Goal: Task Accomplishment & Management: Manage account settings

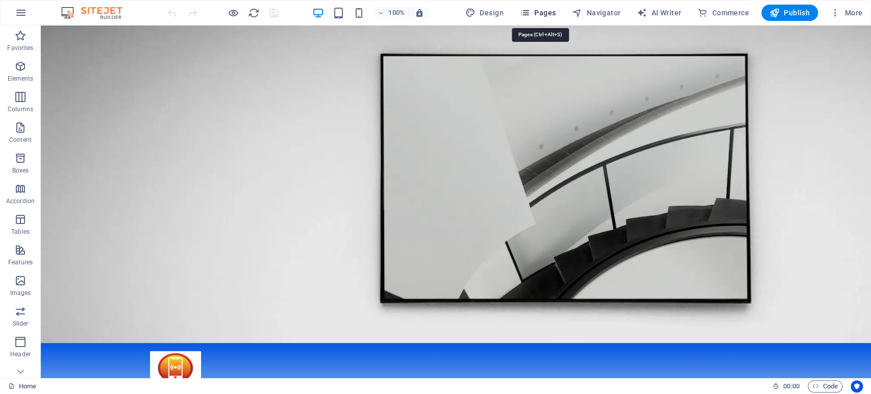
click at [543, 17] on span "Pages" at bounding box center [538, 13] width 36 height 10
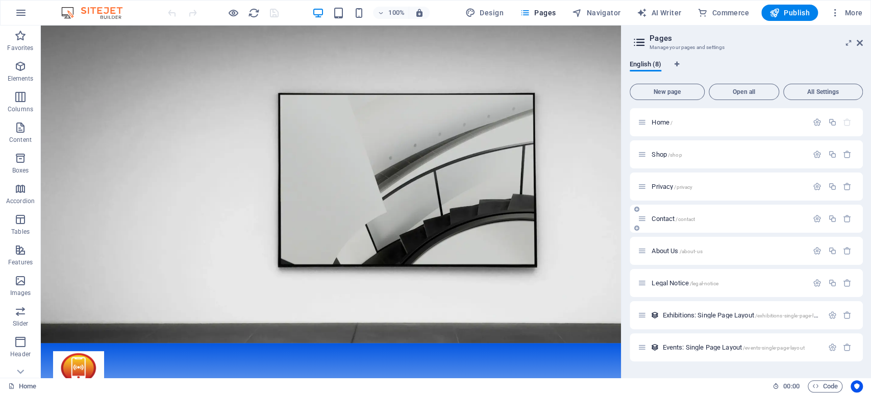
drag, startPoint x: 665, startPoint y: 213, endPoint x: 663, endPoint y: 218, distance: 5.5
click at [663, 218] on div "Contact /contact" at bounding box center [723, 219] width 170 height 12
click at [663, 218] on span "Contact /contact" at bounding box center [672, 219] width 43 height 8
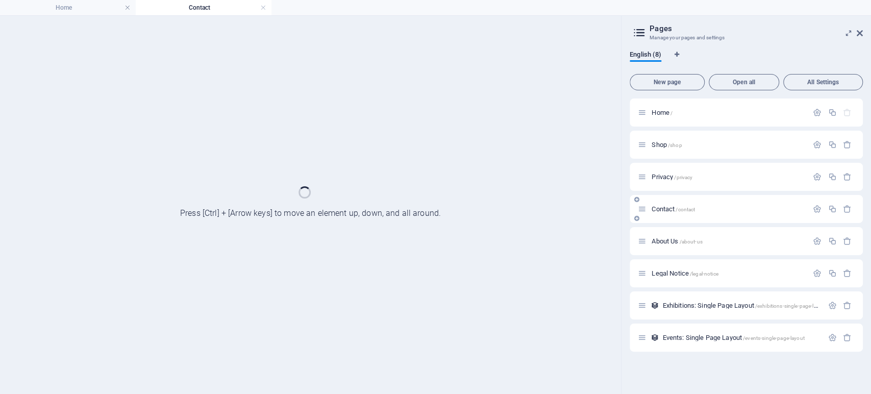
click at [663, 218] on div "Contact /contact" at bounding box center [745, 209] width 233 height 28
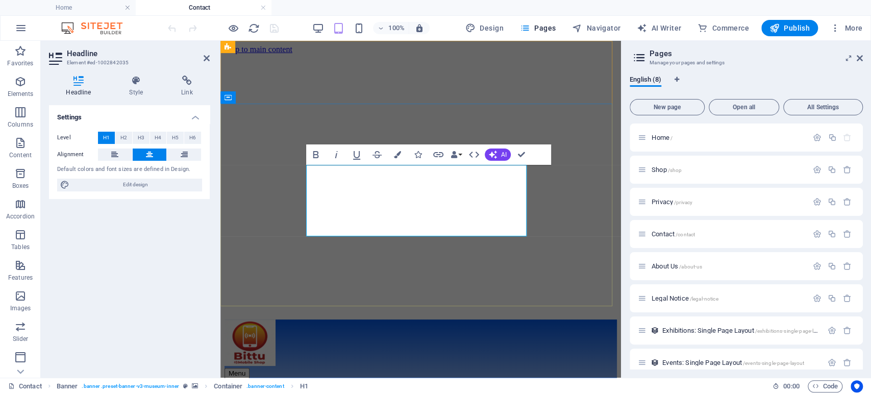
click at [23, 91] on p "Elements" at bounding box center [21, 94] width 26 height 8
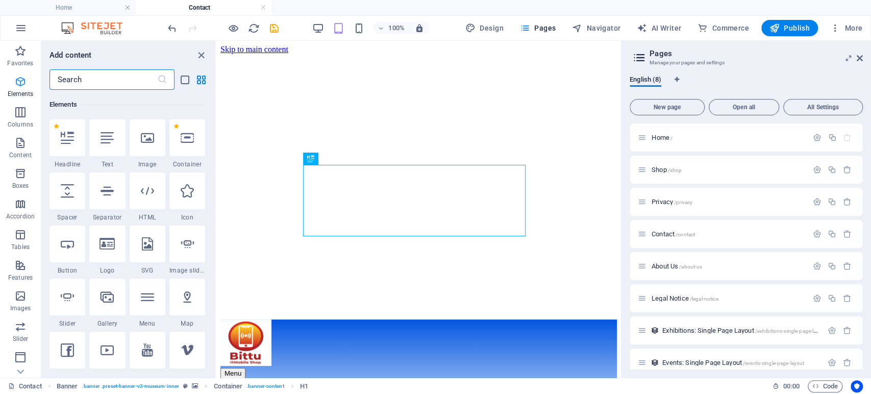
scroll to position [109, 0]
click at [94, 78] on input "text" at bounding box center [103, 79] width 108 height 20
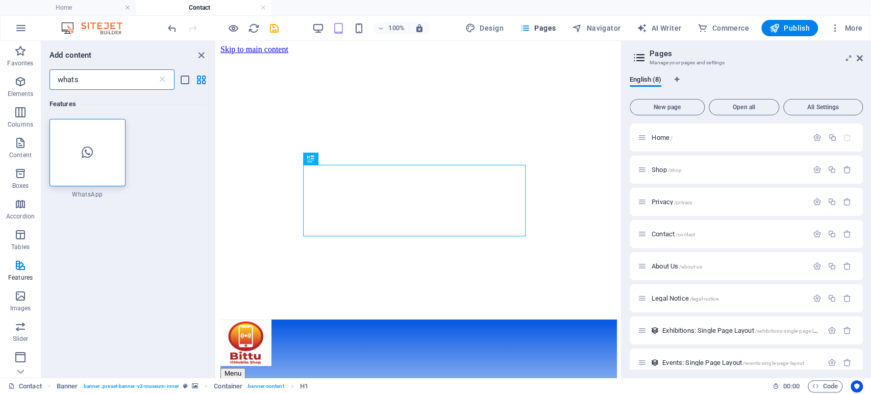
scroll to position [0, 0]
type input "whats"
click at [93, 162] on div at bounding box center [87, 152] width 76 height 67
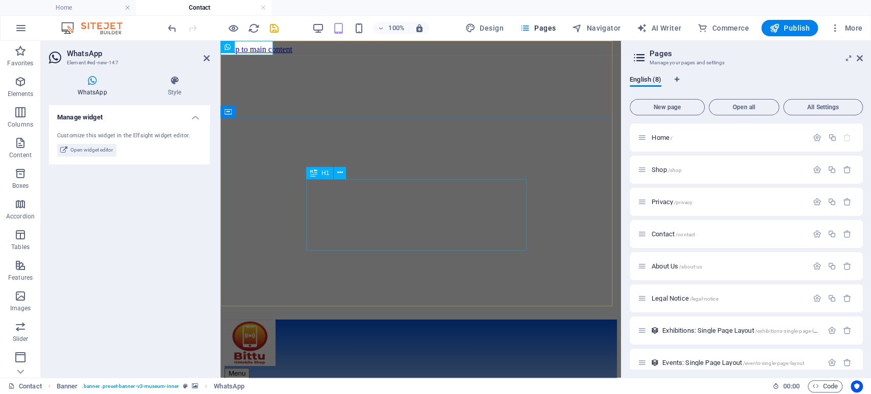
drag, startPoint x: 445, startPoint y: 87, endPoint x: 317, endPoint y: 234, distance: 194.5
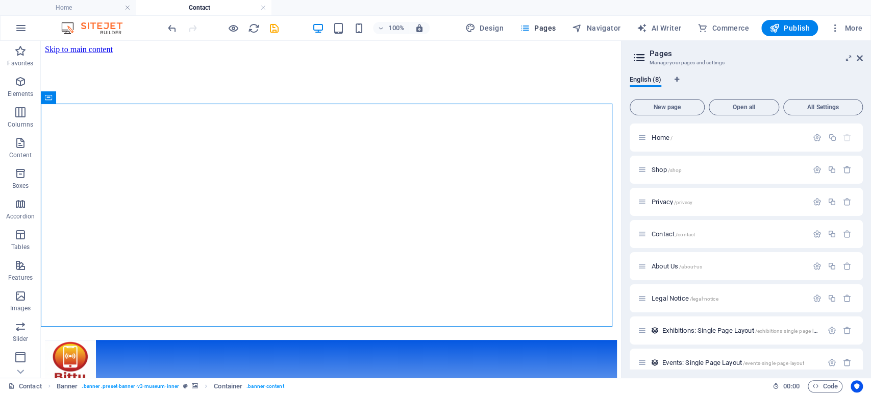
click at [862, 56] on aside "Pages Manage your pages and settings English (8) New page Open all All Settings…" at bounding box center [746, 209] width 250 height 337
click at [232, 77] on h6 "Open preview website" at bounding box center [242, 79] width 68 height 12
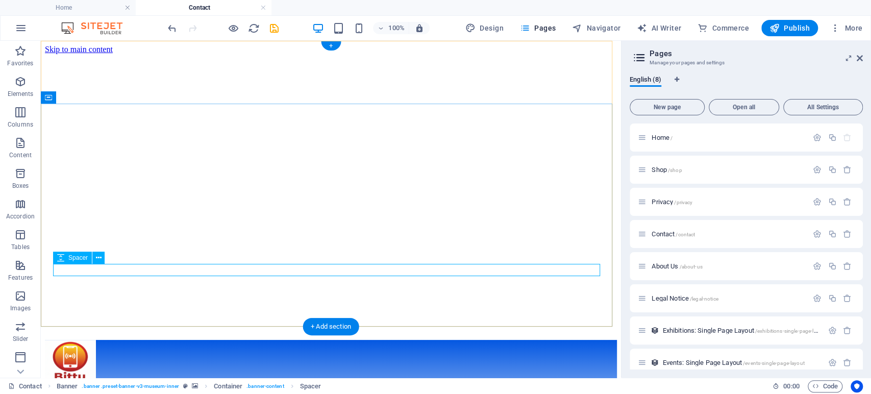
select select "px"
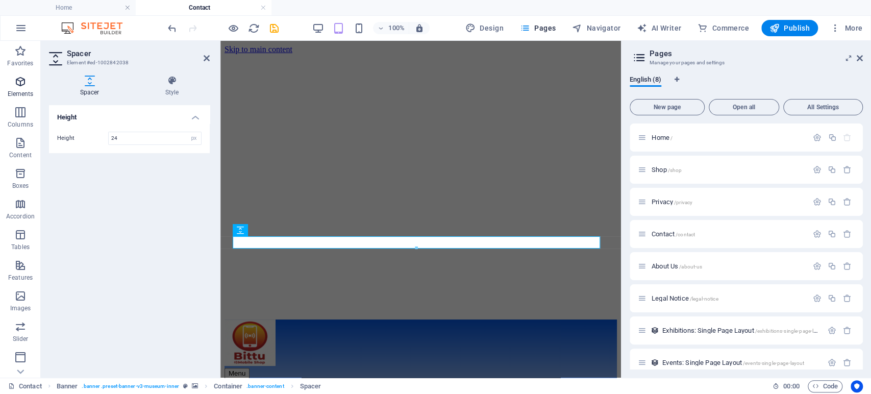
click at [20, 90] on p "Elements" at bounding box center [21, 94] width 26 height 8
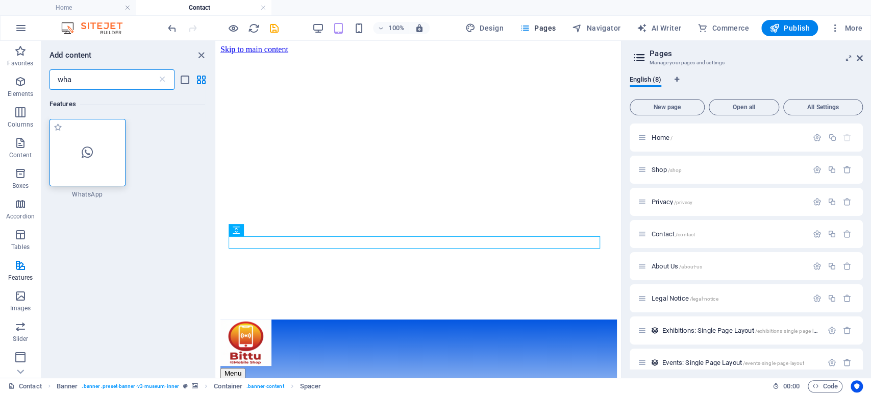
type input "wha"
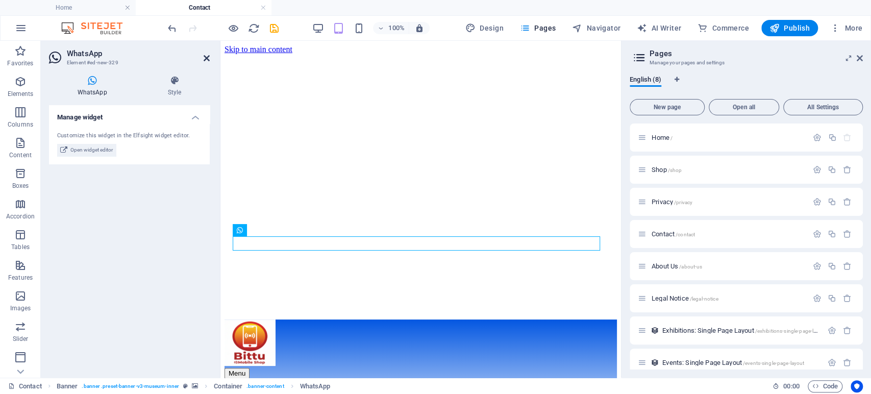
click at [208, 61] on icon at bounding box center [206, 58] width 6 height 8
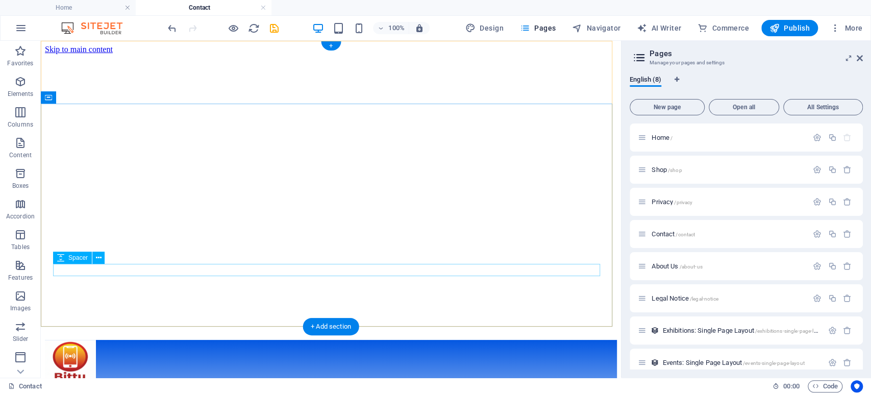
select select "px"
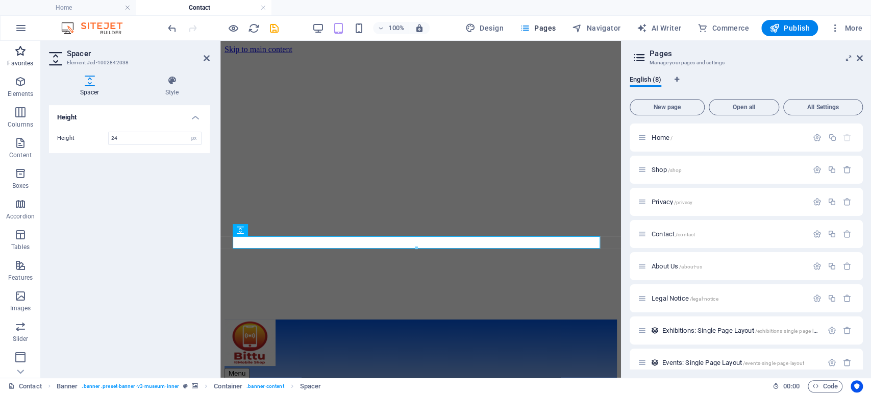
click at [19, 61] on p "Favorites" at bounding box center [20, 63] width 26 height 8
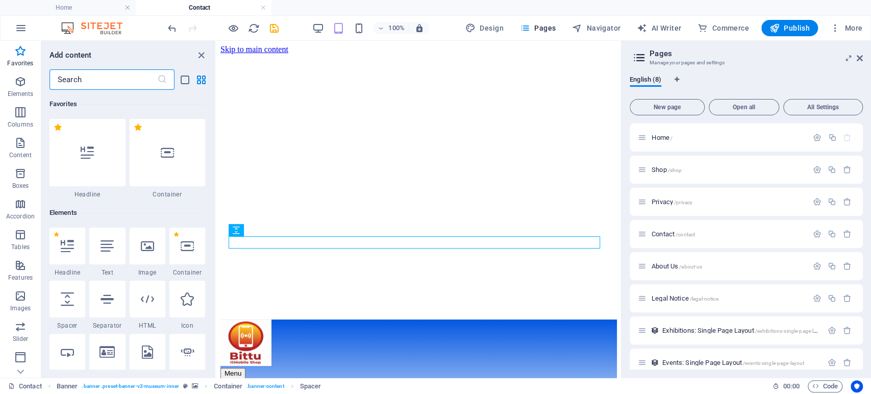
click at [92, 75] on input "text" at bounding box center [103, 79] width 108 height 20
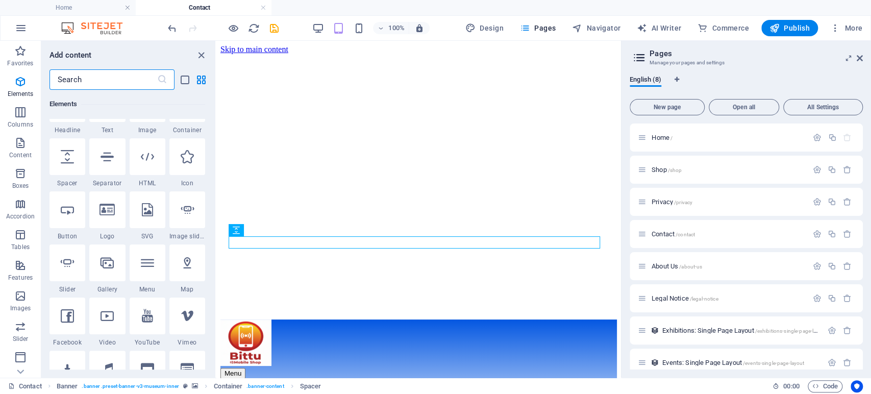
scroll to position [143, 0]
click at [176, 151] on div at bounding box center [187, 156] width 36 height 37
select select "xMidYMid"
select select "px"
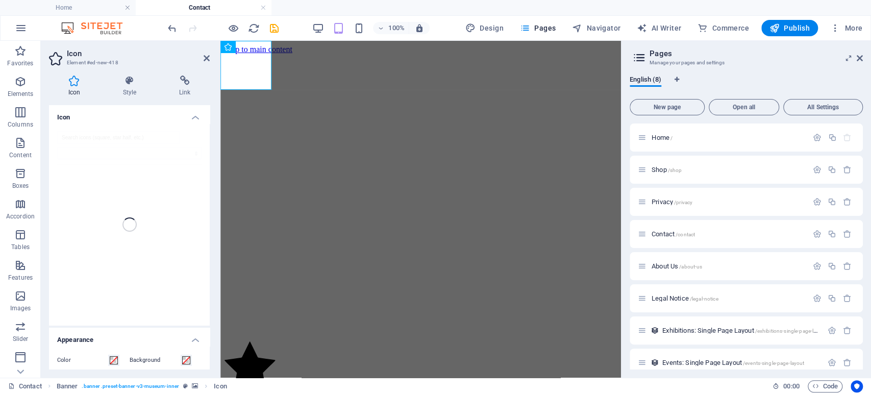
click at [101, 140] on div at bounding box center [129, 224] width 161 height 202
click at [195, 114] on h4 "Icon" at bounding box center [129, 114] width 161 height 18
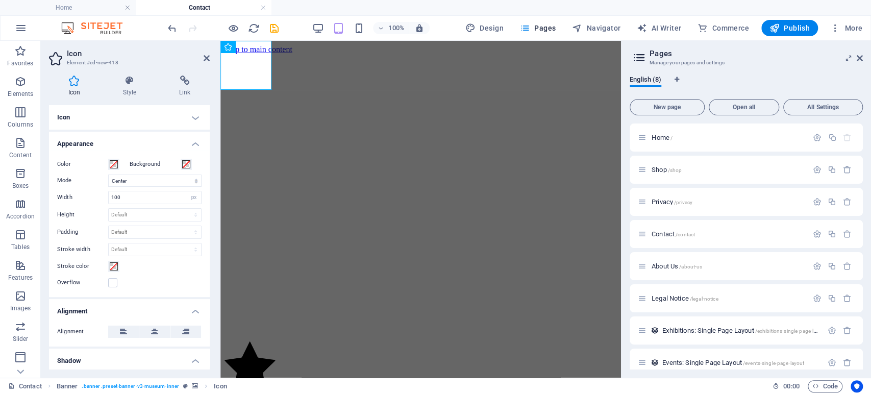
click at [195, 114] on h4 "Icon" at bounding box center [129, 117] width 161 height 24
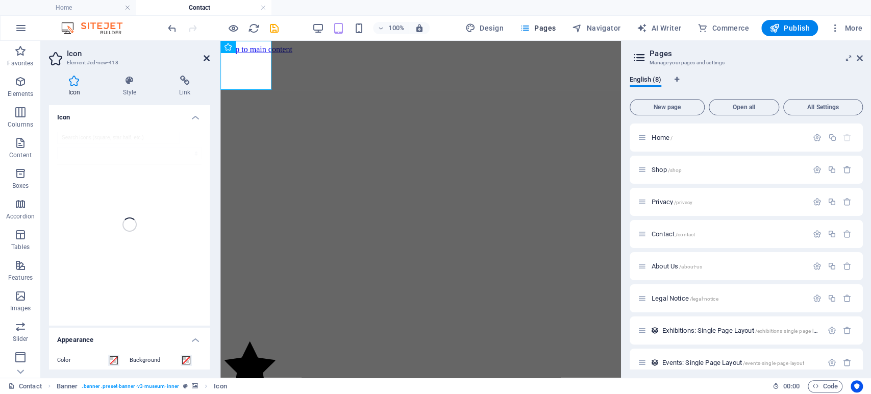
click at [206, 59] on icon at bounding box center [206, 58] width 6 height 8
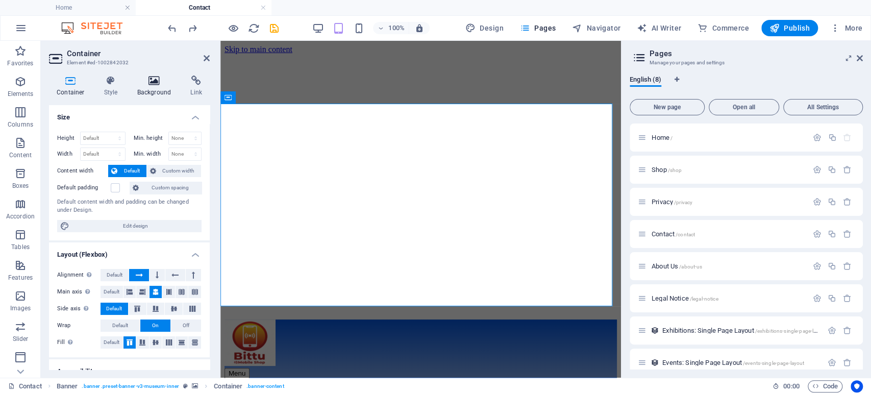
click at [155, 81] on icon at bounding box center [154, 80] width 49 height 10
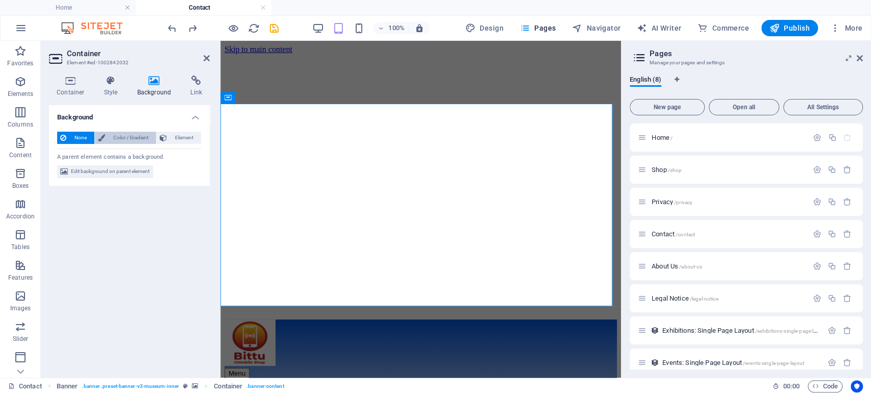
click at [115, 135] on span "Color / Gradient" at bounding box center [130, 138] width 45 height 12
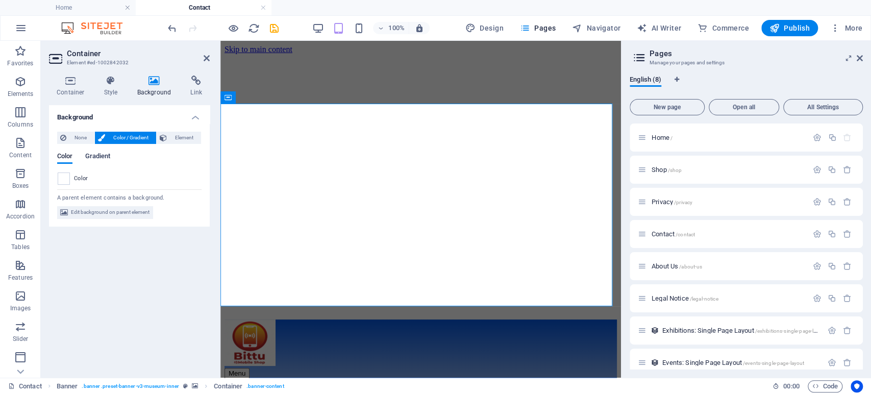
click at [104, 158] on span "Gradient" at bounding box center [98, 157] width 26 height 14
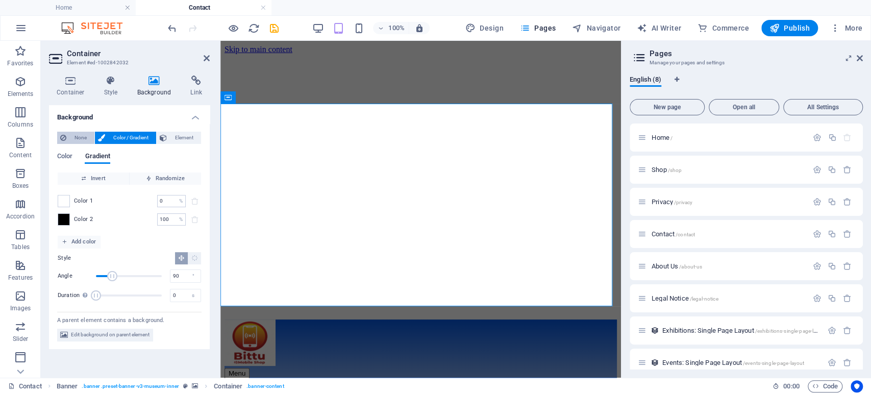
click at [78, 138] on span "None" at bounding box center [80, 138] width 22 height 12
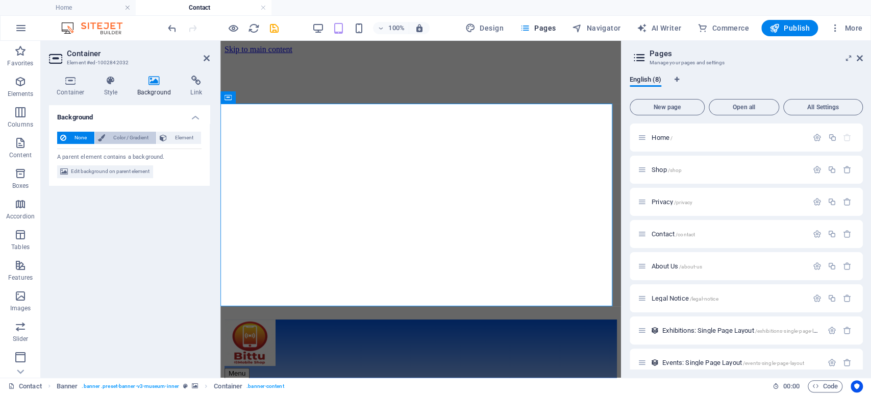
click at [100, 138] on icon at bounding box center [101, 138] width 7 height 12
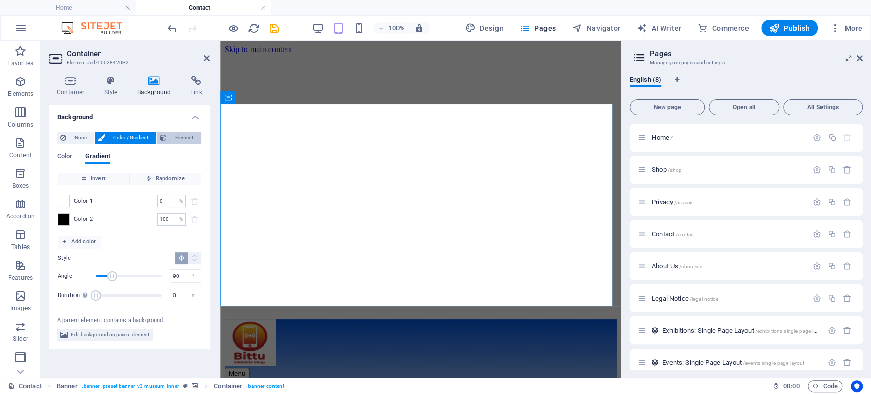
click at [183, 134] on span "Element" at bounding box center [184, 138] width 28 height 12
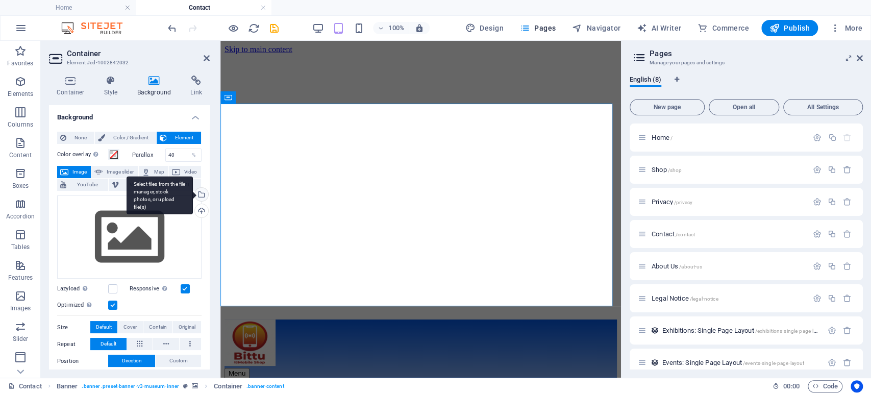
click at [200, 194] on div "Select files from the file manager, stock photos, or upload file(s)" at bounding box center [200, 195] width 15 height 15
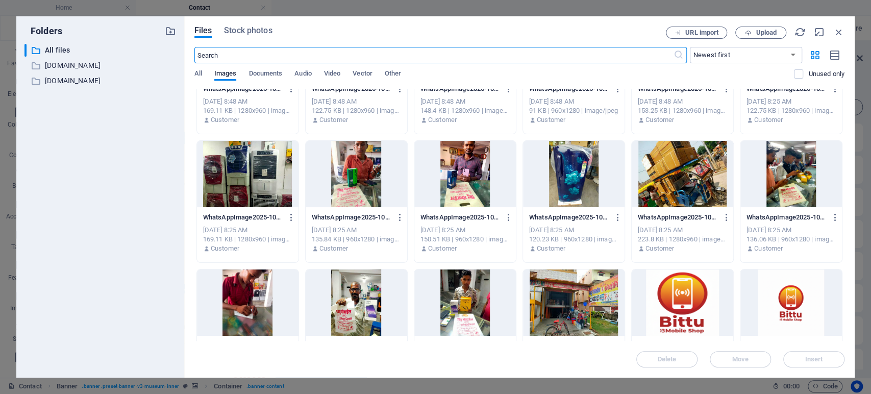
scroll to position [101, 0]
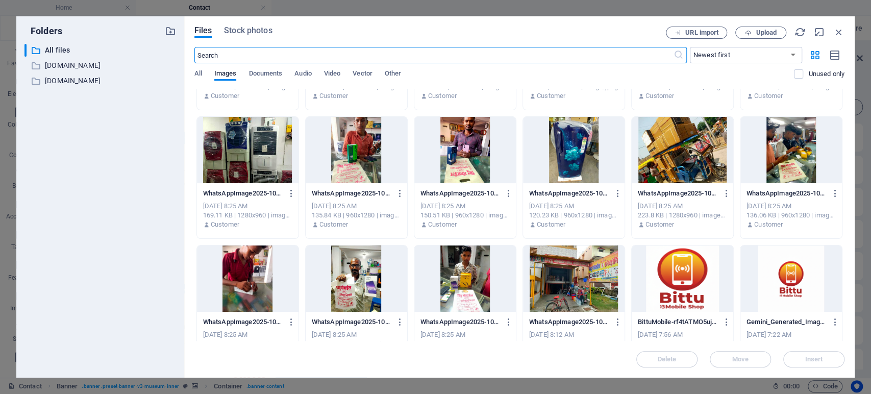
click at [605, 272] on div at bounding box center [573, 278] width 101 height 66
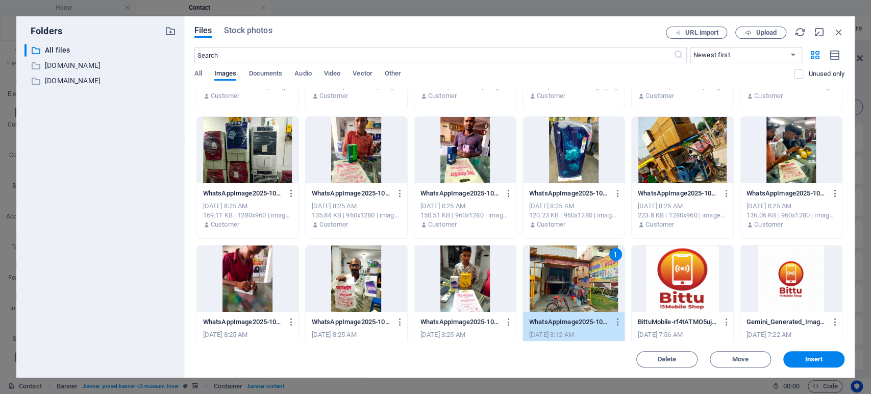
click at [605, 272] on div "1" at bounding box center [573, 278] width 101 height 66
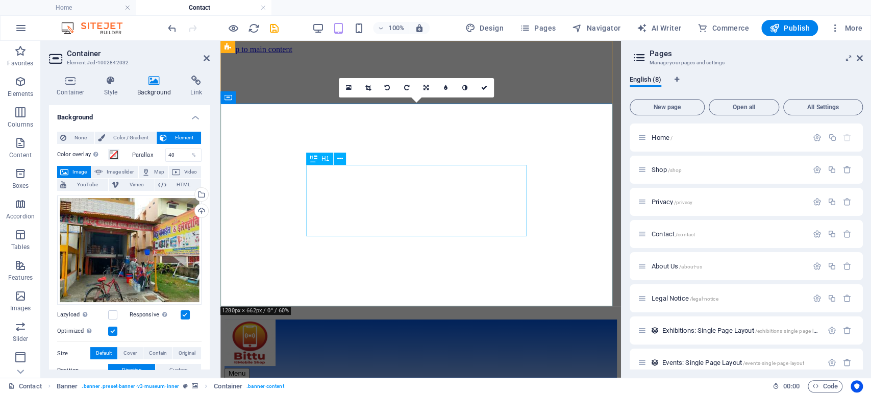
drag, startPoint x: 564, startPoint y: 203, endPoint x: 284, endPoint y: 132, distance: 289.0
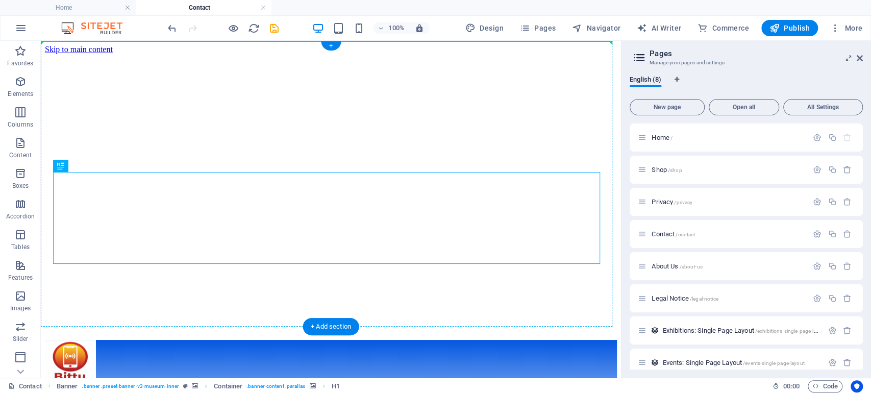
drag, startPoint x: 356, startPoint y: 199, endPoint x: 245, endPoint y: 137, distance: 127.0
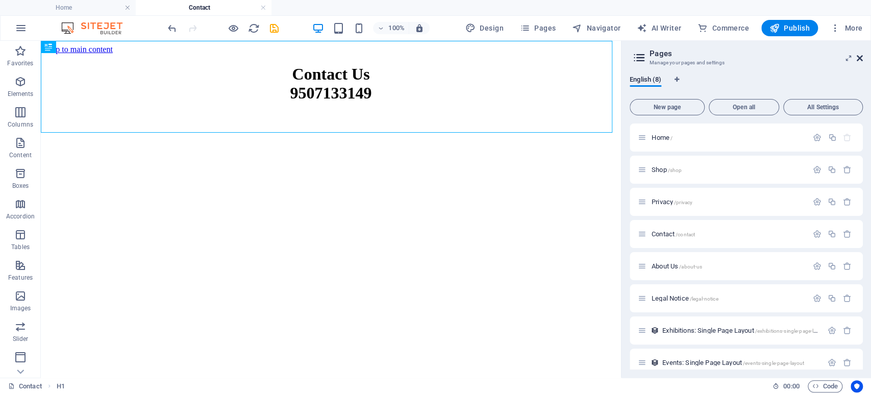
click at [859, 60] on icon at bounding box center [859, 58] width 6 height 8
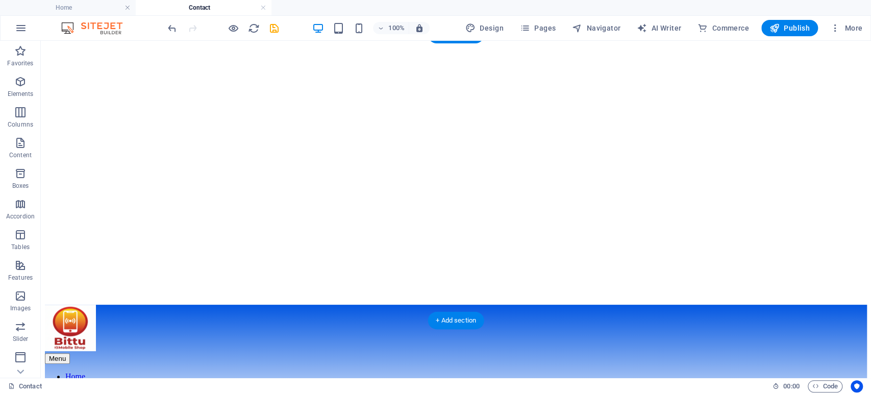
scroll to position [98, 0]
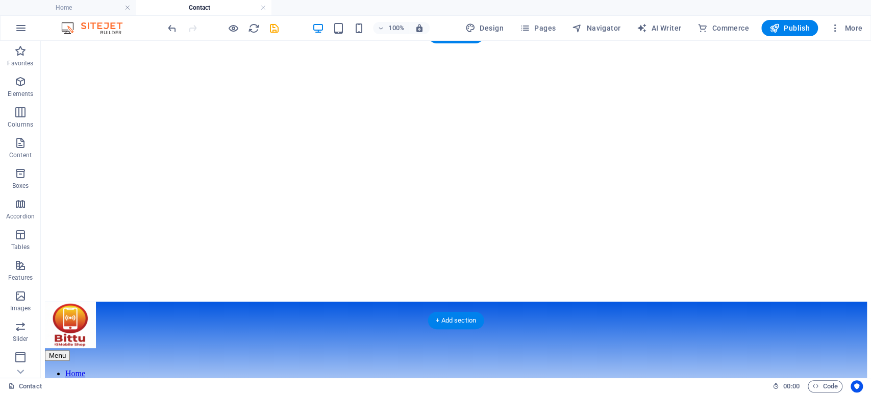
click at [353, 393] on figure at bounding box center [456, 400] width 822 height 0
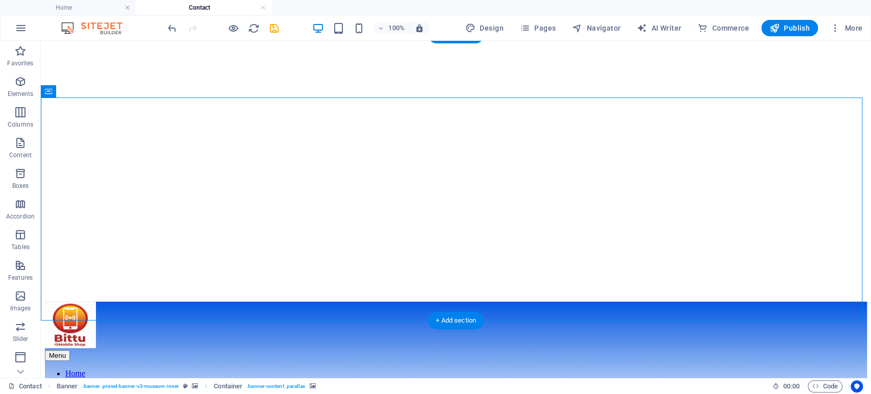
click at [269, 393] on figure at bounding box center [456, 400] width 822 height 0
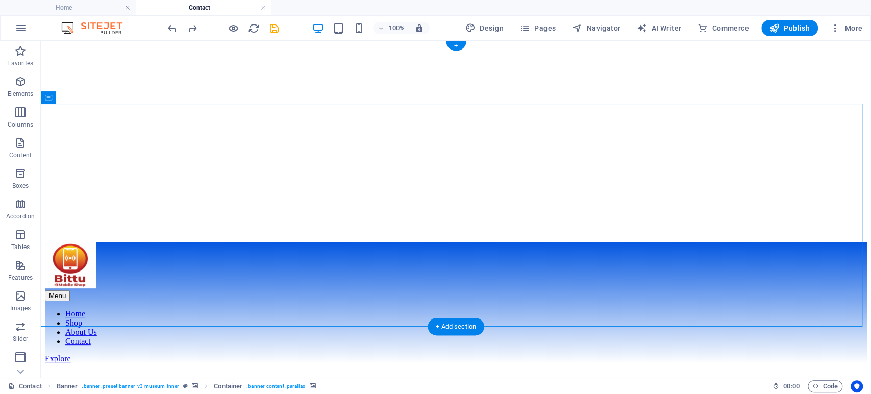
scroll to position [0, 0]
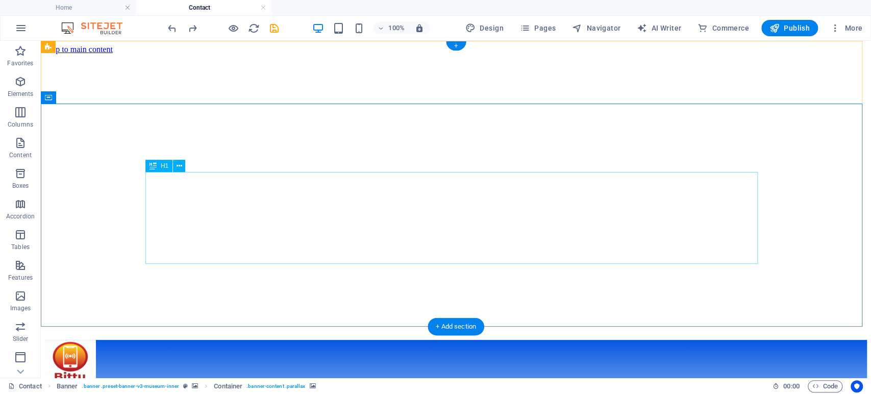
click at [183, 165] on button at bounding box center [179, 166] width 12 height 12
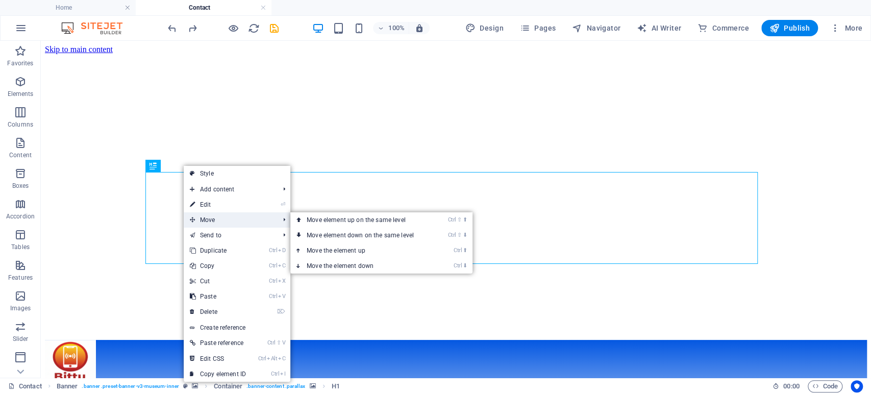
click at [206, 217] on span "Move" at bounding box center [229, 219] width 91 height 15
click at [328, 225] on link "Ctrl ⇧ ⬆ Move element up on the same level" at bounding box center [362, 219] width 144 height 15
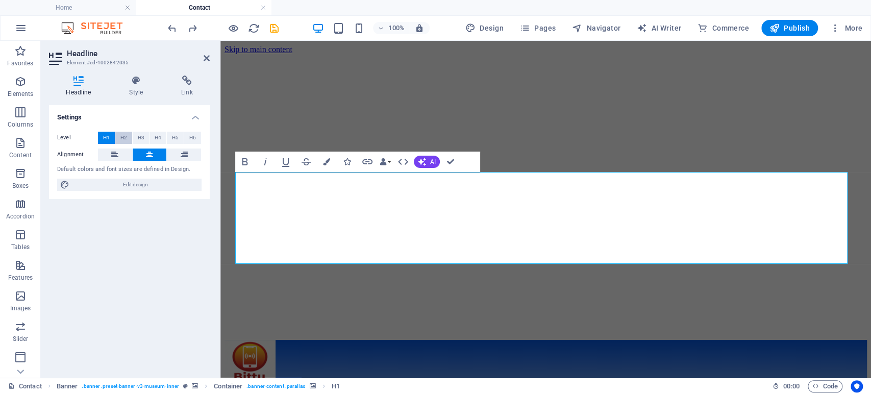
click at [126, 137] on span "H2" at bounding box center [123, 138] width 7 height 12
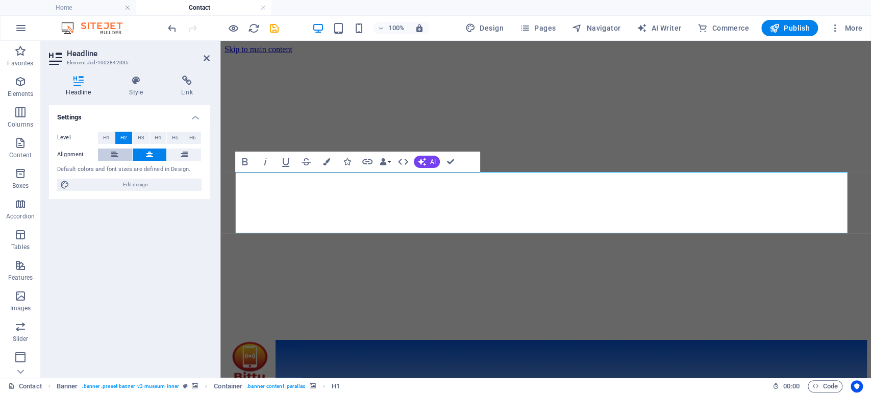
click at [114, 156] on icon at bounding box center [114, 154] width 7 height 12
click at [142, 87] on h4 "Style" at bounding box center [138, 85] width 52 height 21
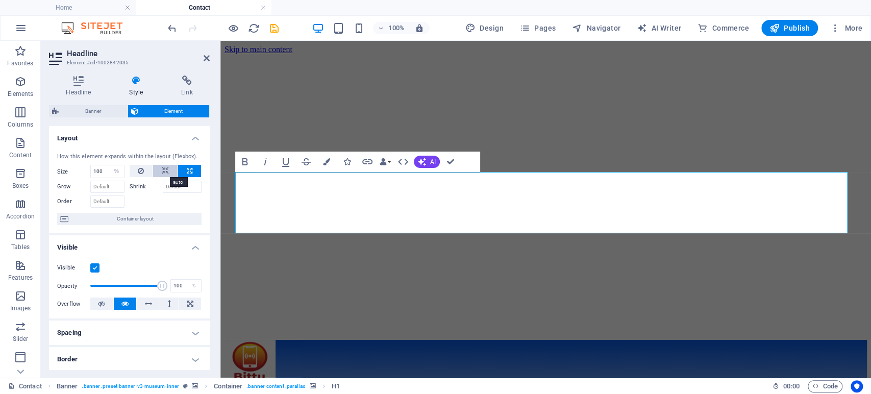
click at [163, 169] on icon at bounding box center [165, 171] width 7 height 12
select select "DISABLED_OPTION_VALUE"
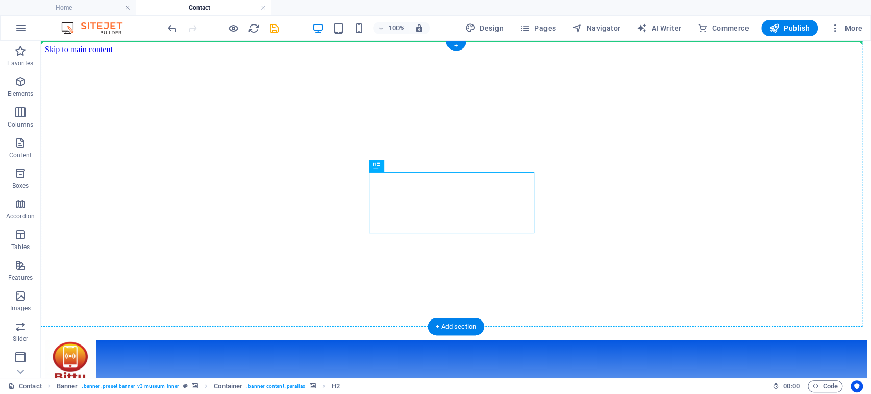
drag, startPoint x: 422, startPoint y: 208, endPoint x: 324, endPoint y: 123, distance: 129.4
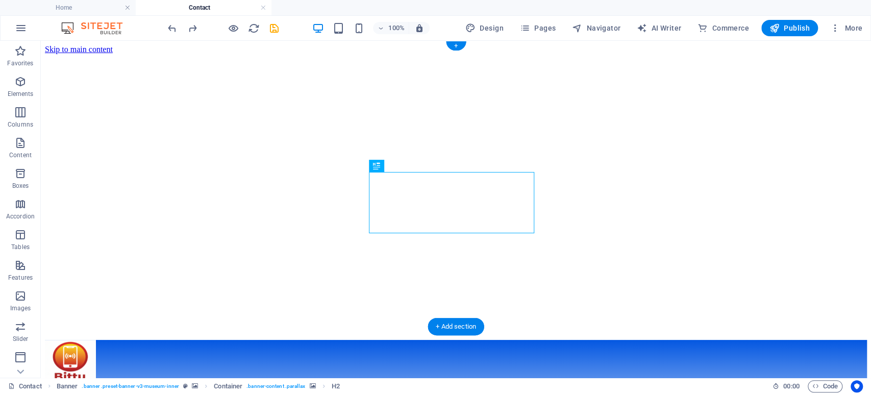
drag, startPoint x: 415, startPoint y: 204, endPoint x: 352, endPoint y: 156, distance: 78.5
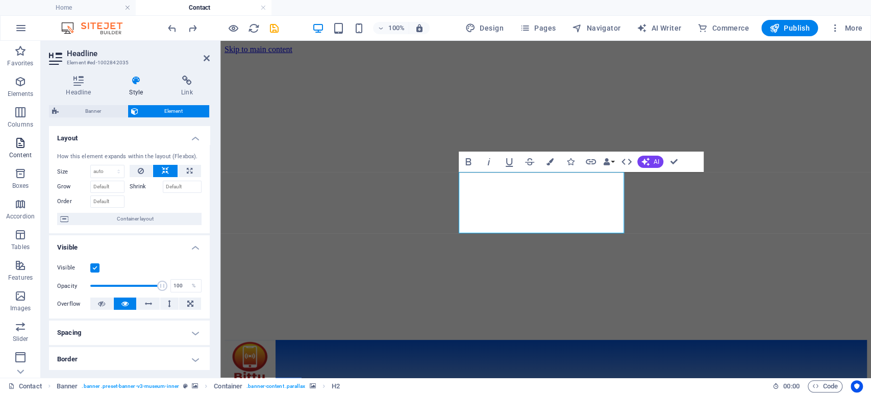
click at [33, 156] on span "Content" at bounding box center [20, 149] width 41 height 24
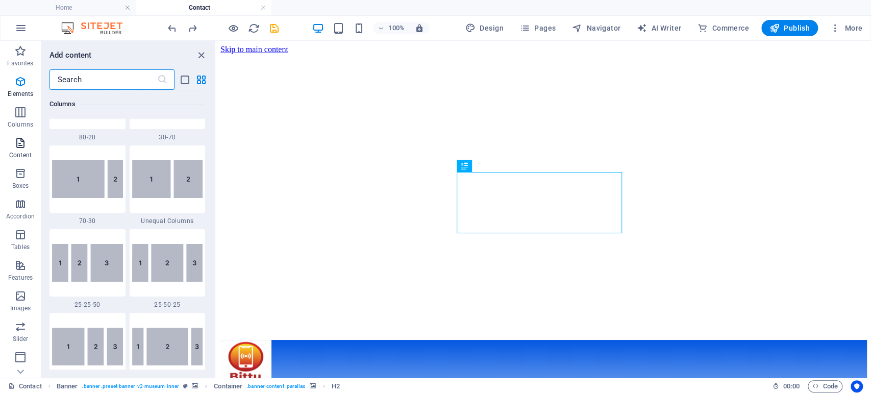
scroll to position [1784, 0]
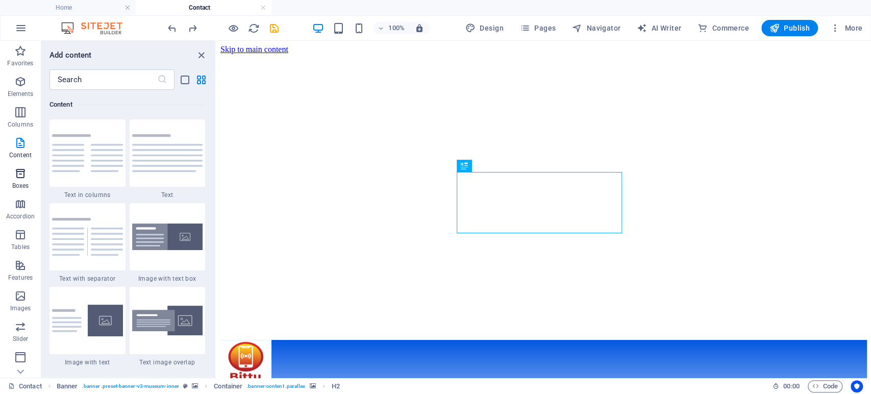
click at [20, 185] on p "Boxes" at bounding box center [20, 186] width 17 height 8
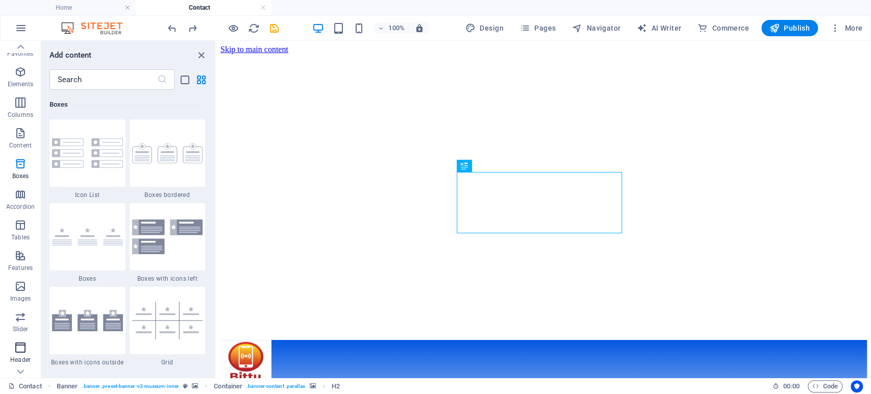
scroll to position [0, 0]
click at [22, 107] on icon "button" at bounding box center [20, 112] width 12 height 12
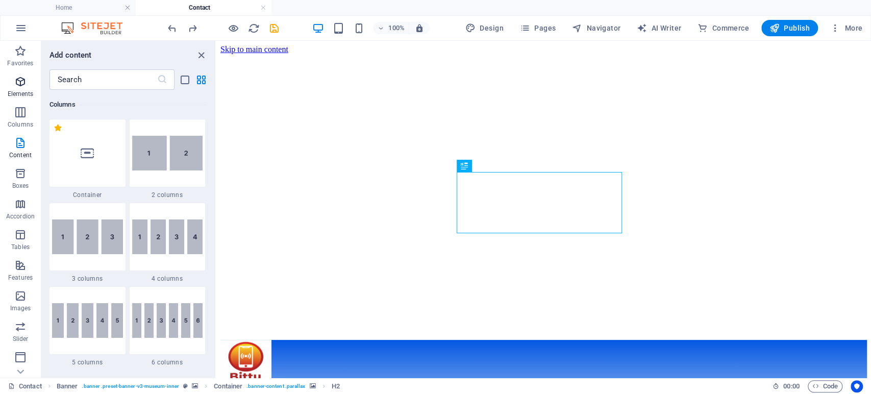
click at [20, 84] on icon "button" at bounding box center [20, 81] width 12 height 12
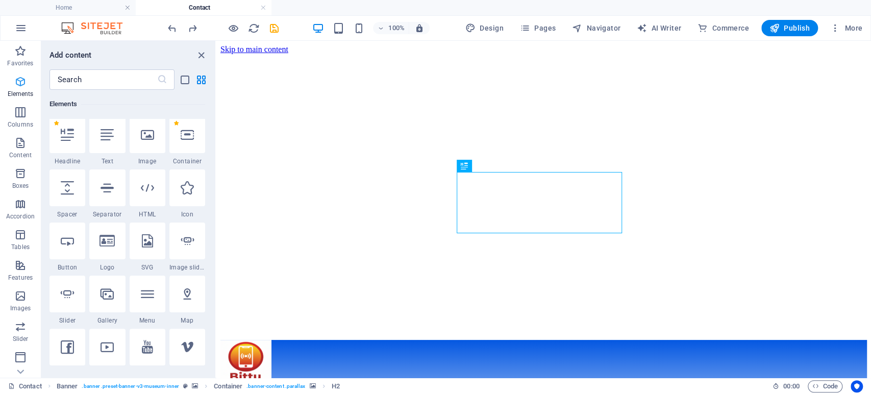
scroll to position [109, 0]
click at [144, 84] on input "text" at bounding box center [103, 79] width 108 height 20
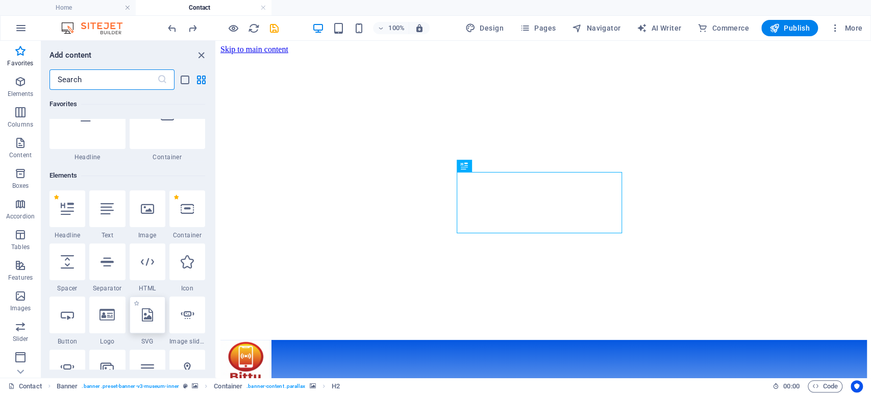
scroll to position [0, 0]
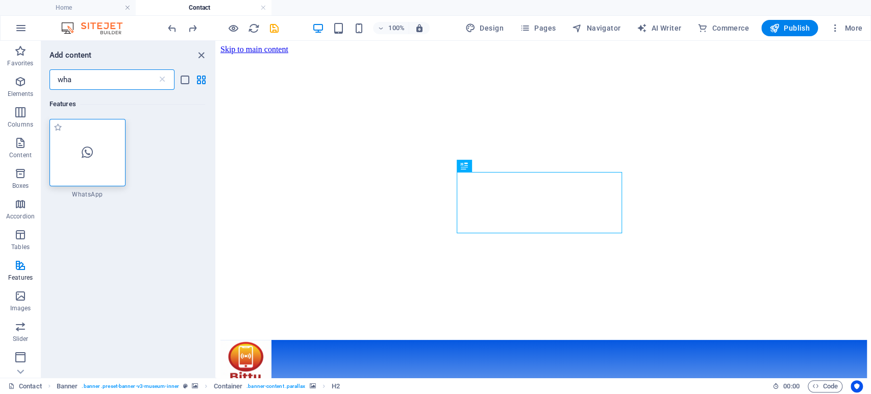
type input "wha"
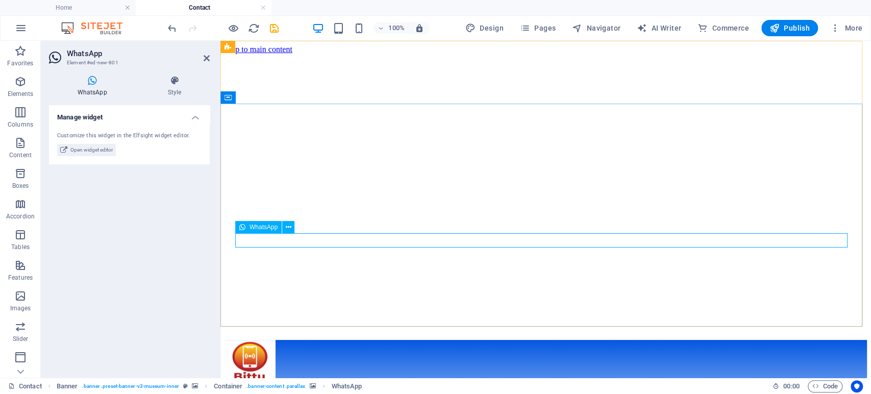
click at [257, 226] on span "WhatsApp" at bounding box center [263, 227] width 28 height 6
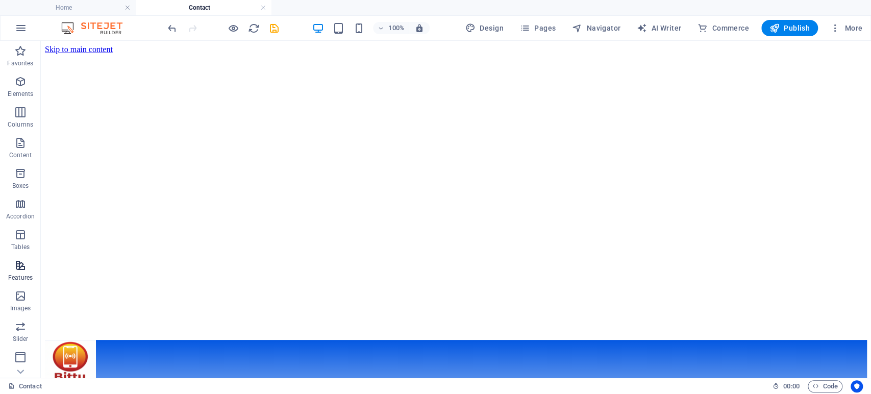
click at [24, 268] on icon "button" at bounding box center [20, 265] width 12 height 12
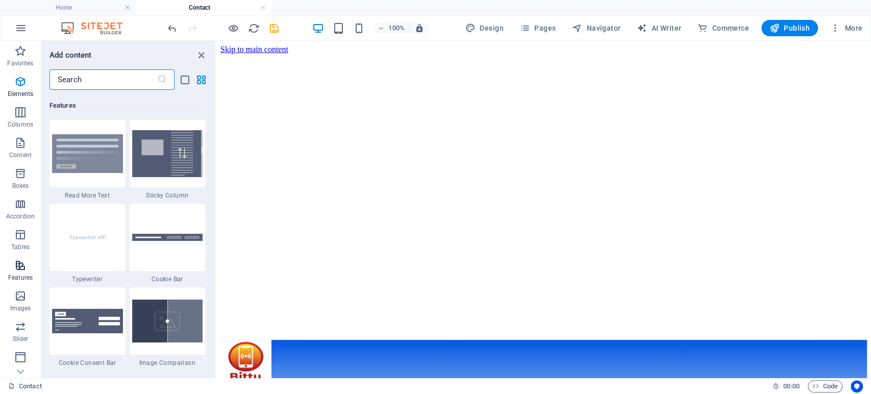
scroll to position [3975, 0]
click at [19, 246] on p "Tables" at bounding box center [20, 247] width 18 height 8
click at [16, 60] on p "Favorites" at bounding box center [20, 63] width 26 height 8
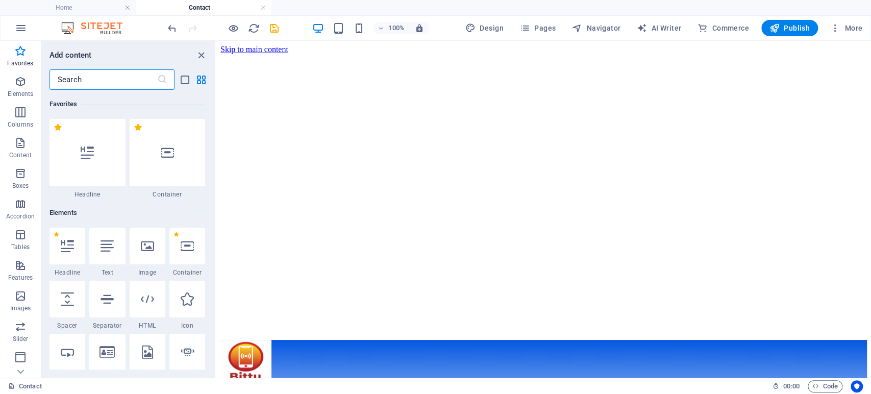
click at [102, 84] on input "text" at bounding box center [103, 79] width 108 height 20
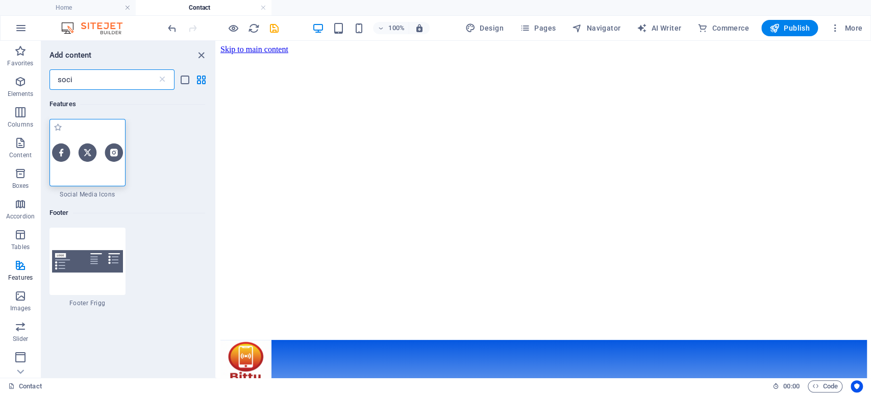
type input "soci"
click at [92, 152] on img at bounding box center [87, 152] width 71 height 18
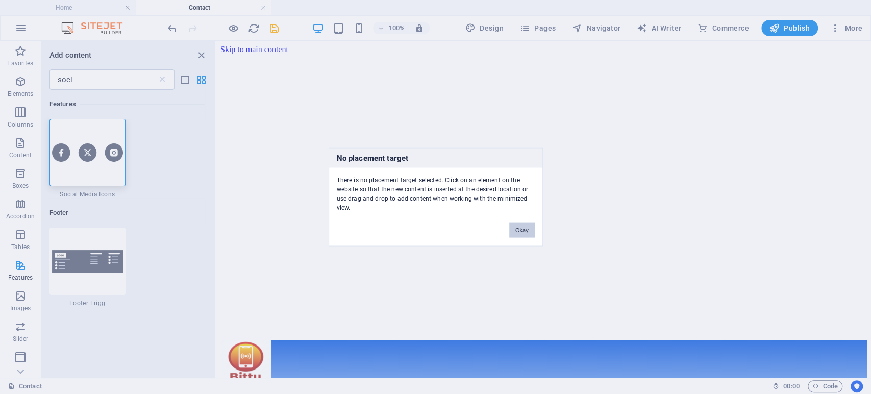
click at [519, 222] on button "Okay" at bounding box center [522, 229] width 26 height 15
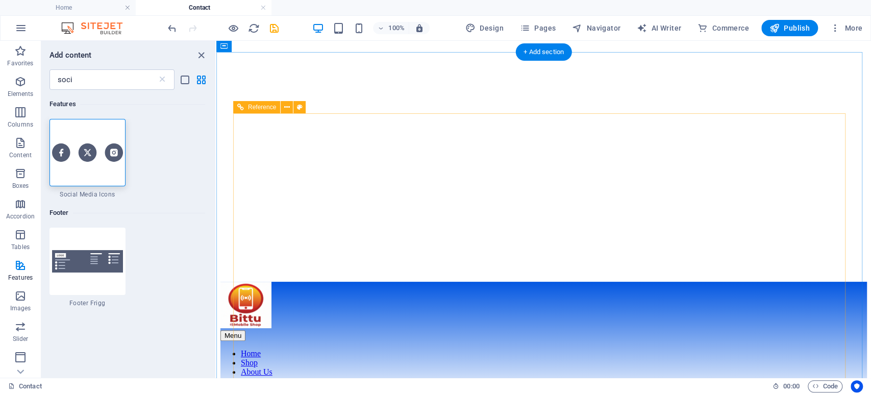
scroll to position [274, 0]
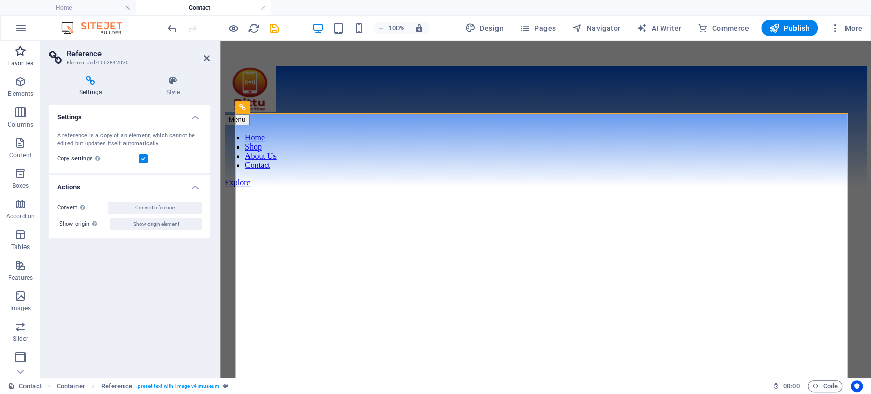
click at [13, 61] on p "Favorites" at bounding box center [20, 63] width 26 height 8
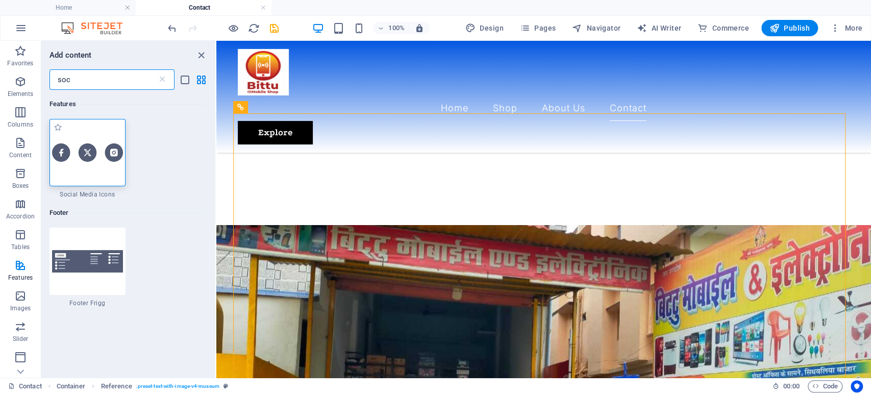
type input "soc"
click at [83, 153] on img at bounding box center [87, 152] width 71 height 18
click at [216, 153] on div "Drag here to replace the existing content. Press “Ctrl” if you want to create a…" at bounding box center [543, 209] width 654 height 337
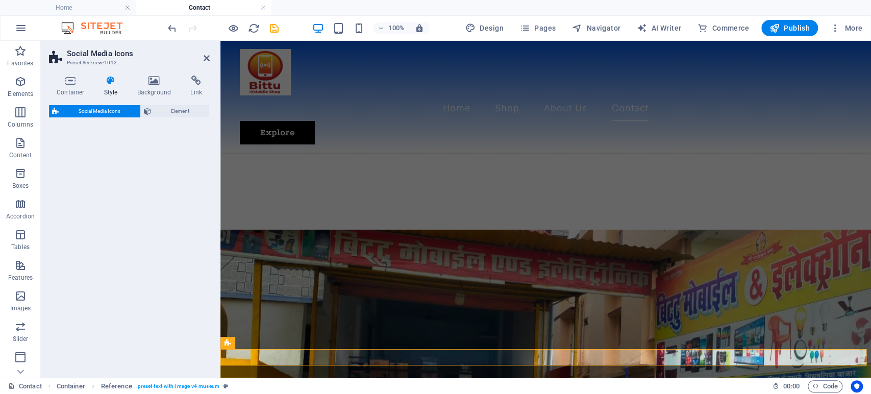
scroll to position [409, 0]
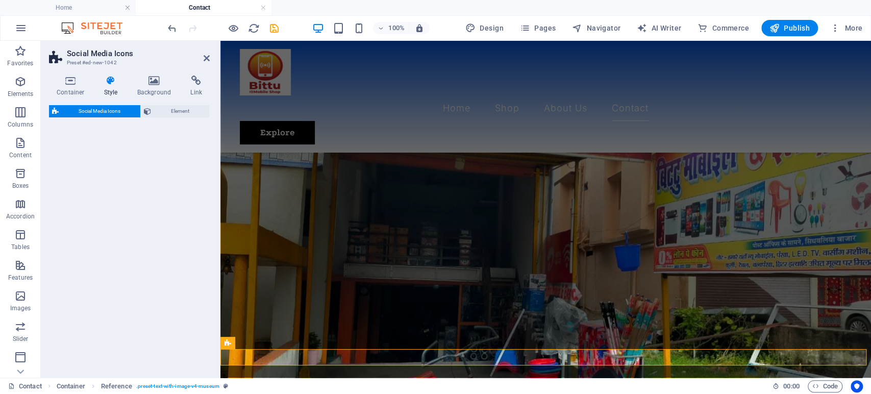
select select "rem"
select select "preset-social-icons-v3-default"
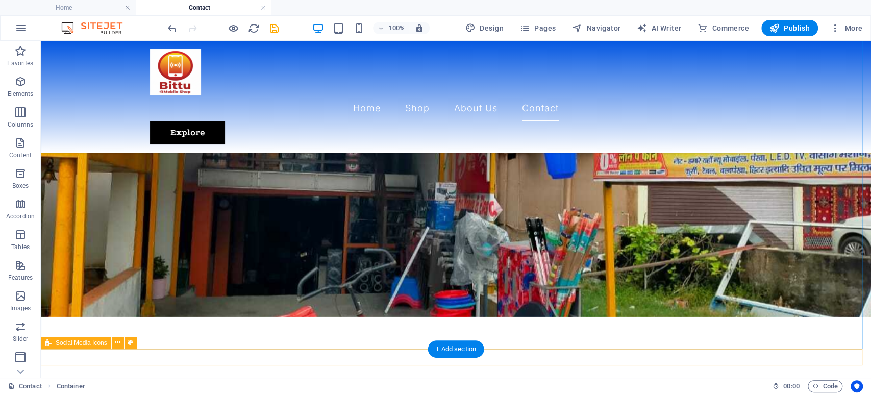
select select "rem"
select select "preset-social-icons-v3-default"
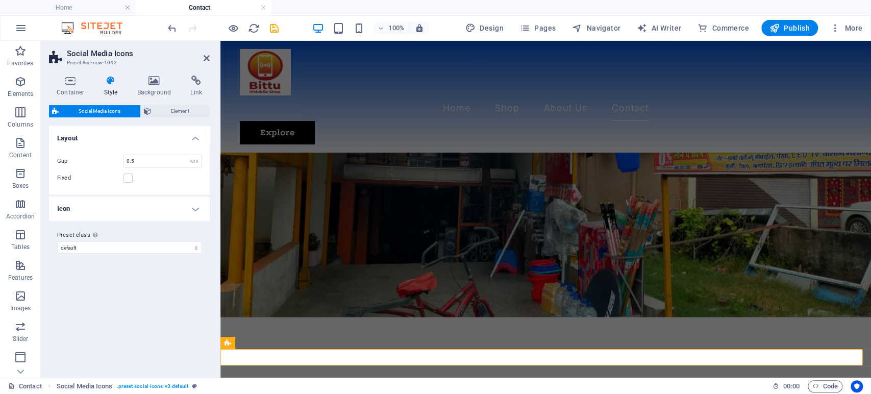
click at [63, 97] on div "Container Style Background Link Size Height Default px rem % vh vw Min. height …" at bounding box center [129, 222] width 161 height 294
click at [66, 79] on icon at bounding box center [70, 80] width 43 height 10
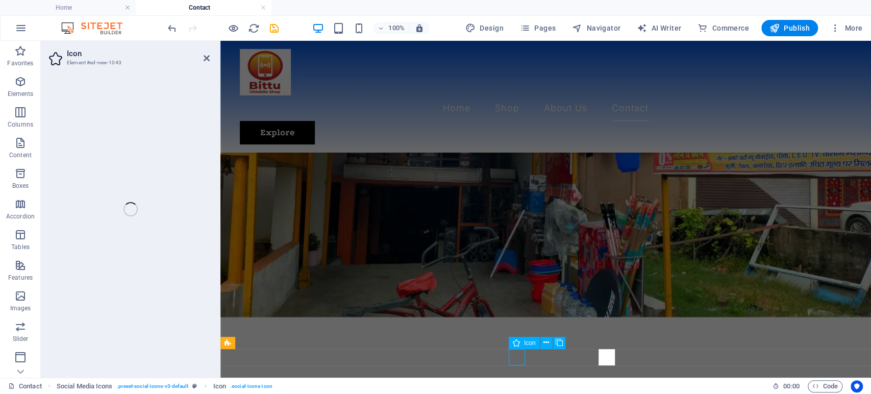
select select "xMidYMid"
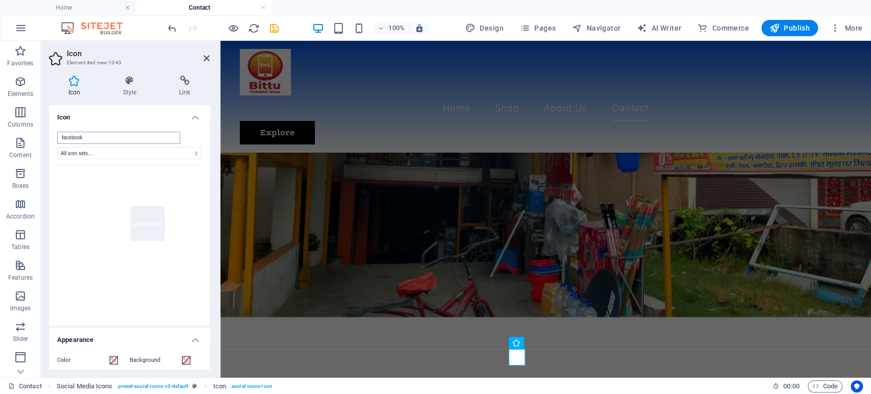
click at [108, 142] on input "facebook" at bounding box center [118, 138] width 123 height 12
drag, startPoint x: 108, startPoint y: 142, endPoint x: 39, endPoint y: 132, distance: 69.1
click at [39, 132] on section "Favorites Elements Columns Content Boxes Accordion Tables Features Images Slide…" at bounding box center [435, 209] width 871 height 337
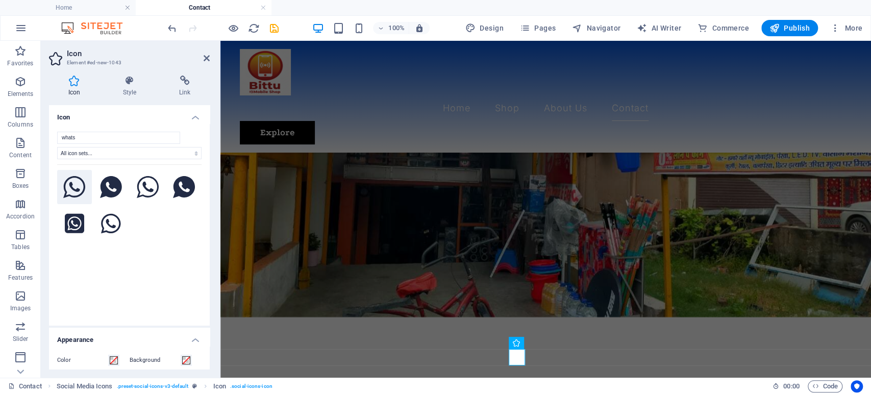
type input "whats"
click at [74, 183] on icon at bounding box center [74, 187] width 22 height 22
click at [129, 93] on h4 "Style" at bounding box center [132, 85] width 56 height 21
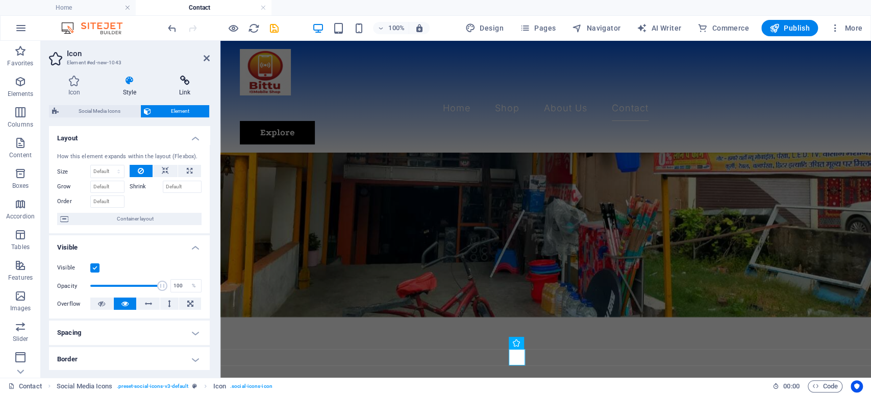
click at [179, 88] on h4 "Link" at bounding box center [185, 85] width 50 height 21
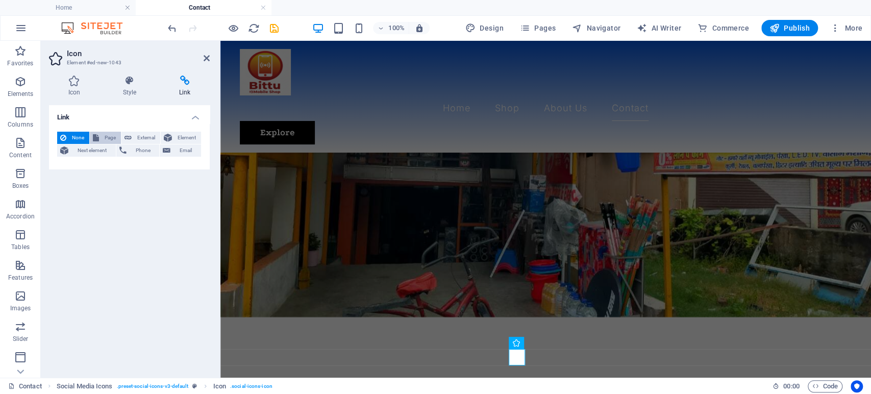
click at [115, 135] on span "Page" at bounding box center [110, 138] width 16 height 12
select select
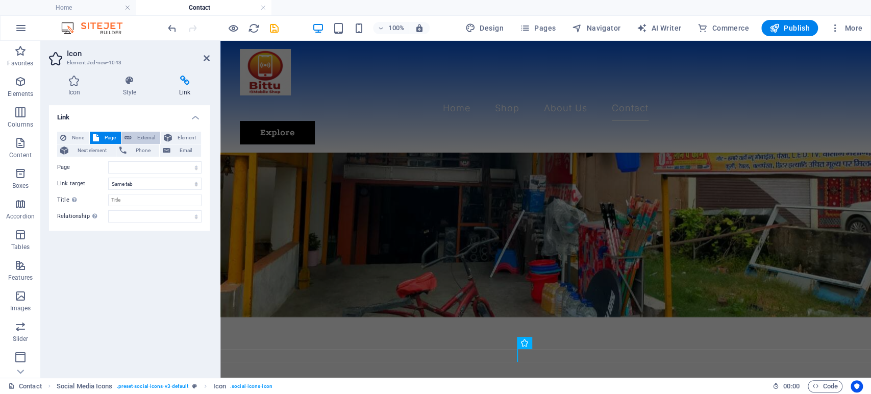
click at [135, 135] on span "External" at bounding box center [146, 138] width 22 height 12
select select "blank"
paste input "<!-- Elfsight WhatsApp Chat | Untitled WhatsApp Chat --> <script src="https://e…"
type input "<!-- Elfsight WhatsApp Chat | Untitled WhatsApp Chat --> <script src="https://e…"
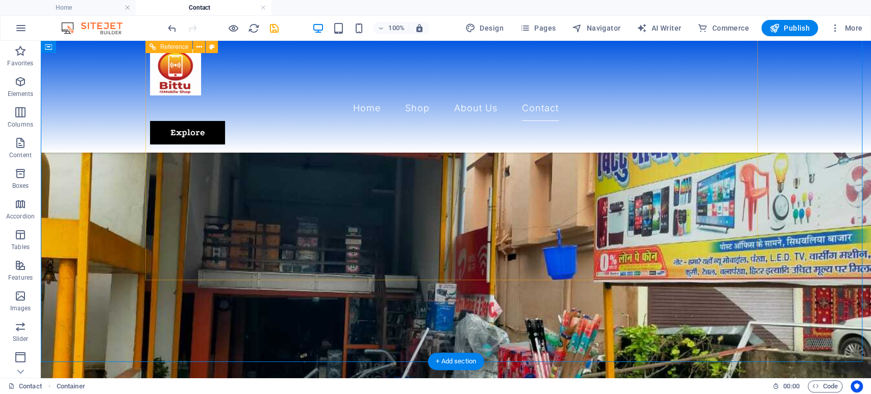
scroll to position [409, 0]
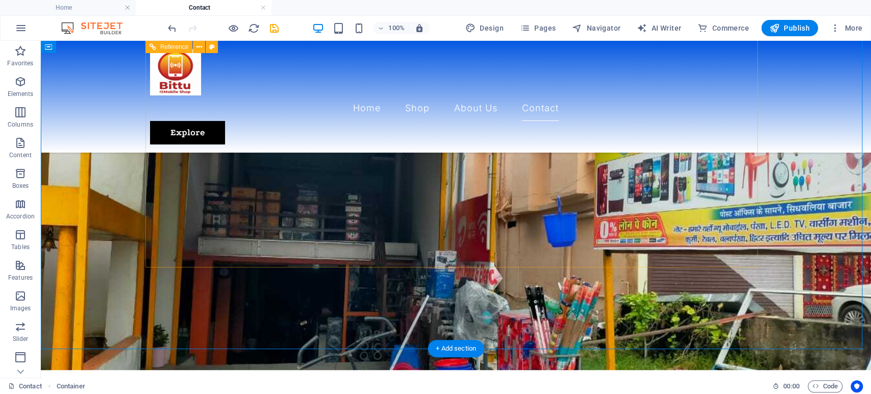
drag, startPoint x: 417, startPoint y: 357, endPoint x: 441, endPoint y: 107, distance: 251.1
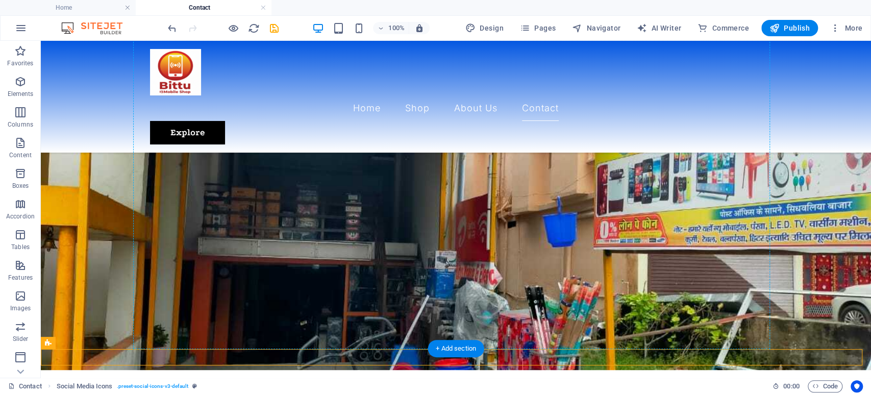
drag, startPoint x: 427, startPoint y: 359, endPoint x: 452, endPoint y: 108, distance: 252.2
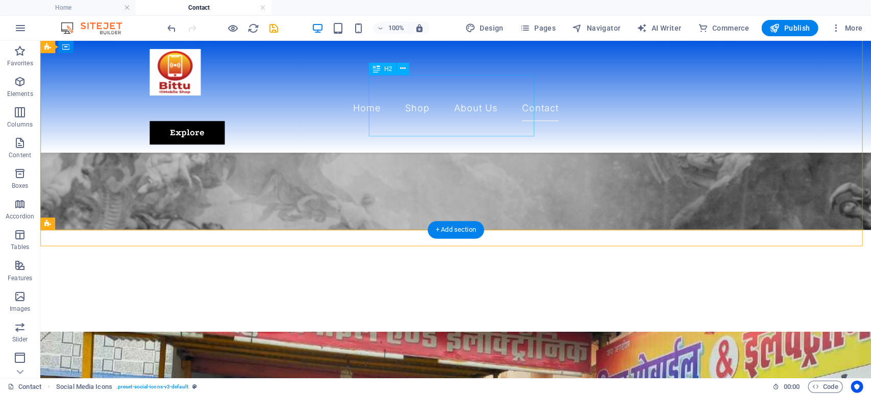
scroll to position [0, 0]
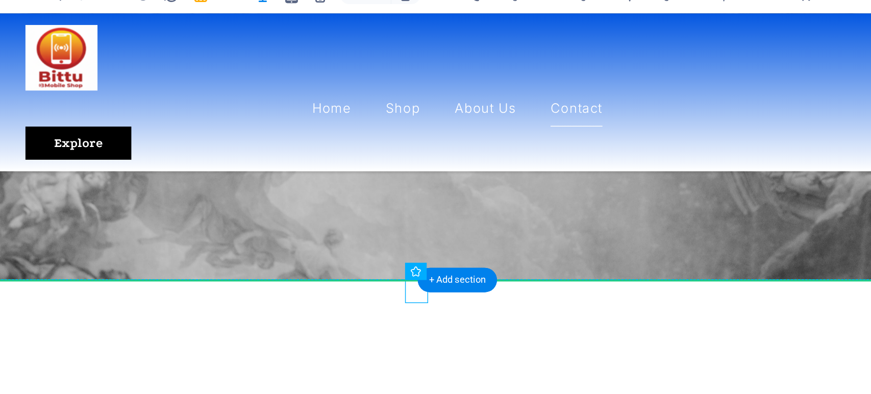
drag, startPoint x: 258, startPoint y: 209, endPoint x: 259, endPoint y: 121, distance: 87.7
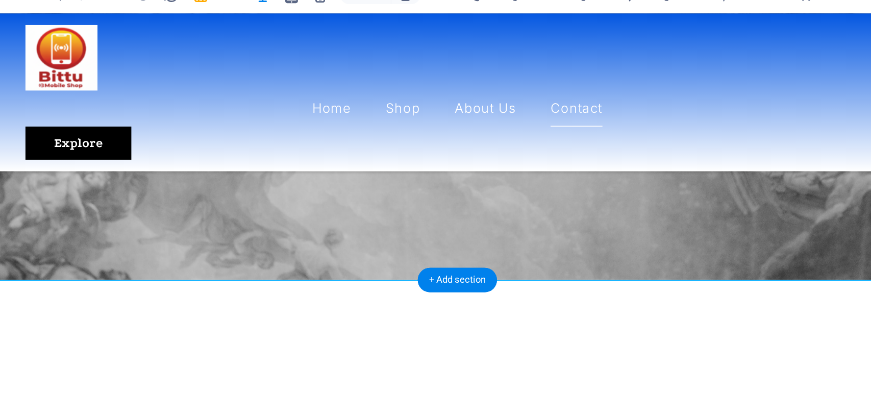
scroll to position [135, 0]
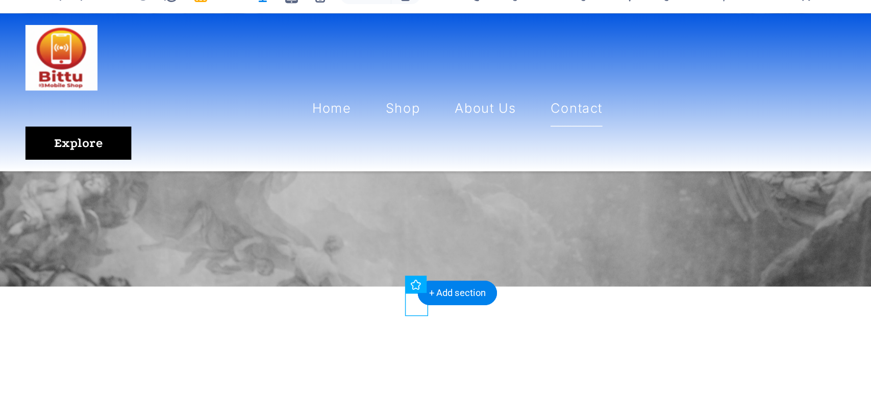
scroll to position [86, 0]
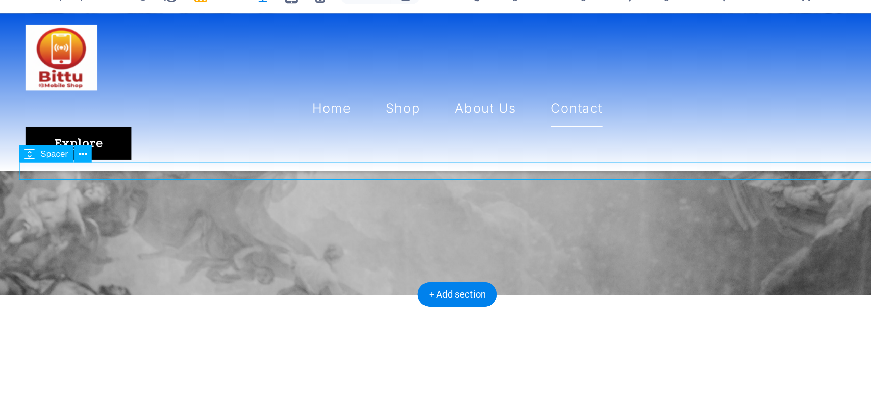
select select "px"
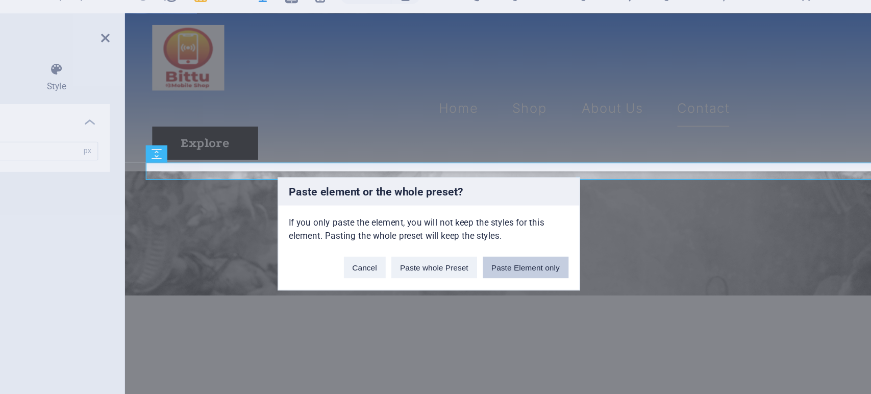
click at [478, 221] on button "Paste Element only" at bounding box center [504, 220] width 61 height 15
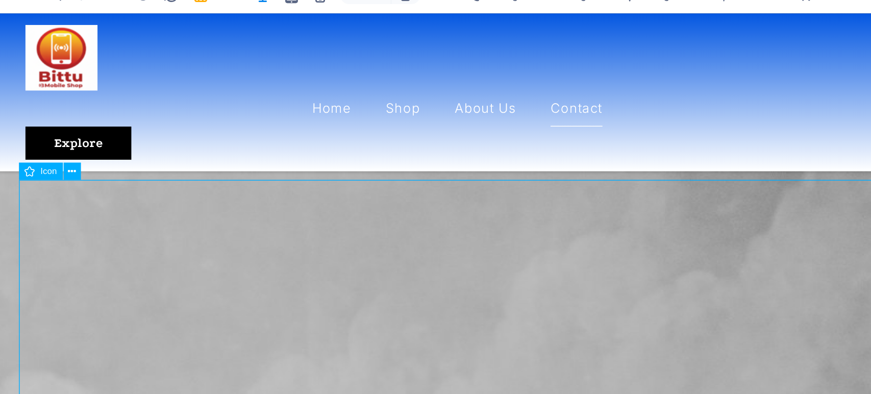
select select "xMidYMid"
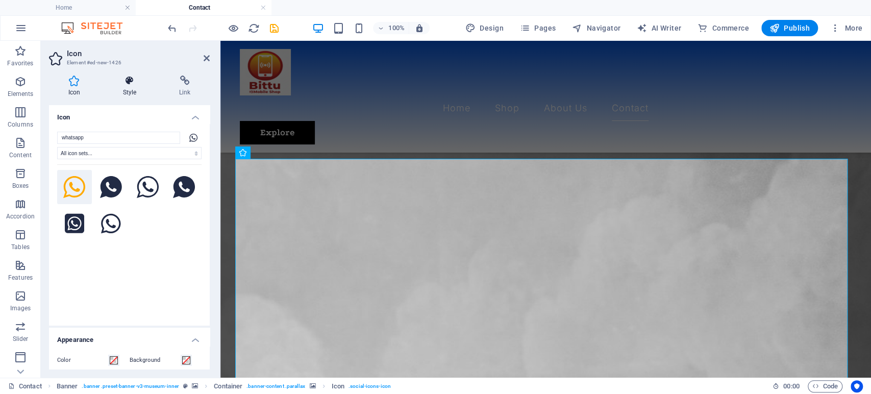
click at [131, 90] on h4 "Style" at bounding box center [132, 85] width 56 height 21
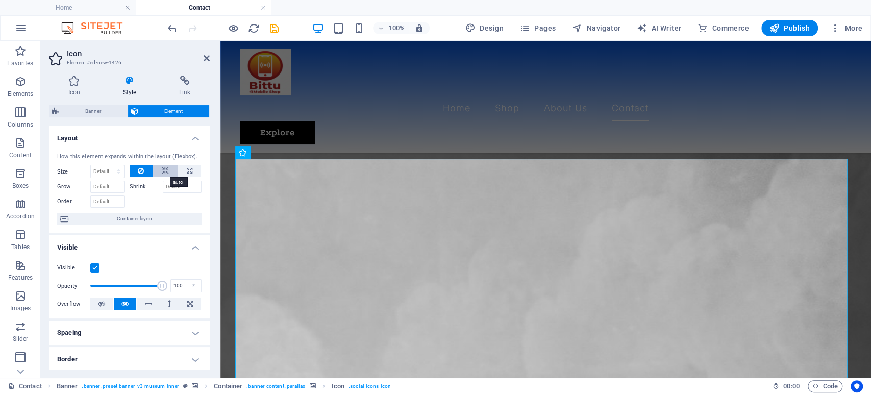
click at [162, 172] on icon at bounding box center [165, 171] width 7 height 12
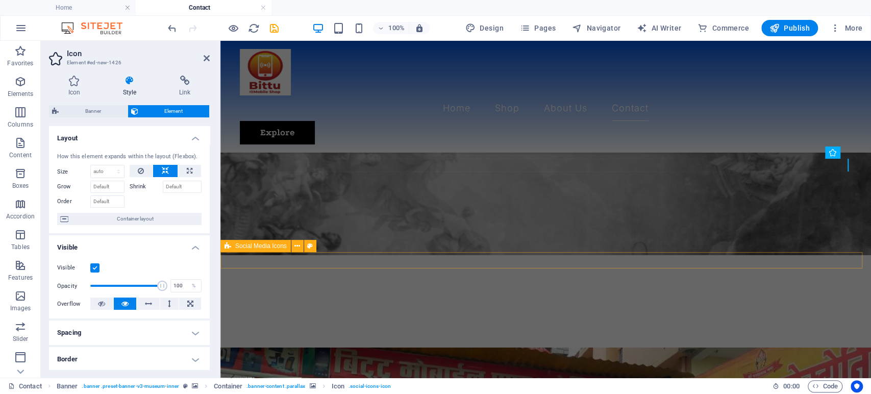
scroll to position [74, 0]
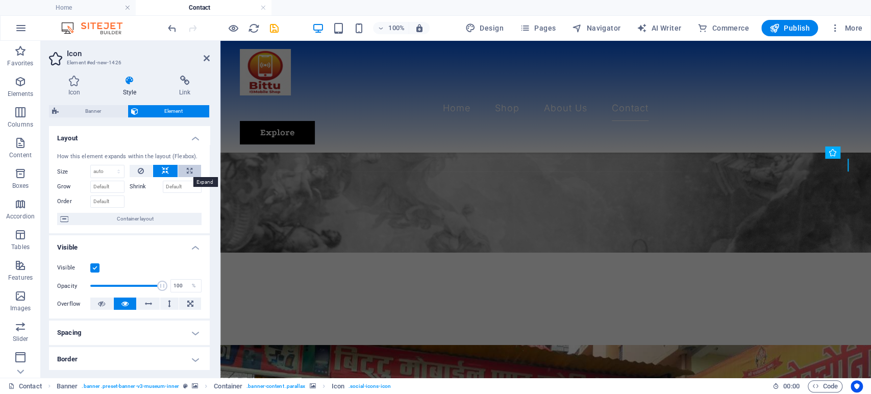
click at [190, 169] on icon at bounding box center [190, 171] width 6 height 12
type input "100"
select select "%"
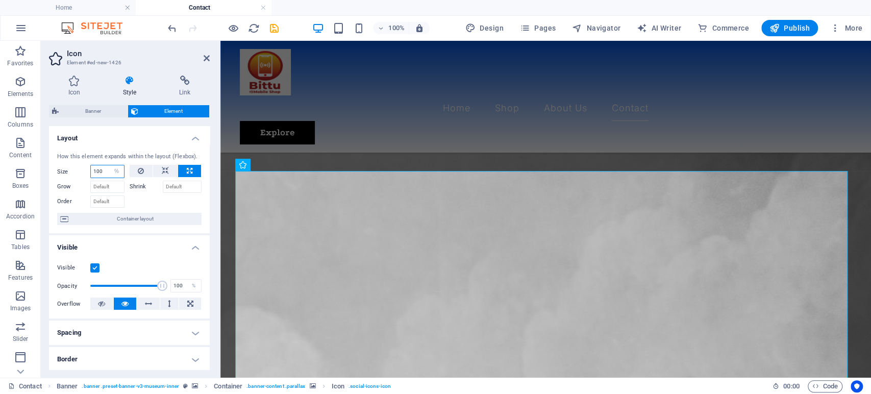
drag, startPoint x: 105, startPoint y: 173, endPoint x: 74, endPoint y: 170, distance: 30.2
click at [74, 170] on div "Size 100 Default auto px % 1/1 1/2 1/3 1/4 1/5 1/6 1/7 1/8 1/9 1/10" at bounding box center [90, 171] width 67 height 13
type input "10"
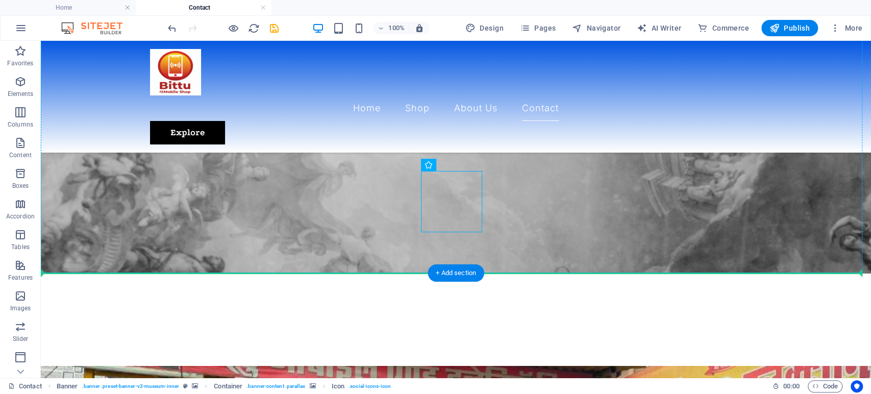
drag, startPoint x: 449, startPoint y: 203, endPoint x: 541, endPoint y: 187, distance: 93.7
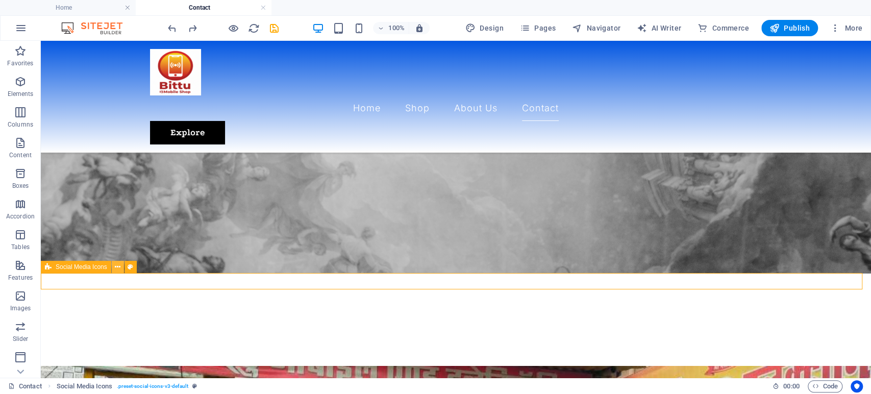
click at [120, 269] on icon at bounding box center [118, 267] width 6 height 11
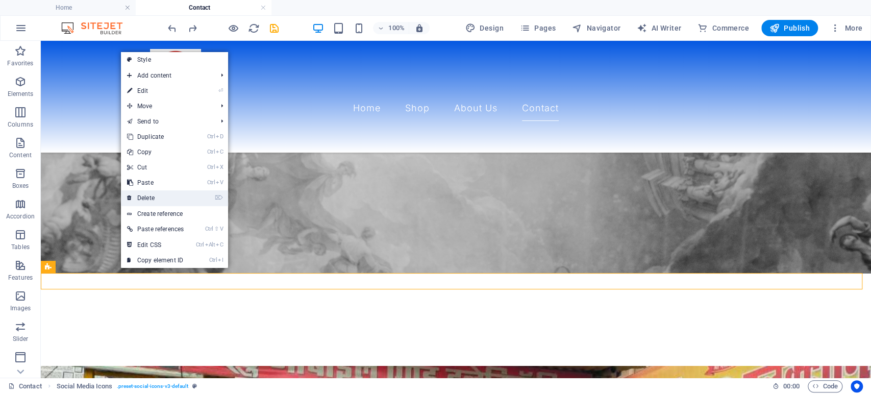
click at [158, 192] on link "⌦ Delete" at bounding box center [155, 197] width 69 height 15
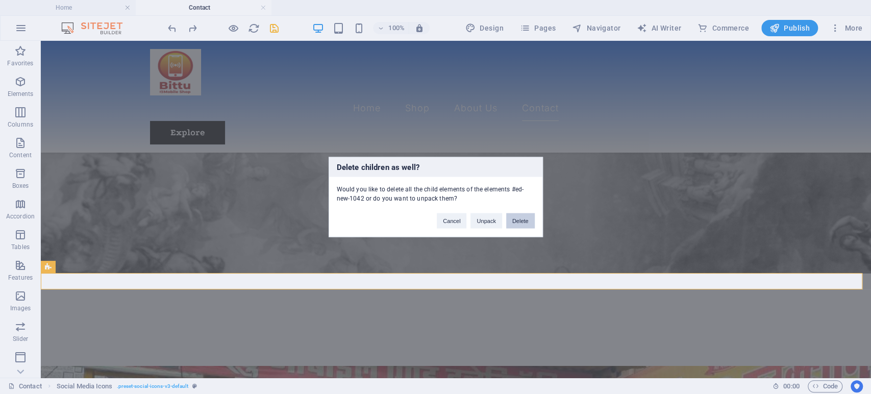
click at [508, 221] on button "Delete" at bounding box center [520, 220] width 29 height 15
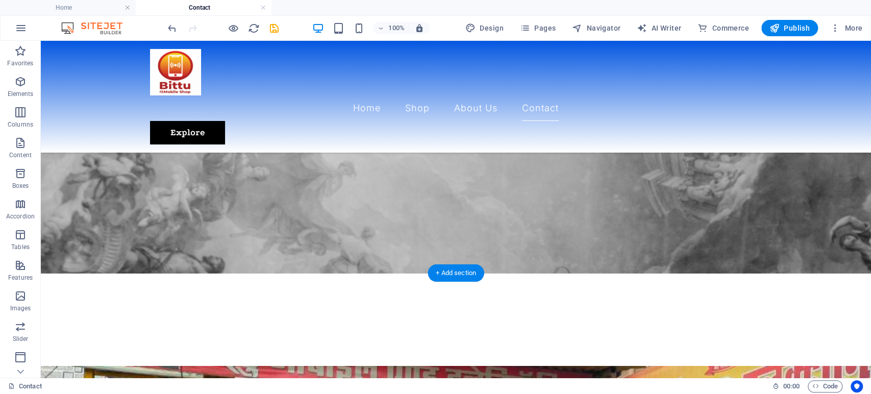
scroll to position [0, 0]
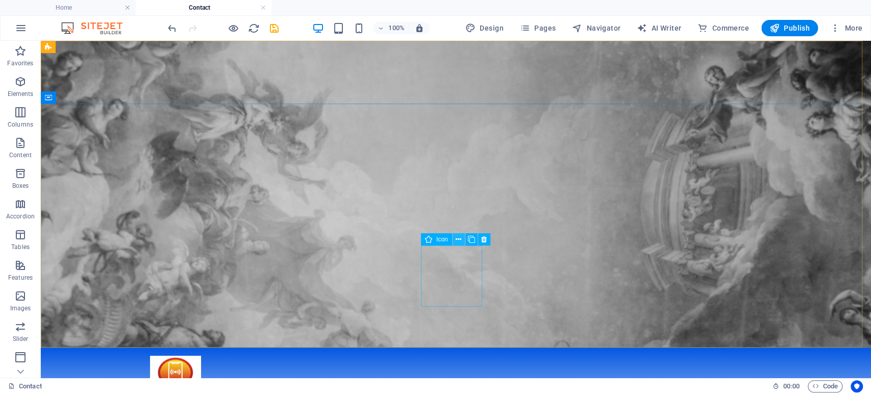
click at [455, 240] on icon at bounding box center [458, 239] width 6 height 11
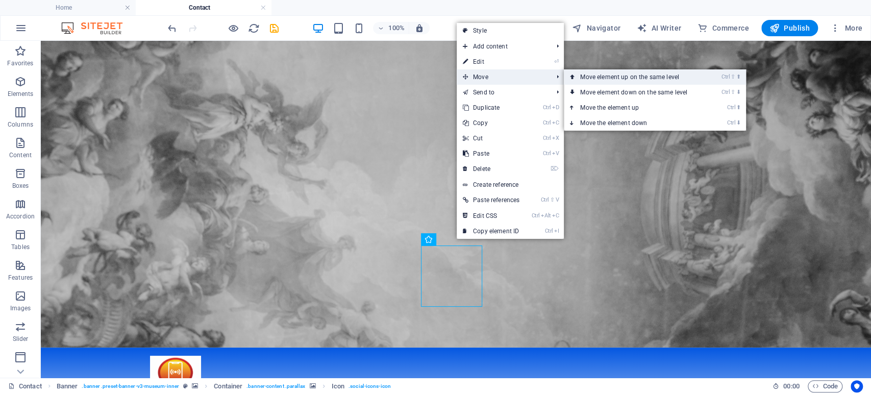
click at [575, 78] on icon at bounding box center [572, 76] width 5 height 15
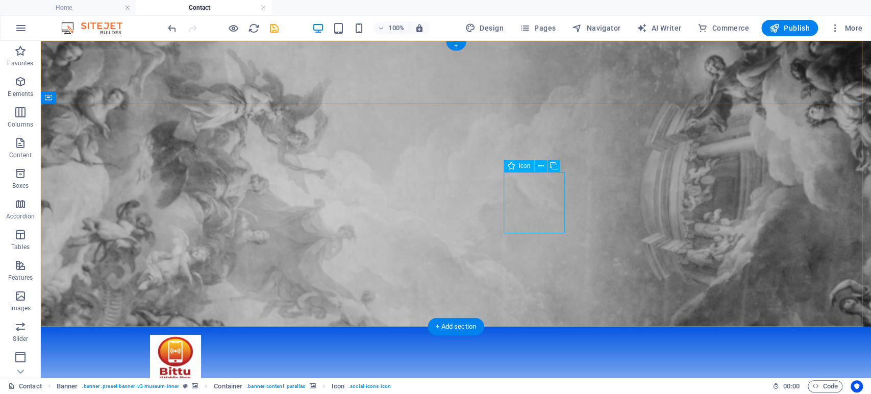
select select "%"
select select
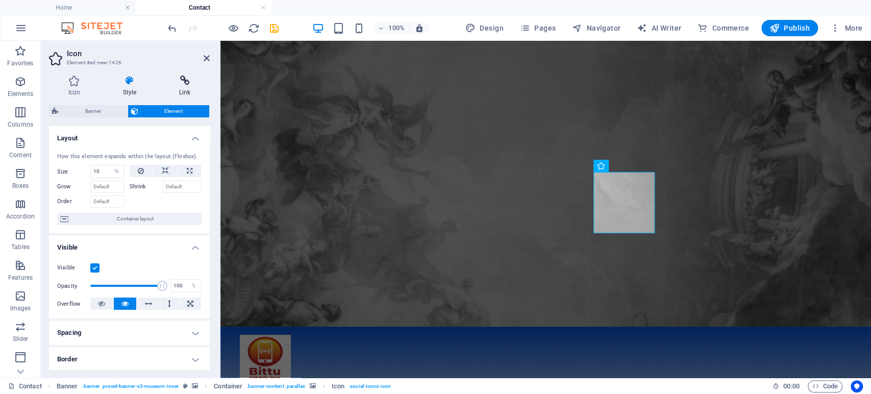
click at [171, 88] on h4 "Link" at bounding box center [185, 85] width 50 height 21
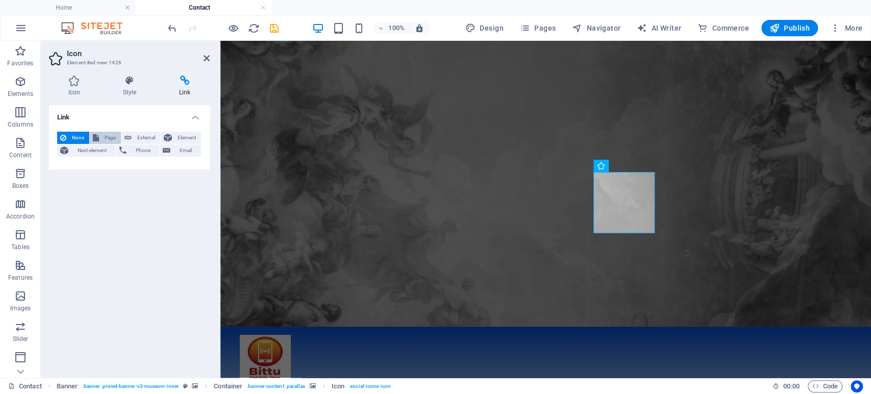
click at [106, 139] on span "Page" at bounding box center [110, 138] width 16 height 12
select select
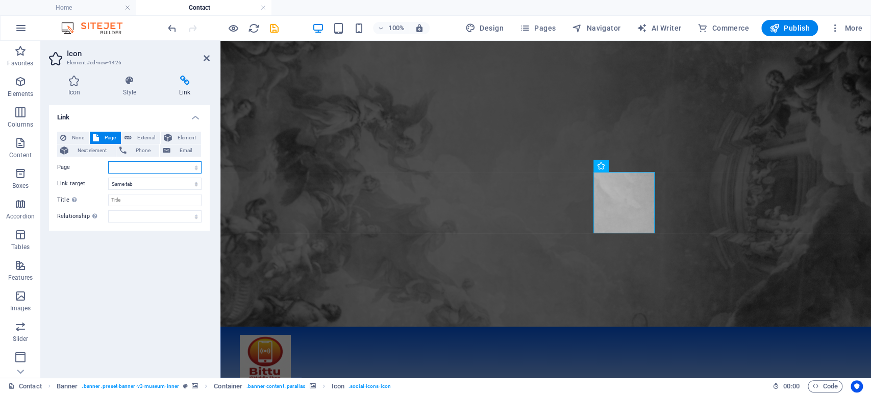
click at [153, 165] on select "Home Shop Privacy Contact About Us Legal Notice" at bounding box center [154, 167] width 93 height 12
click at [132, 132] on button "External" at bounding box center [140, 138] width 39 height 12
select select "blank"
paste input "https://api.whatsapp.com/send?phone=919310335795"
click at [127, 165] on input "https://api.whatsapp.com/send?phone=919310335795" at bounding box center [154, 167] width 93 height 12
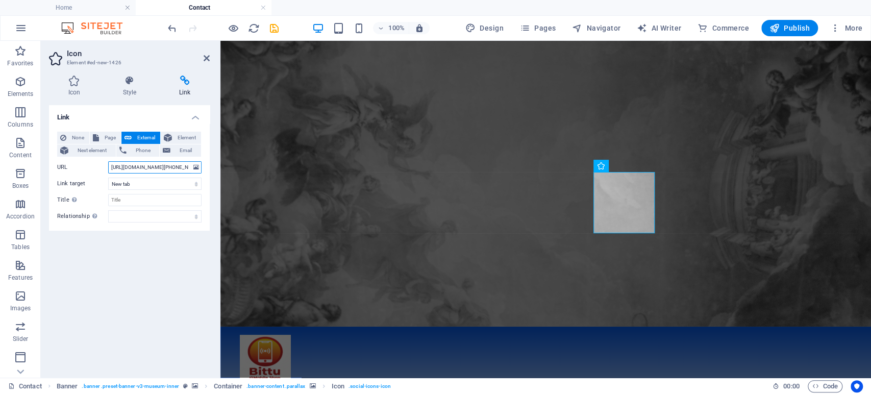
scroll to position [0, 48]
drag, startPoint x: 380, startPoint y: 208, endPoint x: 319, endPoint y: 178, distance: 68.2
click at [181, 166] on input "https://api.whatsapp.com/send?phone=919310335795" at bounding box center [154, 167] width 93 height 12
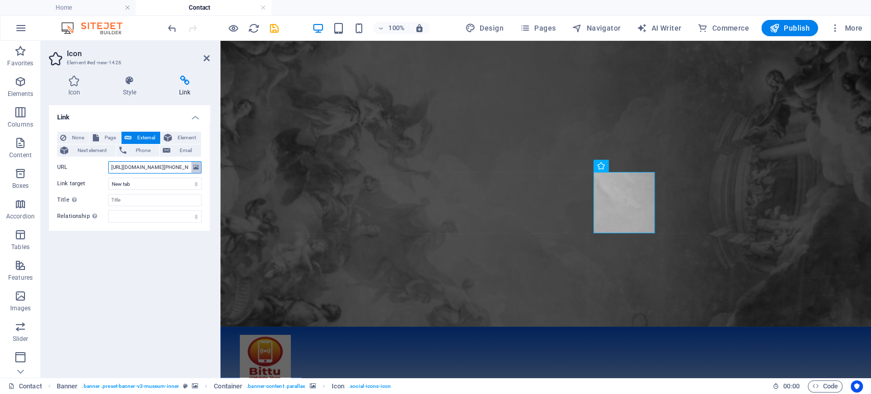
scroll to position [0, 48]
drag, startPoint x: 182, startPoint y: 167, endPoint x: 202, endPoint y: 168, distance: 20.9
click at [202, 168] on div "None Page External Element Next element Phone Email Page Home Shop Privacy Cont…" at bounding box center [129, 176] width 161 height 107
type input "https://api.whatsapp.com/send?phone=919507133149"
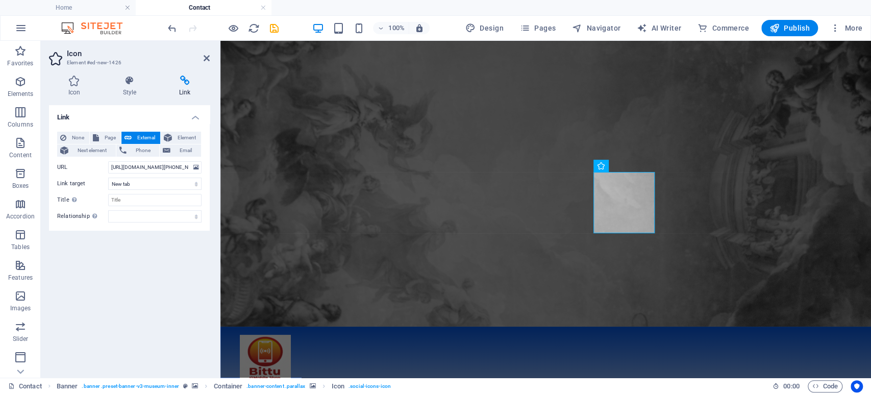
click at [139, 294] on div "Link None Page External Element Next element Phone Email Page Home Shop Privacy…" at bounding box center [129, 237] width 161 height 264
click at [164, 187] on select "New tab Same tab Overlay" at bounding box center [154, 183] width 93 height 12
select select "overlay"
click at [108, 177] on select "New tab Same tab Overlay" at bounding box center [154, 183] width 93 height 12
click at [139, 269] on div "Link None Page External Element Next element Phone Email Page Home Shop Privacy…" at bounding box center [129, 237] width 161 height 264
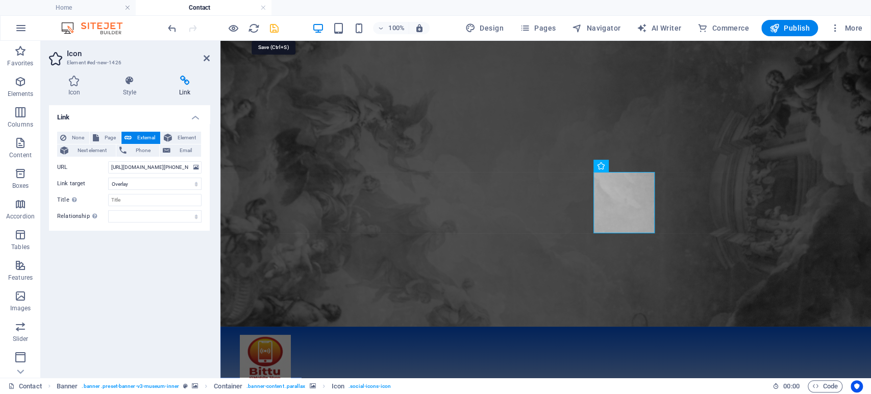
click at [272, 28] on icon "save" at bounding box center [274, 28] width 12 height 12
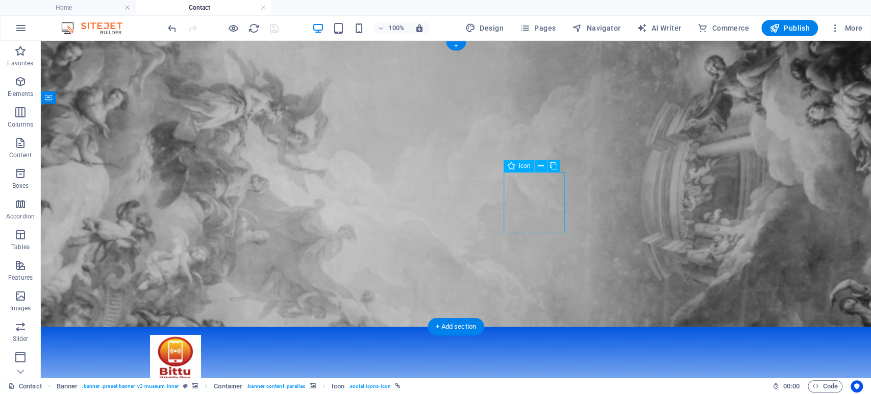
select select "overlay"
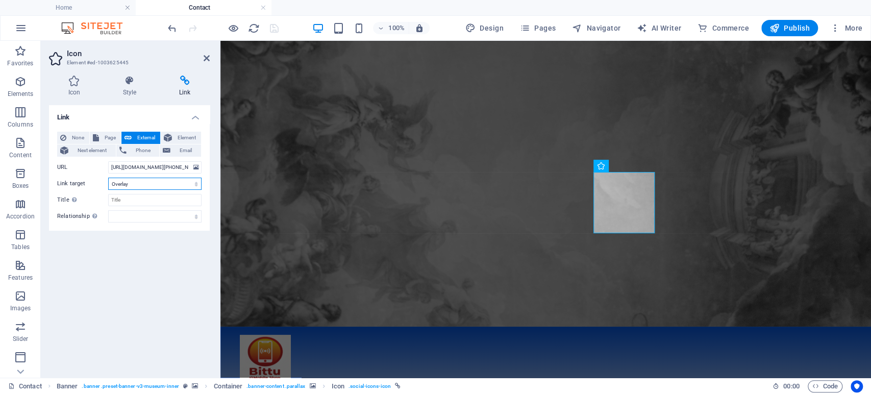
click at [134, 186] on select "New tab Same tab Overlay" at bounding box center [154, 183] width 93 height 12
select select
click at [108, 177] on select "New tab Same tab Overlay" at bounding box center [154, 183] width 93 height 12
click at [134, 267] on div "Link None Page External Element Next element Phone Email Page Home Shop Privacy…" at bounding box center [129, 237] width 161 height 264
click at [274, 29] on icon "save" at bounding box center [274, 28] width 12 height 12
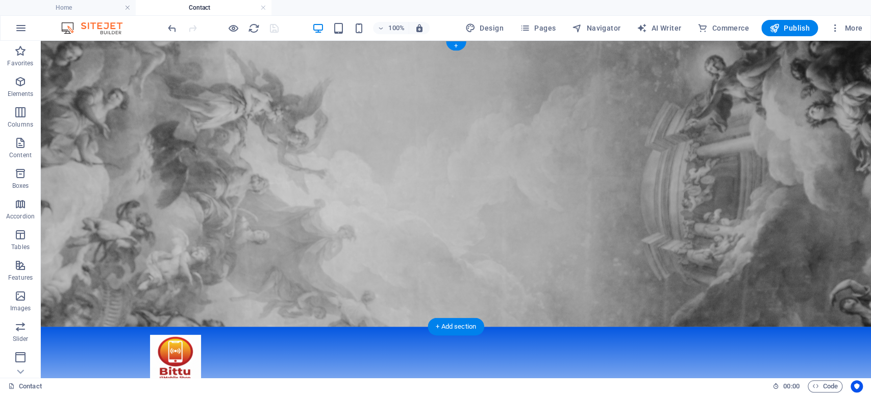
click at [534, 28] on span "Pages" at bounding box center [538, 28] width 36 height 10
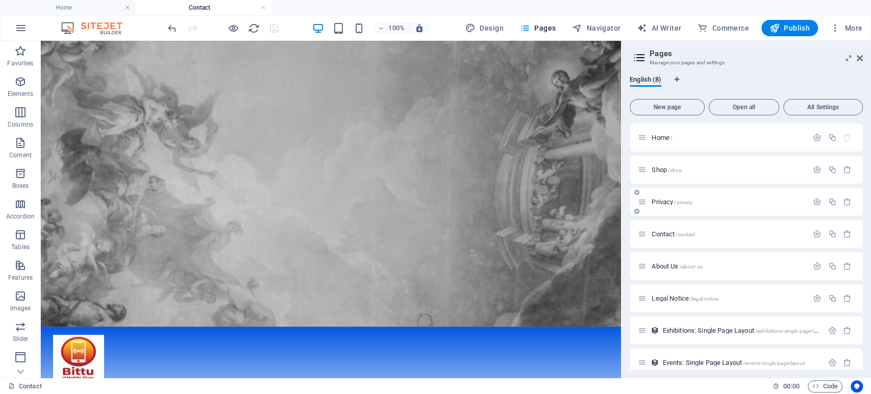
click at [668, 201] on span "Privacy /privacy" at bounding box center [671, 202] width 41 height 8
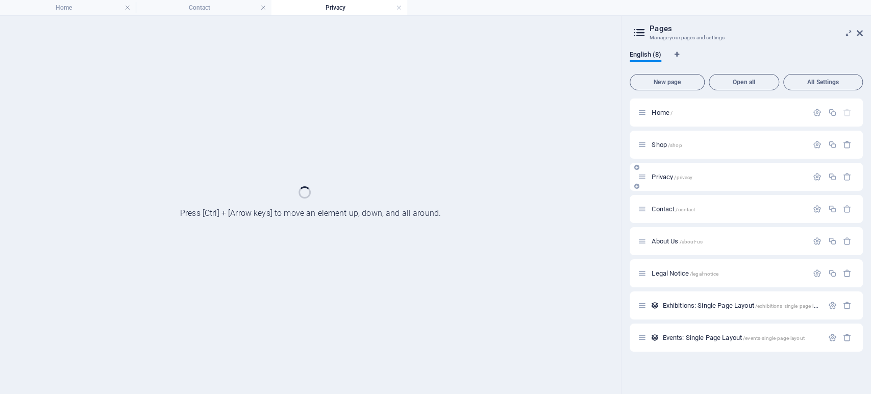
click at [668, 201] on div "Contact /contact" at bounding box center [745, 209] width 233 height 28
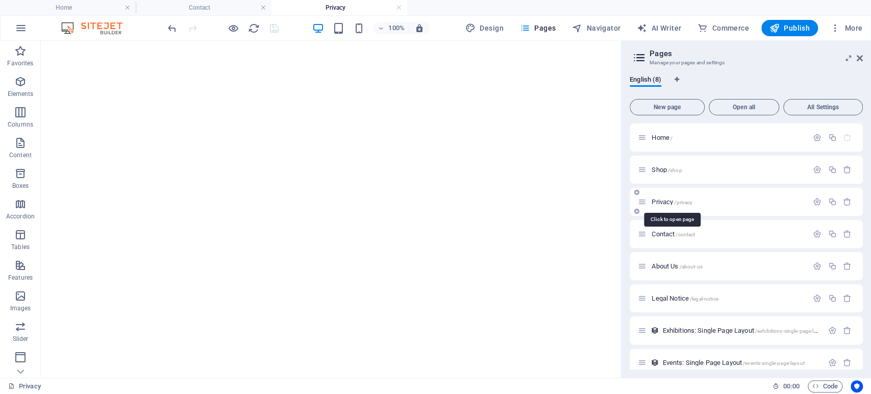
click at [668, 201] on span "Privacy /privacy" at bounding box center [671, 202] width 41 height 8
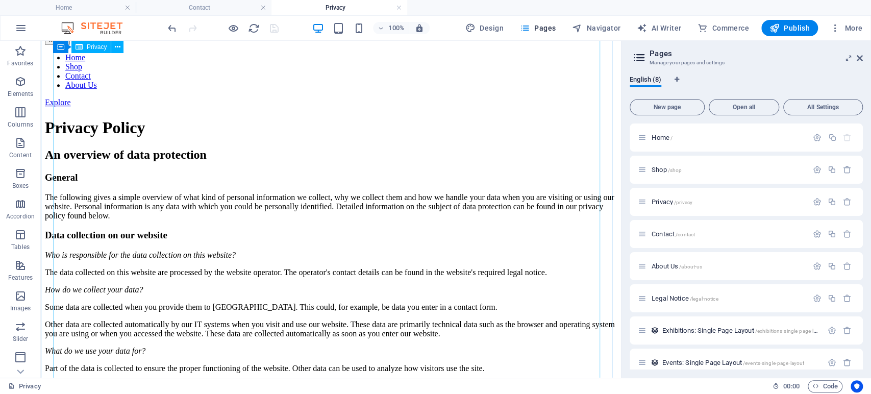
scroll to position [344, 0]
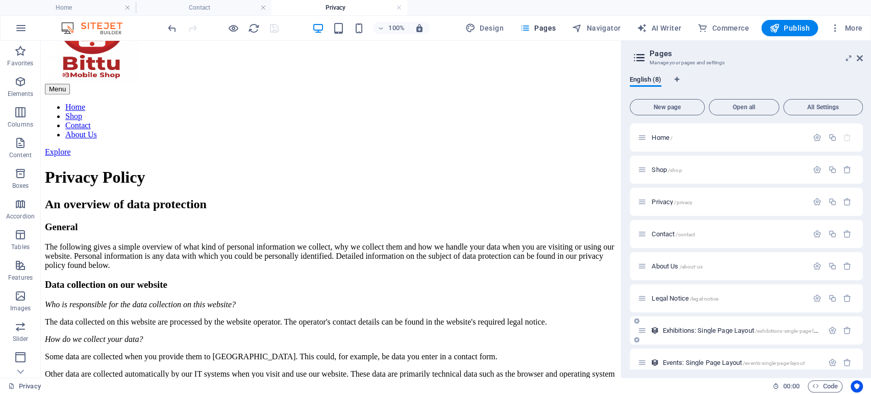
click at [708, 328] on span "Exhibitions: Single Page Layout /exhibitions-single-page-layout" at bounding box center [744, 330] width 164 height 8
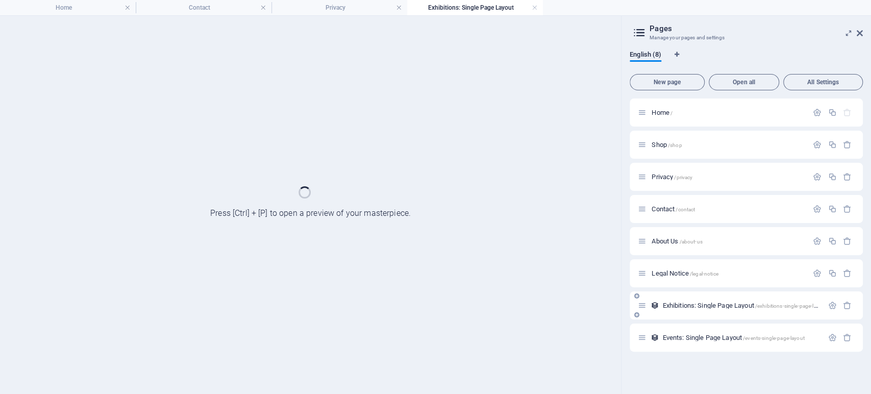
scroll to position [0, 0]
click at [708, 328] on div "Events: Single Page Layout /events-single-page-layout" at bounding box center [745, 337] width 233 height 28
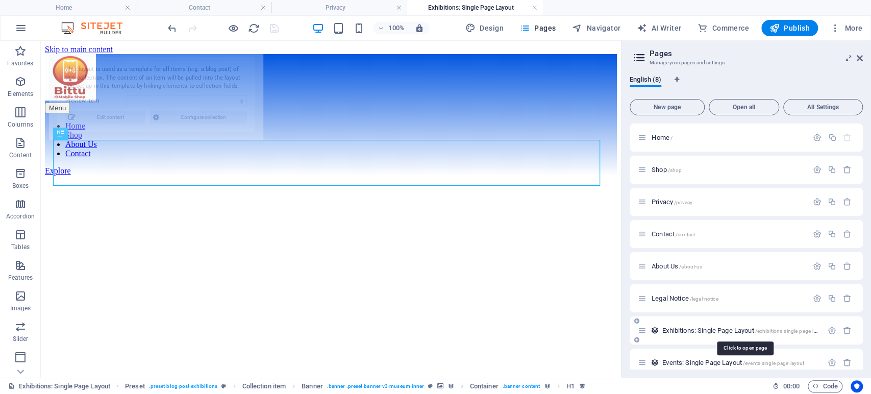
select select "68de103184022b1af0055e92"
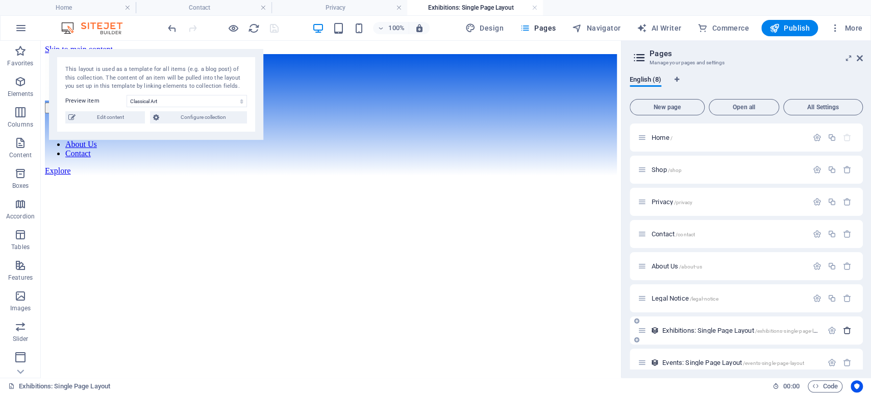
click at [849, 333] on button "button" at bounding box center [846, 330] width 15 height 9
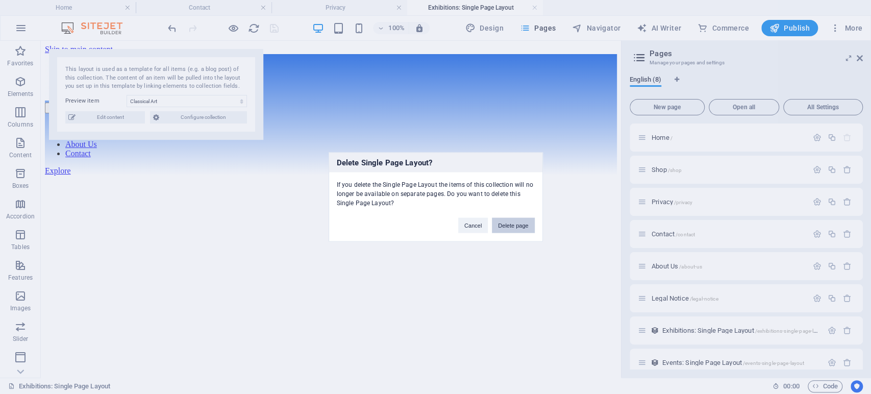
click at [514, 220] on button "Delete page" at bounding box center [513, 225] width 42 height 15
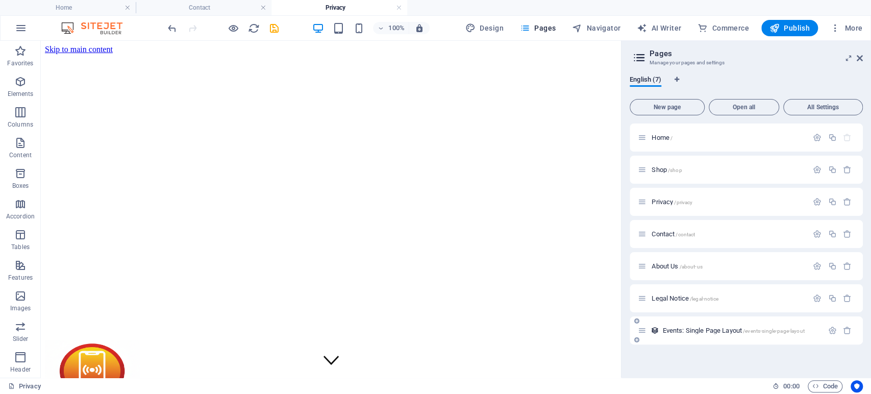
scroll to position [344, 0]
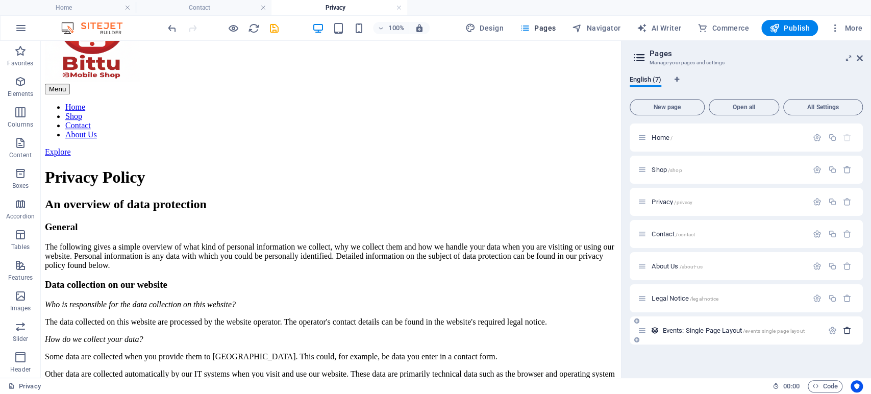
click at [845, 329] on icon "button" at bounding box center [847, 330] width 9 height 9
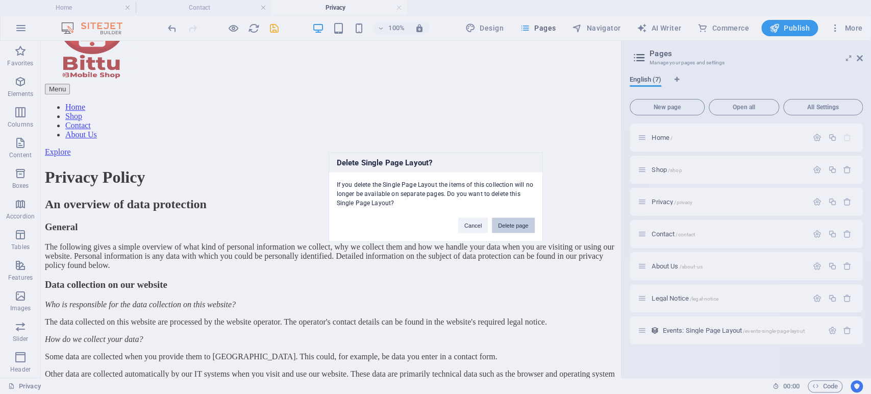
click at [510, 227] on button "Delete page" at bounding box center [513, 225] width 42 height 15
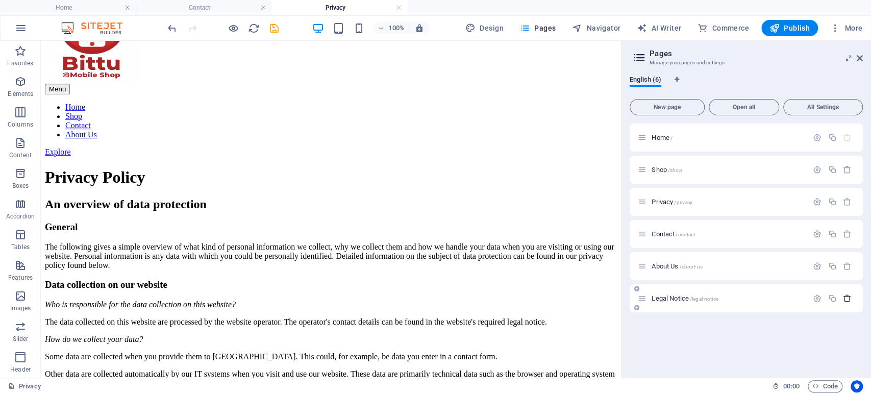
click at [847, 300] on icon "button" at bounding box center [847, 298] width 9 height 9
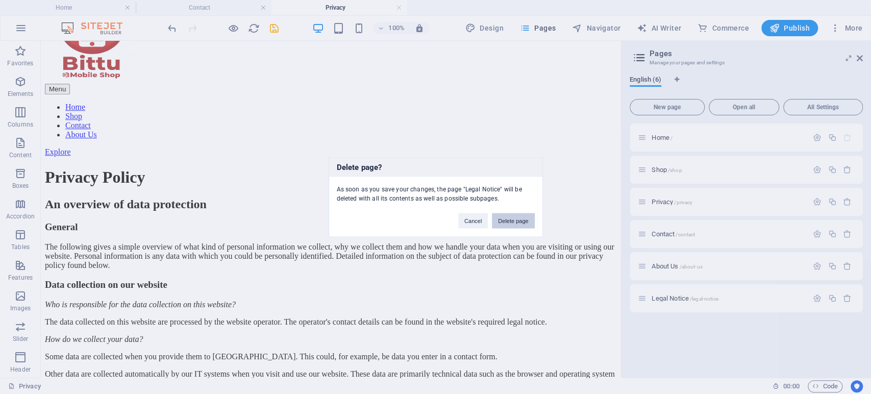
click at [517, 224] on button "Delete page" at bounding box center [513, 220] width 42 height 15
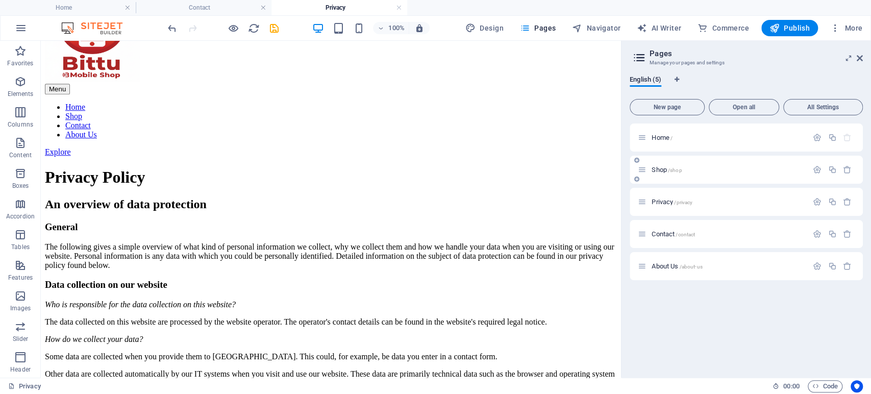
click at [661, 170] on span "Shop /shop" at bounding box center [666, 170] width 30 height 8
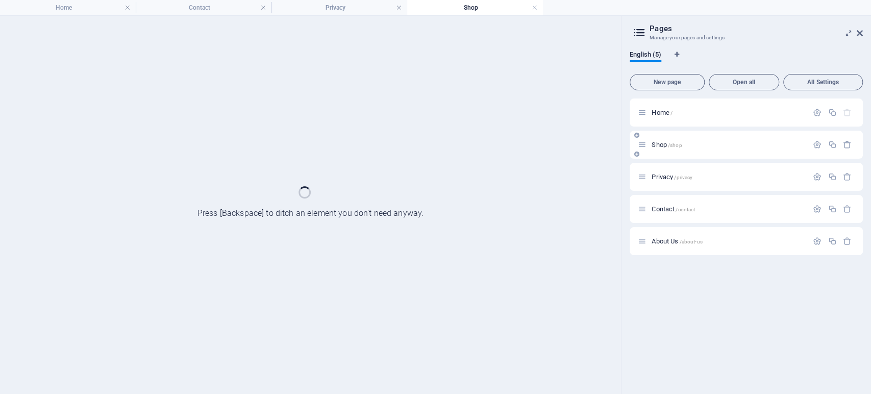
scroll to position [0, 0]
click at [661, 171] on div "Privacy /privacy" at bounding box center [723, 177] width 170 height 12
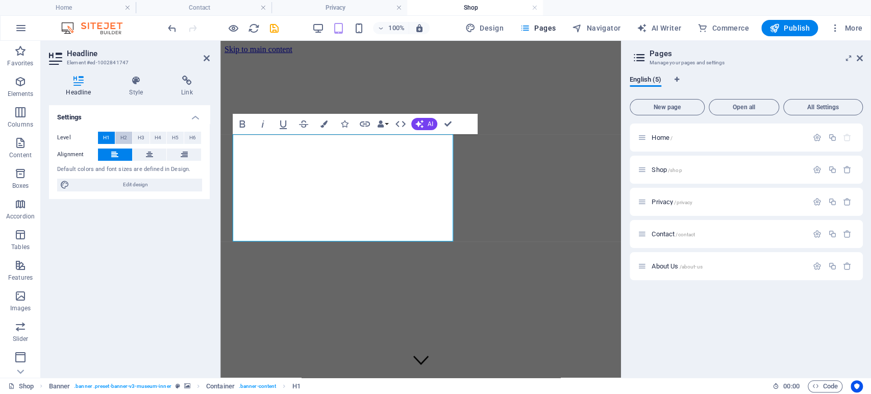
click at [116, 134] on button "H2" at bounding box center [123, 138] width 17 height 12
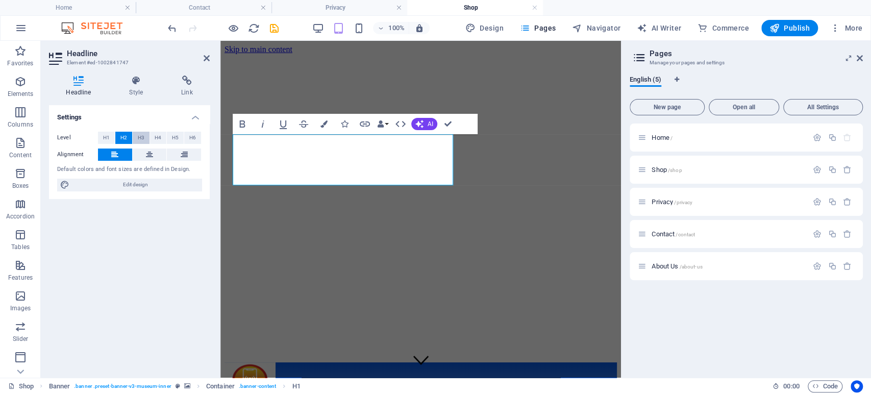
click at [135, 137] on button "H3" at bounding box center [141, 138] width 17 height 12
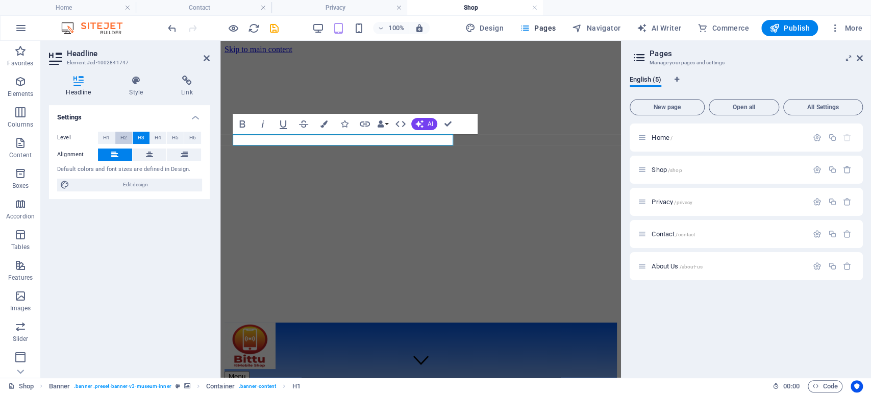
click at [122, 137] on span "H2" at bounding box center [123, 138] width 7 height 12
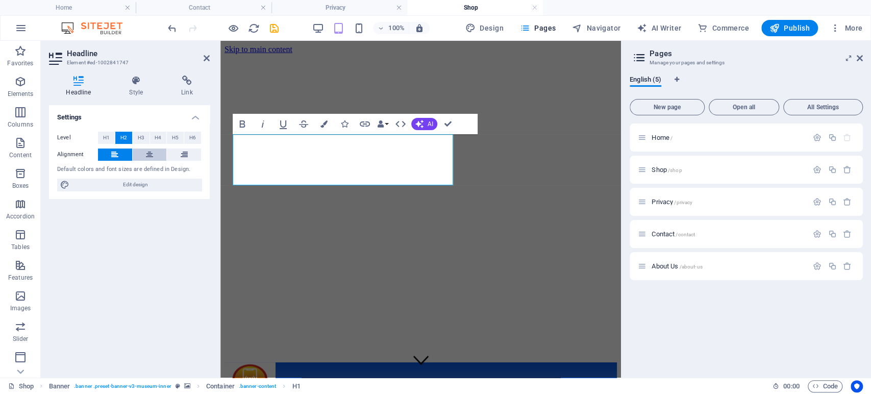
click at [150, 151] on icon at bounding box center [149, 154] width 7 height 12
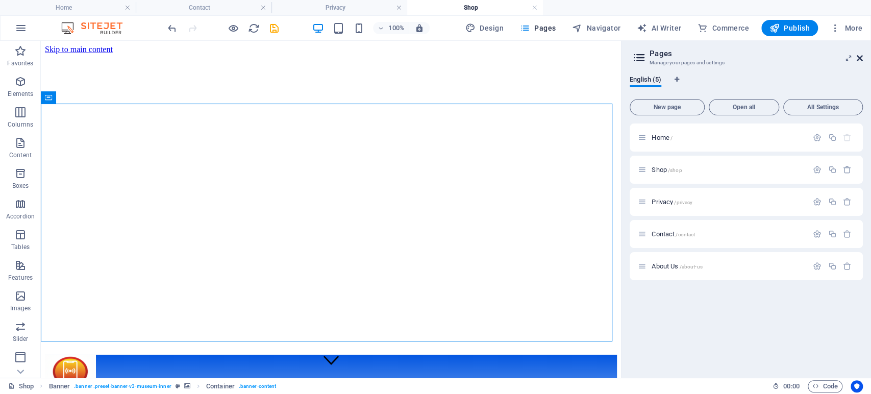
click at [858, 57] on icon at bounding box center [859, 58] width 6 height 8
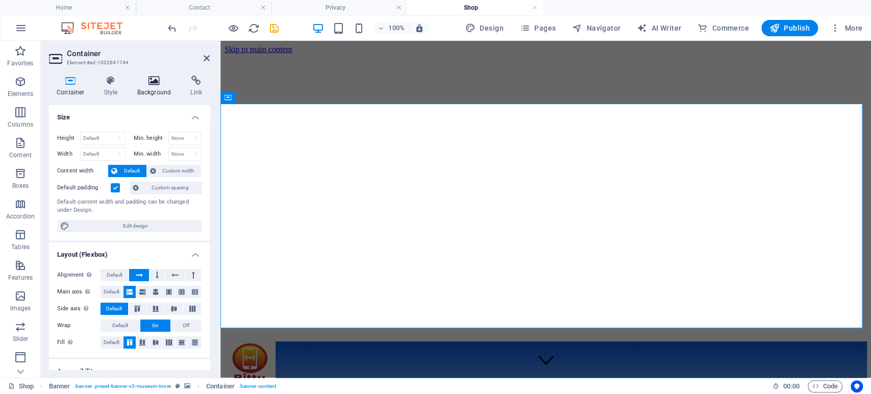
click at [167, 85] on icon at bounding box center [154, 80] width 49 height 10
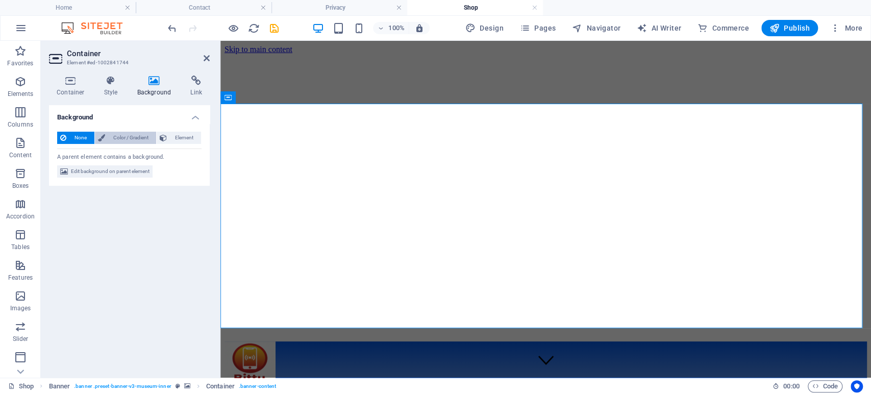
click at [143, 136] on span "Color / Gradient" at bounding box center [130, 138] width 45 height 12
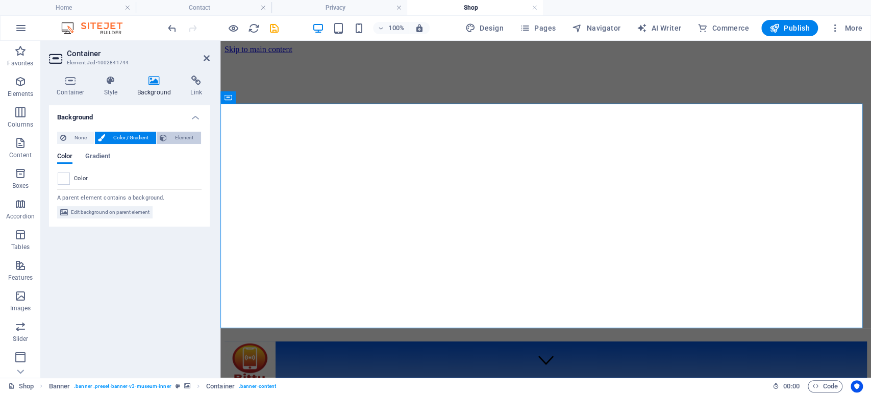
click at [182, 138] on span "Element" at bounding box center [184, 138] width 28 height 12
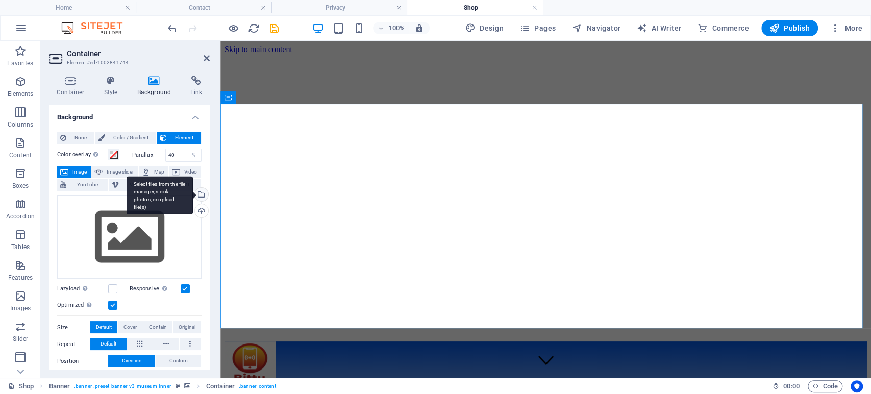
click at [201, 196] on div "Select files from the file manager, stock photos, or upload file(s)" at bounding box center [200, 195] width 15 height 15
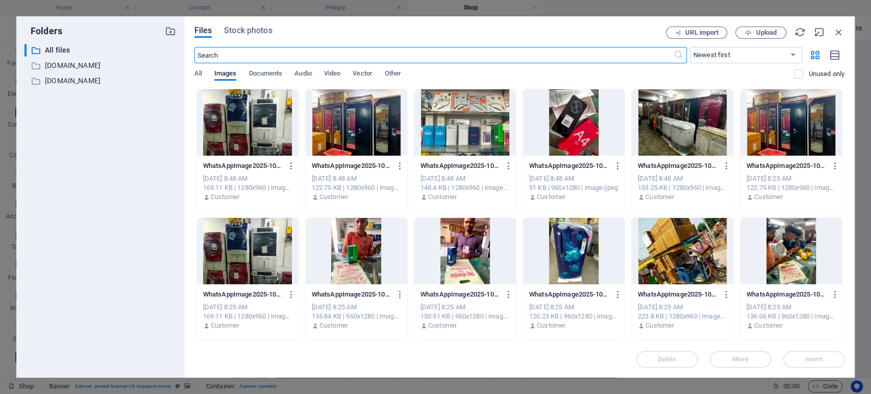
scroll to position [126, 0]
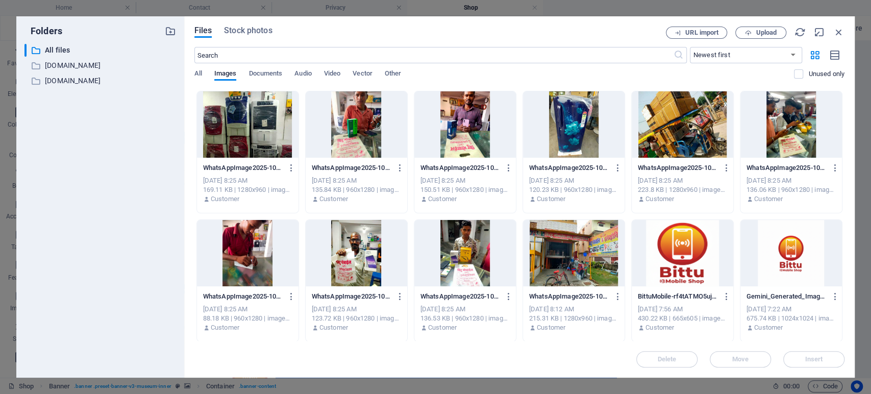
click at [555, 252] on div at bounding box center [573, 253] width 101 height 66
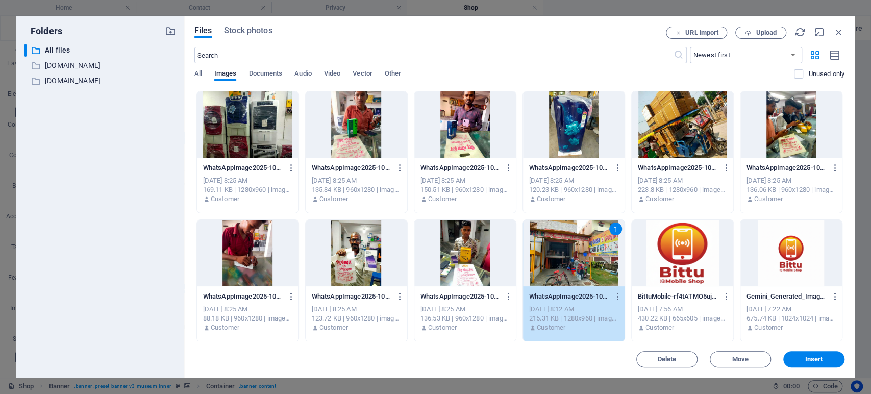
click at [555, 252] on div "1" at bounding box center [573, 253] width 101 height 66
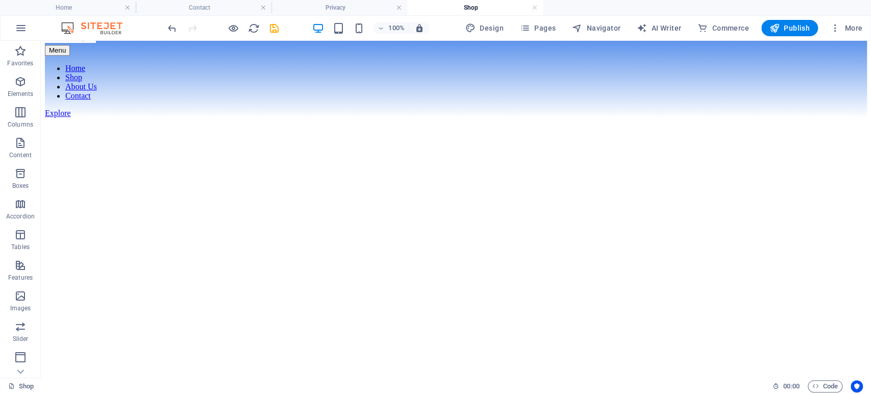
scroll to position [344, 0]
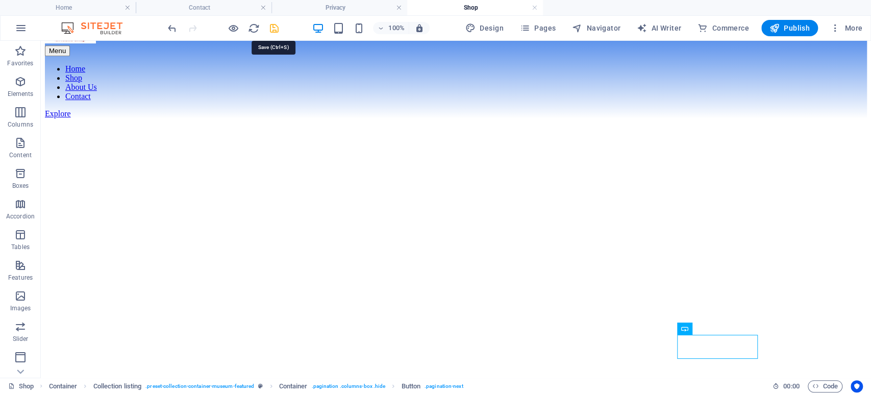
click at [272, 30] on icon "save" at bounding box center [274, 28] width 12 height 12
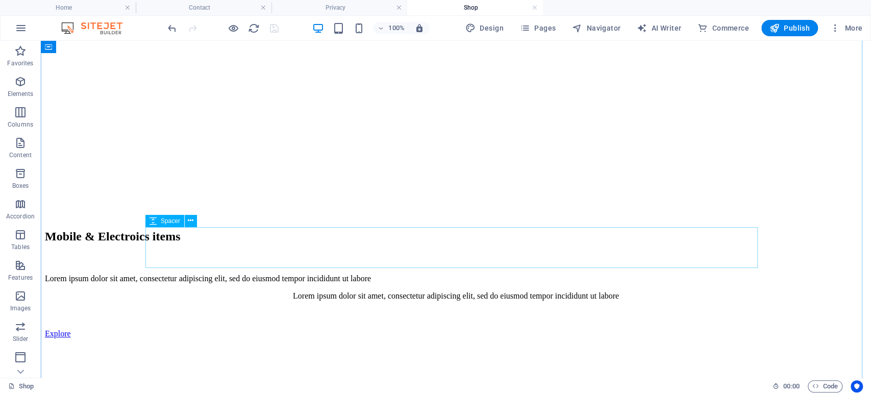
scroll to position [547, 0]
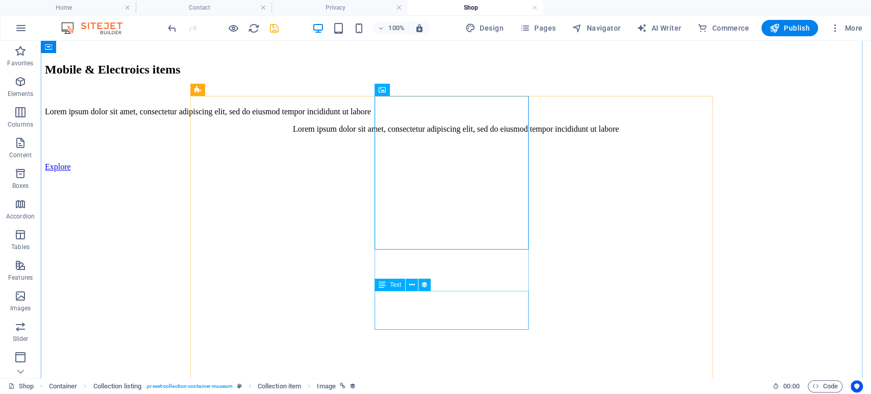
scroll to position [719, 0]
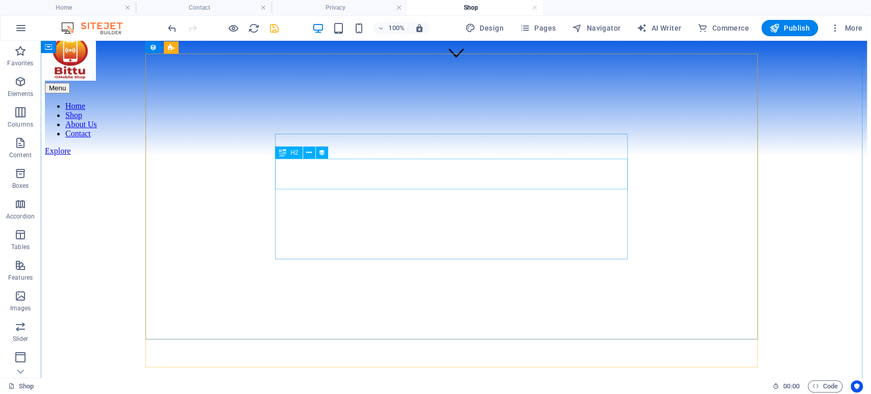
scroll to position [348, 0]
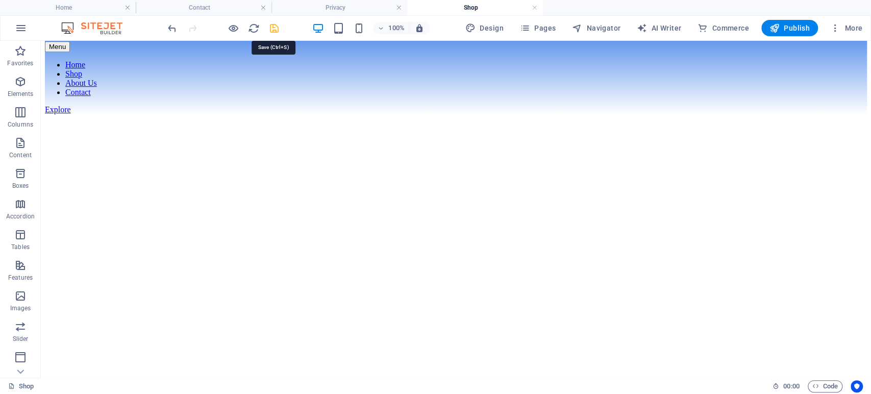
click at [279, 27] on icon "save" at bounding box center [274, 28] width 12 height 12
click at [781, 30] on span "Publish" at bounding box center [789, 28] width 40 height 10
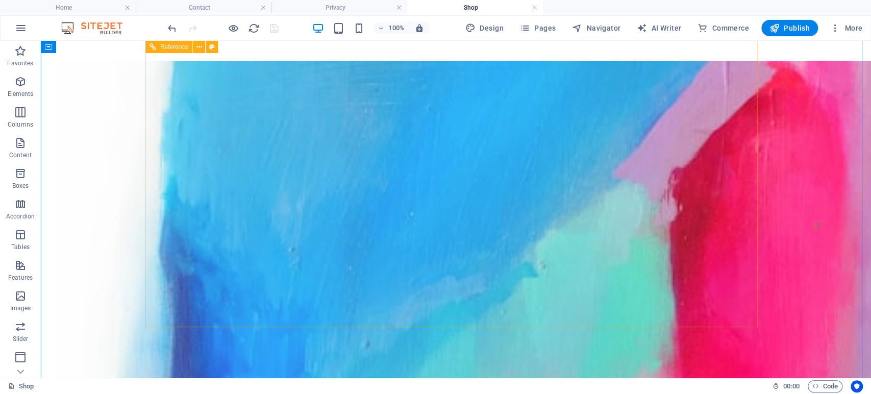
scroll to position [1454, 0]
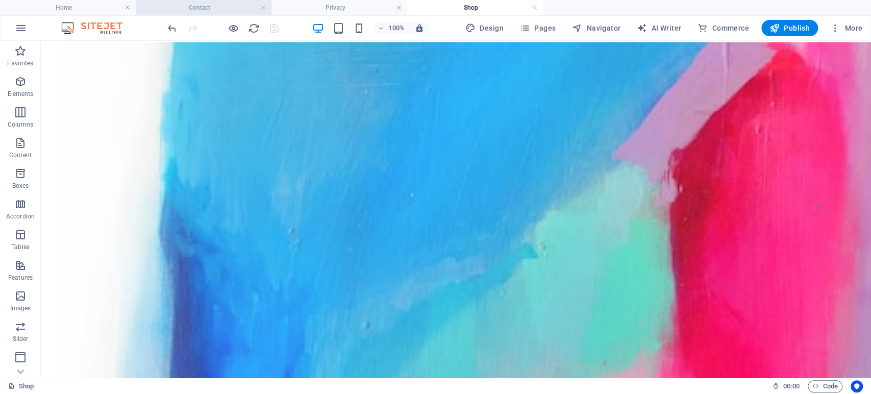
click at [233, 5] on h4 "Contact" at bounding box center [204, 7] width 136 height 11
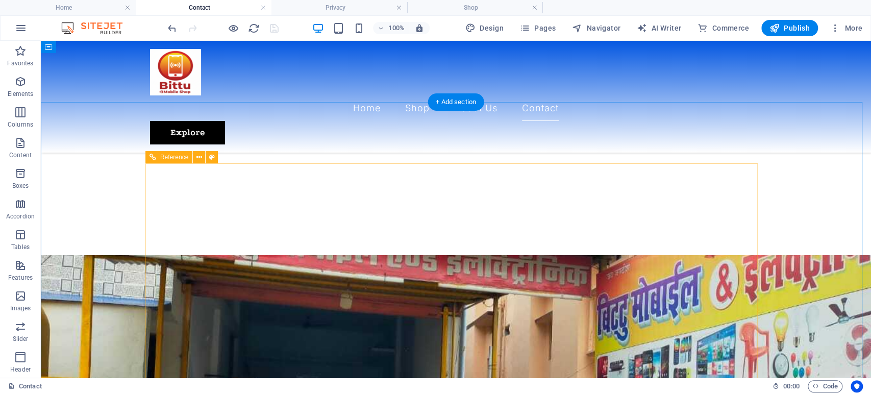
scroll to position [224, 0]
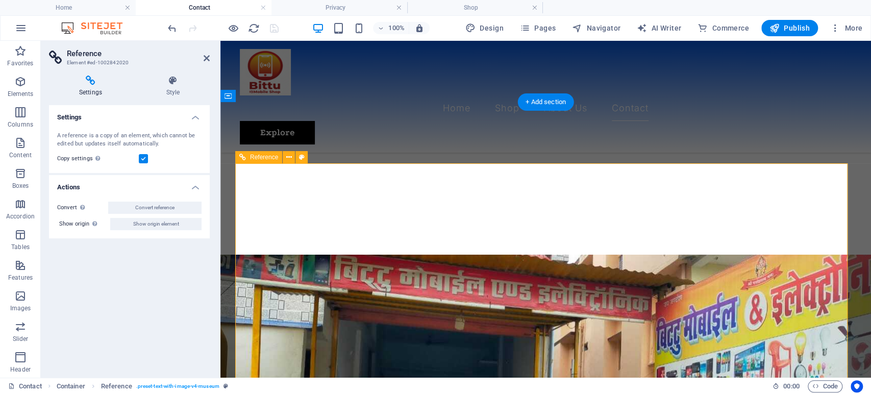
drag, startPoint x: 552, startPoint y: 186, endPoint x: 591, endPoint y: 225, distance: 55.2
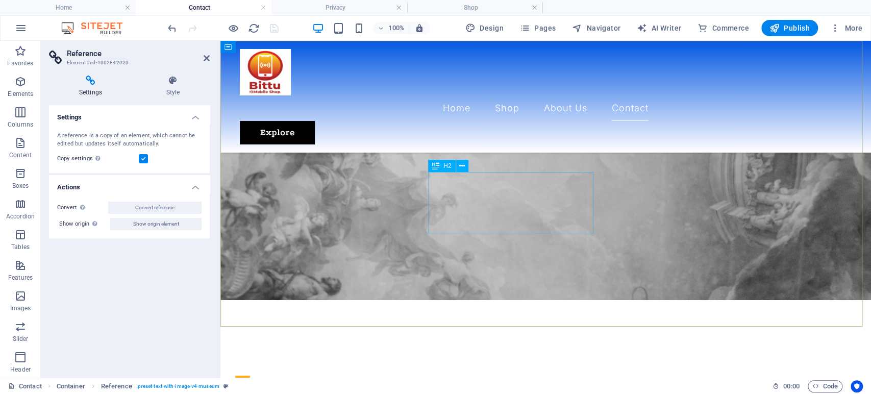
scroll to position [0, 0]
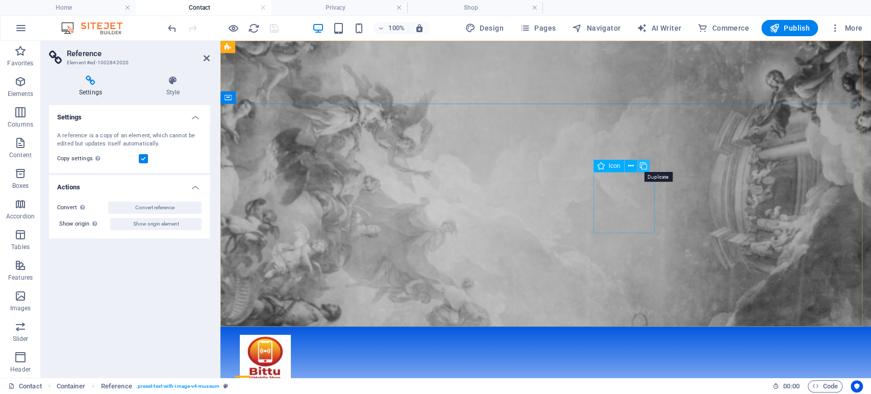
click at [642, 164] on icon at bounding box center [643, 166] width 7 height 11
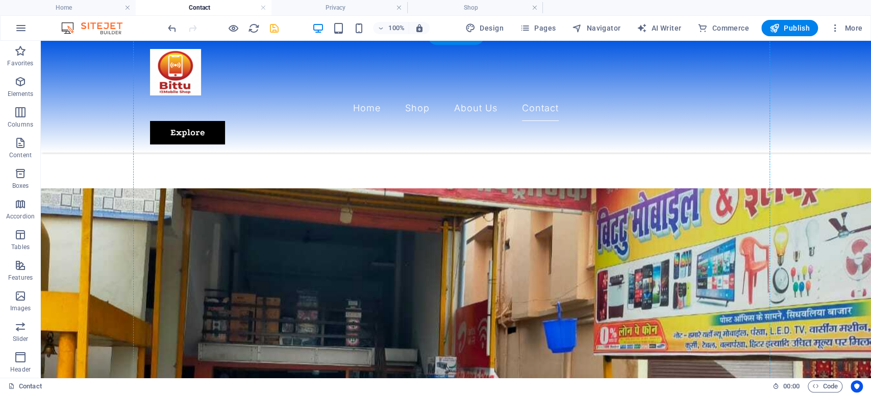
drag, startPoint x: 466, startPoint y: 196, endPoint x: 398, endPoint y: 195, distance: 67.8
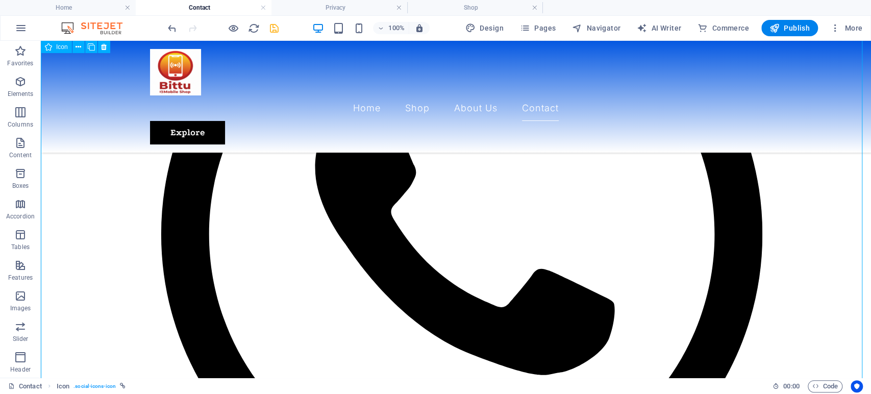
scroll to position [527, 0]
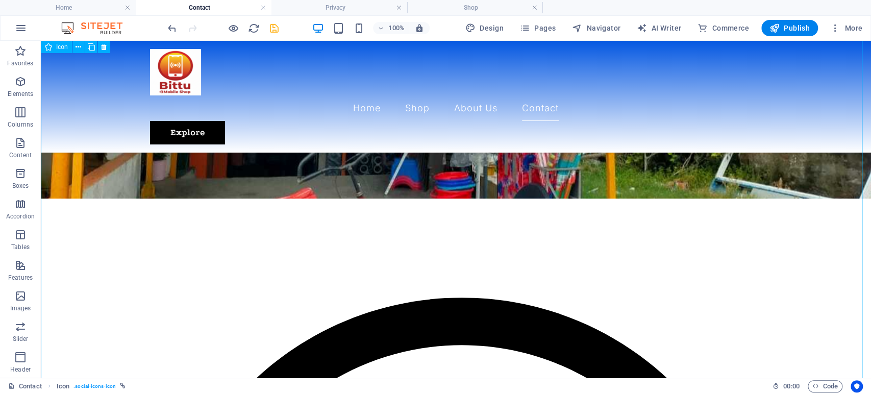
select select "xMidYMid"
select select
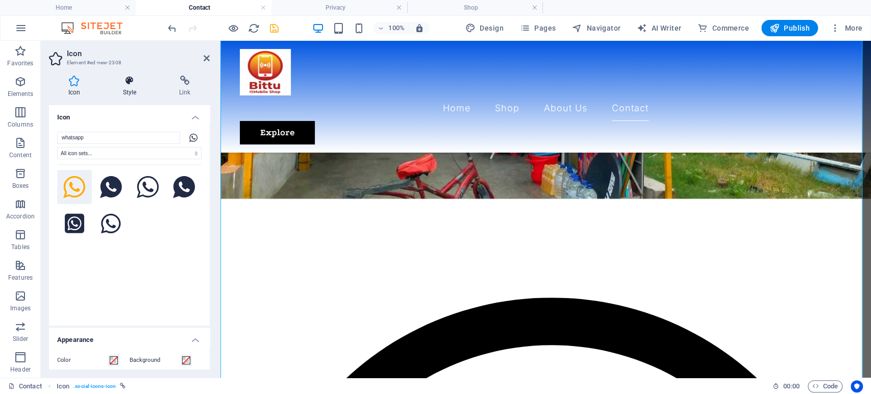
click at [135, 87] on h4 "Style" at bounding box center [132, 85] width 56 height 21
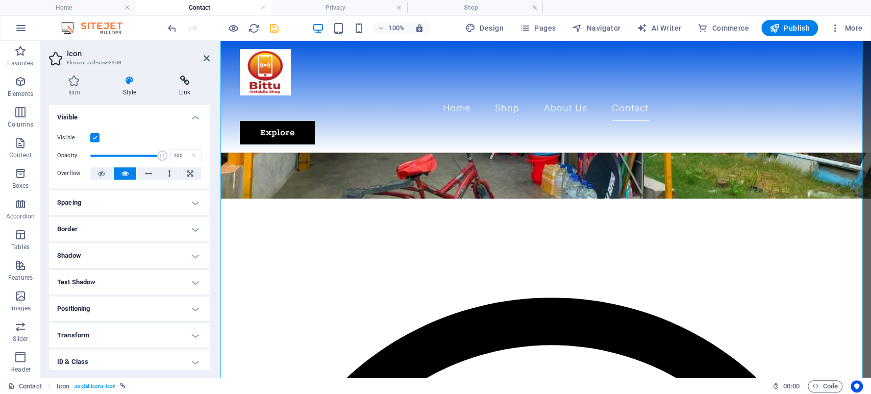
click at [179, 83] on icon at bounding box center [185, 80] width 50 height 10
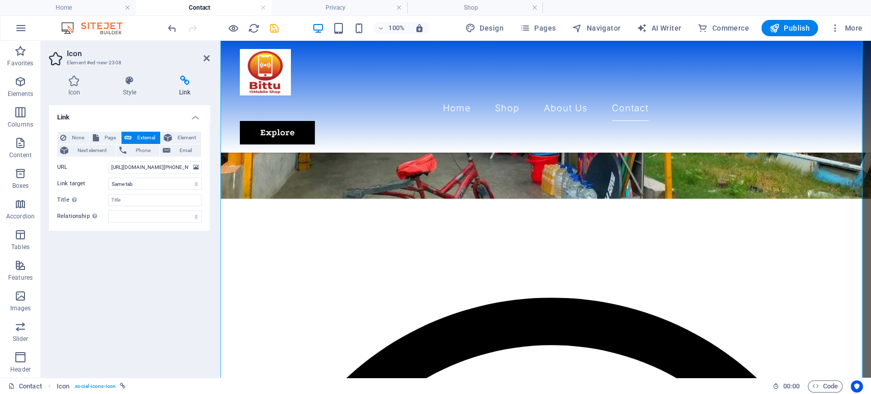
click at [122, 64] on h3 "Element #ed-new-2308" at bounding box center [128, 62] width 122 height 9
click at [131, 83] on icon at bounding box center [130, 80] width 52 height 10
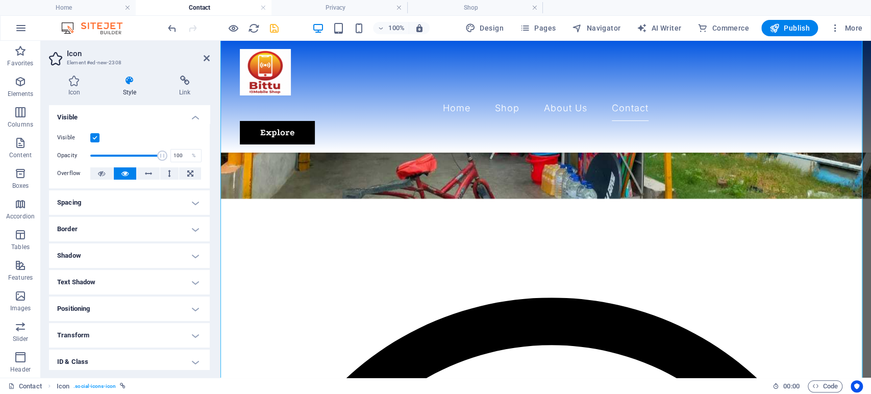
click at [187, 113] on h4 "Visible" at bounding box center [129, 114] width 161 height 18
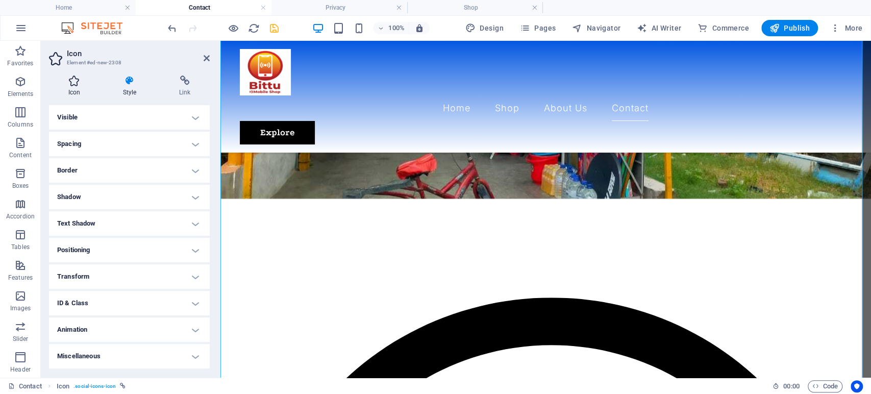
click at [80, 95] on h4 "Icon" at bounding box center [76, 85] width 55 height 21
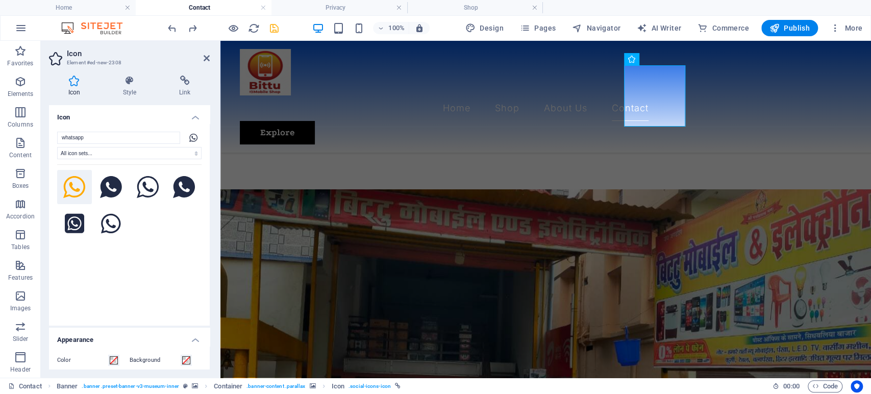
scroll to position [0, 0]
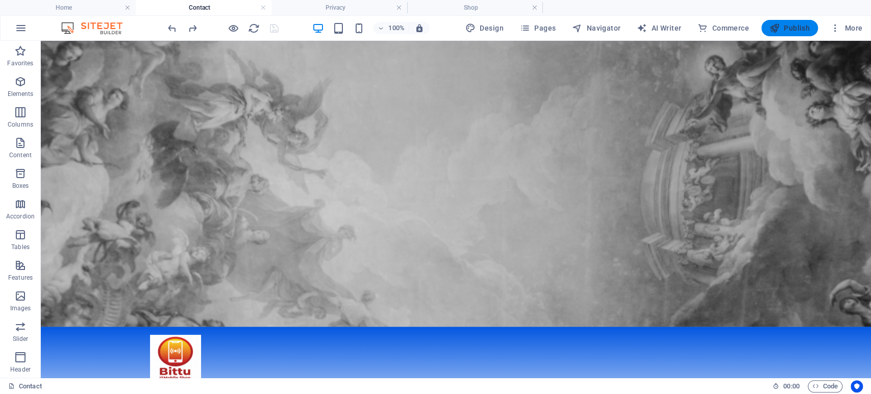
click at [800, 30] on span "Publish" at bounding box center [789, 28] width 40 height 10
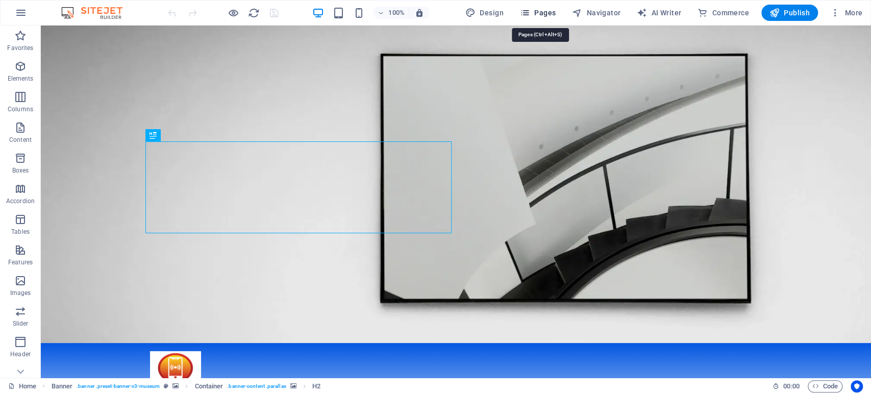
click at [539, 15] on span "Pages" at bounding box center [538, 13] width 36 height 10
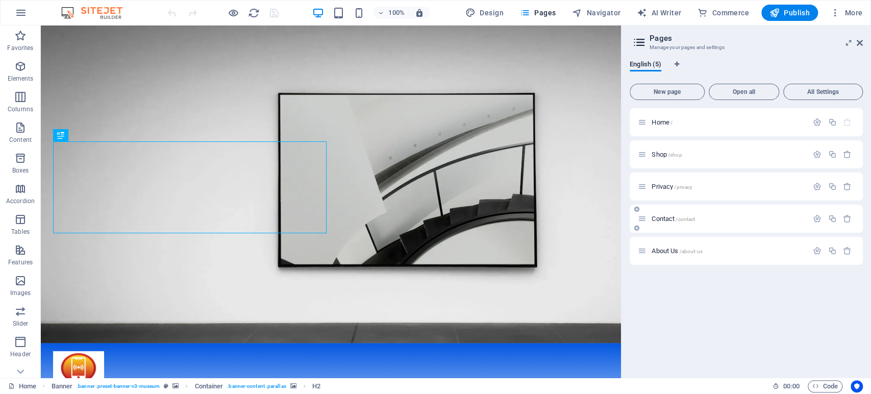
click at [662, 215] on span "Contact /contact" at bounding box center [672, 219] width 43 height 8
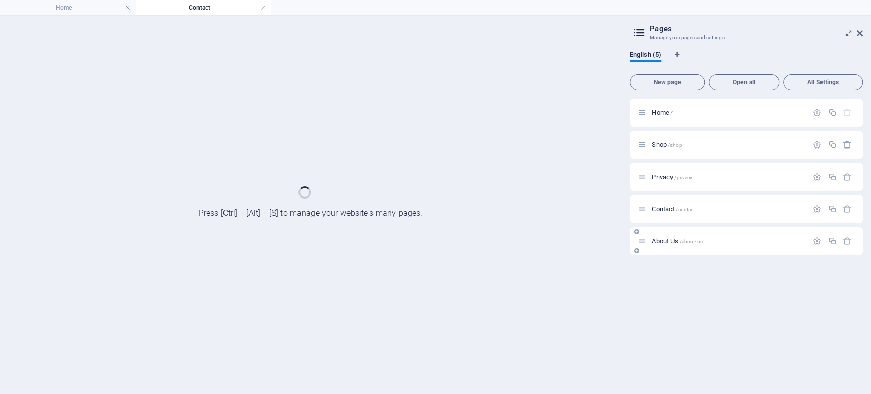
click at [665, 242] on span "About Us /about-us" at bounding box center [676, 241] width 50 height 8
click at [660, 145] on span "Shop /shop" at bounding box center [666, 145] width 30 height 8
click at [858, 35] on icon at bounding box center [859, 33] width 6 height 8
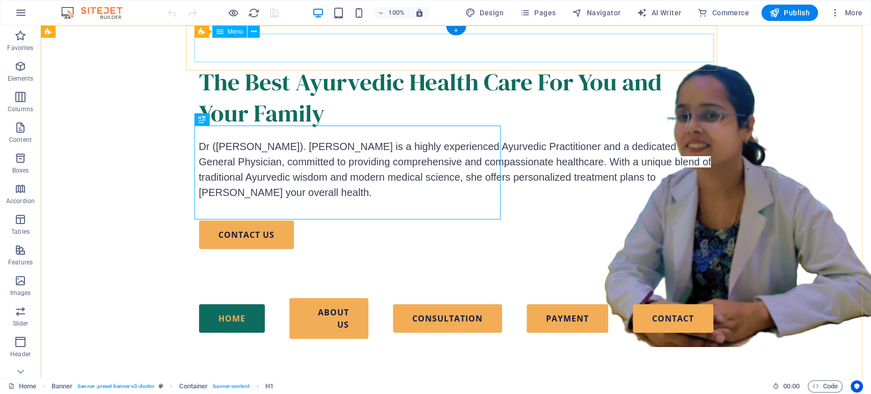
click at [669, 298] on nav "Home About Us Consultation Payment contact" at bounding box center [456, 318] width 514 height 41
select select
select select "primary"
select select "1"
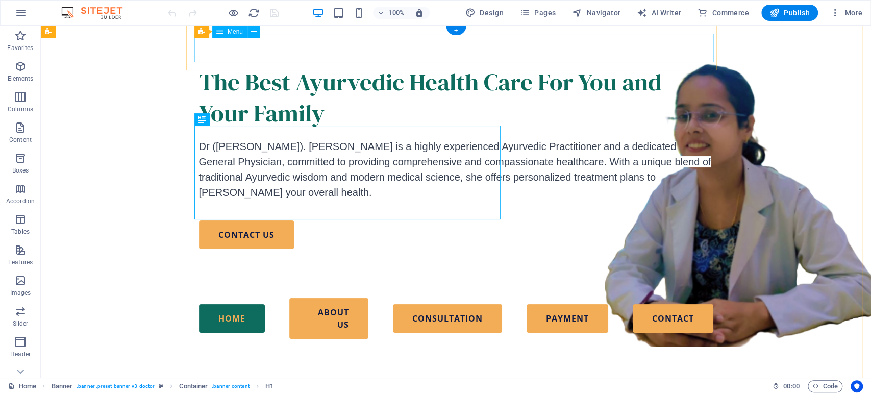
select select
select select "primary"
select select "2"
select select
select select "primary"
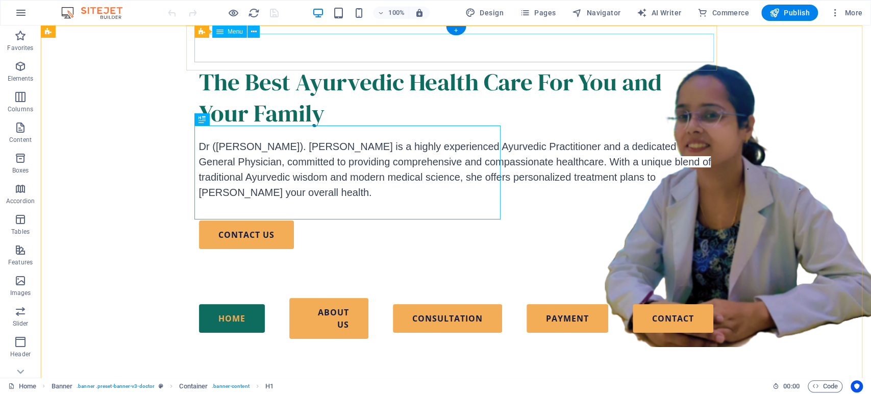
select select "10"
select select
select select "primary"
select select "9"
select select
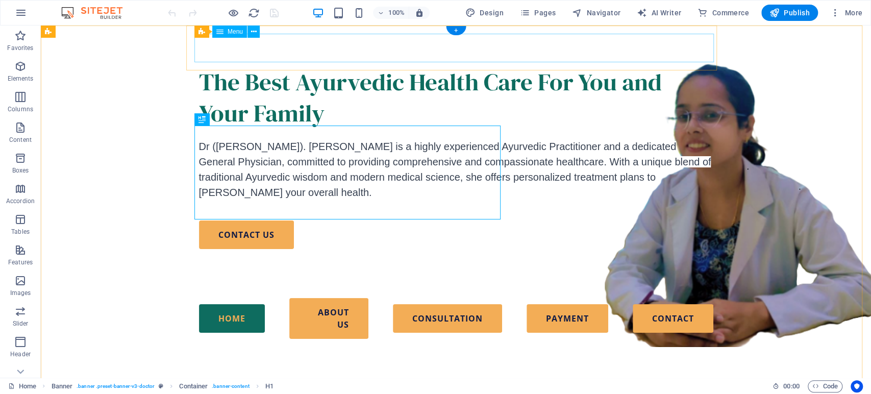
select select "primary"
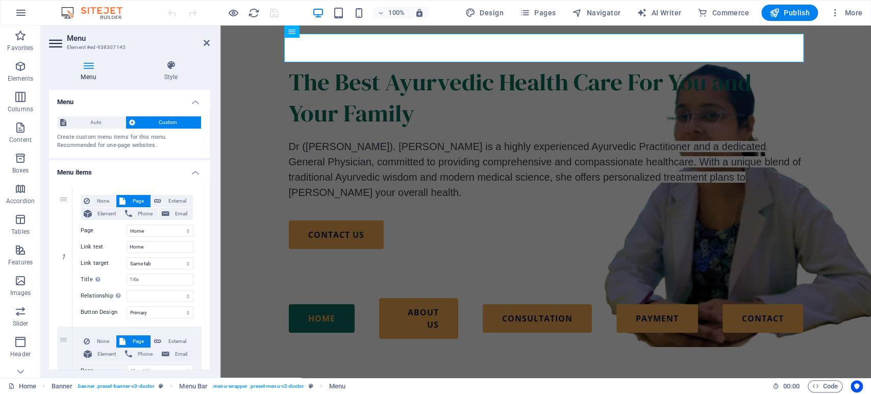
click at [214, 43] on aside "Menu Element #ed-938307145 Menu Style Menu Auto Custom Create custom menu items…" at bounding box center [131, 202] width 180 height 352
click at [208, 43] on icon at bounding box center [206, 43] width 6 height 8
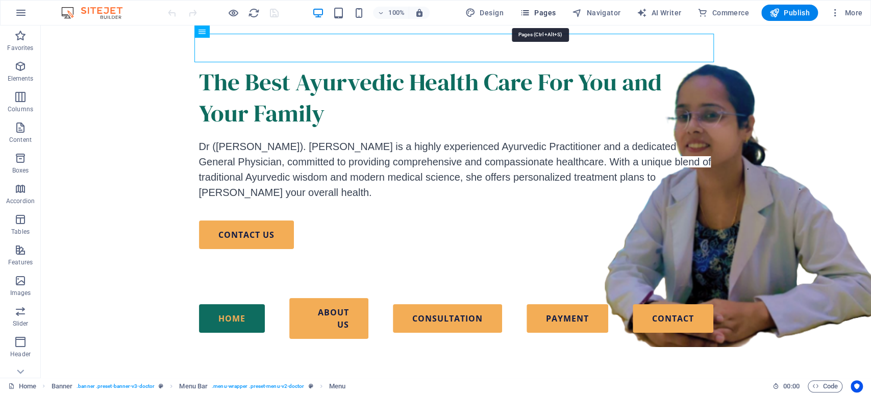
click at [551, 13] on span "Pages" at bounding box center [538, 13] width 36 height 10
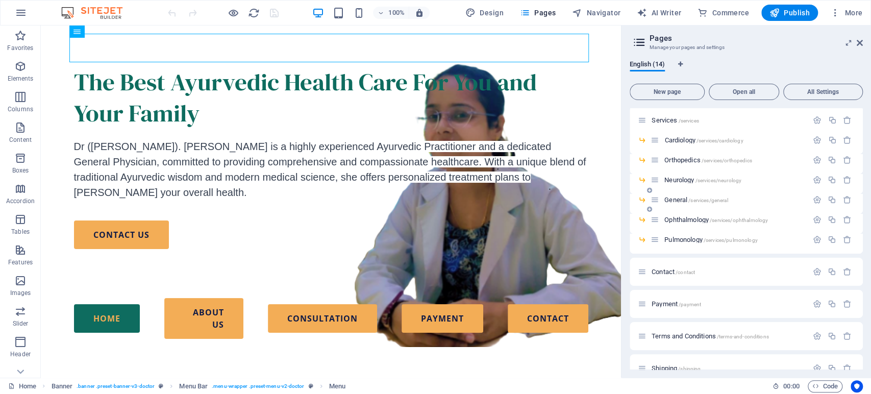
scroll to position [114, 0]
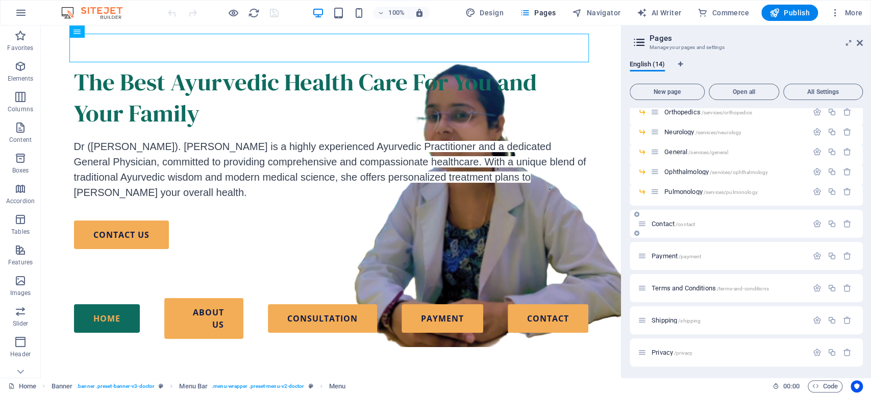
click at [665, 224] on span "Contact /contact" at bounding box center [672, 224] width 43 height 8
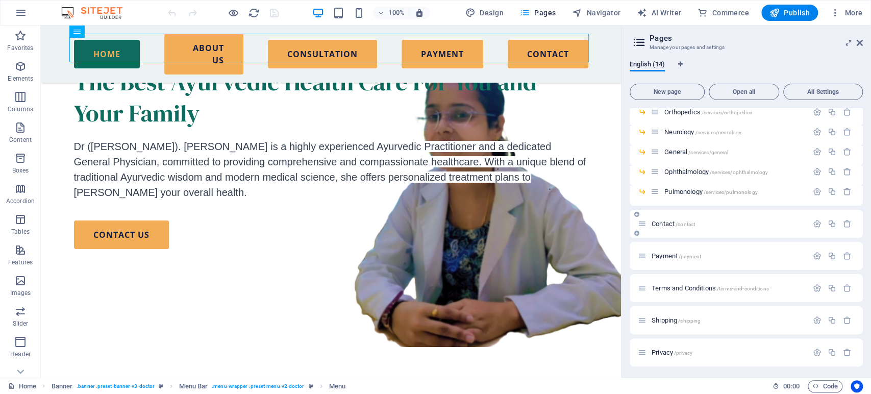
scroll to position [89, 0]
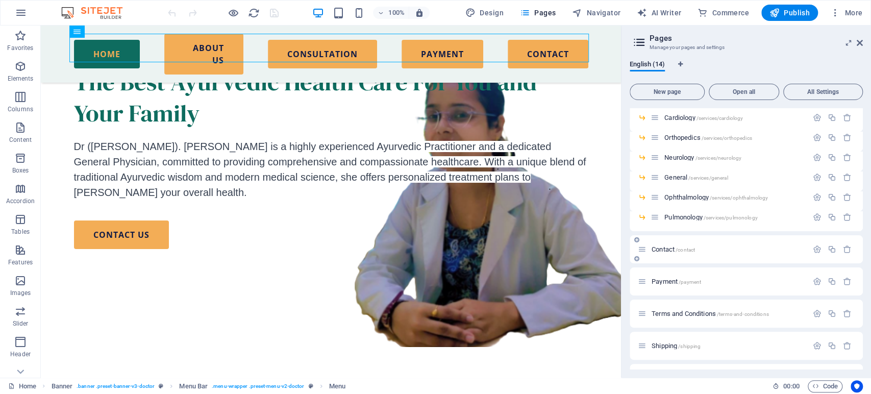
click at [665, 224] on div "Home / About Us /about-us Services /services Cardiology /services/cardiology Or…" at bounding box center [745, 205] width 233 height 372
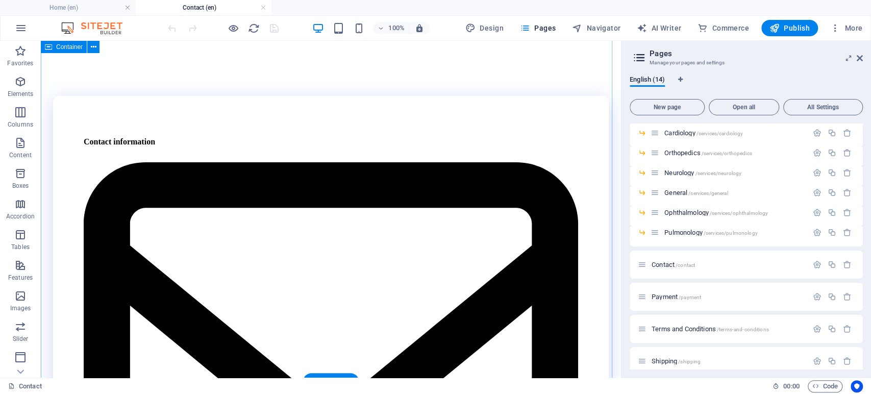
scroll to position [113, 0]
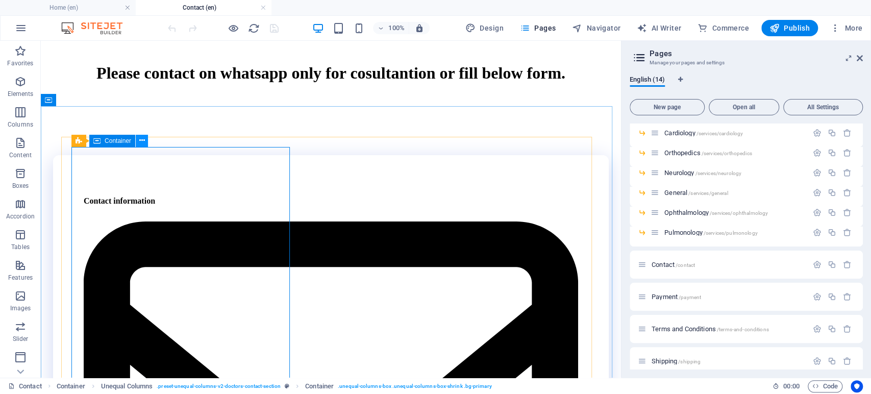
click at [141, 143] on icon at bounding box center [142, 140] width 6 height 11
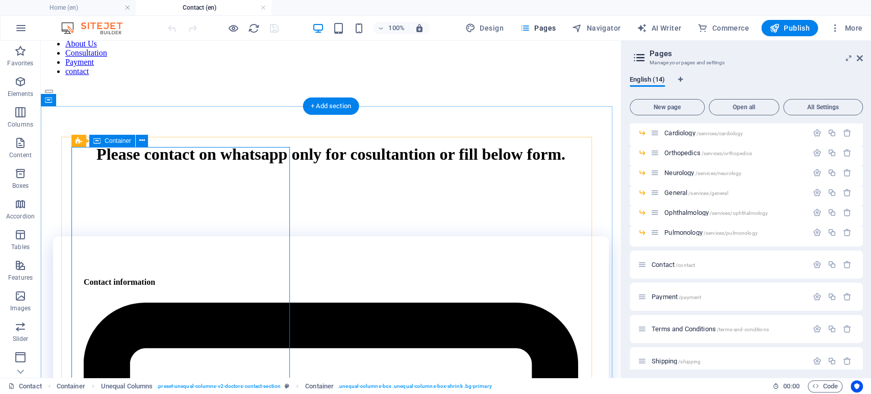
scroll to position [0, 0]
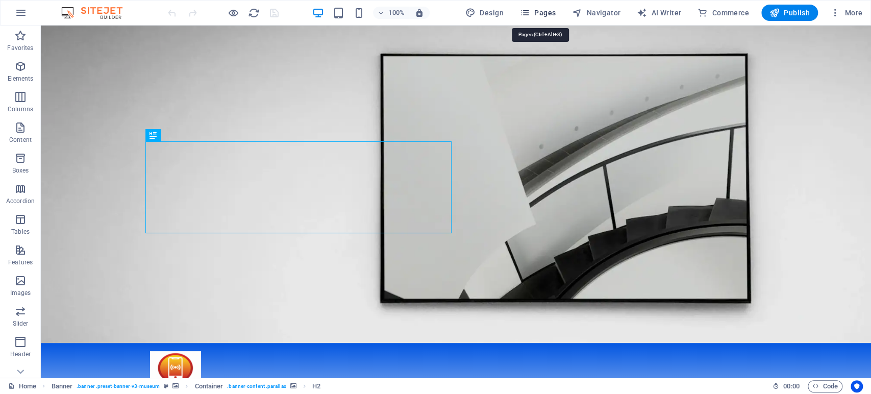
click at [530, 8] on icon "button" at bounding box center [525, 13] width 10 height 10
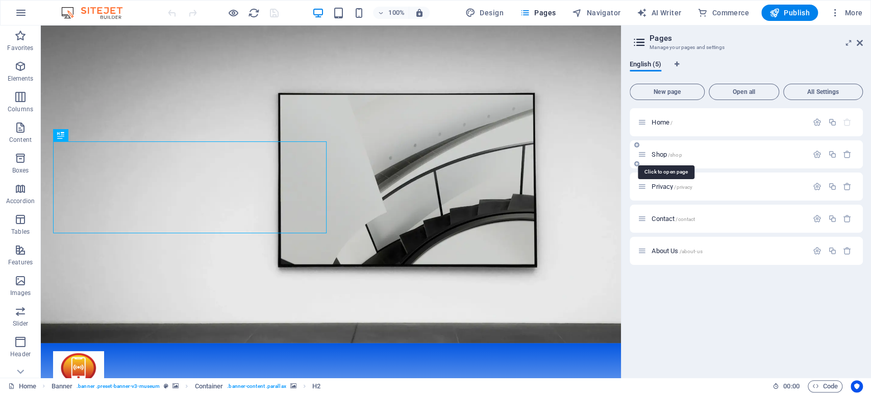
click at [658, 155] on span "Shop /shop" at bounding box center [666, 154] width 30 height 8
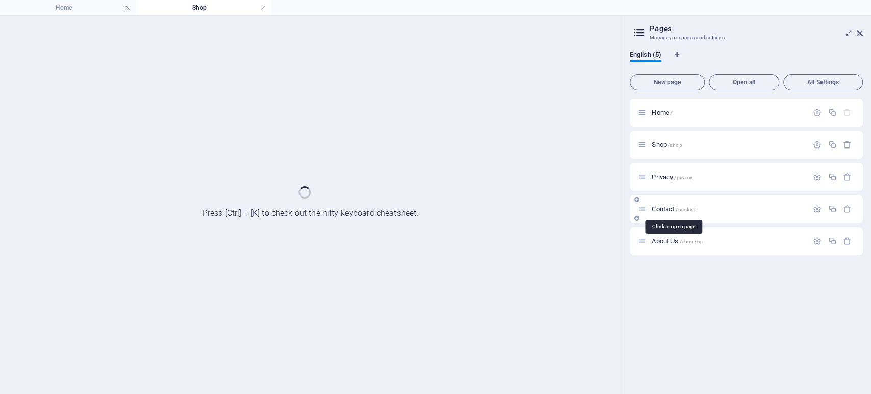
click at [663, 208] on span "Contact /contact" at bounding box center [672, 209] width 43 height 8
click at [670, 240] on span "About Us /about-us" at bounding box center [676, 241] width 50 height 8
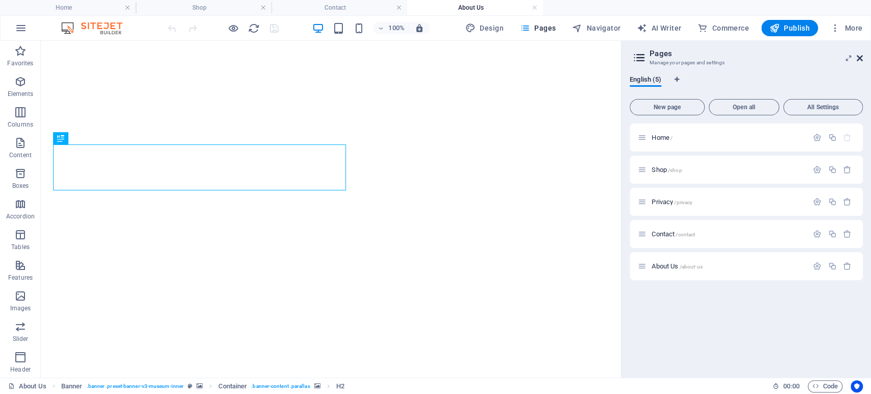
click at [857, 56] on icon at bounding box center [859, 58] width 6 height 8
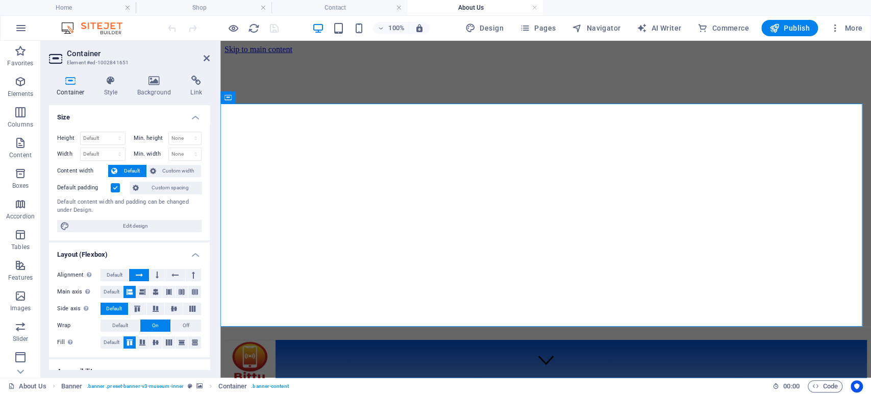
drag, startPoint x: 155, startPoint y: 90, endPoint x: 158, endPoint y: 111, distance: 20.6
click at [155, 89] on h4 "Background" at bounding box center [157, 85] width 54 height 21
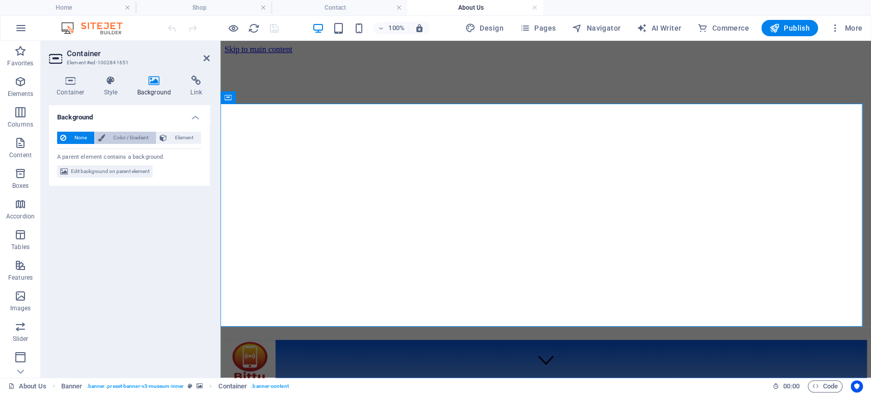
click at [140, 141] on span "Color / Gradient" at bounding box center [130, 138] width 45 height 12
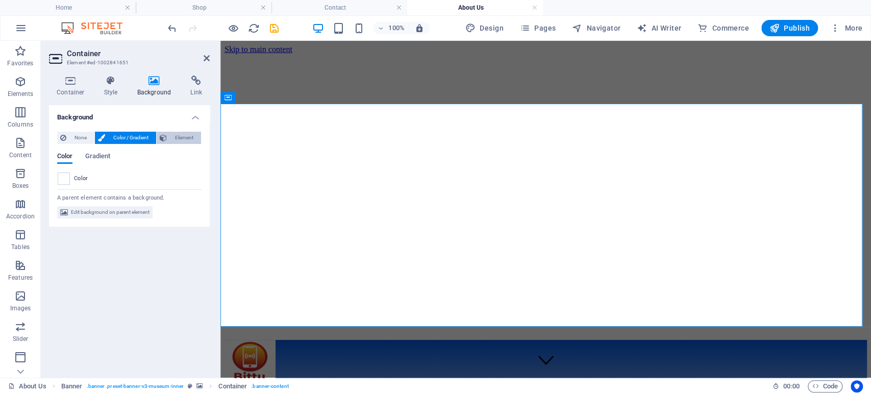
click at [175, 139] on span "Element" at bounding box center [184, 138] width 28 height 12
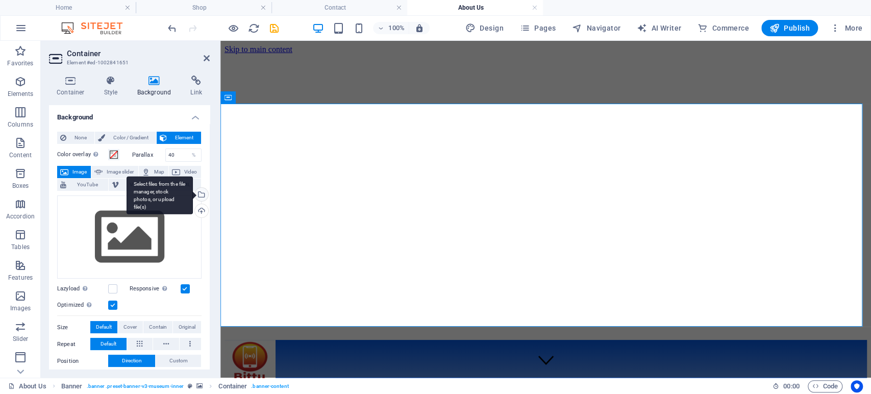
click at [199, 193] on div "Select files from the file manager, stock photos, or upload file(s)" at bounding box center [200, 195] width 15 height 15
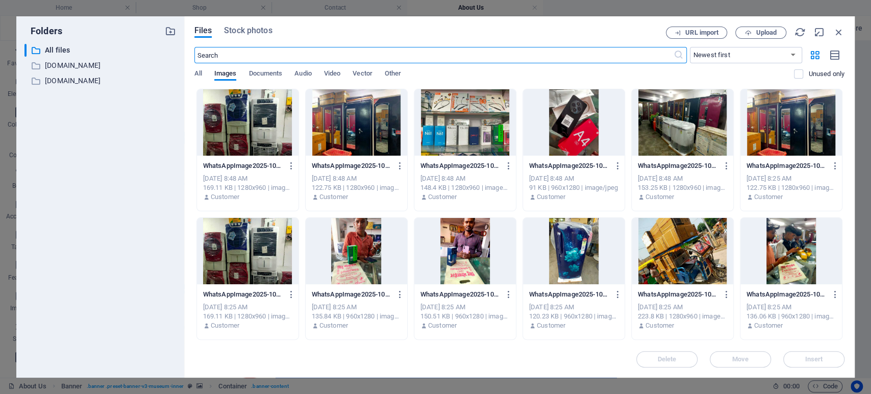
scroll to position [113, 0]
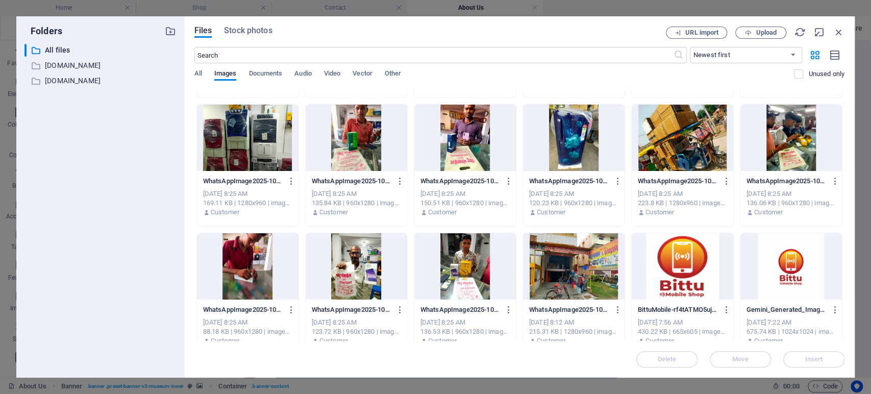
click at [571, 259] on div at bounding box center [573, 266] width 101 height 66
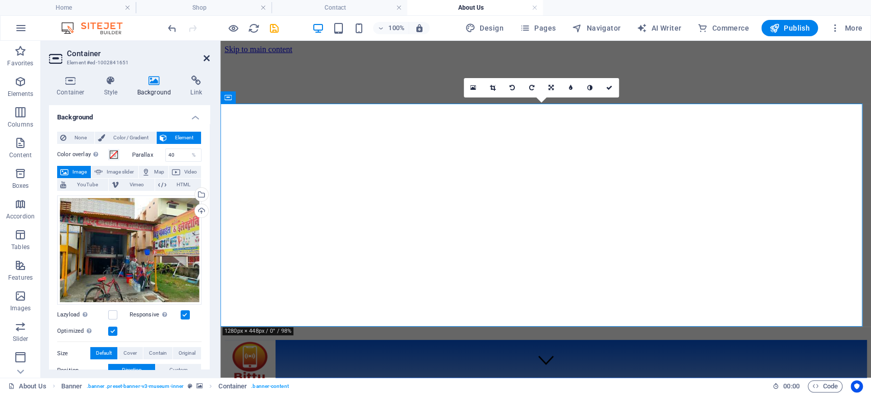
click at [205, 58] on icon at bounding box center [206, 58] width 6 height 8
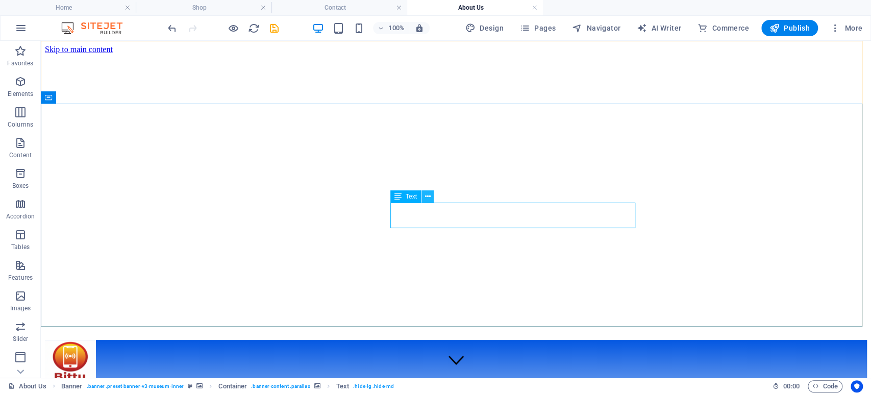
click at [426, 196] on icon at bounding box center [427, 196] width 6 height 11
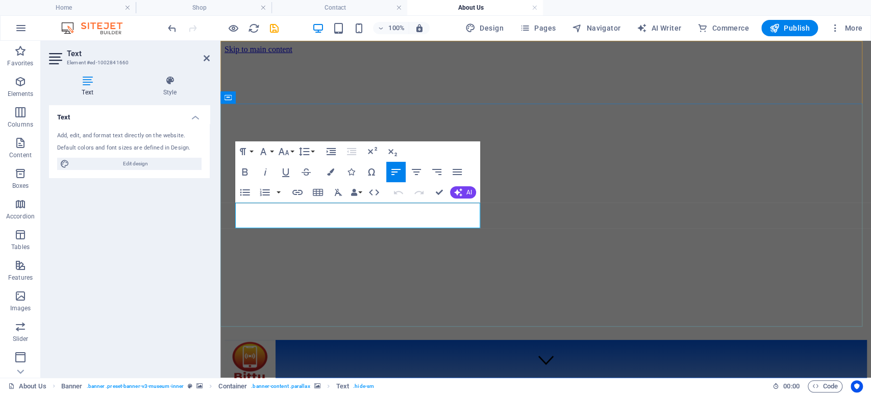
click at [468, 190] on span "AI" at bounding box center [469, 192] width 6 height 6
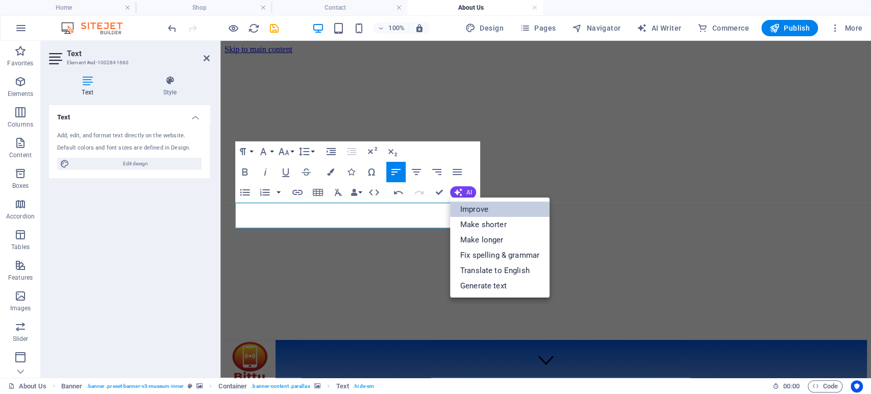
click at [480, 214] on link "Improve" at bounding box center [499, 208] width 99 height 15
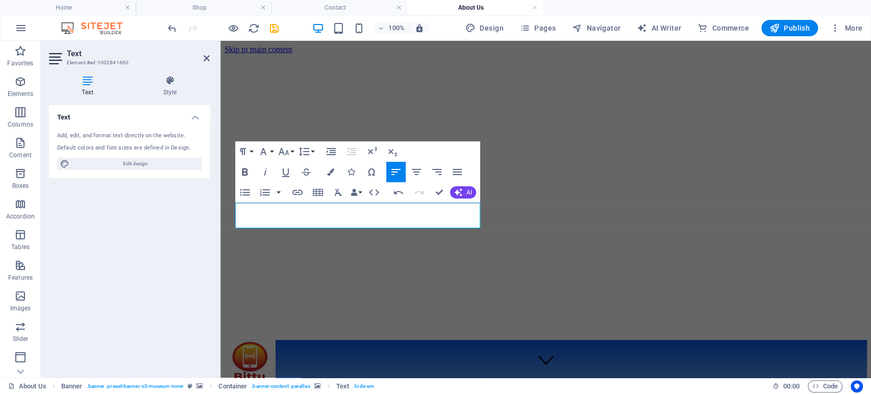
click at [248, 174] on icon "button" at bounding box center [245, 172] width 12 height 12
click at [245, 170] on icon "button" at bounding box center [245, 172] width 12 height 12
click at [286, 150] on icon "button" at bounding box center [283, 151] width 12 height 12
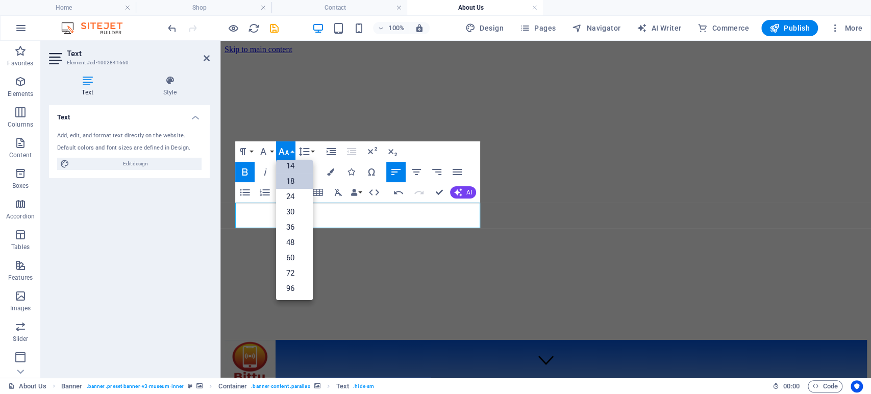
scroll to position [82, 0]
click at [291, 196] on link "24" at bounding box center [294, 196] width 37 height 15
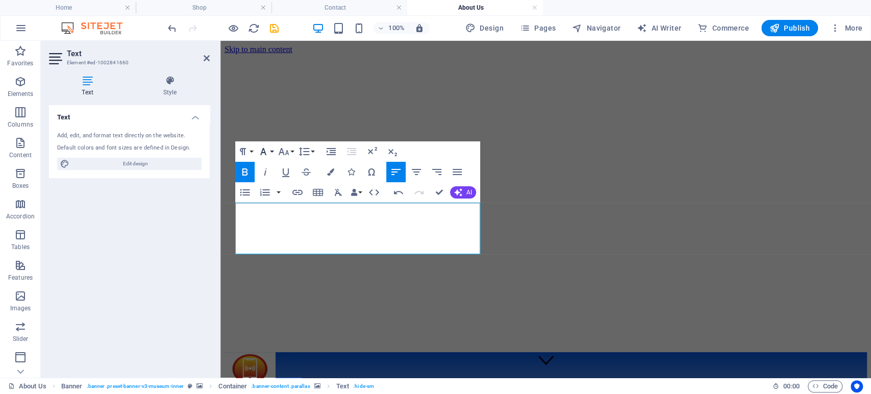
click at [269, 150] on icon "button" at bounding box center [263, 151] width 12 height 12
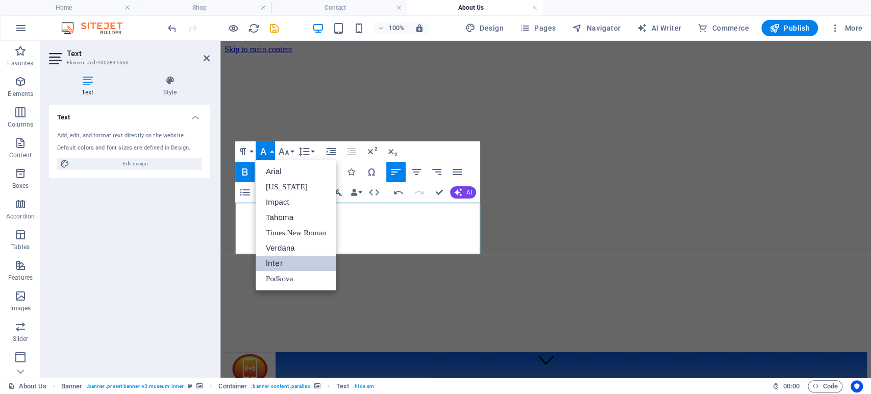
scroll to position [0, 0]
click at [290, 225] on link "Times New Roman" at bounding box center [296, 232] width 81 height 15
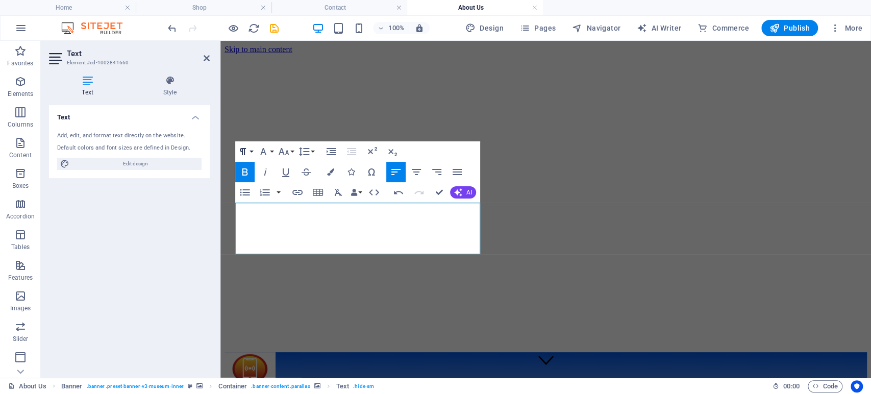
click at [242, 149] on icon "button" at bounding box center [243, 151] width 6 height 7
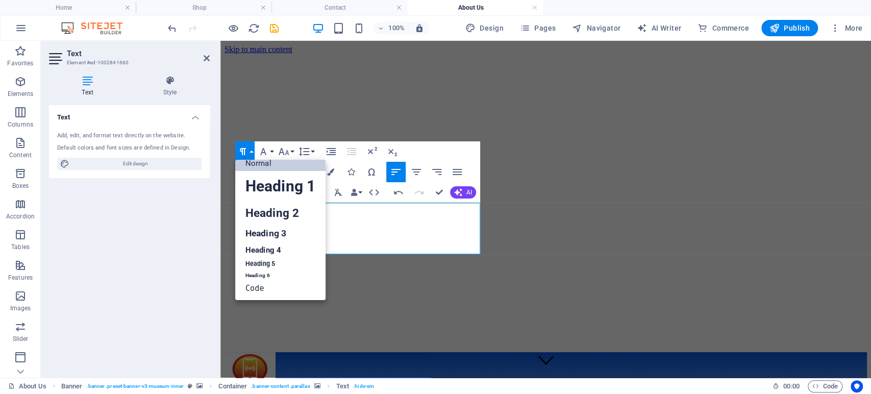
scroll to position [8, 0]
click at [275, 186] on link "Heading 1" at bounding box center [280, 186] width 90 height 31
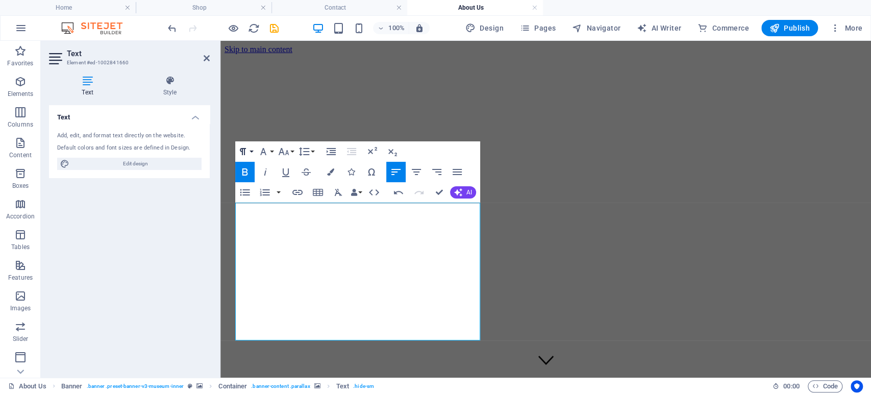
click at [248, 144] on button "Paragraph Format" at bounding box center [244, 151] width 19 height 20
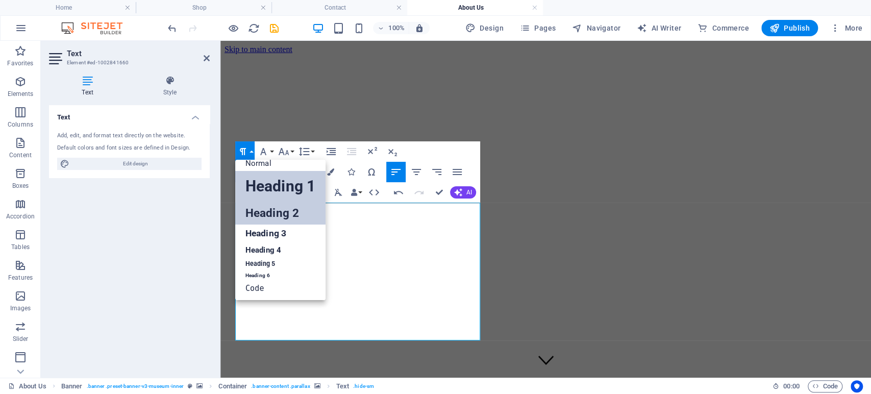
click at [263, 207] on link "Heading 2" at bounding box center [280, 212] width 90 height 23
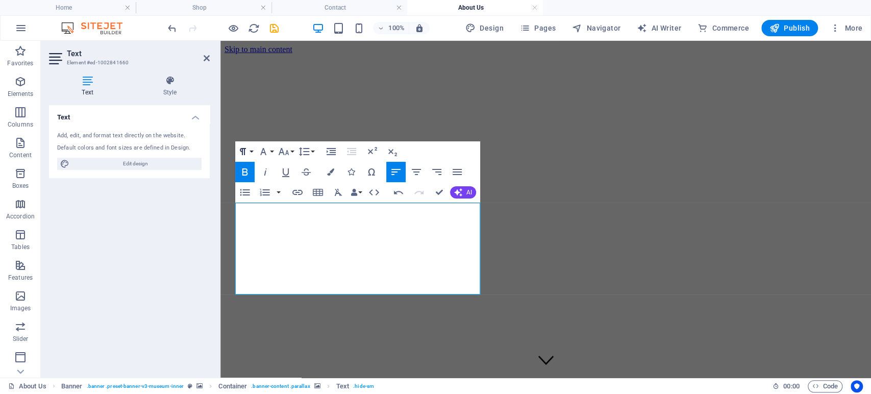
click at [249, 149] on button "Paragraph Format" at bounding box center [244, 151] width 19 height 20
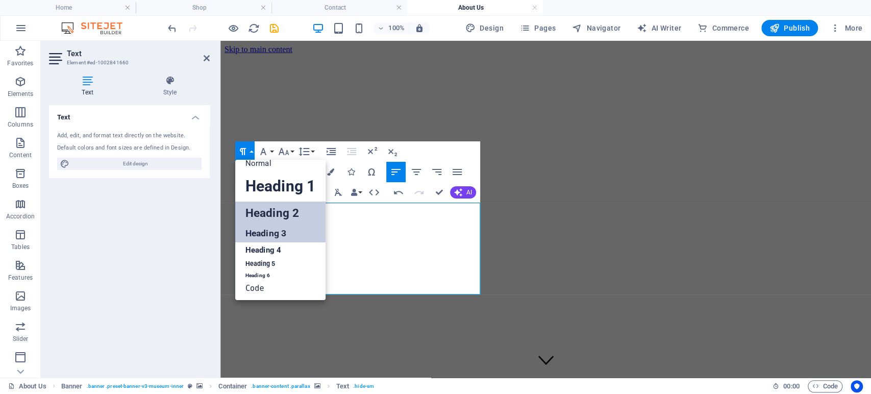
click at [264, 233] on link "Heading 3" at bounding box center [280, 233] width 90 height 18
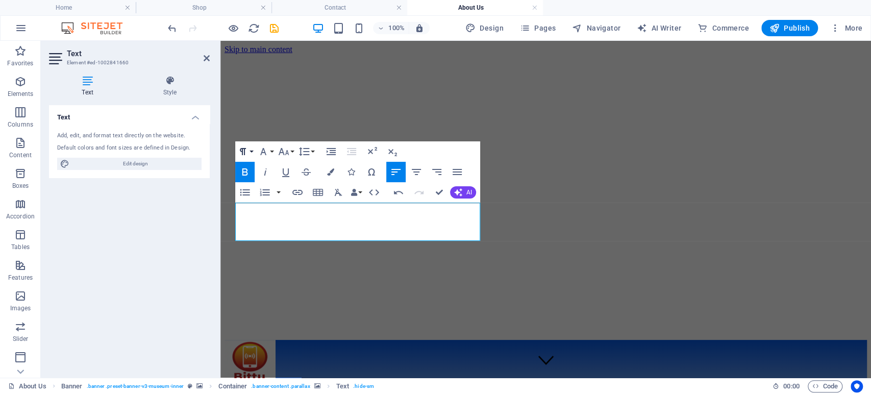
click at [244, 143] on button "Paragraph Format" at bounding box center [244, 151] width 19 height 20
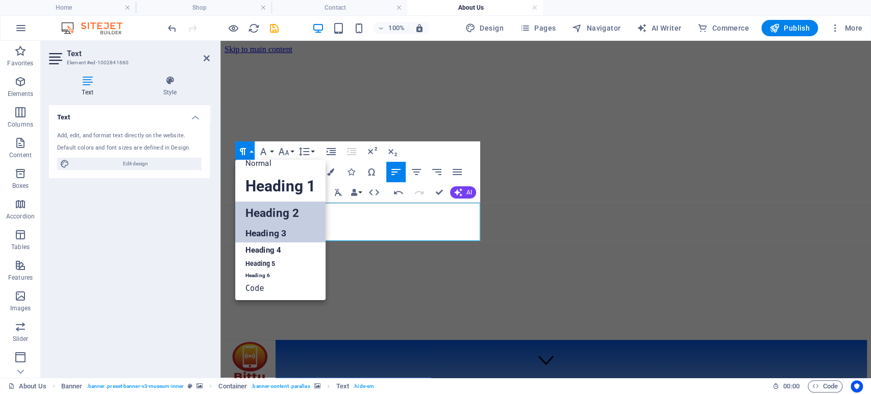
click at [259, 215] on link "Heading 2" at bounding box center [280, 212] width 90 height 23
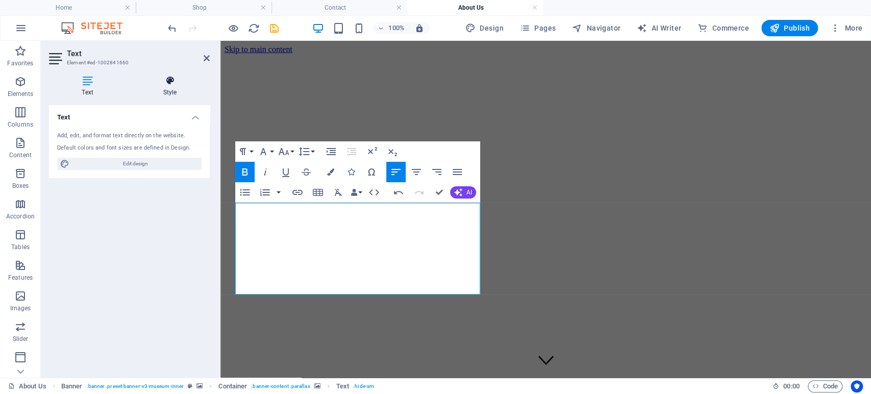
click at [187, 76] on icon at bounding box center [170, 80] width 80 height 10
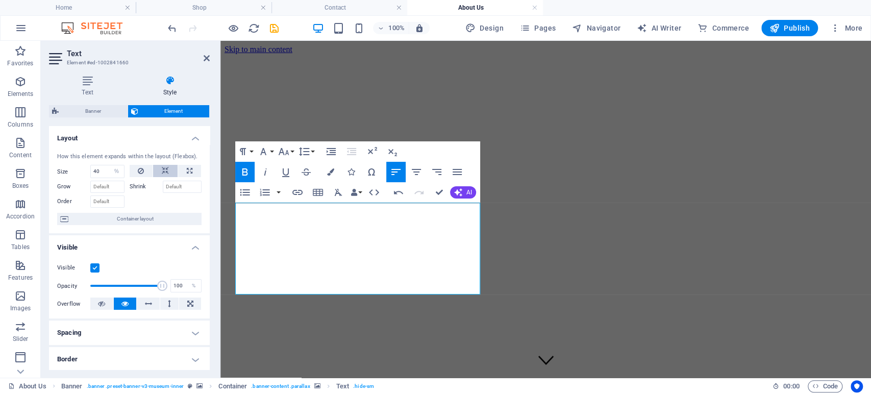
click at [166, 171] on icon at bounding box center [165, 171] width 7 height 12
select select "DISABLED_OPTION_VALUE"
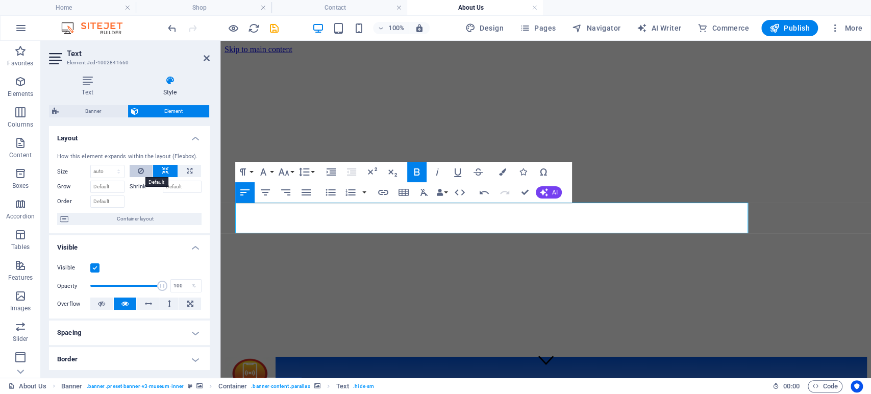
click at [145, 169] on button at bounding box center [141, 171] width 23 height 12
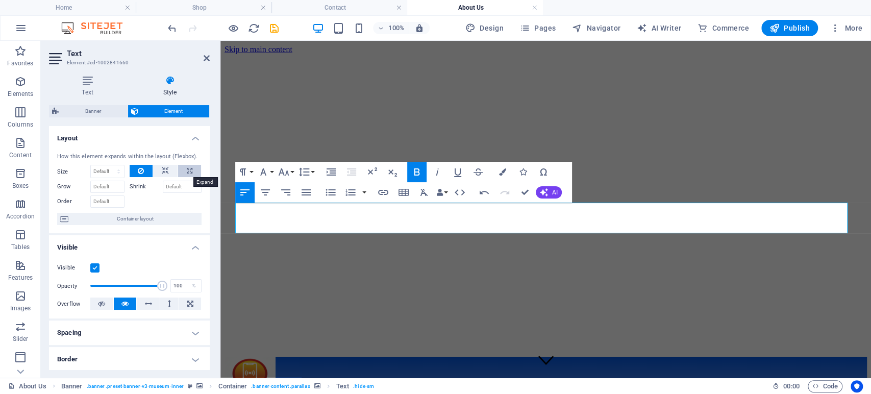
click at [191, 172] on button at bounding box center [189, 171] width 23 height 12
type input "100"
select select "%"
click at [190, 172] on icon at bounding box center [190, 171] width 6 height 12
click at [136, 166] on button at bounding box center [141, 171] width 23 height 12
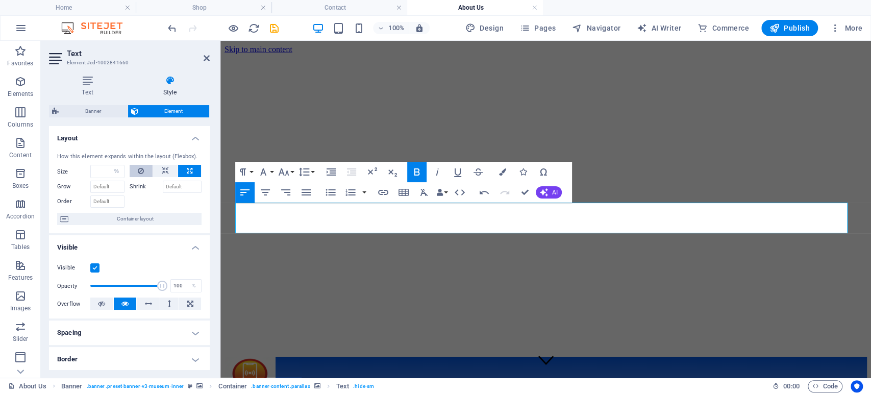
select select "DISABLED_OPTION_VALUE"
click at [167, 166] on icon at bounding box center [165, 171] width 7 height 12
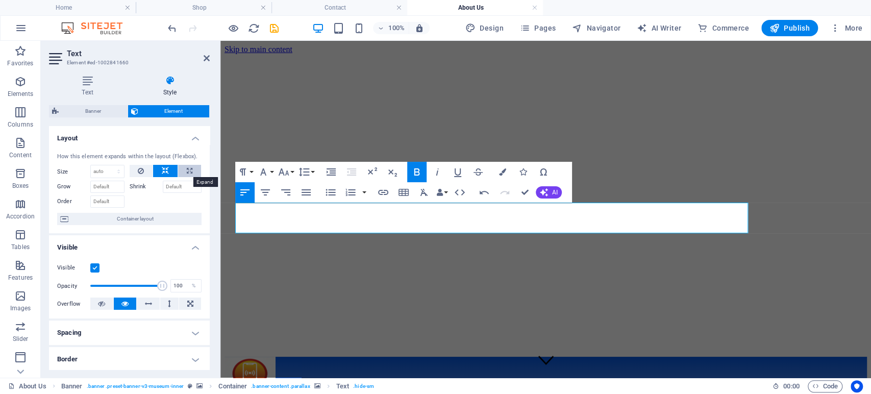
click at [187, 169] on icon at bounding box center [190, 171] width 6 height 12
type input "100"
select select "%"
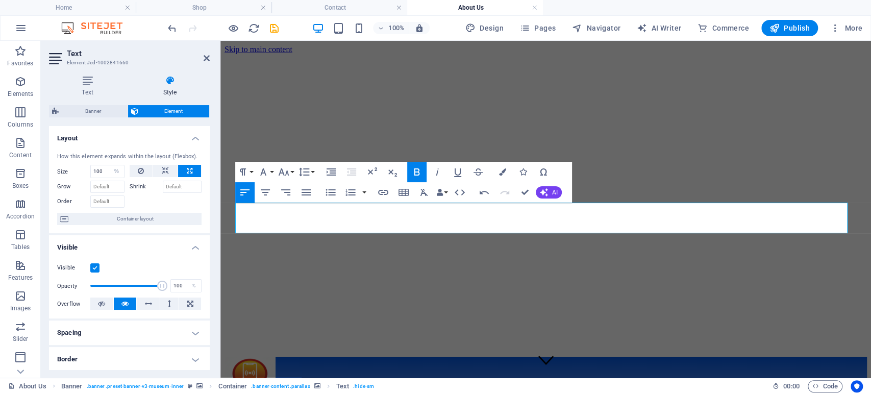
scroll to position [0, 0]
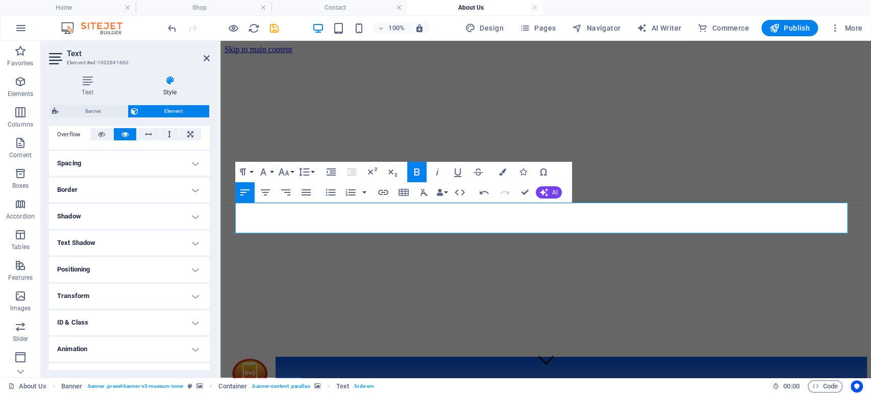
scroll to position [170, 0]
click at [438, 173] on icon "button" at bounding box center [437, 172] width 12 height 12
click at [498, 174] on button "Colors" at bounding box center [502, 172] width 19 height 20
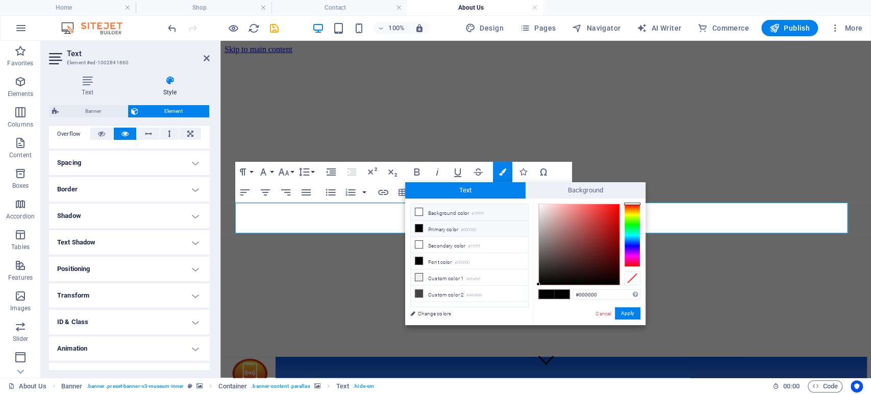
click at [436, 212] on li "Background color #ffffff" at bounding box center [469, 212] width 117 height 16
click at [430, 225] on li "Primary color #000000" at bounding box center [469, 228] width 117 height 16
click at [420, 241] on icon at bounding box center [418, 244] width 7 height 7
type input "#ffffff"
click at [626, 315] on button "Apply" at bounding box center [628, 313] width 26 height 12
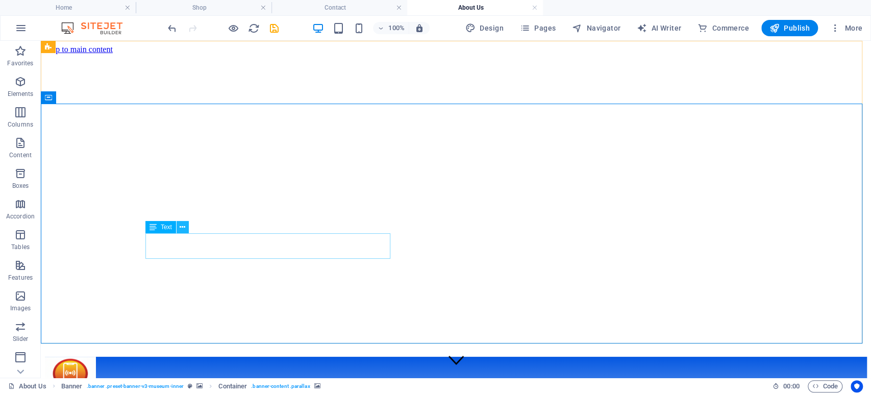
click at [187, 227] on button at bounding box center [182, 227] width 12 height 12
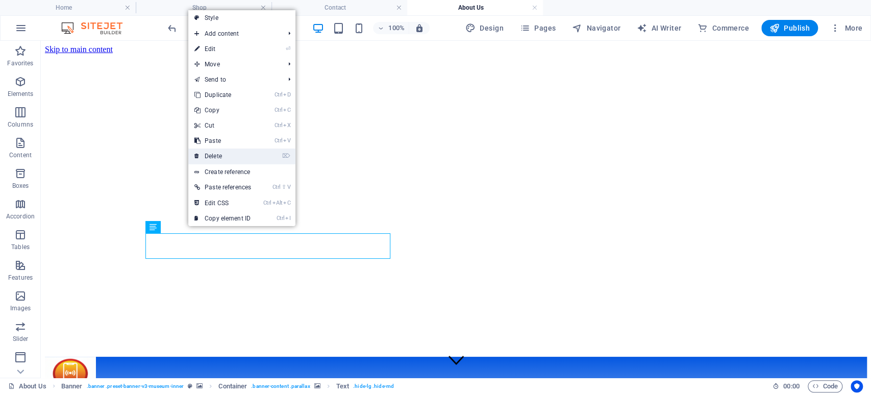
click at [208, 156] on link "⌦ Delete" at bounding box center [222, 155] width 69 height 15
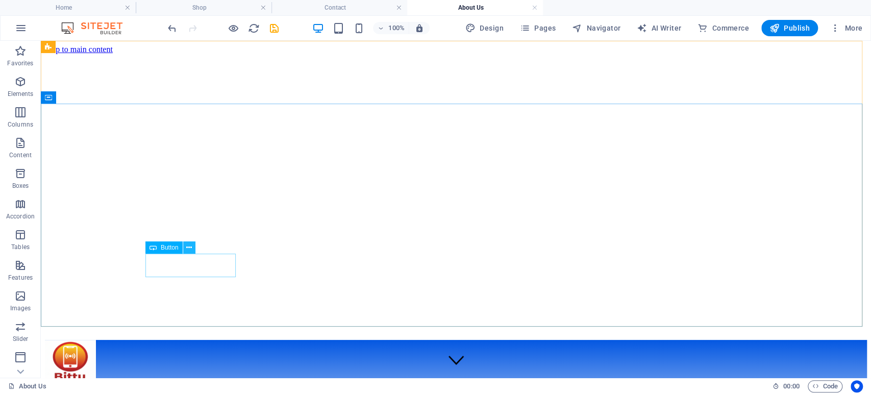
click at [192, 248] on icon at bounding box center [189, 247] width 6 height 11
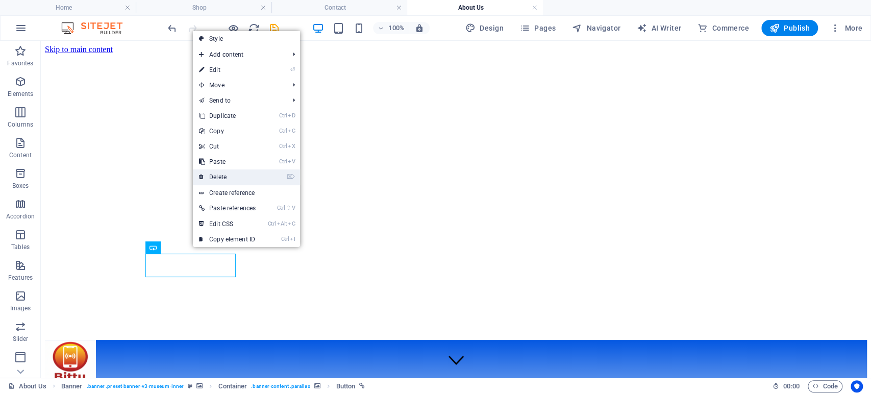
drag, startPoint x: 223, startPoint y: 178, endPoint x: 208, endPoint y: 182, distance: 15.7
click at [223, 178] on link "⌦ Delete" at bounding box center [227, 176] width 69 height 15
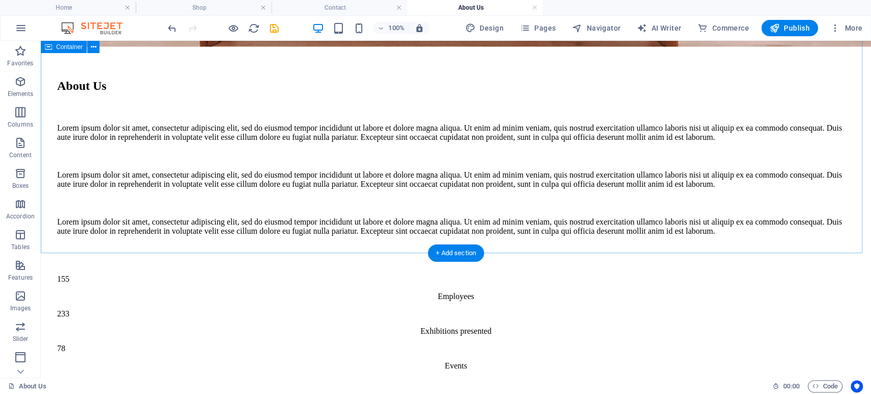
scroll to position [793, 0]
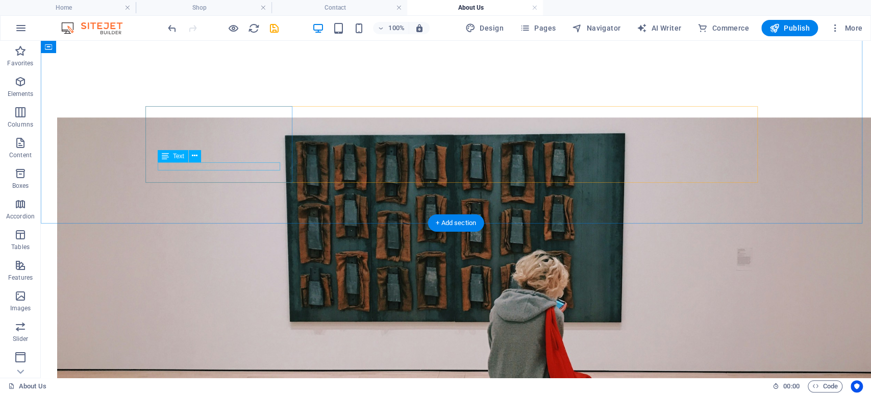
scroll to position [762, 0]
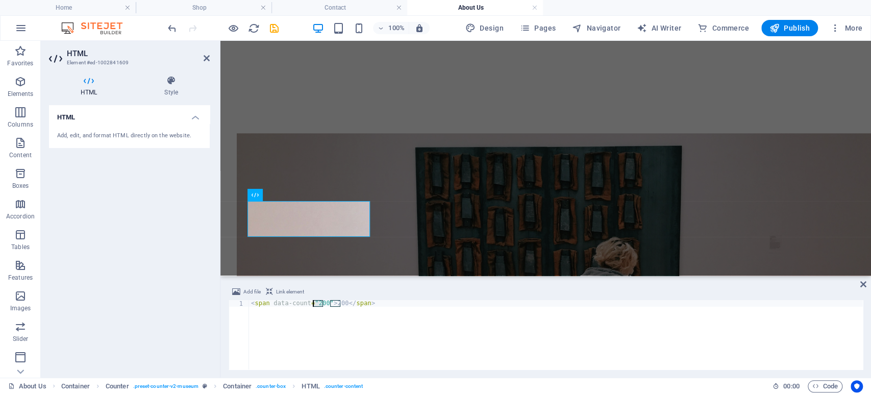
drag, startPoint x: 323, startPoint y: 303, endPoint x: 313, endPoint y: 303, distance: 10.2
click at [313, 303] on div "< span data-count = "200" > 200 </ span >" at bounding box center [556, 341] width 614 height 83
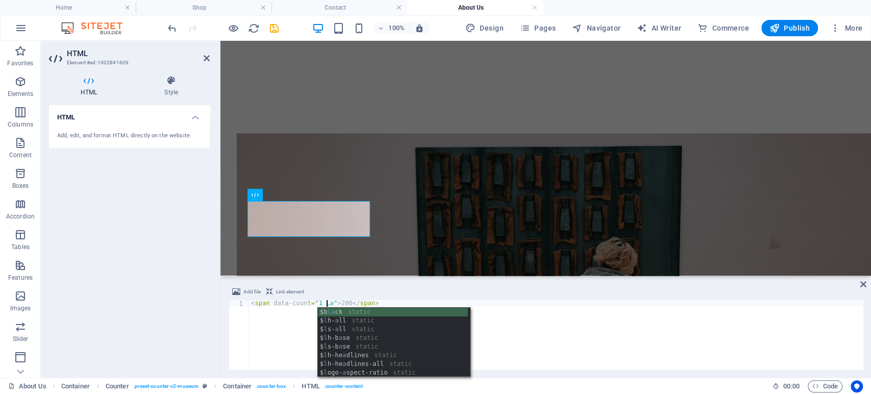
scroll to position [0, 7]
click at [273, 342] on div "< span data-count = "1 Lac" > 200 </ span >" at bounding box center [556, 341] width 614 height 83
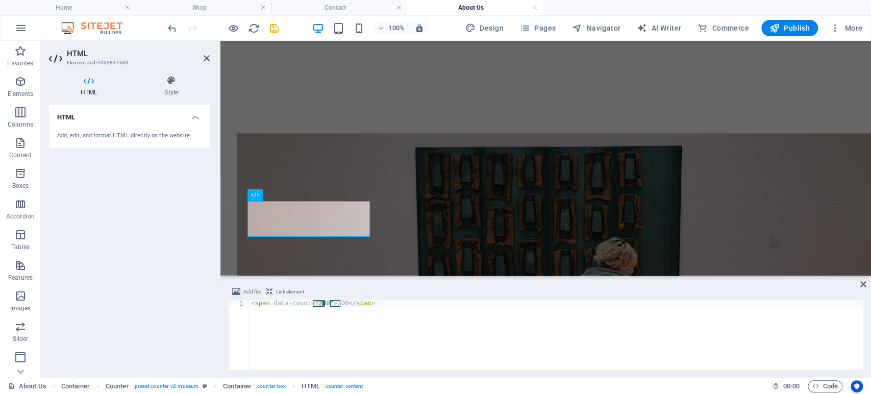
click at [341, 321] on div "< span data-count = "200" > 200 </ span >" at bounding box center [556, 341] width 614 height 83
click at [335, 301] on div "< span data-count = "200" > 200 </ span >" at bounding box center [556, 341] width 614 height 83
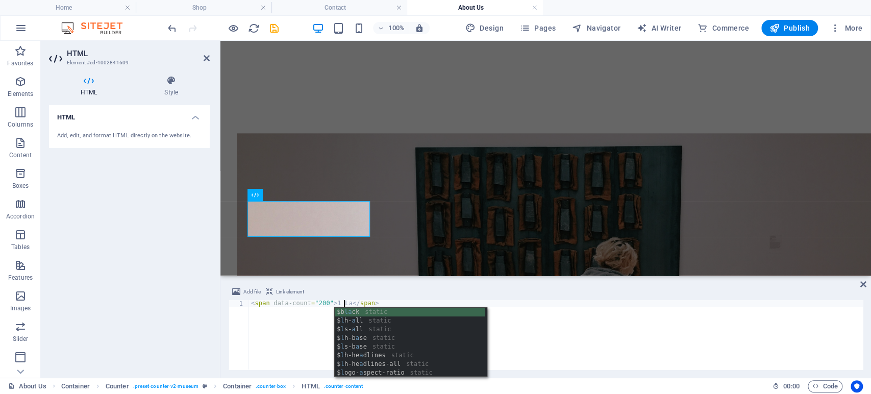
scroll to position [0, 8]
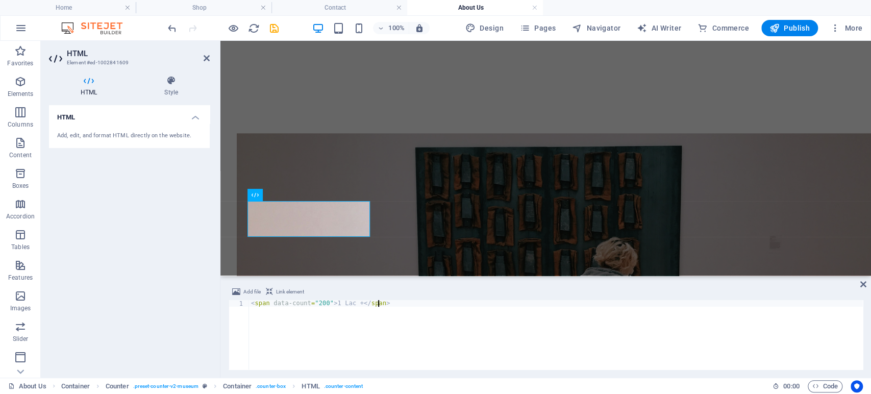
click at [404, 353] on div "< span data-count = "200" > 1 Lac + </ span >" at bounding box center [556, 341] width 614 height 83
type textarea "<span data-count="200">1 Lac +</span>"
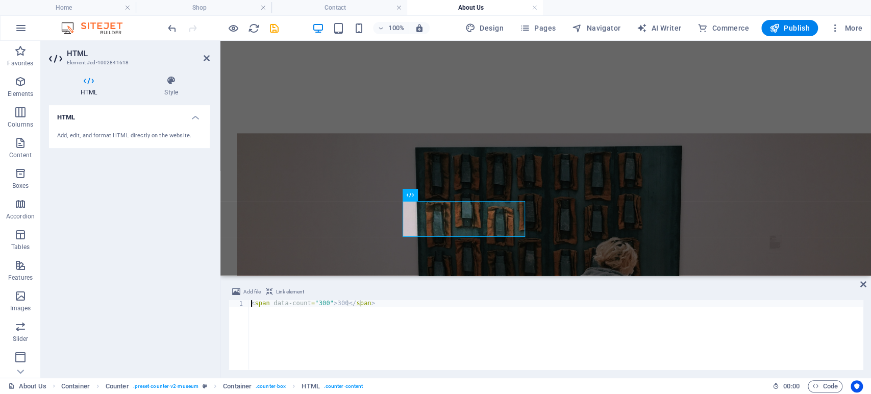
click at [323, 304] on div "< span data-count = "300" > 300 </ span >" at bounding box center [556, 341] width 614 height 83
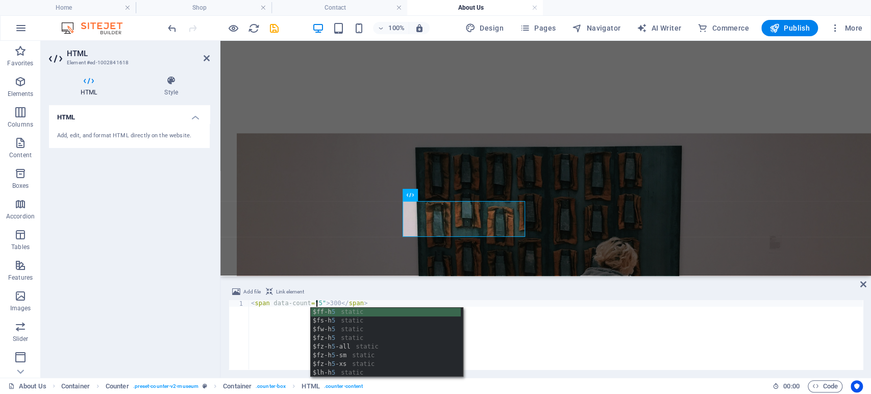
scroll to position [0, 5]
click at [330, 300] on div "< span data-count = "5" > 300 </ span >" at bounding box center [556, 341] width 614 height 83
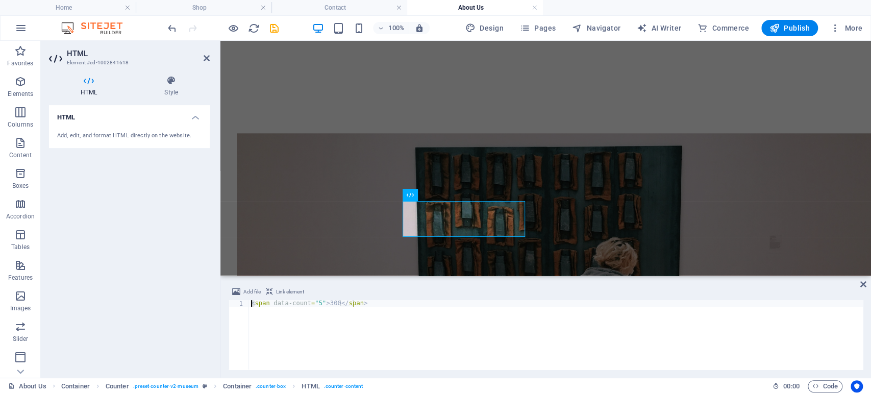
click at [330, 300] on div "< span data-count = "5" > 300 </ span >" at bounding box center [556, 341] width 614 height 83
click at [327, 303] on div "< span data-count = "5" > 300 </ span >" at bounding box center [556, 341] width 614 height 83
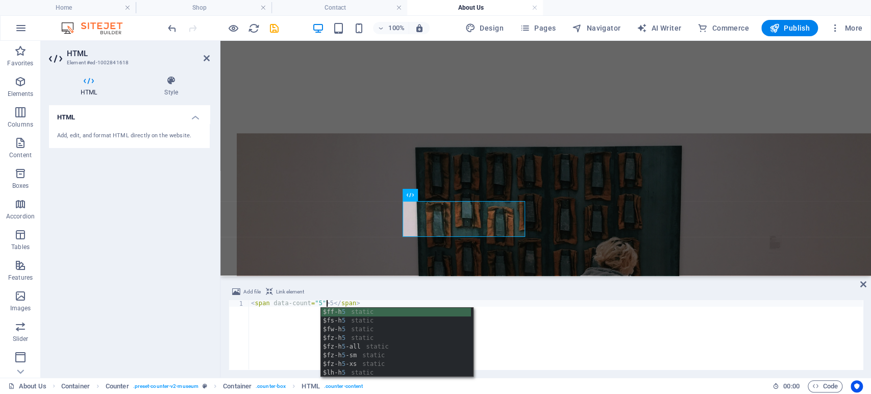
click at [678, 341] on div "< span data-count = "5" > 5 </ span >" at bounding box center [556, 341] width 614 height 83
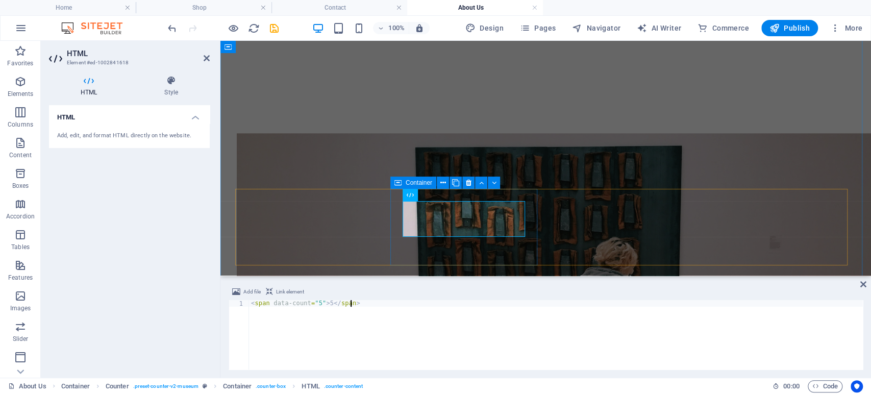
type textarea "<span data-count="5">5</span>"
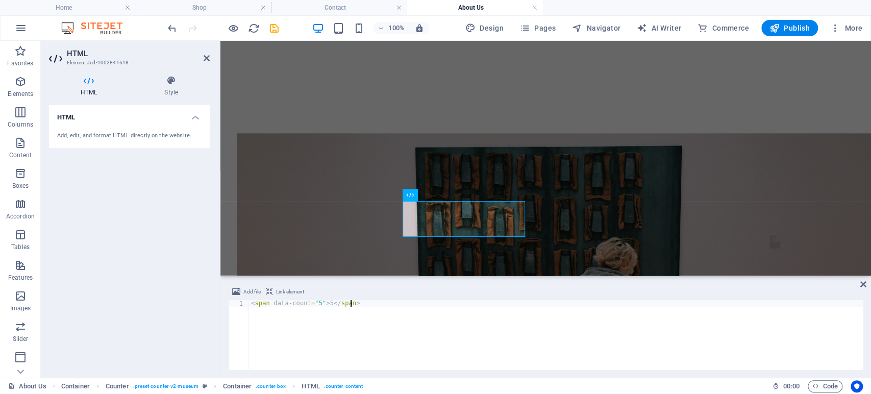
click at [325, 305] on div "< span data-count = "5" > 5 </ span >" at bounding box center [556, 341] width 614 height 83
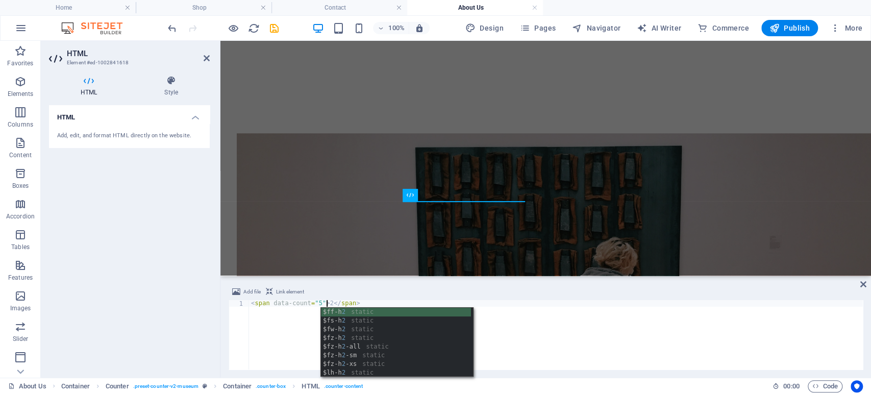
scroll to position [0, 7]
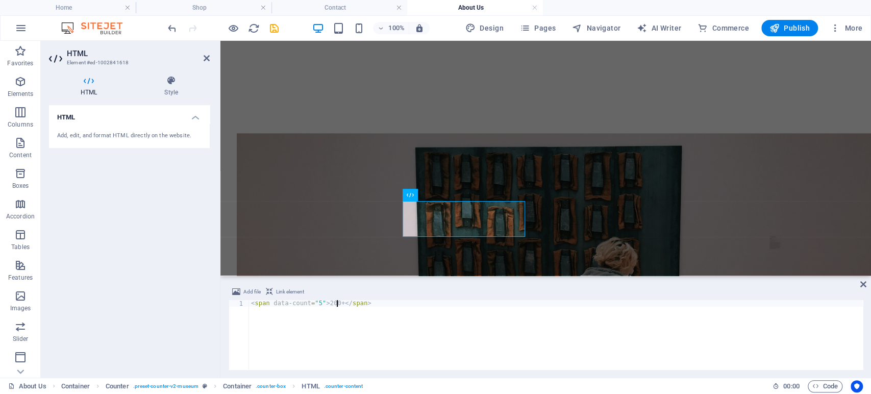
click at [378, 356] on div "< span data-count = "5" > 200+ </ span >" at bounding box center [556, 341] width 614 height 83
type textarea "<span data-count="5">200+</span>"
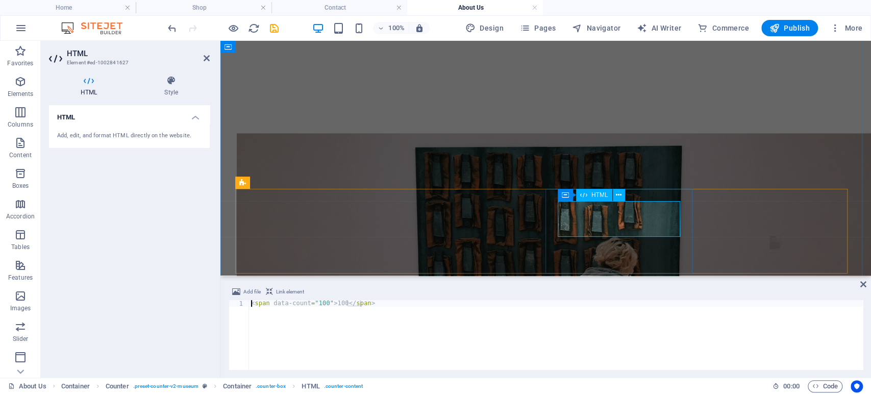
click at [342, 303] on div "< span data-count = "100" > 100 </ span >" at bounding box center [556, 341] width 614 height 83
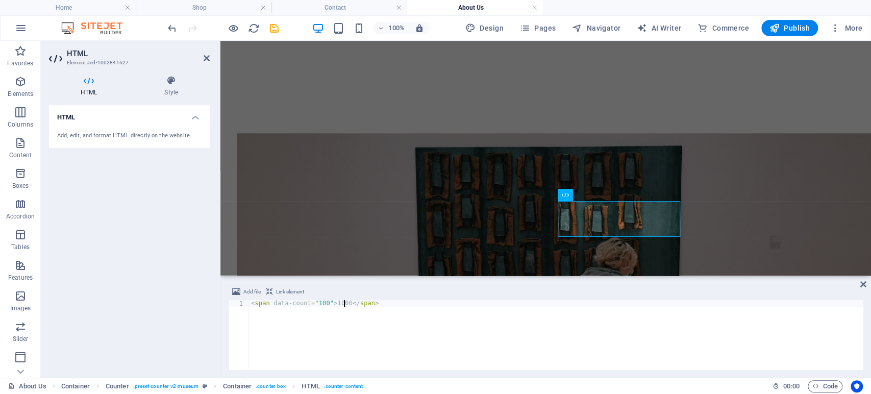
scroll to position [0, 8]
type textarea "<span data-count="100">1000+</span>"
click at [602, 243] on div "Text" at bounding box center [582, 239] width 50 height 13
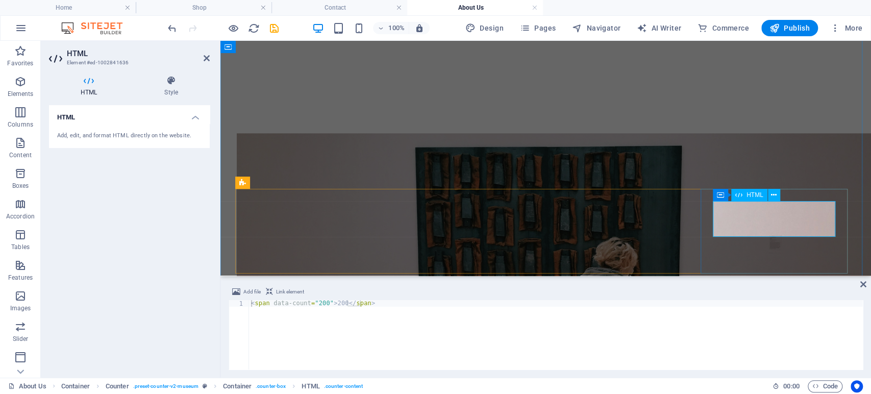
drag, startPoint x: 340, startPoint y: 302, endPoint x: 339, endPoint y: 314, distance: 11.3
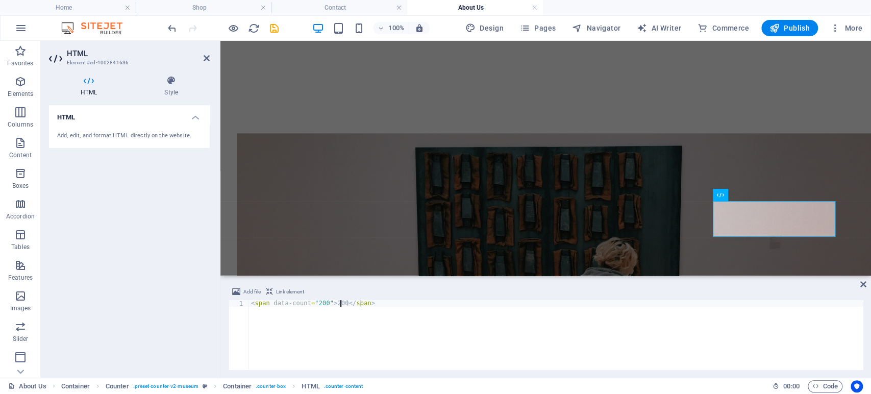
click at [340, 302] on div "< span data-count = "200" > 200 </ span >" at bounding box center [556, 341] width 614 height 83
type textarea "<span data-count="200">2</span>"
click at [342, 338] on div "< span data-count = "200" > 2 </ span >" at bounding box center [556, 341] width 614 height 83
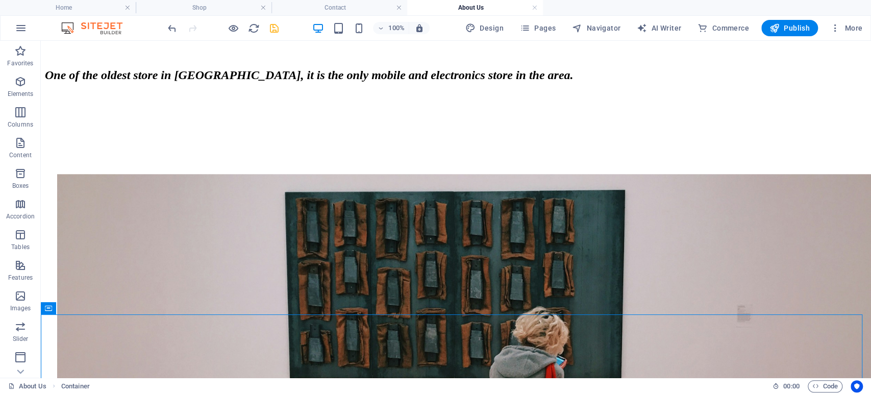
click at [279, 29] on icon "save" at bounding box center [274, 28] width 12 height 12
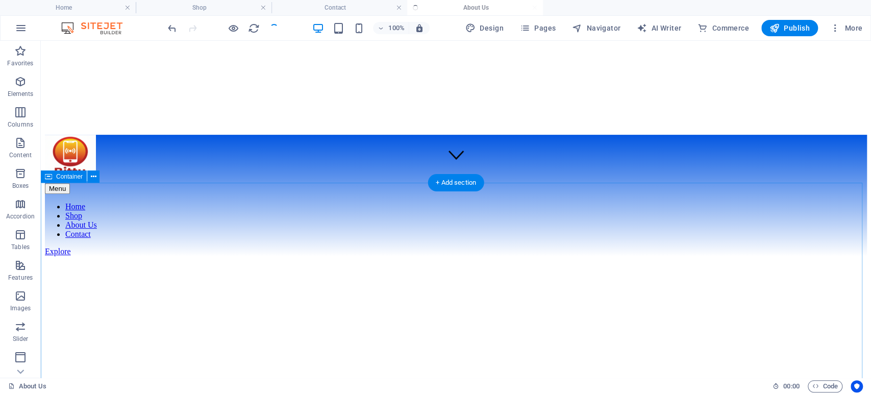
scroll to position [139, 0]
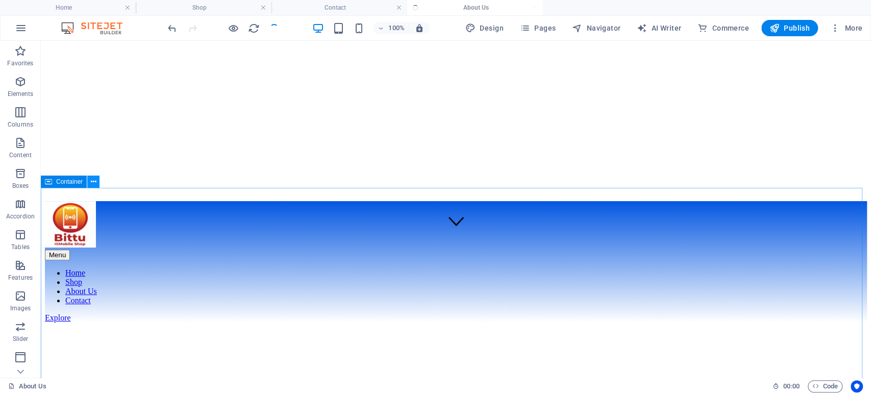
click at [92, 181] on icon at bounding box center [94, 181] width 6 height 11
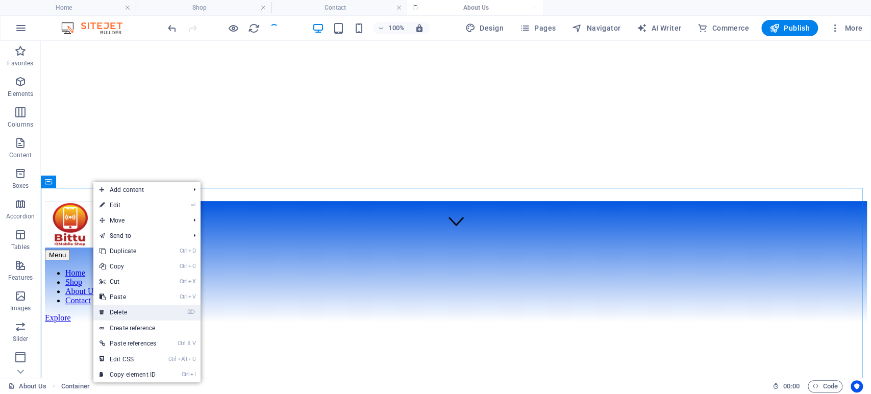
click at [132, 312] on link "⌦ Delete" at bounding box center [127, 311] width 69 height 15
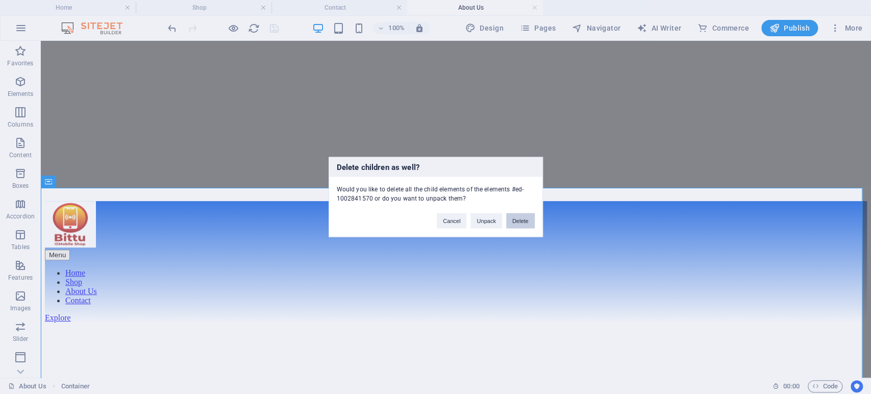
click at [533, 219] on button "Delete" at bounding box center [520, 220] width 29 height 15
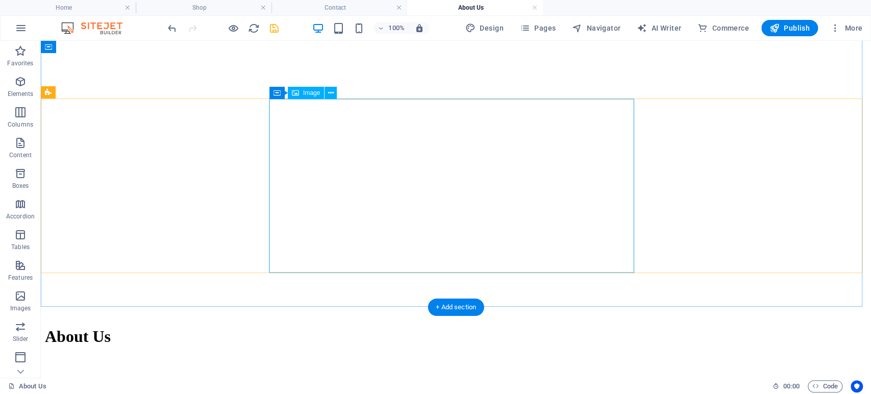
scroll to position [54, 0]
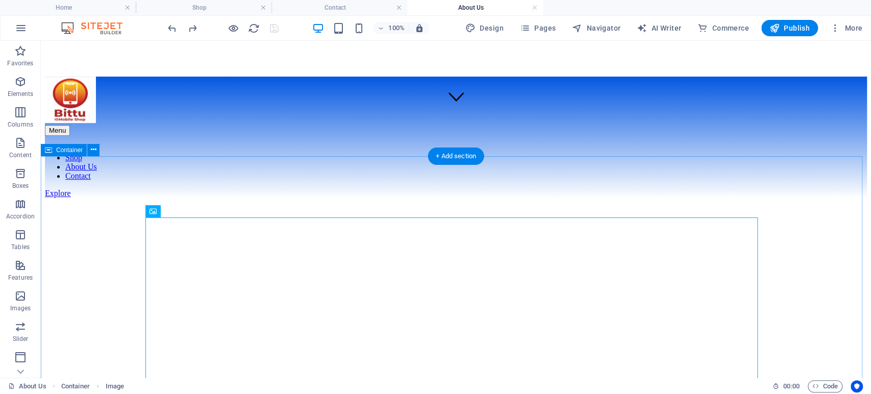
scroll to position [167, 0]
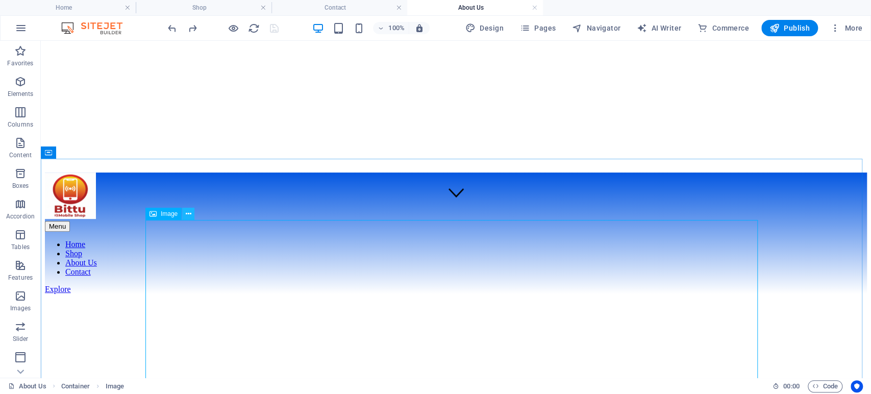
click at [188, 214] on icon at bounding box center [189, 214] width 6 height 11
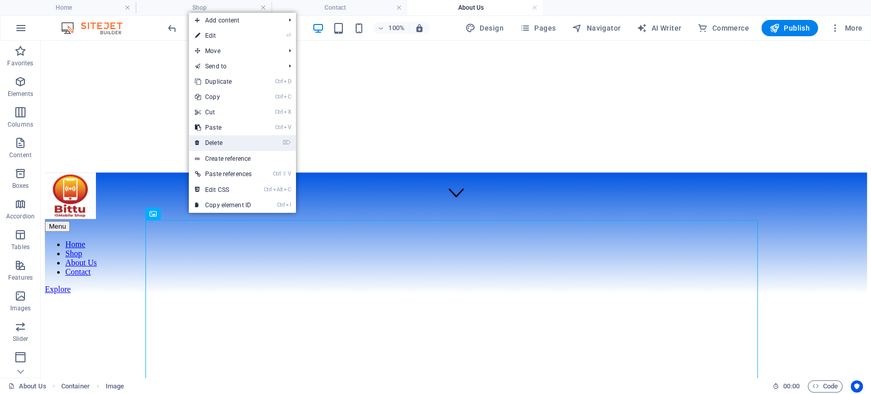
click at [220, 143] on link "⌦ Delete" at bounding box center [223, 142] width 69 height 15
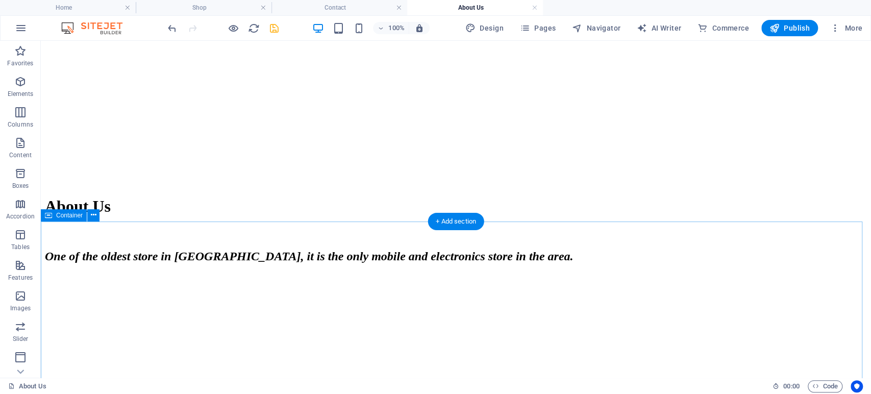
scroll to position [564, 0]
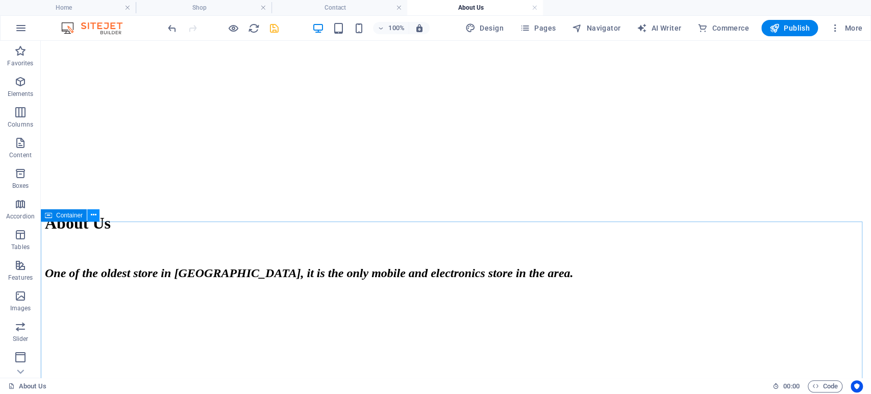
click at [94, 217] on icon at bounding box center [94, 215] width 6 height 11
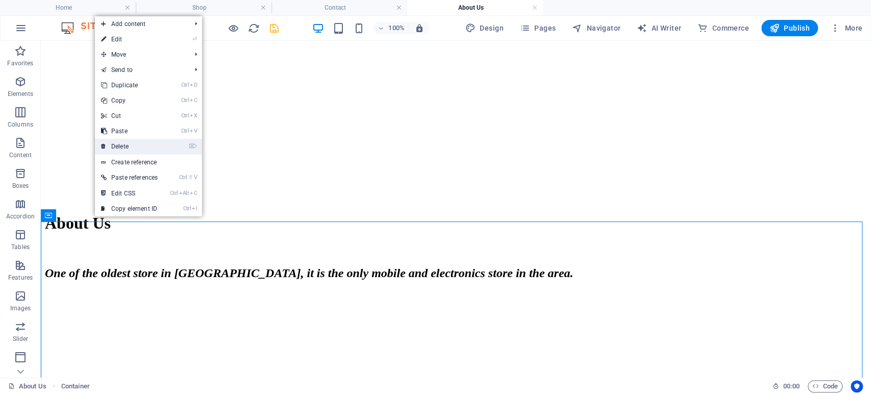
click at [131, 148] on link "⌦ Delete" at bounding box center [129, 146] width 69 height 15
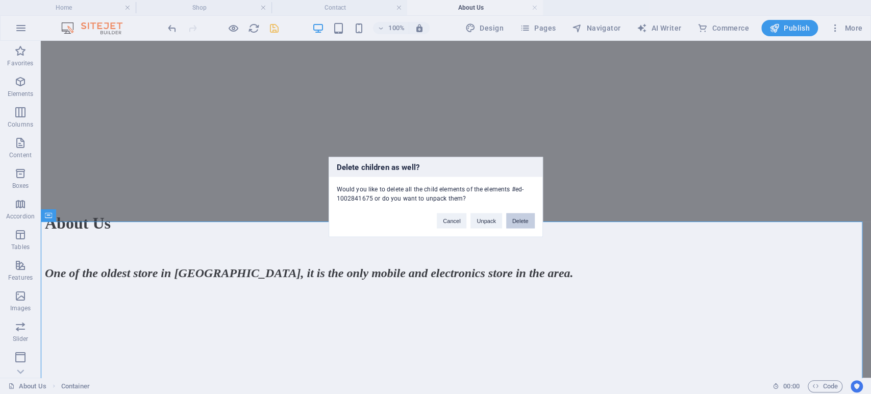
drag, startPoint x: 510, startPoint y: 219, endPoint x: 470, endPoint y: 196, distance: 46.2
click at [510, 219] on button "Delete" at bounding box center [520, 220] width 29 height 15
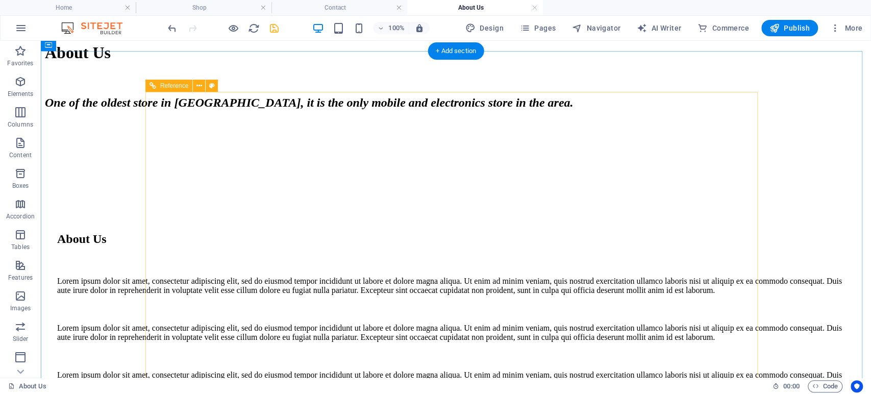
scroll to position [281, 0]
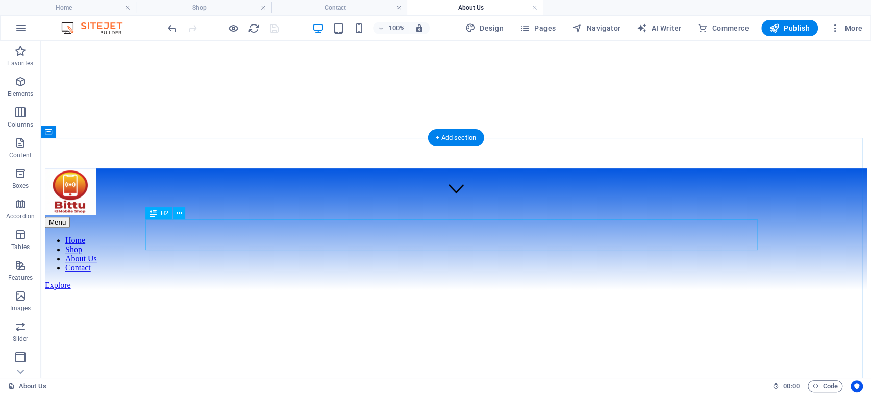
scroll to position [167, 0]
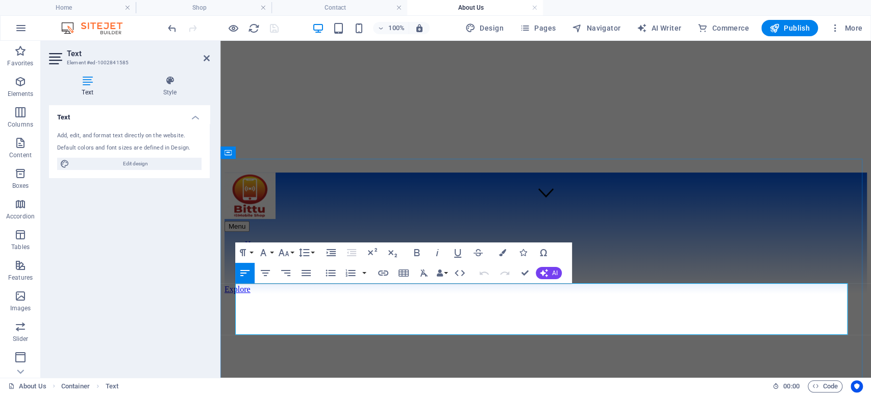
click at [663, 27] on span "AI Writer" at bounding box center [658, 28] width 44 height 10
select select "English"
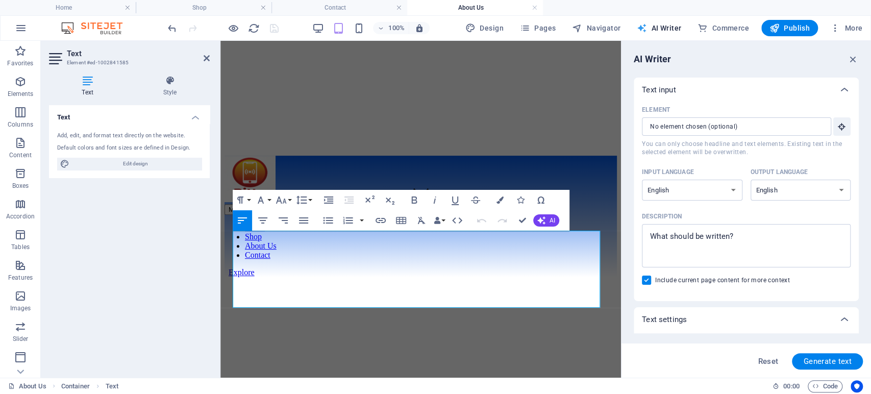
scroll to position [0, 0]
click at [675, 120] on input "Element ​ You can only choose headline and text elements. Existing text in the …" at bounding box center [733, 126] width 182 height 18
type textarea "x"
click at [675, 251] on textarea "Description x ​" at bounding box center [746, 245] width 198 height 33
type textarea "t"
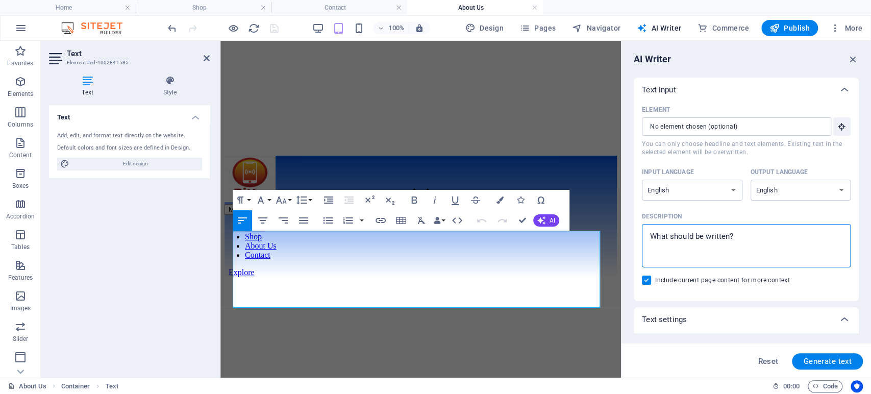
type textarea "x"
type textarea "t"
type textarea "x"
type textarea "th"
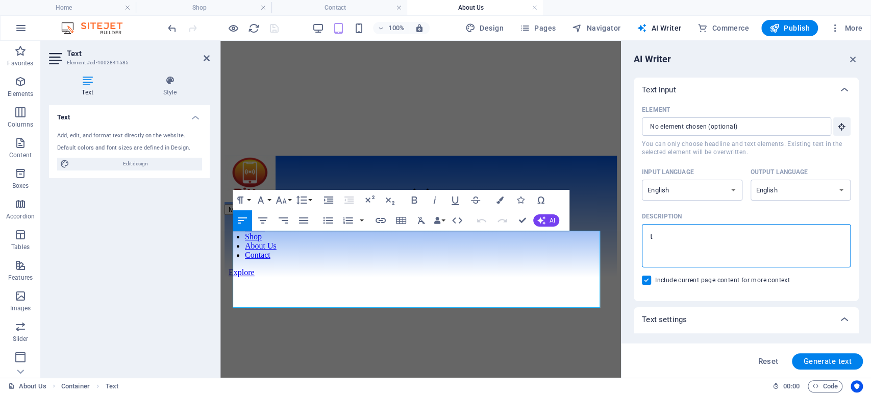
type textarea "x"
type textarea "thi"
type textarea "x"
type textarea "this"
type textarea "x"
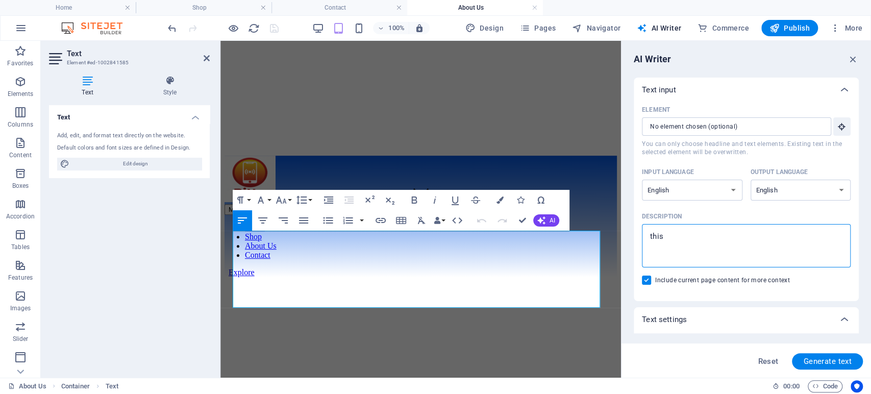
type textarea "this"
type textarea "x"
type textarea "this m"
type textarea "x"
type textarea "this mo"
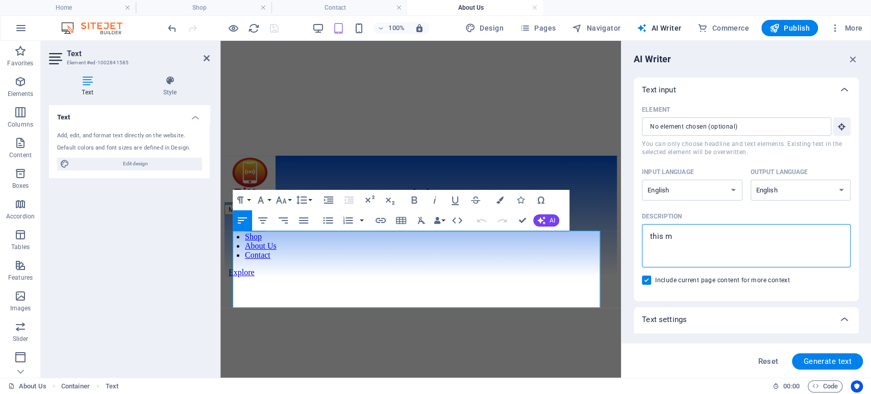
type textarea "x"
type textarea "this mov"
type textarea "x"
type textarea "this mo"
type textarea "x"
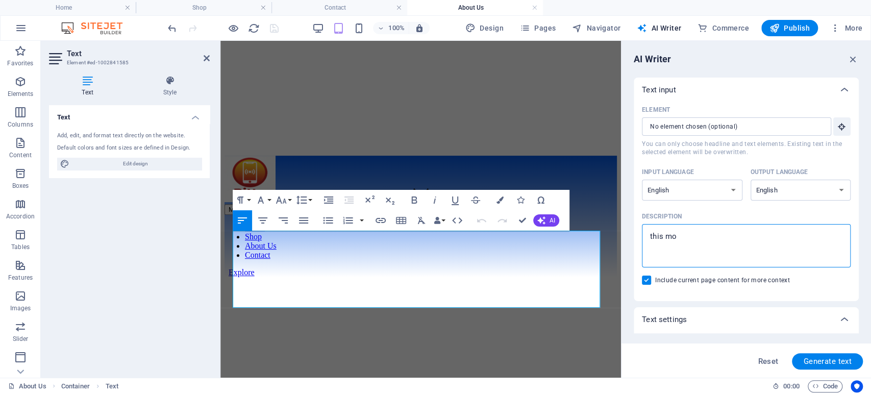
type textarea "this mob"
type textarea "x"
type textarea "this mobi"
type textarea "x"
type textarea "this mobil"
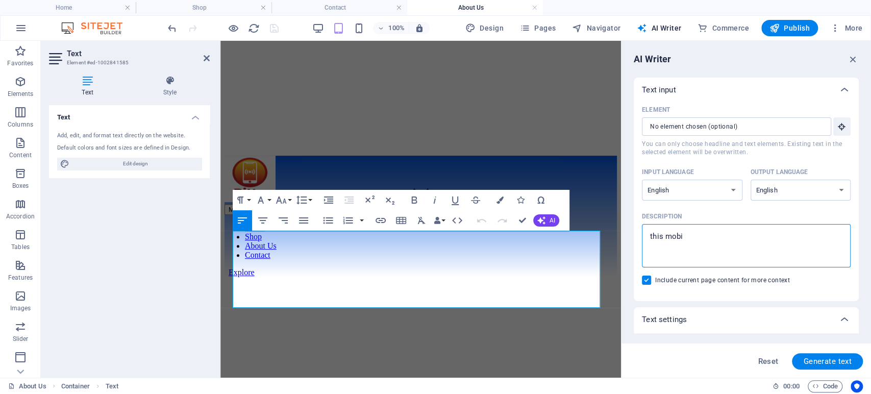
type textarea "x"
type textarea "this mobile"
type textarea "x"
type textarea "this mobile"
type textarea "x"
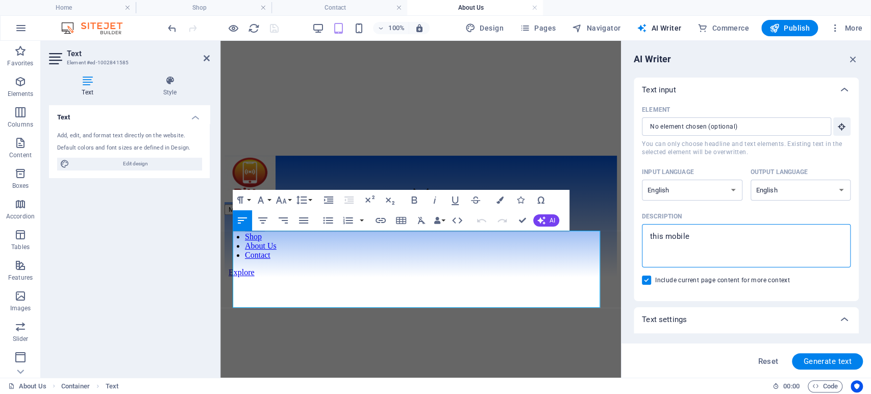
type textarea "this mobile s"
type textarea "x"
type textarea "this mobile st"
type textarea "x"
type textarea "this mobile sto"
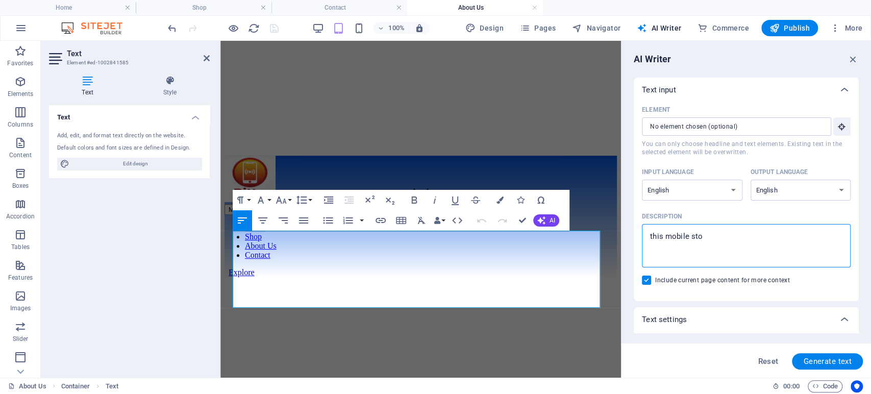
type textarea "x"
type textarea "this mobile stor"
type textarea "x"
type textarea "this mobile store"
type textarea "x"
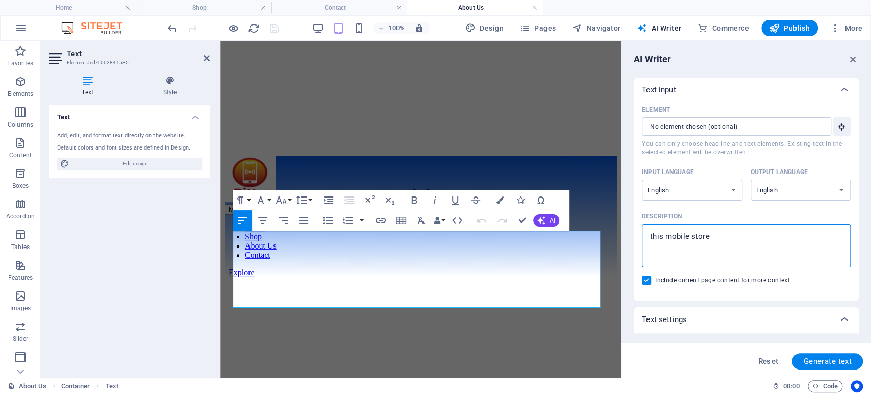
type textarea "this mobile store"
type textarea "x"
type textarea "this mobile store a"
type textarea "x"
type textarea "this mobile store a"
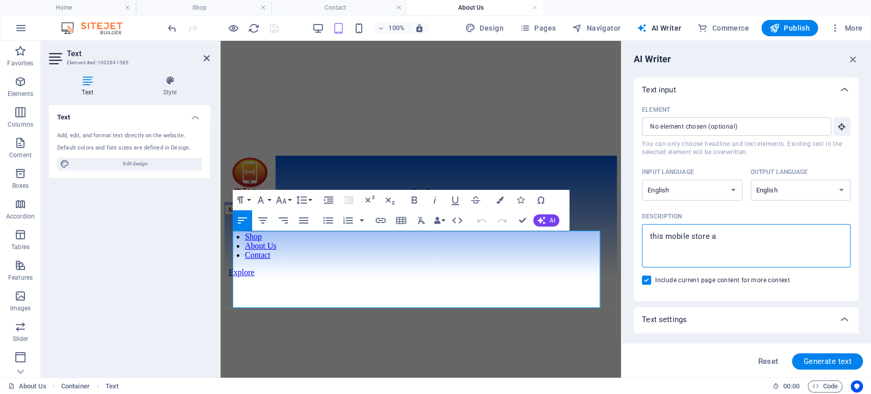
type textarea "x"
type textarea "this mobile store a b"
type textarea "x"
type textarea "this mobile store a br"
type textarea "x"
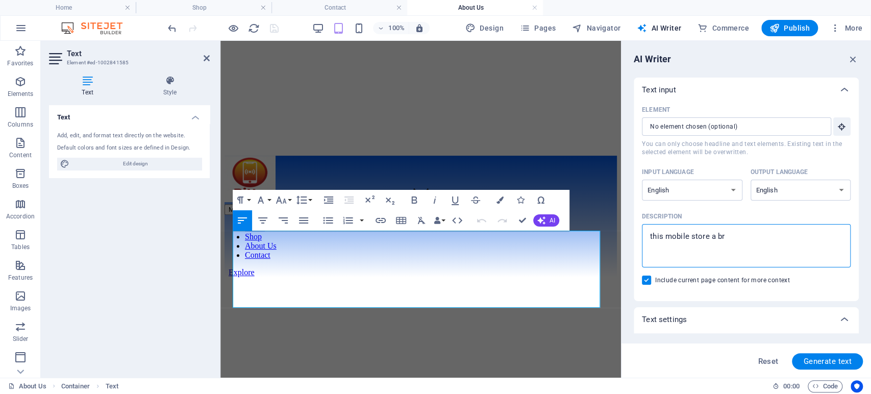
type textarea "this mobile store a bra"
type textarea "x"
type textarea "this mobile store a bran"
type textarea "x"
type textarea "this mobile store a branc"
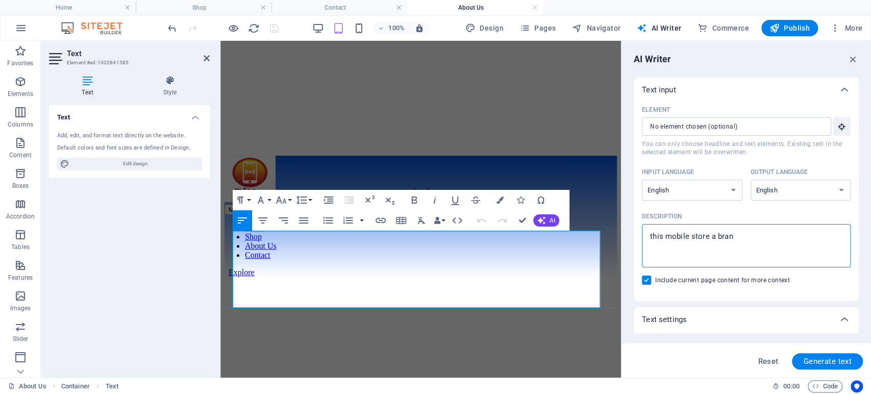
type textarea "x"
type textarea "this mobile store a branch"
type textarea "x"
type textarea "this mobile store a branch"
type textarea "x"
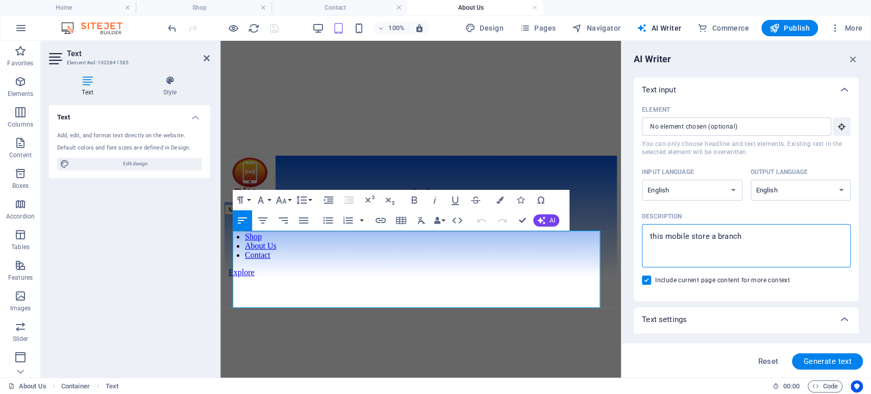
type textarea "this mobile store a branch o"
type textarea "x"
type textarea "this mobile store a branch of"
type textarea "x"
type textarea "this mobile store a branch of"
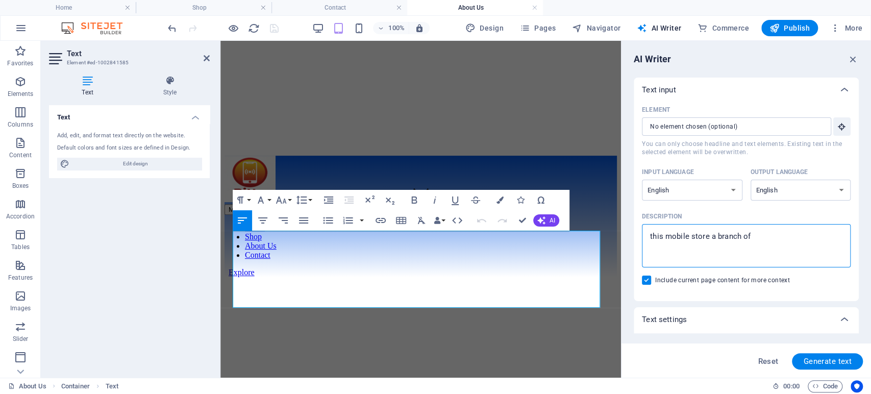
type textarea "x"
type textarea "this mobile store a branch of b"
type textarea "x"
type textarea "this mobile store a branch of bi"
type textarea "x"
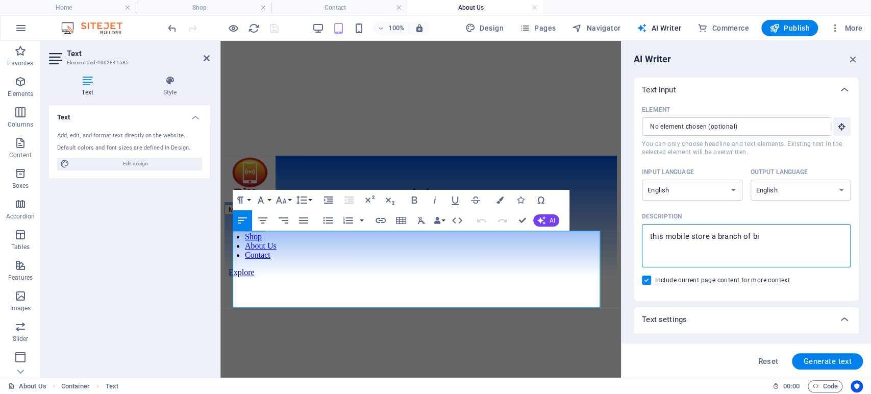
type textarea "this mobile store a branch of bit"
type textarea "x"
type textarea "this mobile store a branch of bitt"
type textarea "x"
type textarea "this mobile store a branch of bittu"
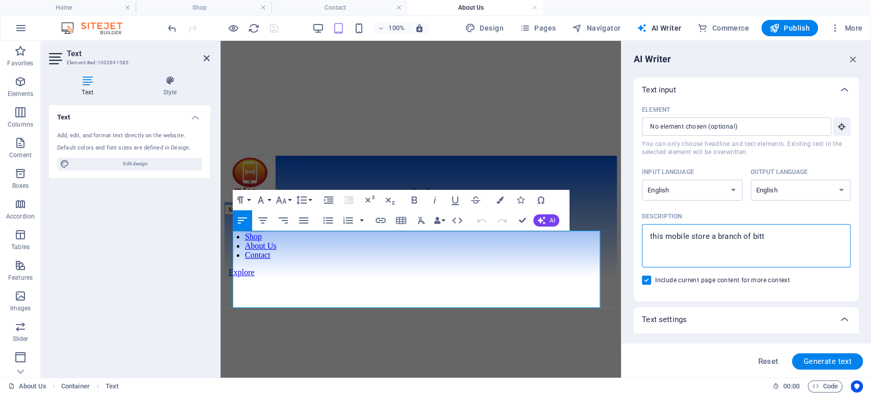
type textarea "x"
type textarea "this mobile store a branch of bittu"
type textarea "x"
type textarea "this mobile store a branch of bittu m"
type textarea "x"
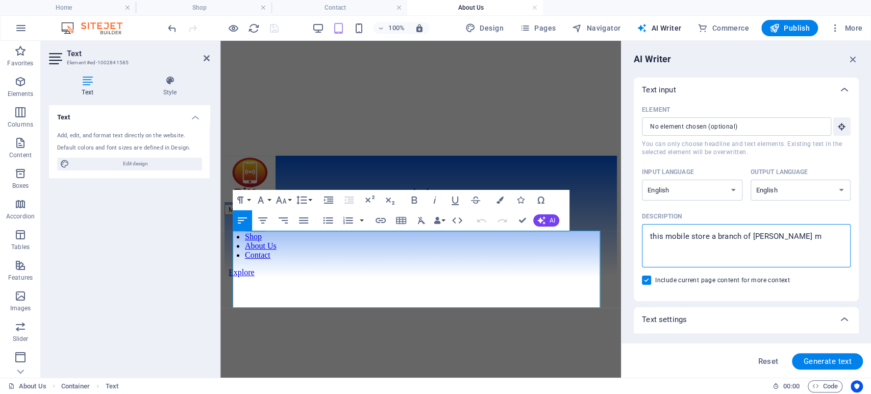
type textarea "this mobile store a branch of bittu mo"
type textarea "x"
type textarea "this mobile store a branch of bittu m"
type textarea "x"
type textarea "this mobile store a branch of bittu"
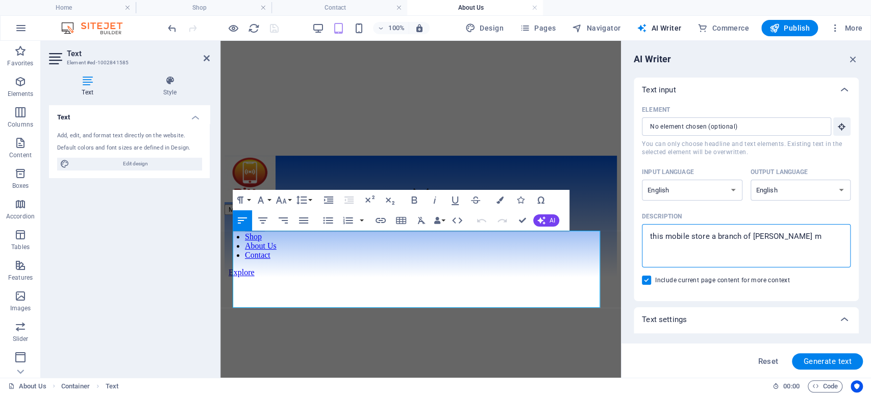
type textarea "x"
type textarea "this mobile store a branch of bittu g"
type textarea "x"
type textarea "this mobile store a branch of bittu ge"
type textarea "x"
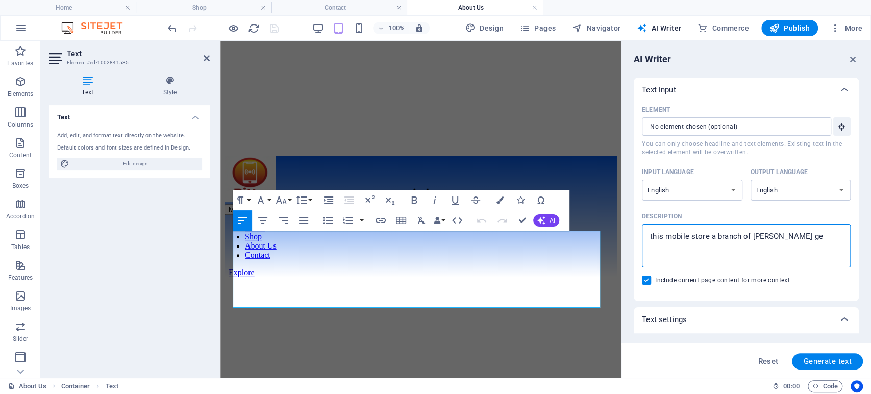
type textarea "this mobile store a branch of bittu gen"
type textarea "x"
type textarea "this mobile store a branch of bittu gene"
type textarea "x"
type textarea "this mobile store a branch of bittu gener"
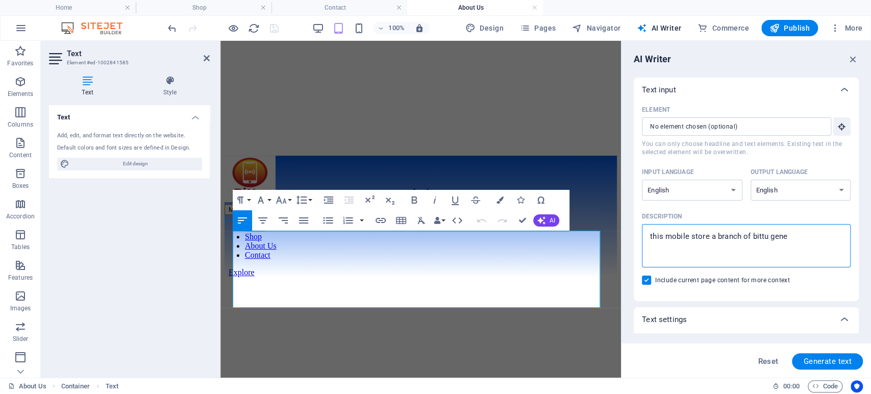
type textarea "x"
type textarea "this mobile store a branch of bittu genera"
type textarea "x"
type textarea "this mobile store a branch of bittu general"
type textarea "x"
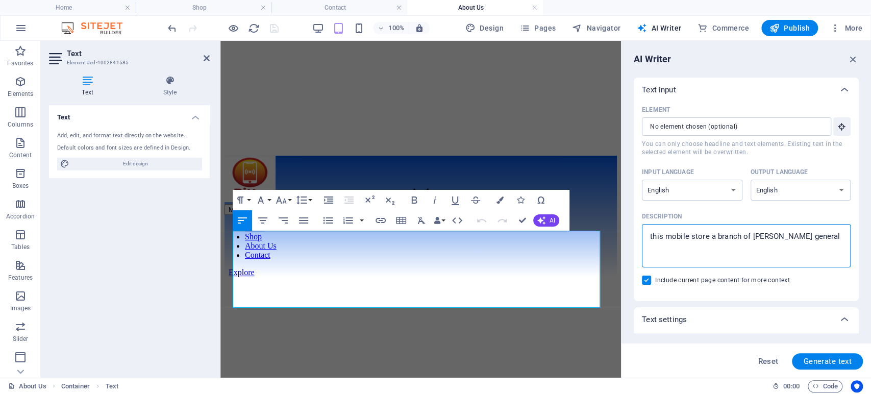
type textarea "this mobile store a branch of bittu general"
type textarea "x"
type textarea "this mobile store a branch of bittu general s"
type textarea "x"
type textarea "this mobile store a branch of bittu general st"
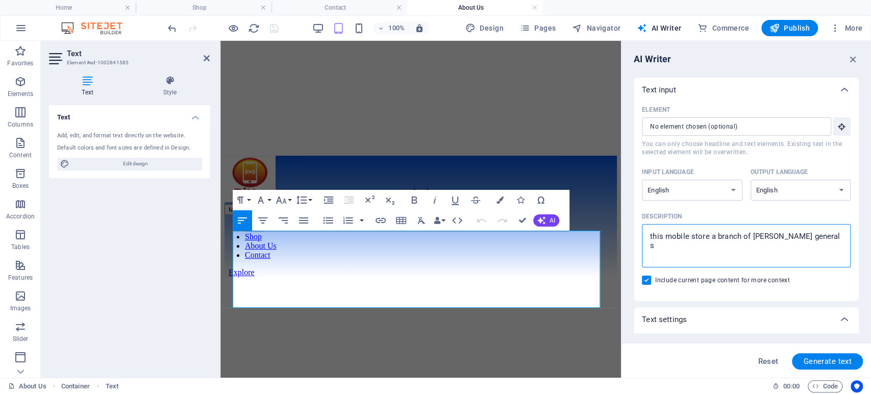
type textarea "x"
type textarea "this mobile store a branch of bittu general sto"
type textarea "x"
type textarea "this mobile store a branch of bittu general stor"
type textarea "x"
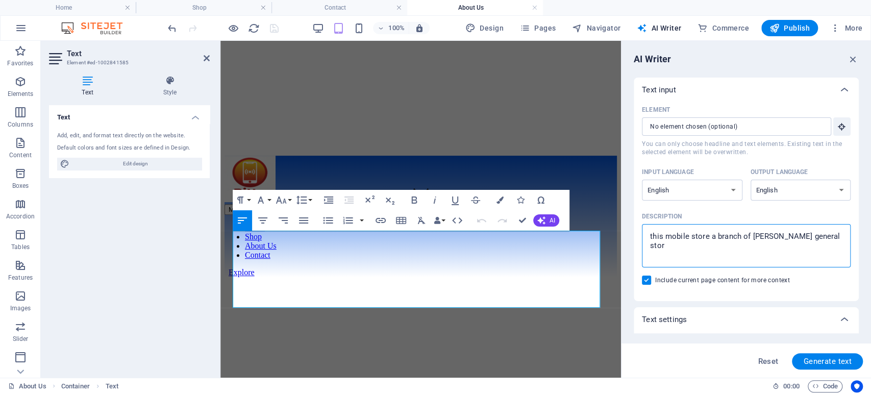
type textarea "this mobile store a branch of bittu general store"
type textarea "x"
type textarea "this mobile store a branch of bittu general store"
type textarea "x"
type textarea "this mobile store a branch of bittu general store S"
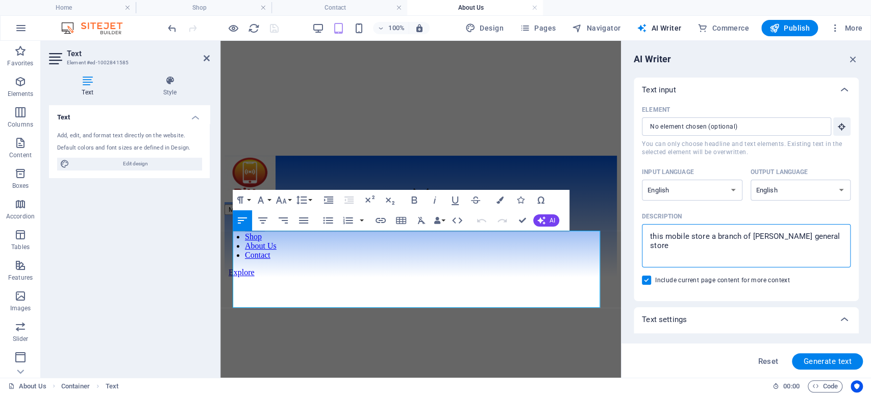
type textarea "x"
type textarea "this mobile store a branch of bittu general store SI"
type textarea "x"
type textarea "this mobile store a branch of bittu general store SId"
type textarea "x"
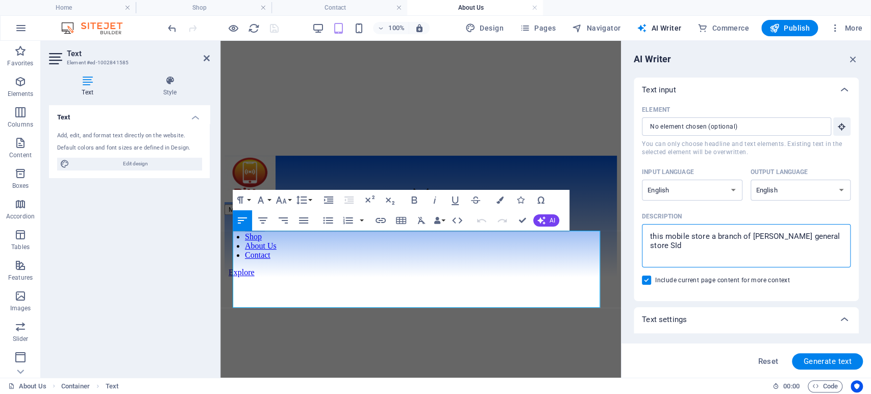
type textarea "this mobile store a branch of bittu general store SIdh"
type textarea "x"
type textarea "this mobile store a branch of bittu general store SIdhw"
type textarea "x"
type textarea "this mobile store a branch of bittu general store SIdhwa"
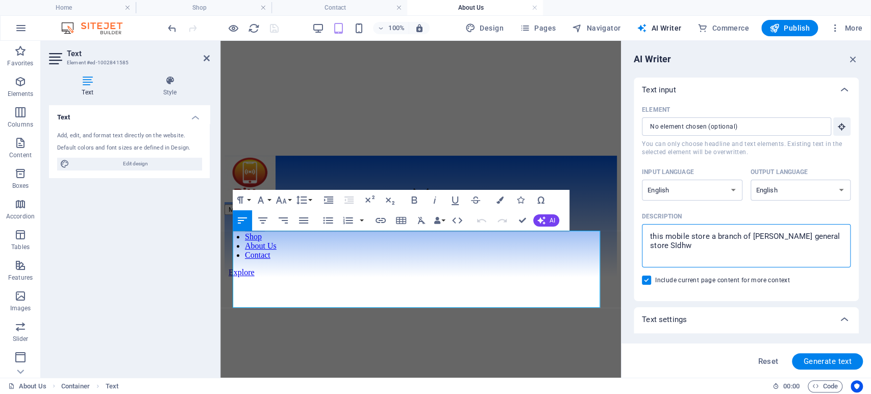
type textarea "x"
type textarea "this mobile store a branch of bittu general store SIdhwal"
type textarea "x"
type textarea "this mobile store a branch of bittu general store SIdhwali"
type textarea "x"
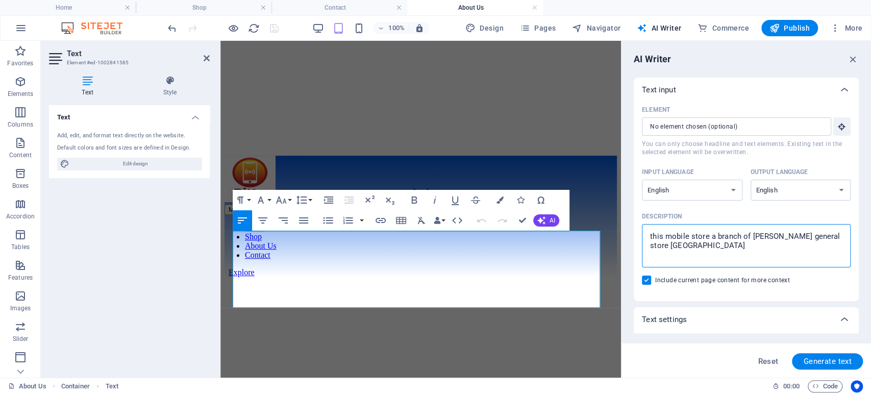
type textarea "this mobile store a branch of bittu general store SIdhwalia"
type textarea "x"
type textarea "this mobile store a branch of bittu general store SIdhwalia"
type textarea "x"
type textarea "this mobile store a branch of bittu general store SIdhwalia b"
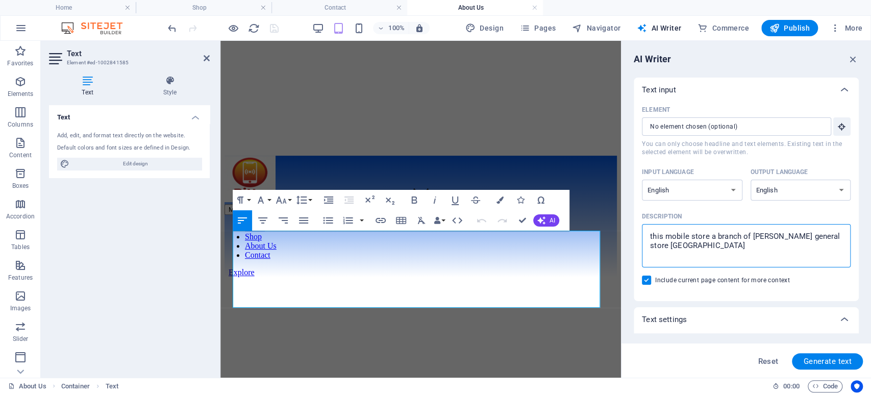
type textarea "x"
type textarea "this mobile store a branch of bittu general store SIdhwalia ba"
type textarea "x"
type textarea "this mobile store a branch of bittu general store SIdhwalia baz"
type textarea "x"
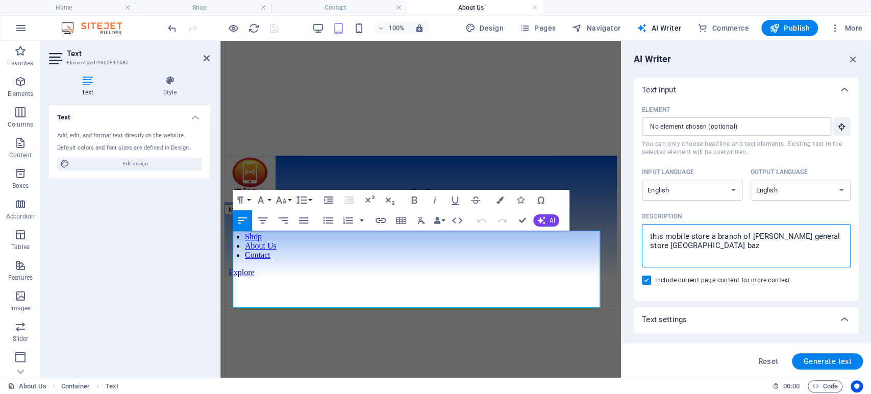
type textarea "this mobile store a branch of bittu general store SIdhwalia baza"
type textarea "x"
type textarea "this mobile store a branch of bittu general store SIdhwalia bazar"
type textarea "x"
type textarea "this mobile store a branch of bittu general store SIdhwalia bazar"
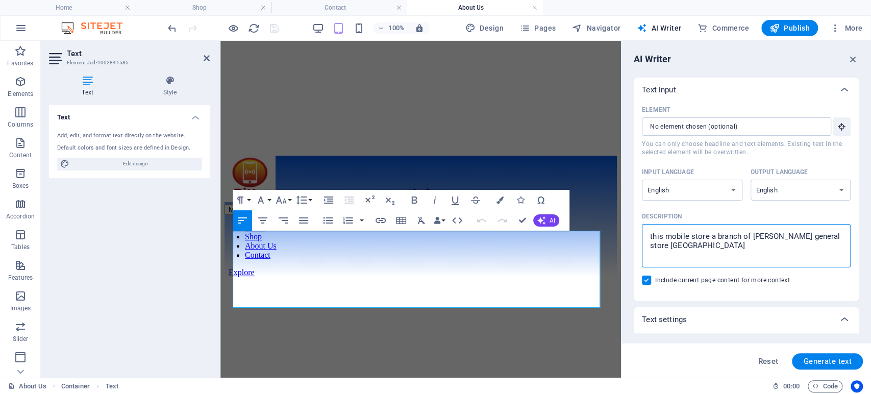
type textarea "x"
type textarea "this mobile store a branch of bittu general store SIdhwalia bazar w"
type textarea "x"
type textarea "this mobile store a branch of bittu general store SIdhwalia bazar wh"
type textarea "x"
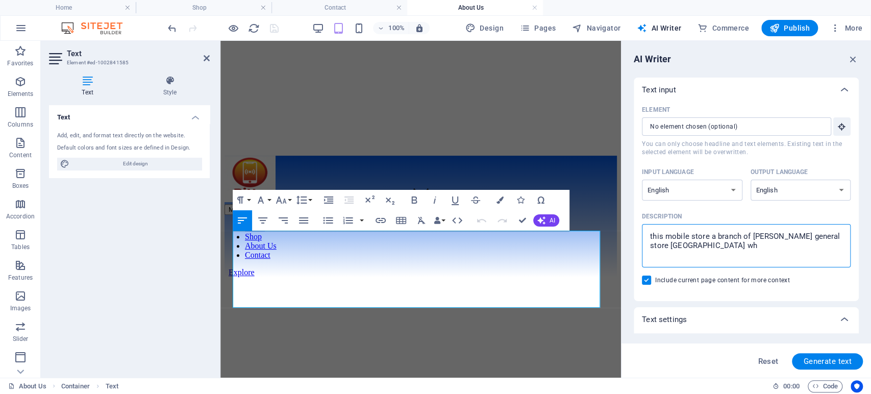
type textarea "this mobile store a branch of bittu general store SIdhwalia bazar whi"
type textarea "x"
type textarea "this mobile store a branch of bittu general store SIdhwalia bazar whic"
type textarea "x"
type textarea "this mobile store a branch of bittu general store SIdhwalia bazar which"
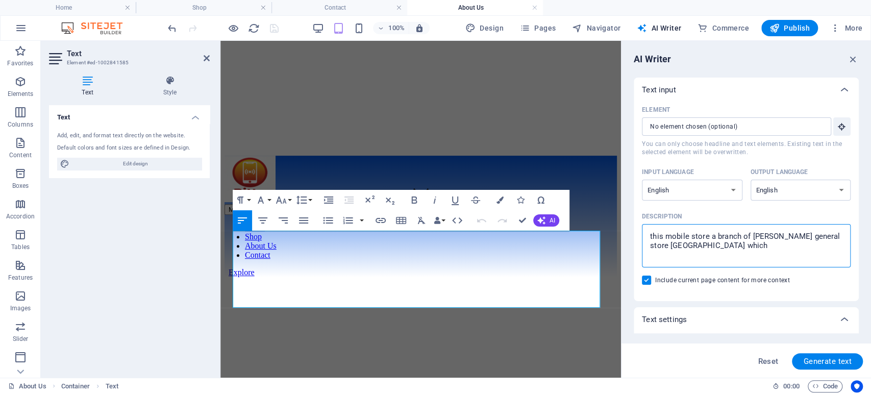
type textarea "x"
type textarea "this mobile store a branch of bittu general store SIdhwalia bazar which"
type textarea "x"
type textarea "this mobile store a branch of bittu general store SIdhwalia bazar which o"
type textarea "x"
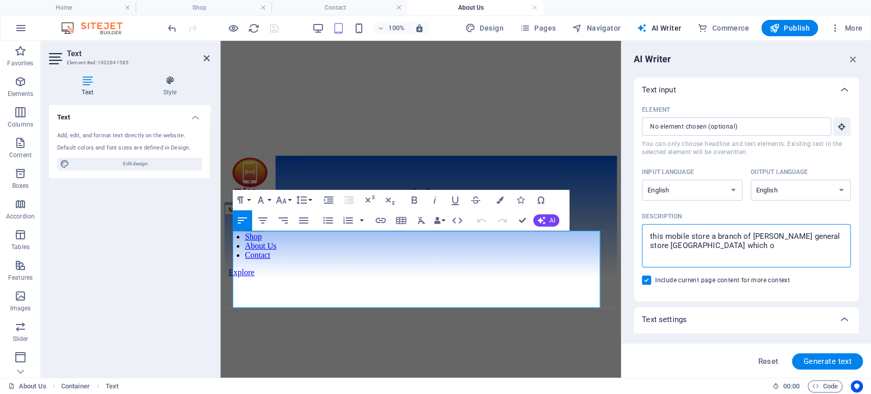
type textarea "this mobile store a branch of bittu general store SIdhwalia bazar which op"
type textarea "x"
type textarea "this mobile store a branch of bittu general store SIdhwalia bazar which ope"
type textarea "x"
type textarea "this mobile store a branch of bittu general store SIdhwalia bazar which open"
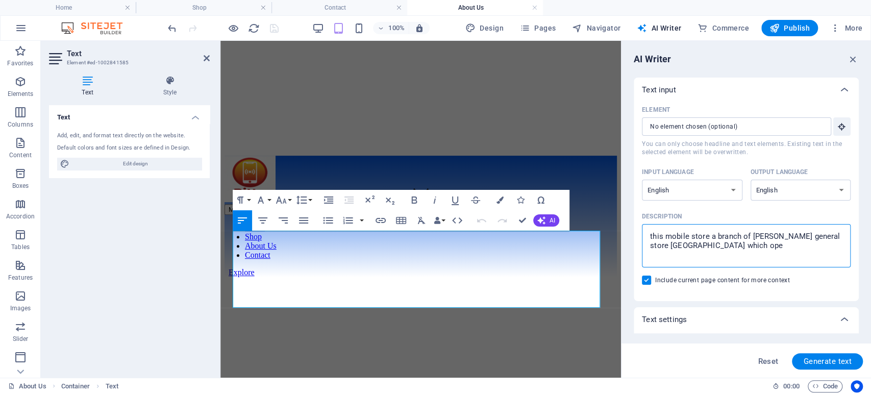
type textarea "x"
type textarea "this mobile store a branch of bittu general store SIdhwalia bazar which opens"
type textarea "x"
type textarea "this mobile store a branch of bittu general store SIdhwalia bazar which opens"
type textarea "x"
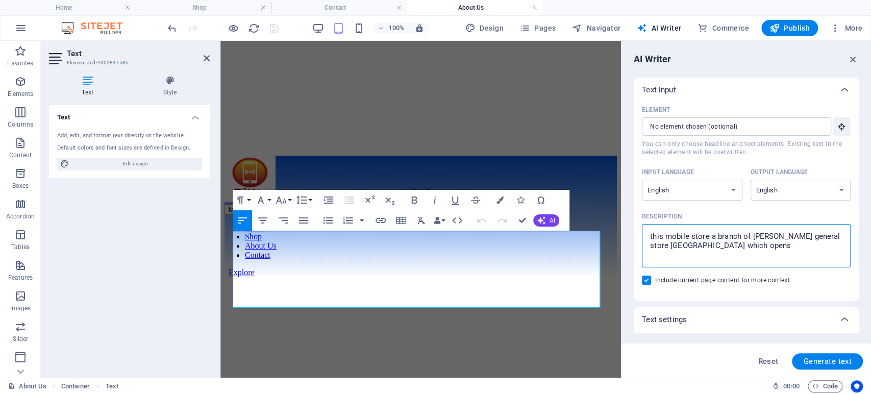
type textarea "this mobile store a branch of bittu general store SIdhwalia bazar which opens 9"
type textarea "x"
type textarea "this mobile store a branch of bittu general store SIdhwalia bazar which opens 90"
type textarea "x"
type textarea "this mobile store a branch of bittu general store SIdhwalia bazar which opens 9"
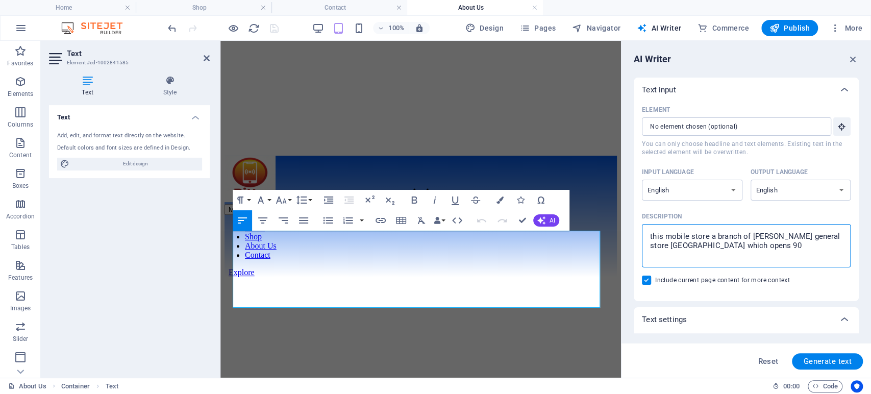
type textarea "x"
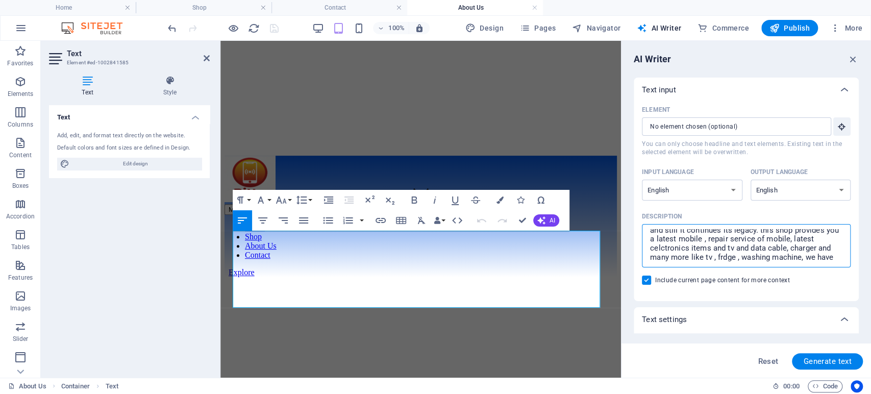
scroll to position [33, 0]
click at [808, 364] on span "Generate text" at bounding box center [827, 361] width 48 height 8
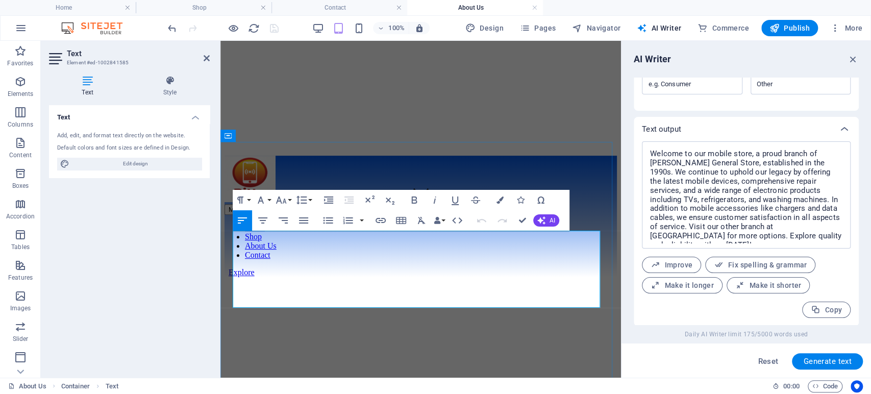
scroll to position [363, 0]
click at [698, 169] on textarea "Welcome to our mobile store, a proud branch of Bittu General Store, established…" at bounding box center [746, 194] width 198 height 97
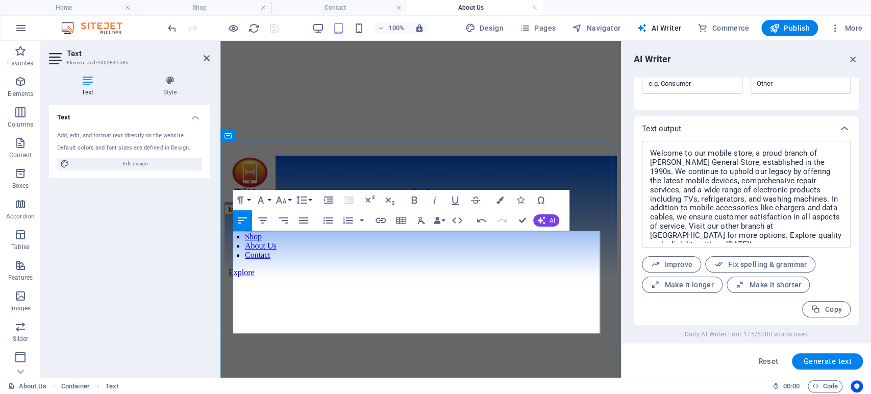
scroll to position [5316, 2]
click at [269, 197] on button "Font Family" at bounding box center [262, 200] width 19 height 20
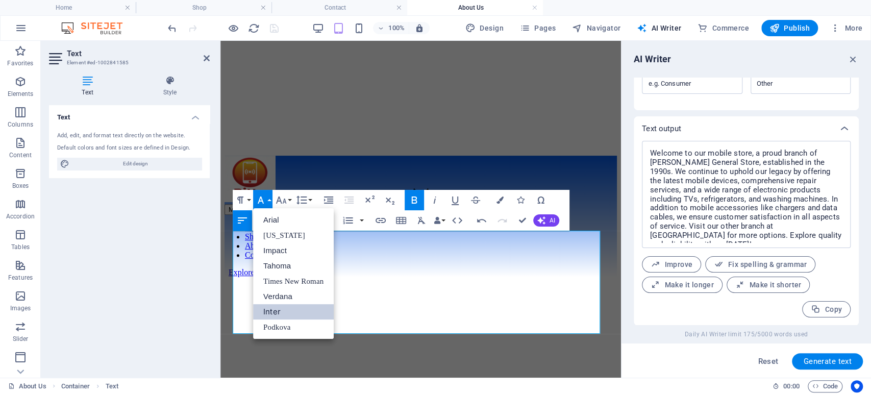
scroll to position [0, 0]
click at [291, 281] on link "Times New Roman" at bounding box center [293, 280] width 81 height 15
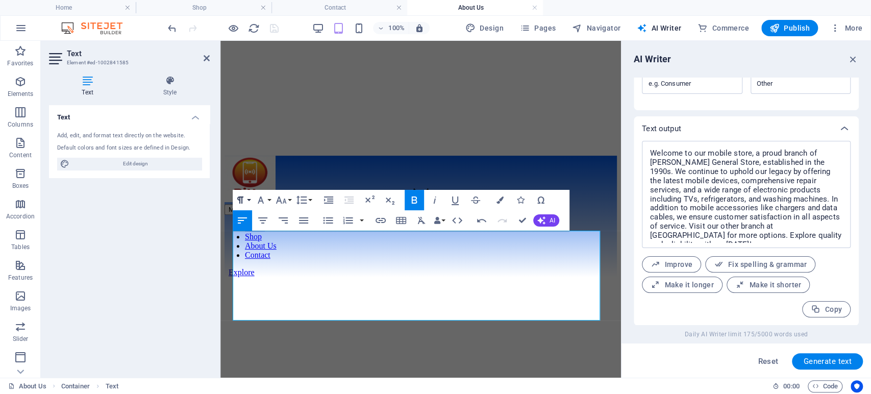
click at [244, 199] on icon "button" at bounding box center [240, 200] width 12 height 12
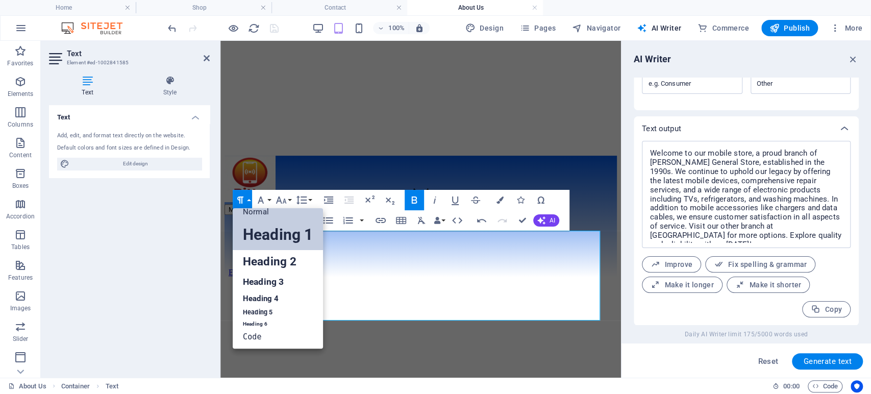
scroll to position [8, 0]
click at [263, 228] on link "Heading 1" at bounding box center [278, 234] width 90 height 31
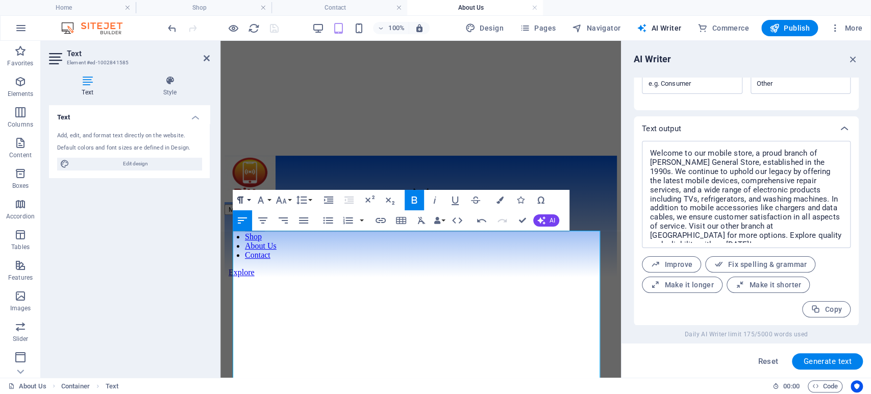
click at [252, 200] on div "Paragraph Format Normal Heading 1 Heading 2 Heading 3 Heading 4 Heading 5 Headi…" at bounding box center [273, 200] width 81 height 20
click at [248, 194] on button "Paragraph Format" at bounding box center [242, 200] width 19 height 20
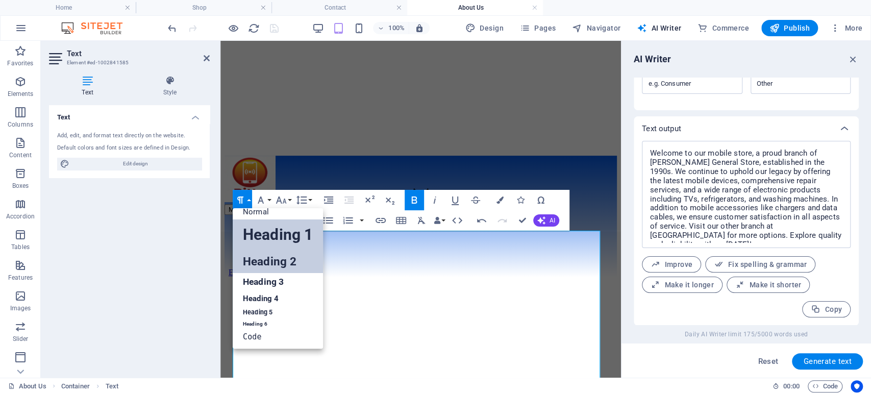
click at [270, 256] on link "Heading 2" at bounding box center [278, 261] width 90 height 23
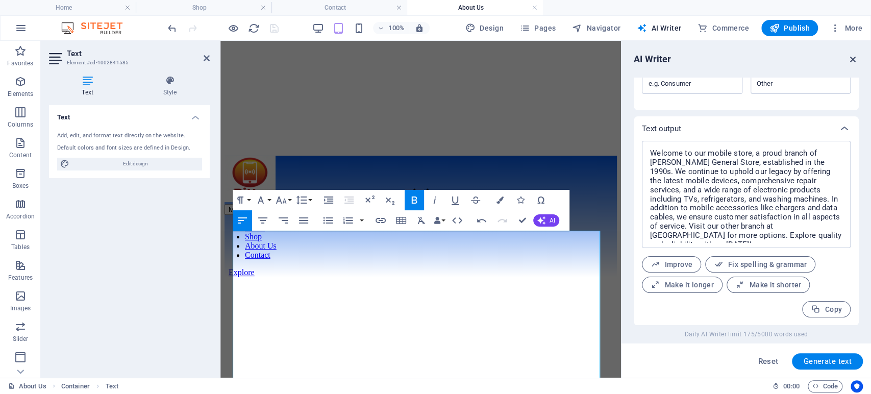
click at [852, 59] on icon "button" at bounding box center [852, 59] width 11 height 11
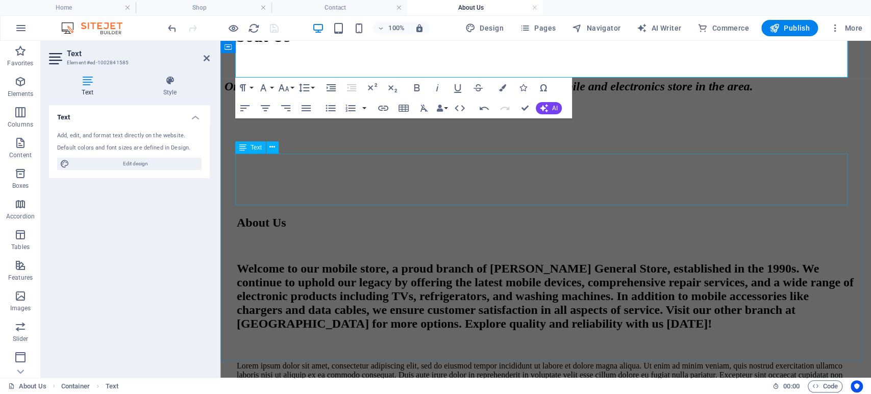
scroll to position [734, 0]
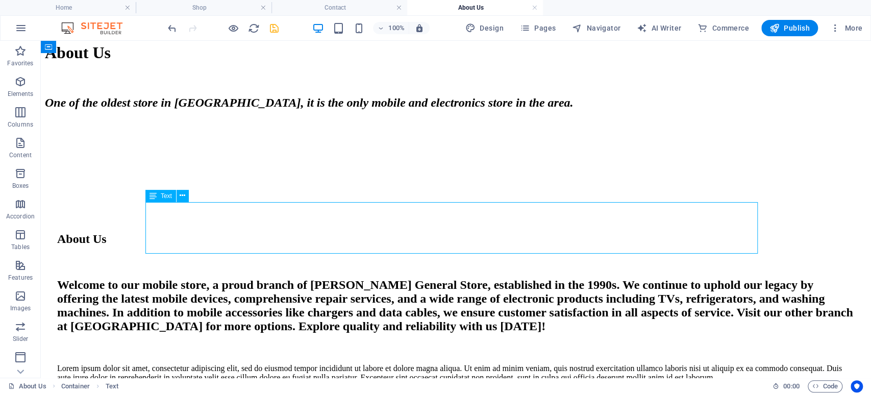
click at [183, 196] on icon at bounding box center [183, 195] width 6 height 11
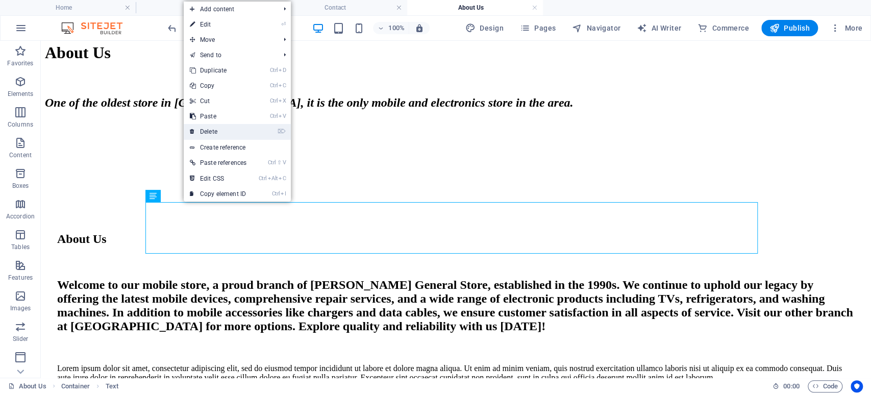
click at [212, 126] on link "⌦ Delete" at bounding box center [218, 131] width 69 height 15
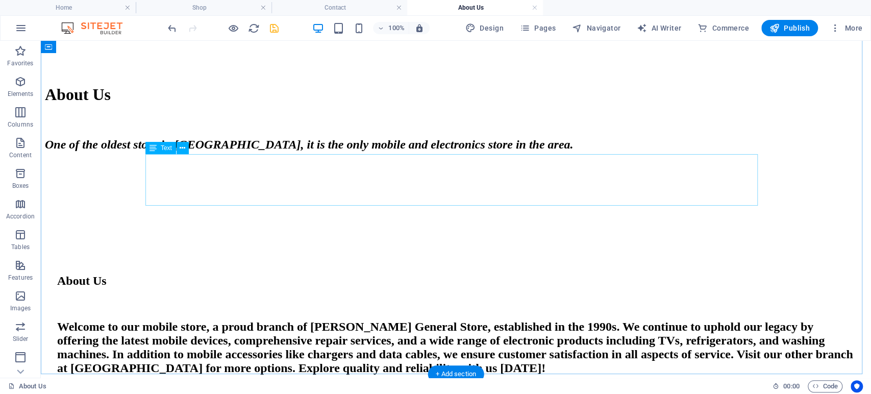
scroll to position [677, 0]
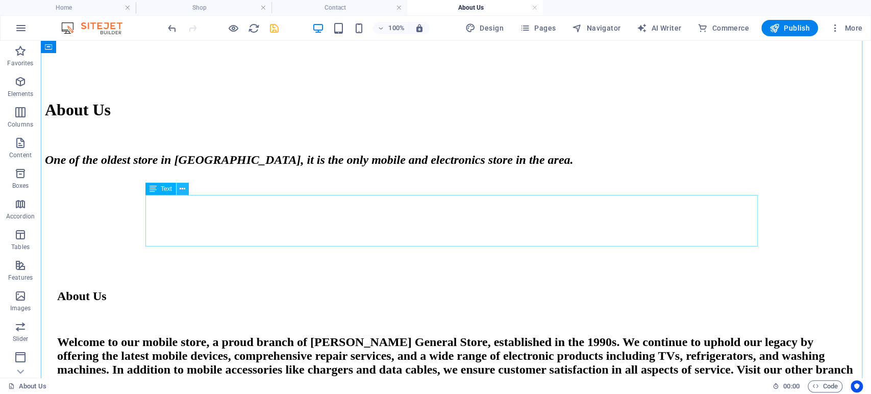
click at [184, 189] on icon at bounding box center [183, 189] width 6 height 11
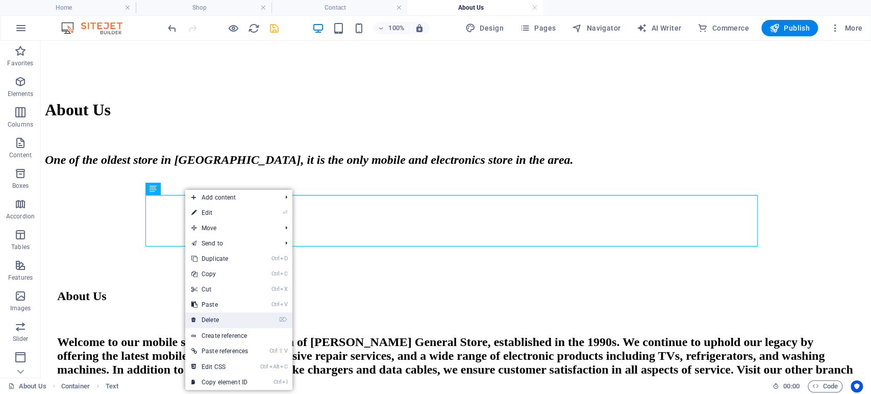
click at [213, 322] on link "⌦ Delete" at bounding box center [219, 319] width 69 height 15
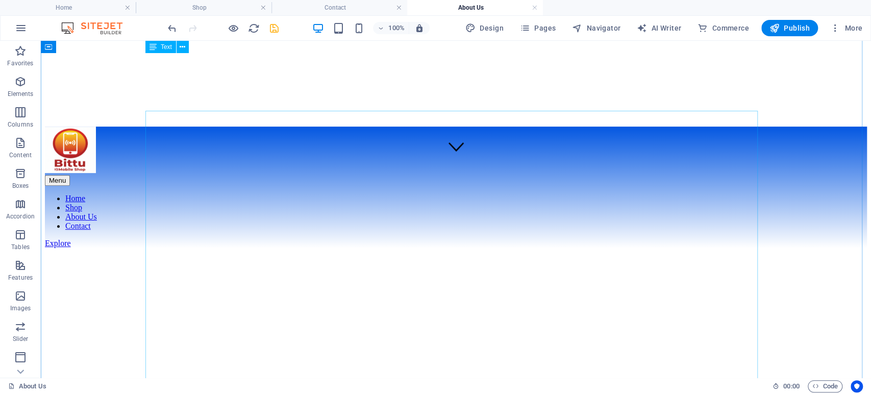
scroll to position [0, 0]
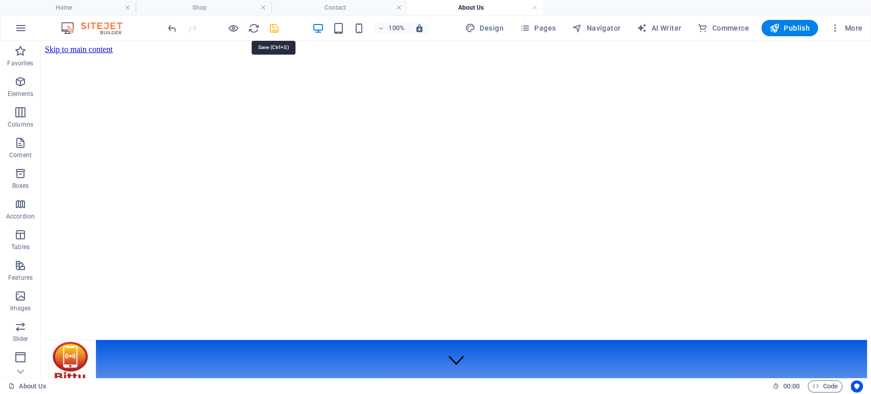
click at [273, 27] on icon "save" at bounding box center [274, 28] width 12 height 12
click at [787, 30] on span "Publish" at bounding box center [789, 28] width 40 height 10
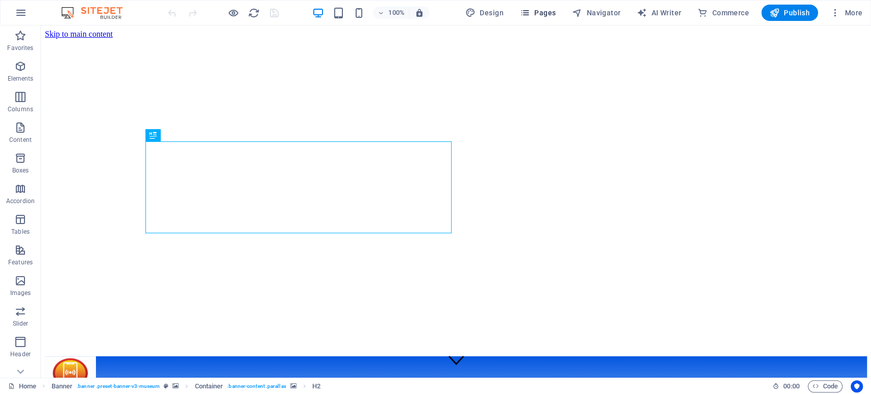
click at [547, 15] on span "Pages" at bounding box center [538, 13] width 36 height 10
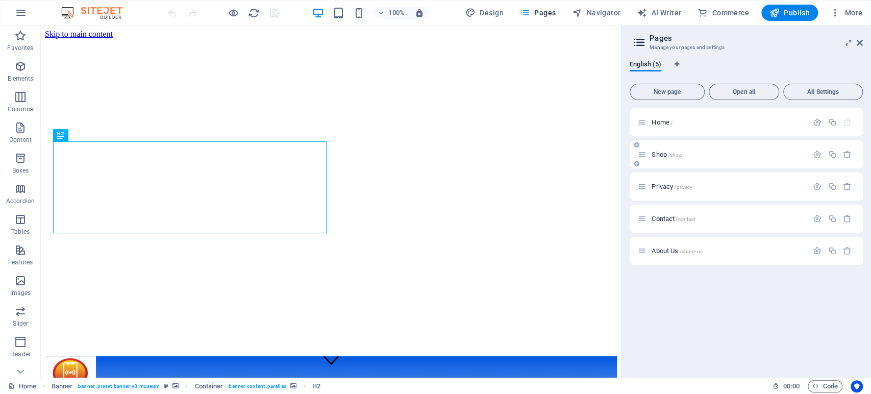
click at [662, 158] on div "Shop /shop" at bounding box center [723, 154] width 170 height 12
click at [659, 156] on span "Shop /shop" at bounding box center [666, 154] width 30 height 8
click at [659, 156] on div "Shop /shop" at bounding box center [745, 154] width 233 height 28
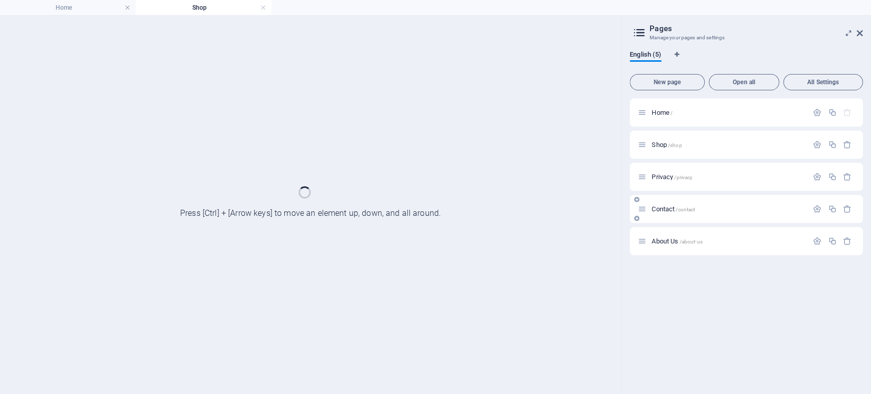
click at [659, 206] on span "Contact /contact" at bounding box center [672, 209] width 43 height 8
click at [659, 207] on span "Contact /contact" at bounding box center [672, 209] width 43 height 8
click at [858, 33] on icon at bounding box center [859, 33] width 6 height 8
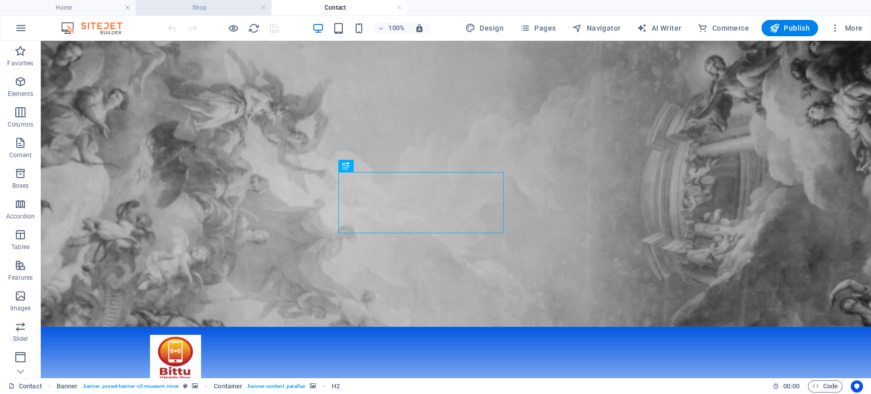
click at [183, 6] on h4 "Shop" at bounding box center [204, 7] width 136 height 11
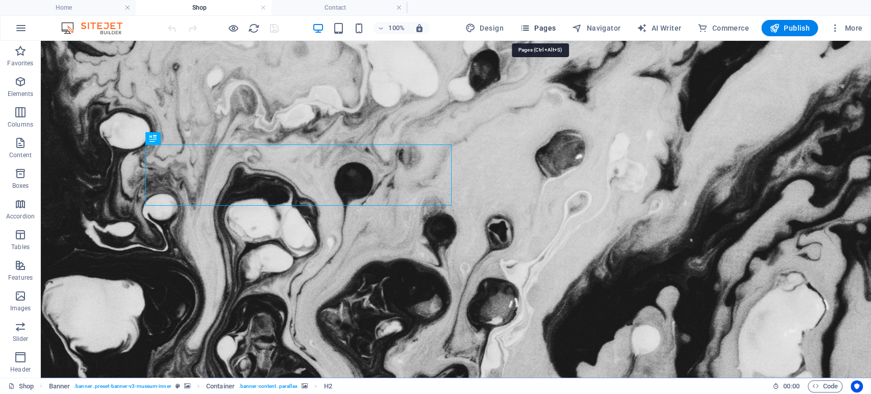
drag, startPoint x: 548, startPoint y: 28, endPoint x: 551, endPoint y: 15, distance: 13.2
click at [548, 28] on span "Pages" at bounding box center [538, 28] width 36 height 10
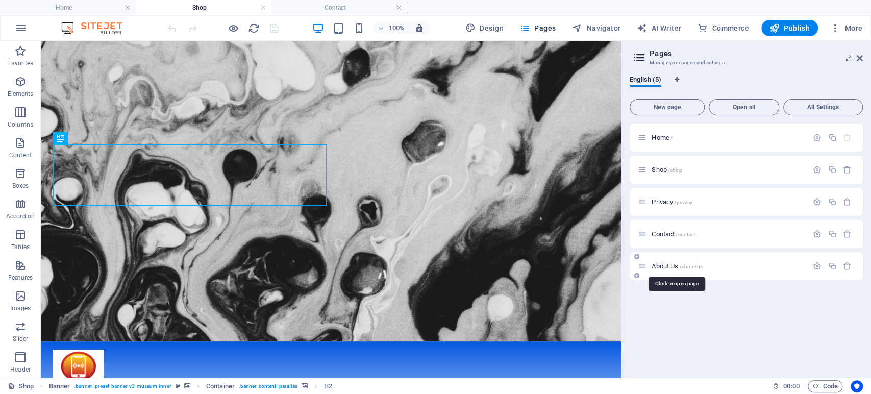
click at [668, 266] on span "About Us /about-us" at bounding box center [676, 266] width 50 height 8
click at [668, 266] on div "Home / Shop /shop Privacy /privacy Contact /contact About Us /about-us" at bounding box center [745, 246] width 233 height 246
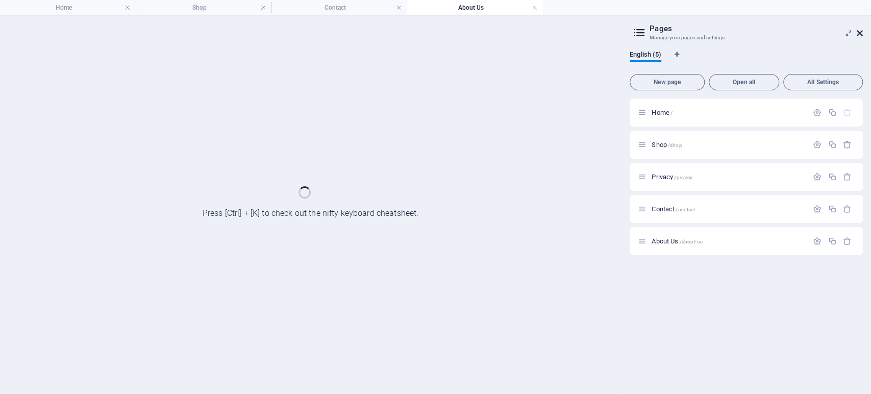
click at [858, 34] on icon at bounding box center [859, 33] width 6 height 8
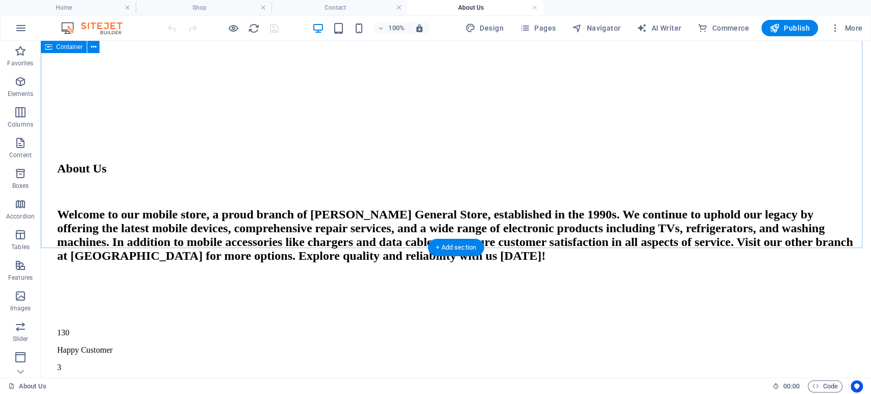
scroll to position [793, 0]
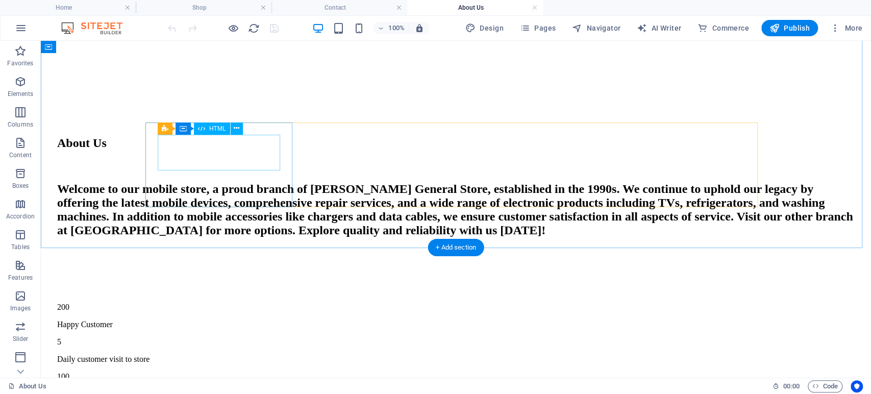
click at [251, 302] on div "200" at bounding box center [455, 306] width 797 height 9
click at [241, 302] on div "200" at bounding box center [455, 306] width 797 height 9
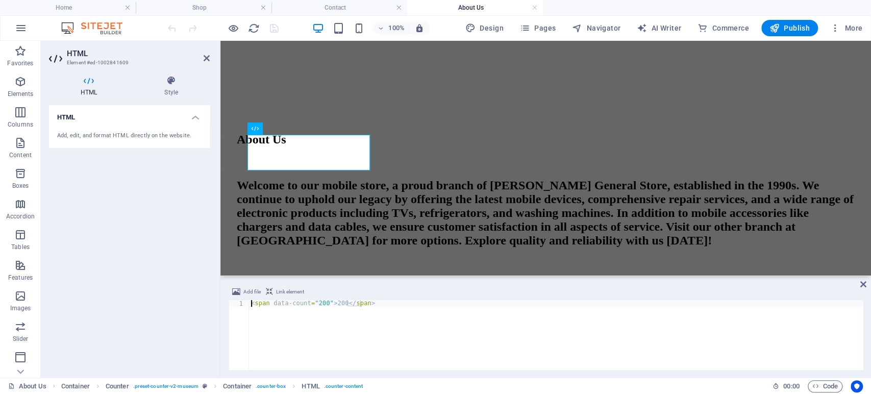
click at [342, 304] on div "< span data-count = "200" > 200 </ span >" at bounding box center [556, 341] width 614 height 83
click at [333, 307] on div "< span data-count = "200" > 200000 </ span >" at bounding box center [556, 341] width 614 height 83
click at [322, 302] on div "< span data-count = "200" > 100000 </ span >" at bounding box center [556, 341] width 614 height 83
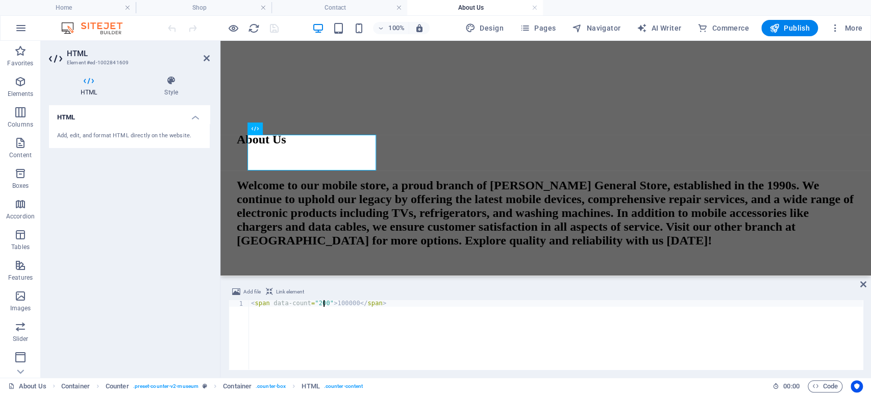
click at [322, 302] on div "< span data-count = "200" > 100000 </ span >" at bounding box center [556, 341] width 614 height 83
click at [316, 302] on div "< span data-count = "200" > 100000 </ span >" at bounding box center [556, 341] width 614 height 83
click at [331, 337] on div "< span data-count = "200" > 100000 </ span >" at bounding box center [556, 341] width 614 height 83
click at [481, 358] on div "< span data-count = "200" > 100000 </ span >" at bounding box center [556, 341] width 614 height 83
type textarea "<span data-count="200">100000</span>"
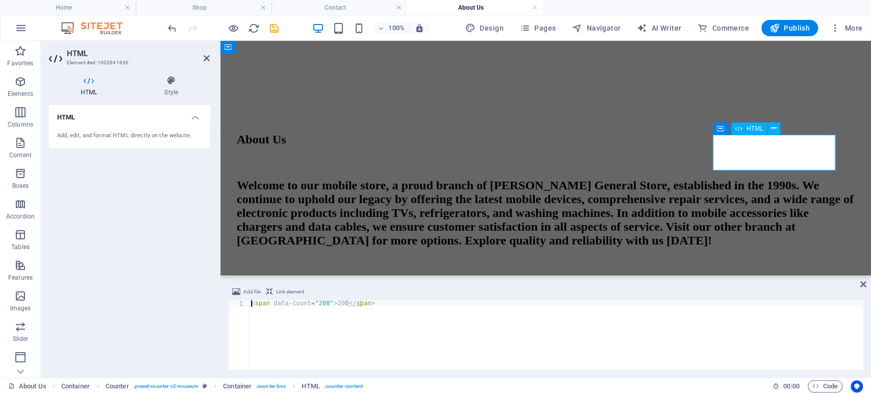
click at [340, 305] on div "< span data-count = "200" > 200 </ span >" at bounding box center [556, 341] width 614 height 83
click at [323, 303] on div "< span data-count = "200" > 2 </ span >" at bounding box center [556, 341] width 614 height 83
type textarea "<span data-count="2">2</span>"
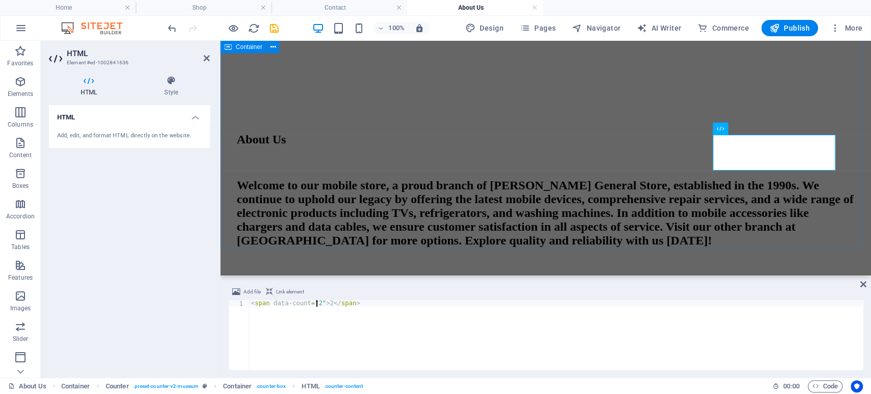
click at [653, 216] on div "About Us Welcome to our mobile store, a proud branch of Bittu General Store, es…" at bounding box center [545, 267] width 642 height 452
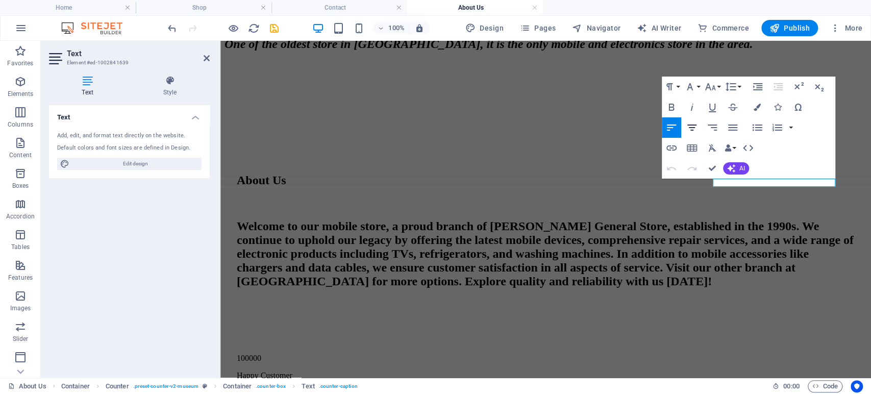
click at [691, 127] on icon "button" at bounding box center [691, 127] width 9 height 6
click at [672, 109] on icon "button" at bounding box center [671, 107] width 12 height 12
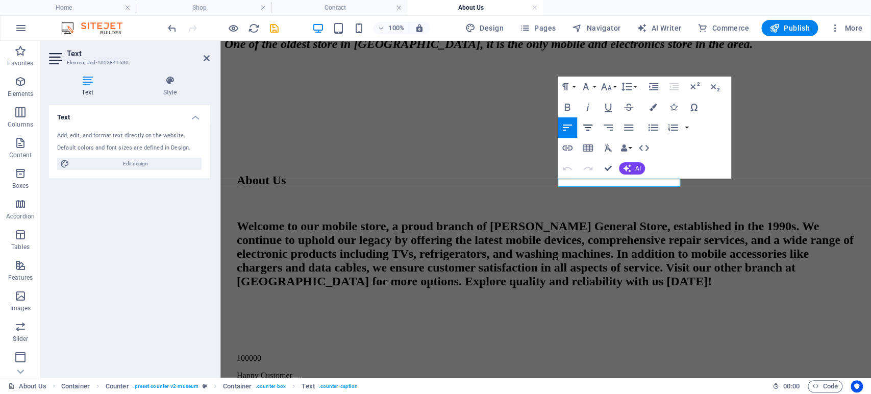
click at [587, 126] on icon "button" at bounding box center [587, 127] width 12 height 12
click at [571, 109] on icon "button" at bounding box center [567, 107] width 12 height 12
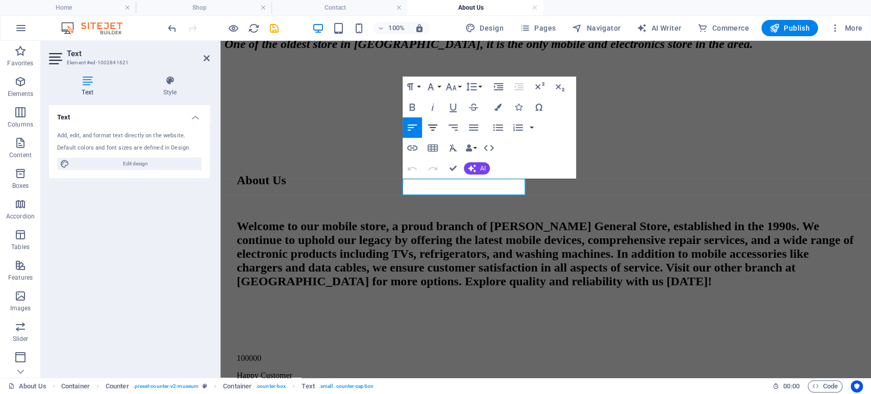
click at [436, 125] on icon "button" at bounding box center [432, 127] width 12 height 12
click at [418, 108] on icon "button" at bounding box center [412, 107] width 12 height 12
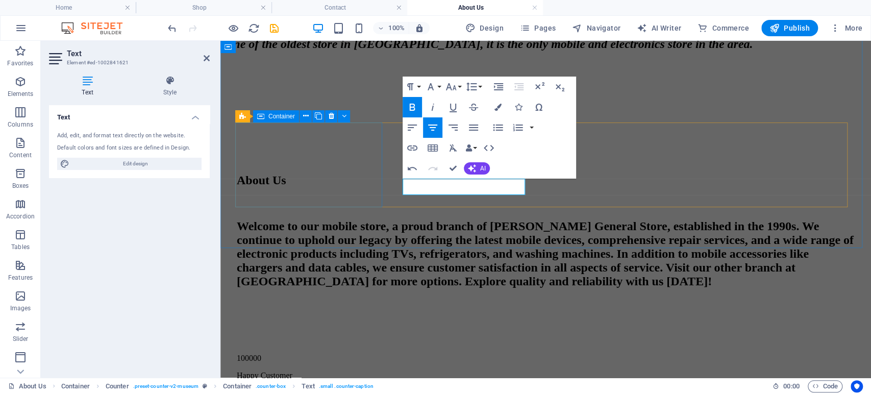
click at [300, 371] on div "Happy Customer" at bounding box center [546, 375] width 618 height 9
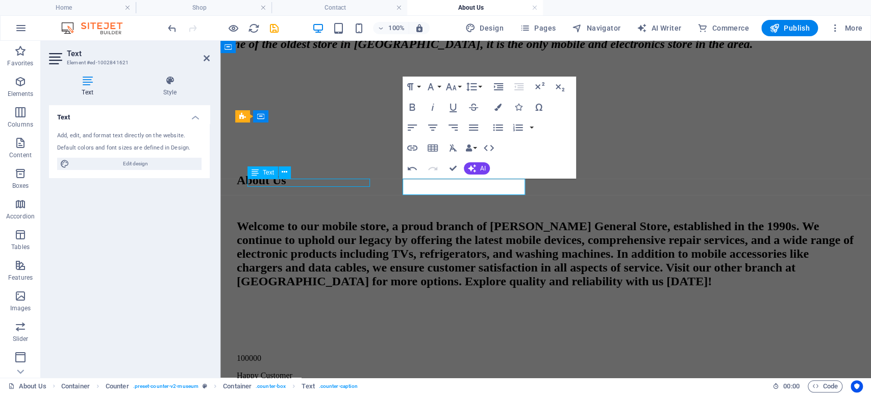
click at [300, 371] on div "Happy Customer" at bounding box center [546, 375] width 618 height 9
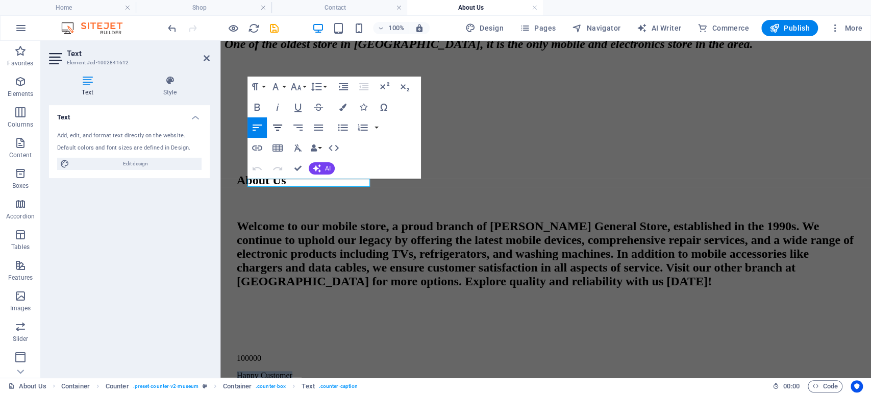
click at [280, 130] on icon "button" at bounding box center [277, 127] width 12 height 12
click at [260, 105] on icon "button" at bounding box center [257, 107] width 12 height 12
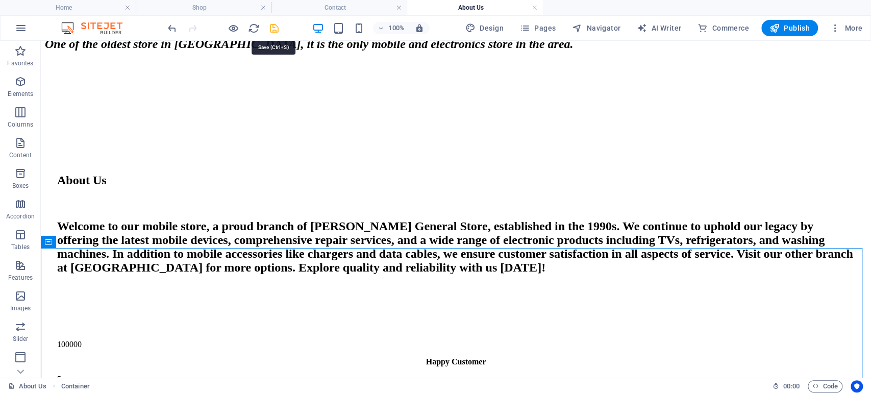
click at [276, 23] on icon "save" at bounding box center [274, 28] width 12 height 12
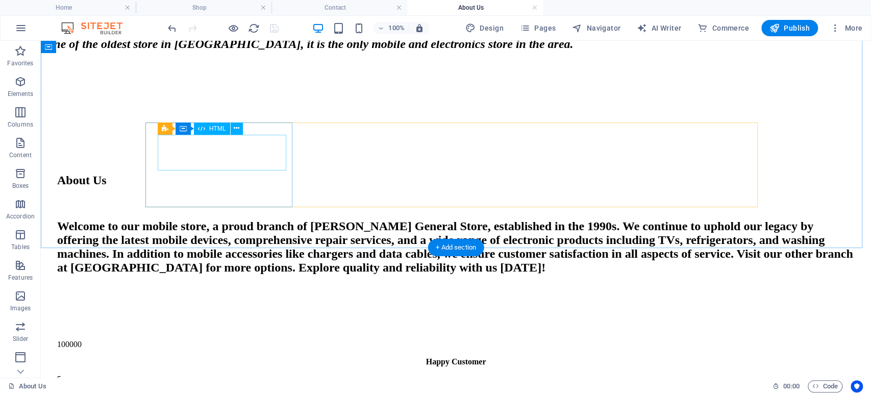
click at [227, 340] on div "100000" at bounding box center [455, 344] width 797 height 9
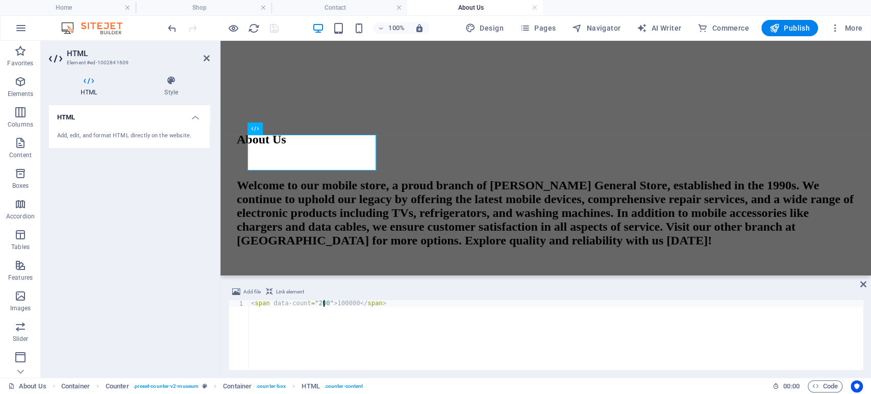
click at [322, 304] on div "< span data-count = "200" > 100000 </ span >" at bounding box center [556, 341] width 614 height 83
click at [337, 304] on div "< span data-count = "200" > 100000 </ span >" at bounding box center [556, 341] width 614 height 83
click at [319, 303] on div "< span data-count = "200" > 100000 </ span >" at bounding box center [556, 341] width 614 height 83
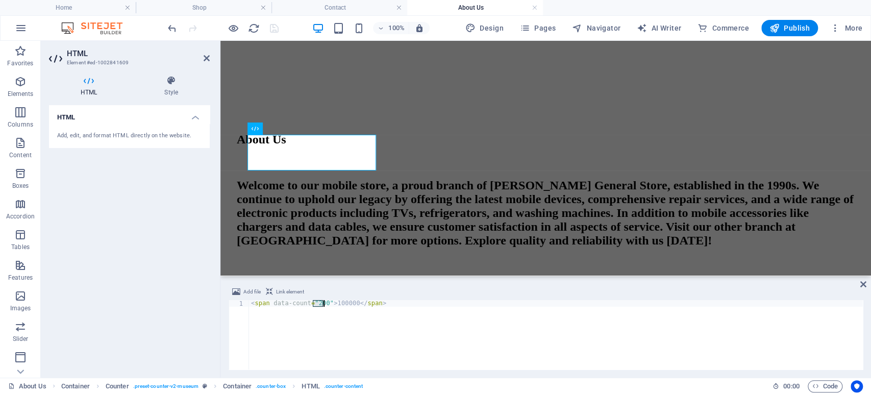
type textarea "<span data-count="100000">100000</span>"
click at [334, 342] on div "< span data-count = "100000" > 100000 </ span >" at bounding box center [556, 341] width 614 height 83
click at [188, 258] on div "HTML Add, edit, and format HTML directly on the website." at bounding box center [129, 237] width 161 height 264
click at [379, 233] on div "About Us Welcome to our mobile store, a proud branch of Bittu General Store, es…" at bounding box center [545, 267] width 642 height 452
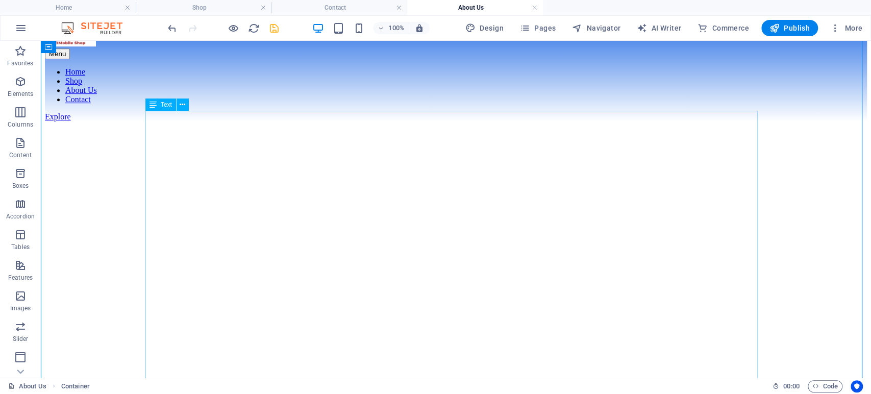
scroll to position [226, 0]
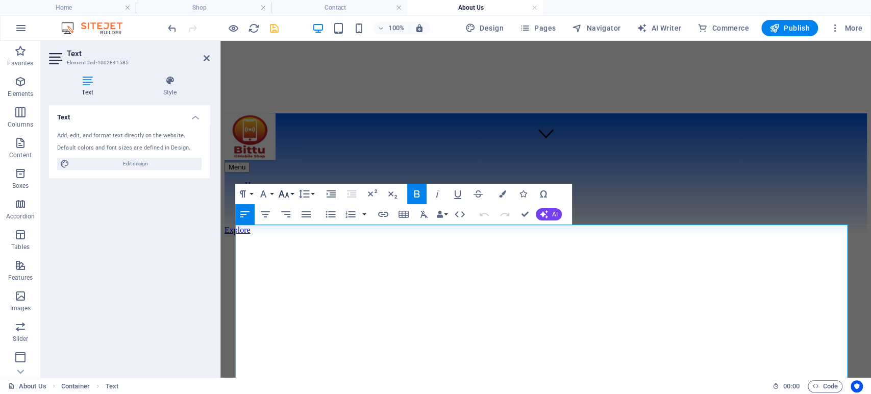
click at [283, 193] on icon "button" at bounding box center [283, 194] width 12 height 12
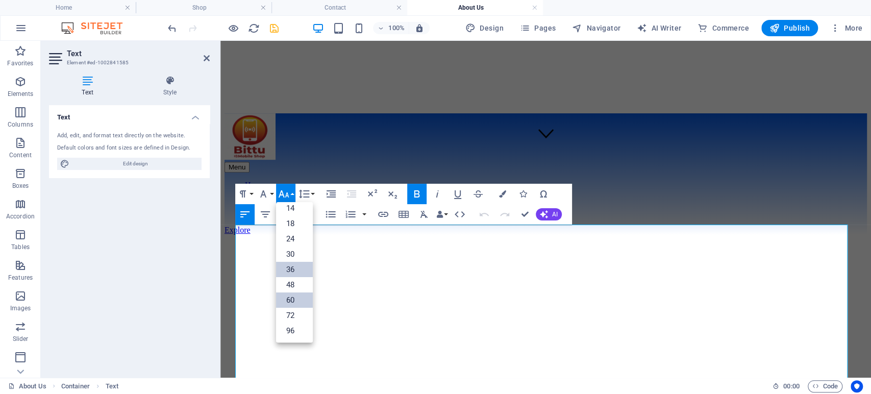
click at [291, 265] on link "36" at bounding box center [294, 269] width 37 height 15
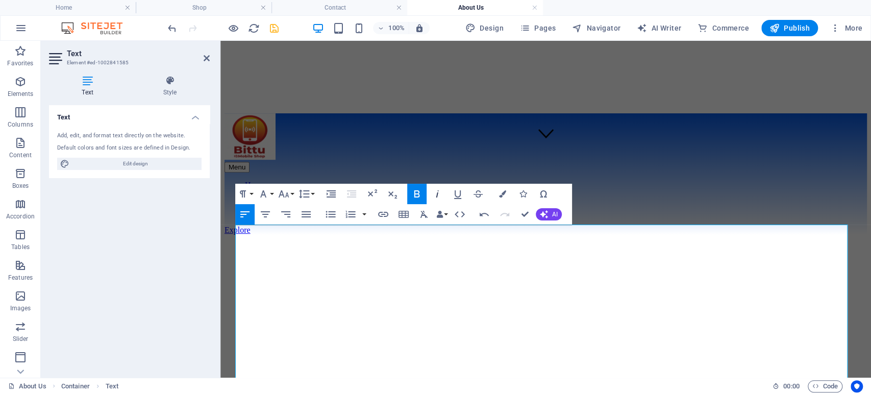
click at [441, 195] on icon "button" at bounding box center [437, 194] width 12 height 12
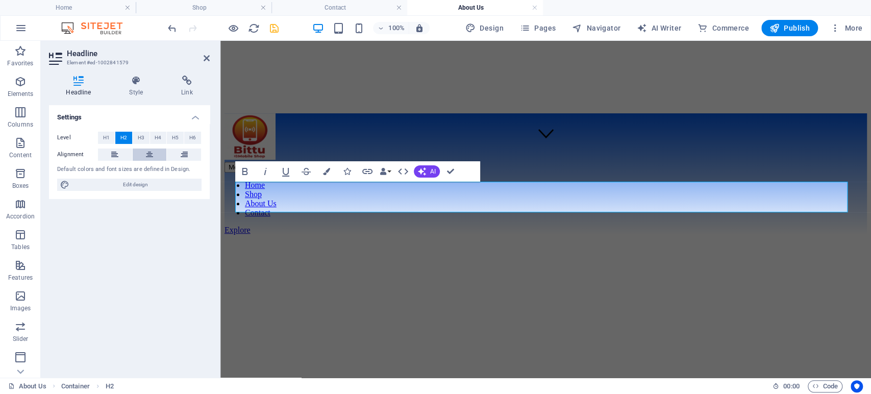
click at [143, 154] on button at bounding box center [150, 154] width 34 height 12
click at [139, 74] on div "Headline Style Link Settings Level H1 H2 H3 H4 H5 H6 Alignment Default colors a…" at bounding box center [129, 222] width 177 height 310
click at [144, 67] on div "Headline Style Link Settings Level H1 H2 H3 H4 H5 H6 Alignment Default colors a…" at bounding box center [129, 222] width 177 height 310
click at [137, 81] on icon at bounding box center [136, 80] width 48 height 10
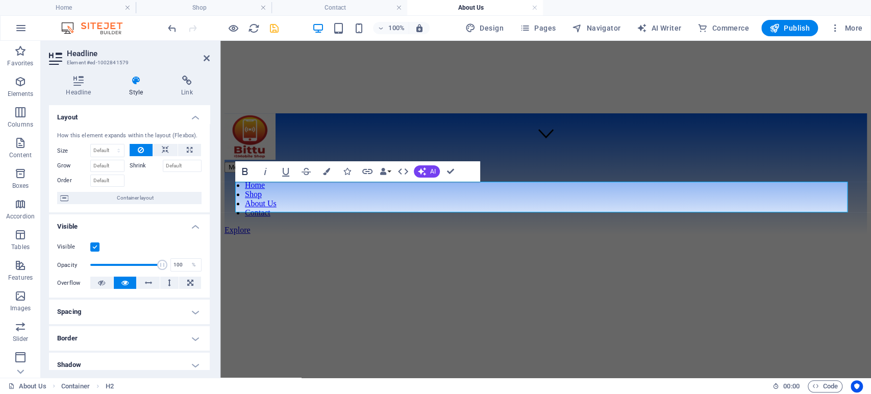
click at [245, 169] on icon "button" at bounding box center [245, 171] width 12 height 12
click at [239, 170] on icon "button" at bounding box center [245, 171] width 12 height 12
click at [287, 175] on icon "button" at bounding box center [285, 172] width 7 height 9
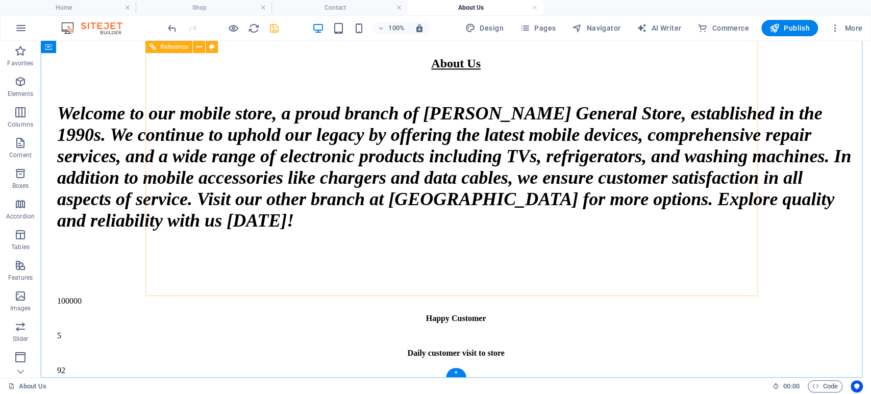
scroll to position [513, 0]
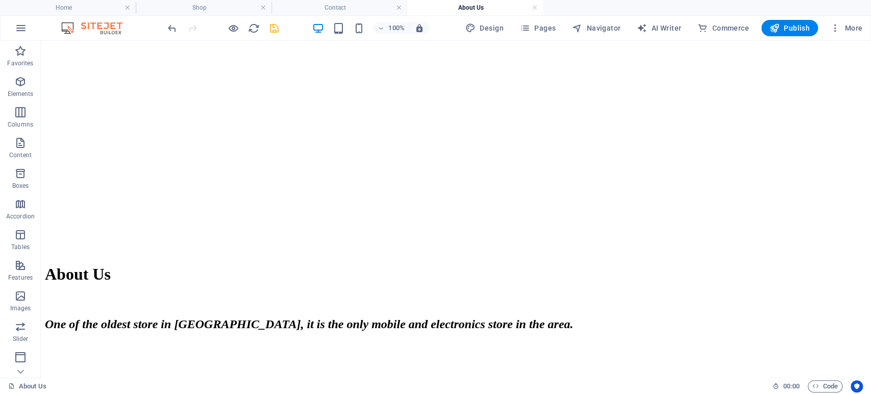
click at [272, 30] on icon "save" at bounding box center [274, 28] width 12 height 12
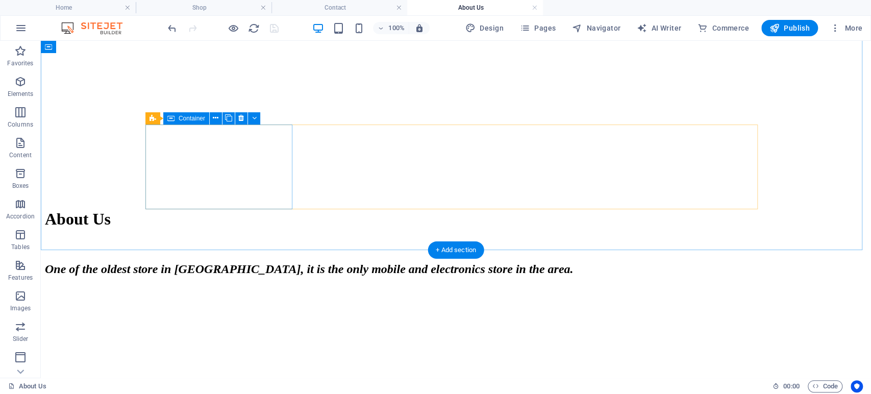
scroll to position [626, 0]
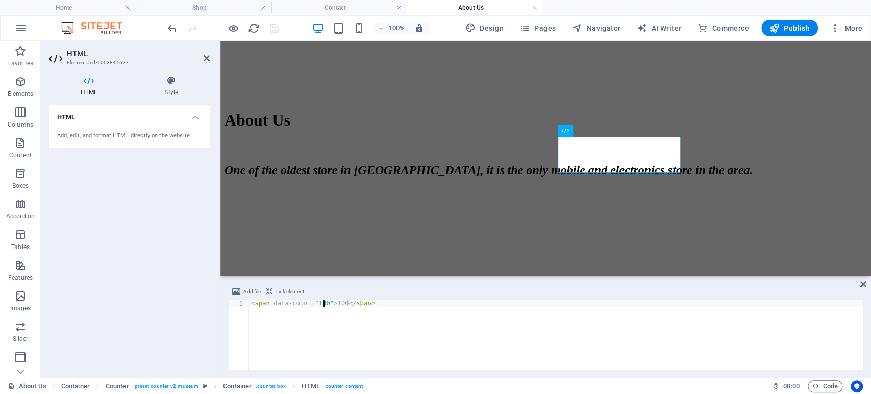
click at [323, 304] on div "< span data-count = "100" > 100 </ span >" at bounding box center [556, 341] width 614 height 83
click at [346, 303] on div "< span data-count = "10000" > 100 </ span >" at bounding box center [556, 341] width 614 height 83
type textarea "<span data-count="10000">10000</span>"
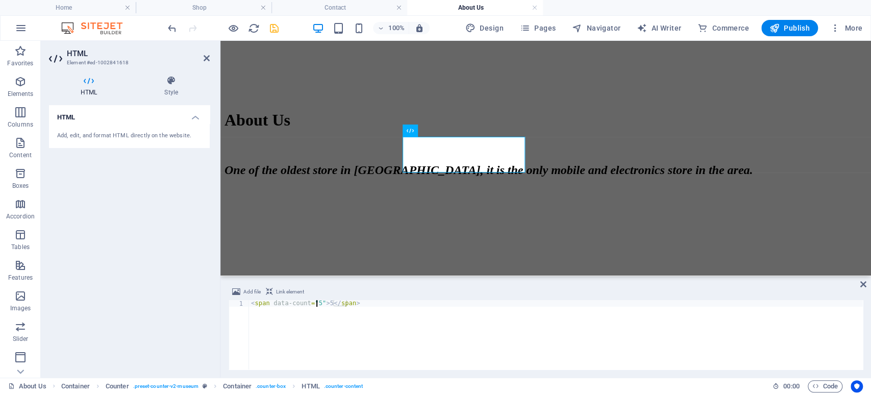
click at [317, 301] on div "< span data-count = "5" > 5 </ span >" at bounding box center [556, 341] width 614 height 83
click at [334, 301] on div "< span data-count = "500" > 5 </ span >" at bounding box center [556, 341] width 614 height 83
click at [339, 332] on div "< span data-count = "500" > 500 </ span >" at bounding box center [556, 341] width 614 height 83
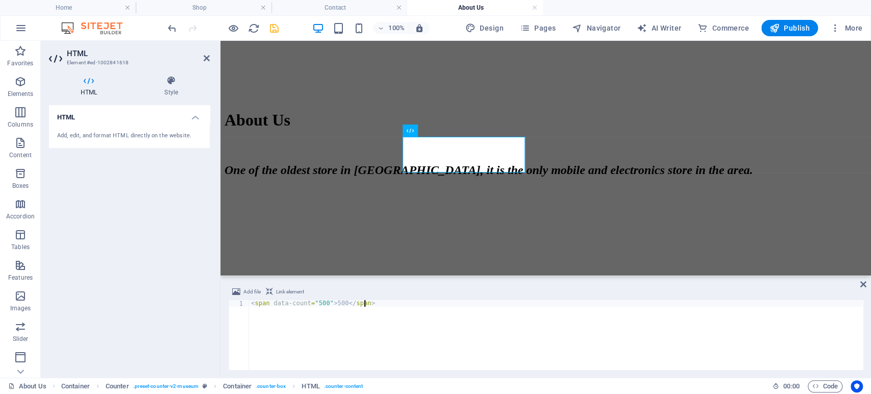
type textarea "<span data-count="500">500</span>"
click at [131, 217] on div "HTML Add, edit, and format HTML directly on the website." at bounding box center [129, 237] width 161 height 264
click at [274, 26] on icon "save" at bounding box center [274, 28] width 12 height 12
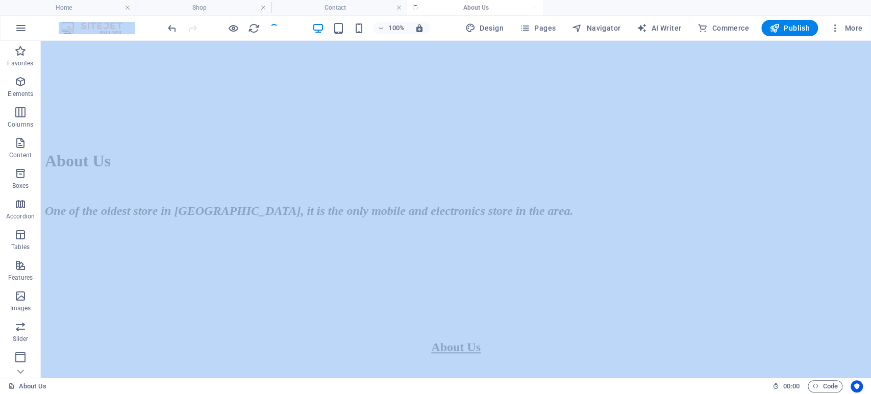
drag, startPoint x: 311, startPoint y: 80, endPoint x: 277, endPoint y: 64, distance: 37.4
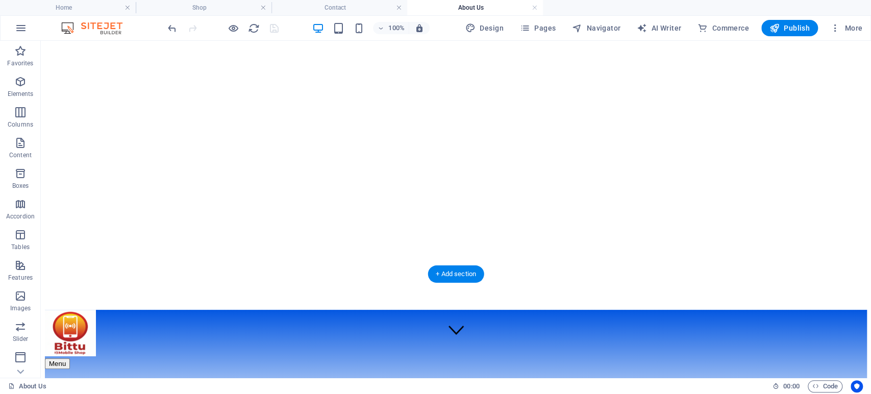
scroll to position [0, 0]
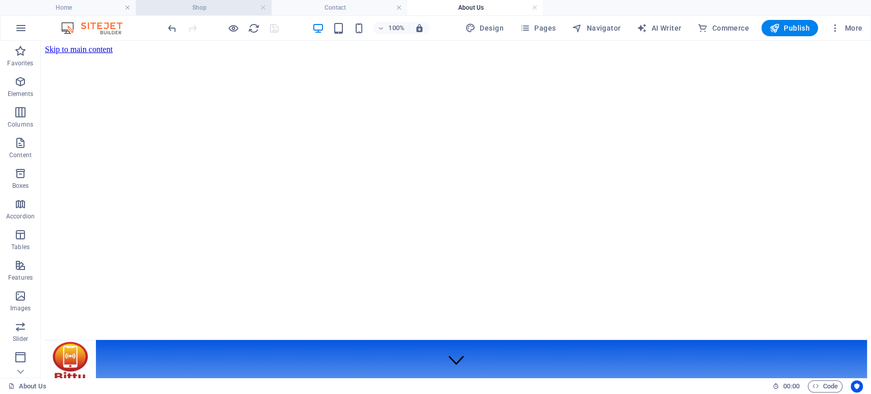
click at [198, 9] on h4 "Shop" at bounding box center [204, 7] width 136 height 11
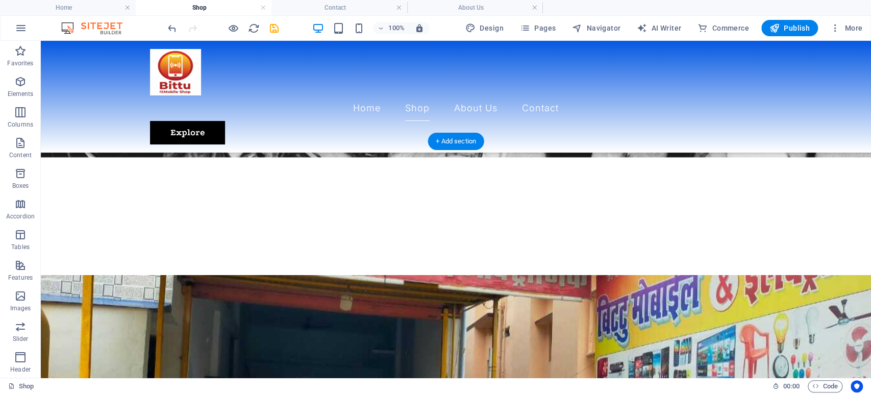
scroll to position [113, 0]
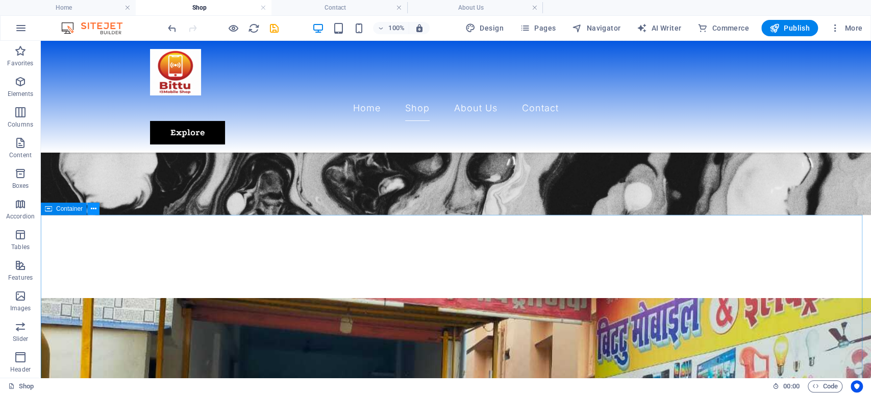
click at [94, 207] on icon at bounding box center [94, 208] width 6 height 11
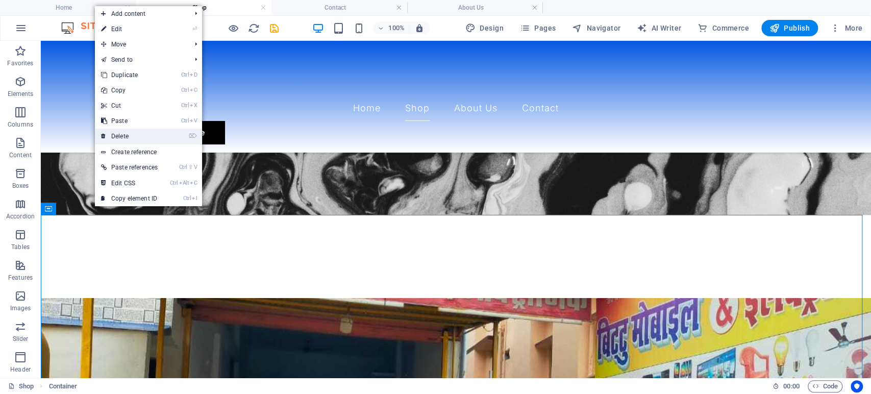
click at [134, 137] on link "⌦ Delete" at bounding box center [129, 136] width 69 height 15
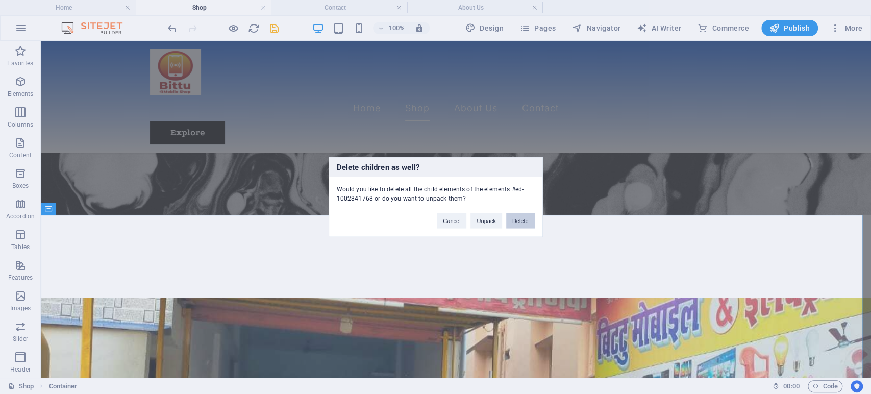
click at [517, 225] on button "Delete" at bounding box center [520, 220] width 29 height 15
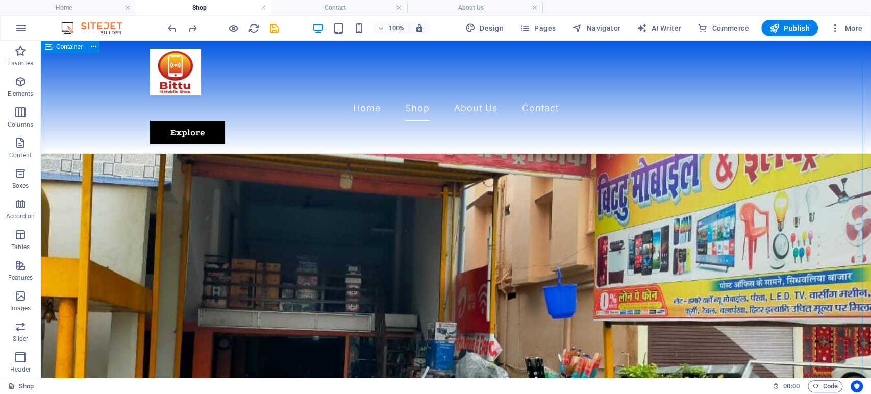
scroll to position [226, 0]
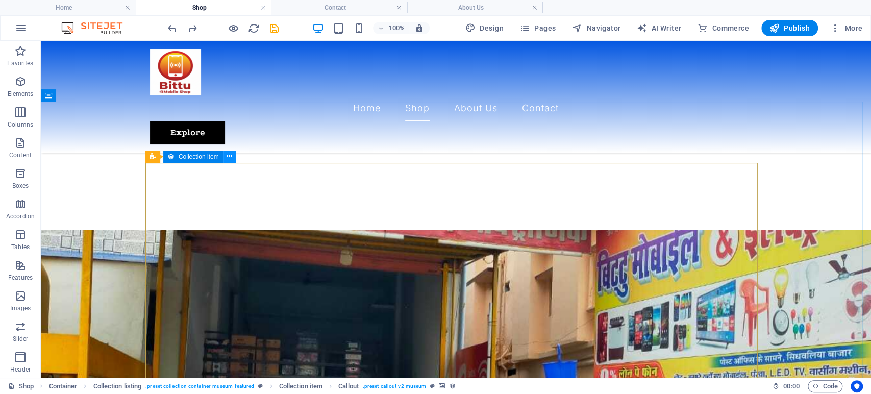
click at [230, 158] on icon at bounding box center [229, 156] width 6 height 11
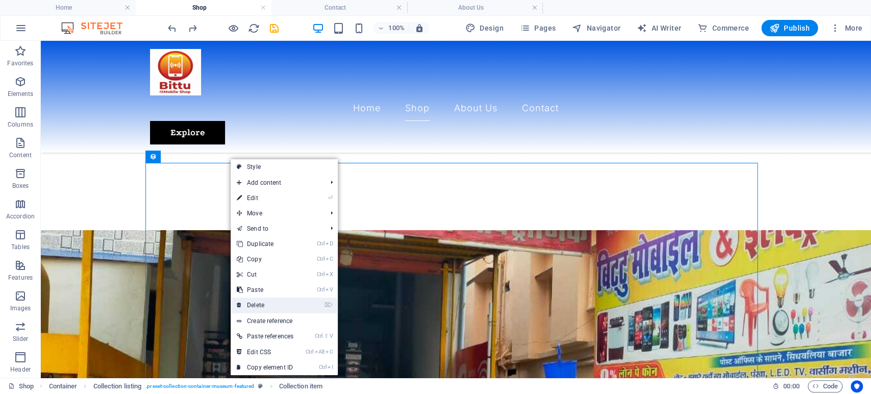
click at [267, 310] on link "⌦ Delete" at bounding box center [265, 304] width 69 height 15
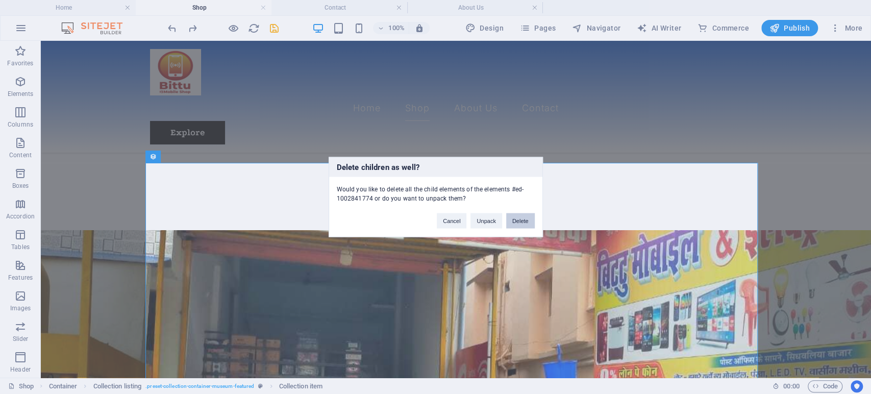
click at [517, 218] on button "Delete" at bounding box center [520, 220] width 29 height 15
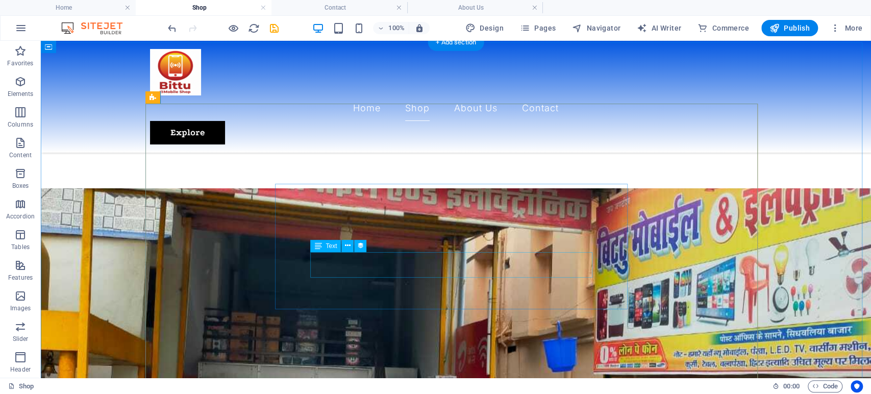
scroll to position [283, 0]
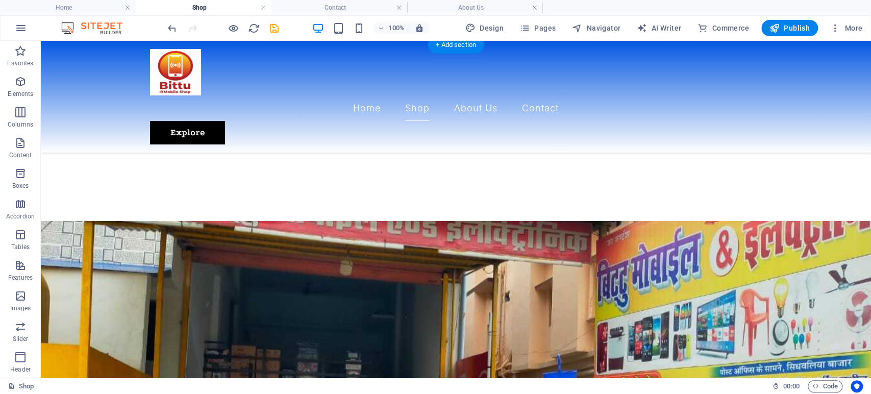
select select "px"
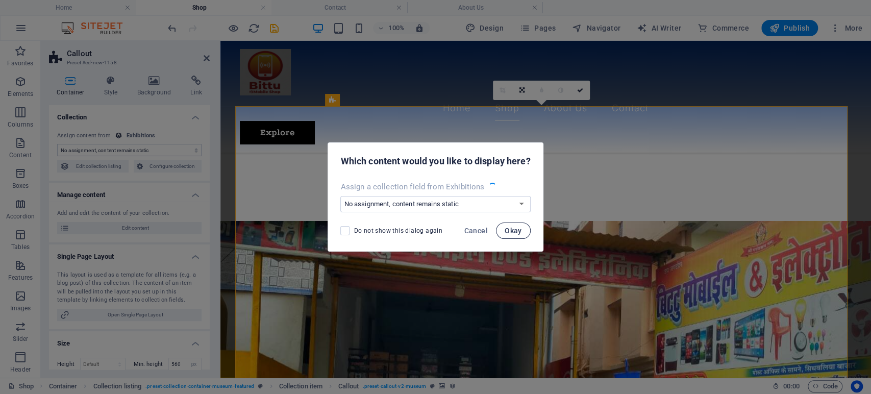
drag, startPoint x: 512, startPoint y: 228, endPoint x: 501, endPoint y: 227, distance: 10.8
click at [512, 229] on span "Okay" at bounding box center [512, 230] width 17 height 8
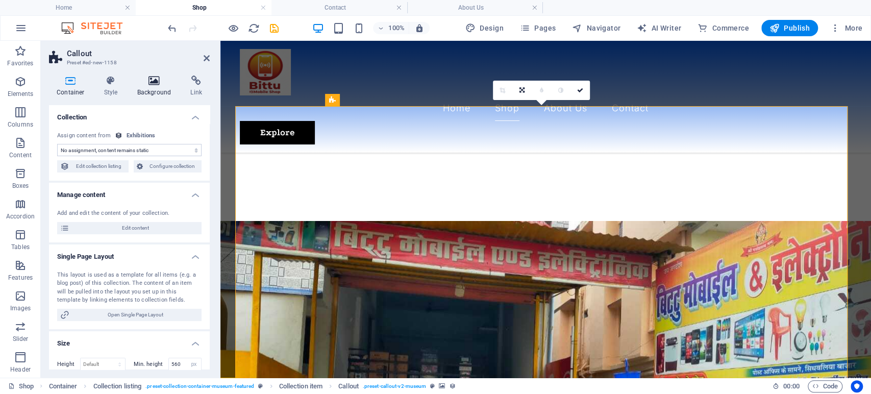
click at [151, 85] on icon at bounding box center [154, 80] width 49 height 10
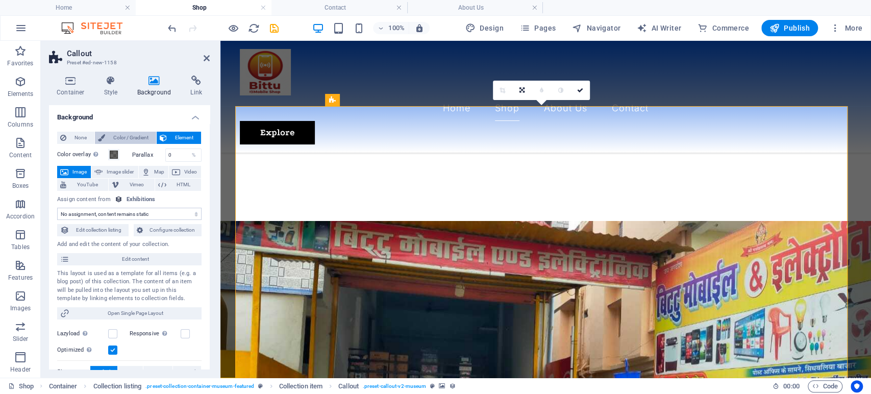
select select "exhibition-hero"
click at [71, 169] on span "Image" at bounding box center [79, 172] width 16 height 12
click at [119, 198] on icon at bounding box center [119, 199] width 8 height 8
click at [120, 258] on span "Edit content" at bounding box center [135, 259] width 126 height 12
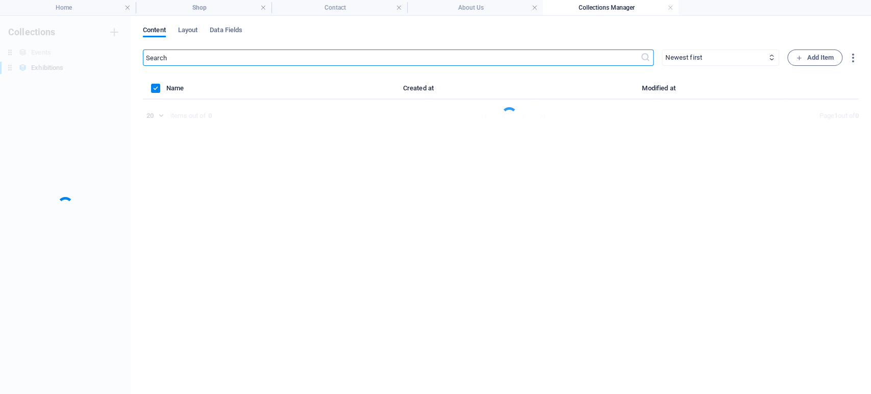
scroll to position [0, 0]
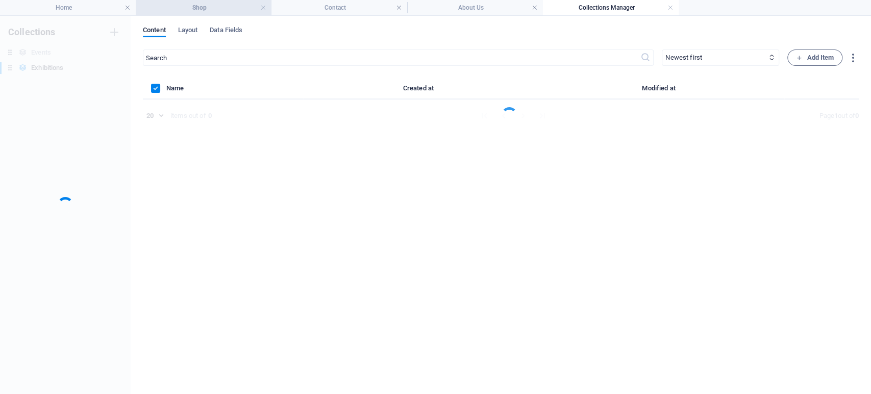
click at [204, 10] on h4 "Shop" at bounding box center [204, 7] width 136 height 11
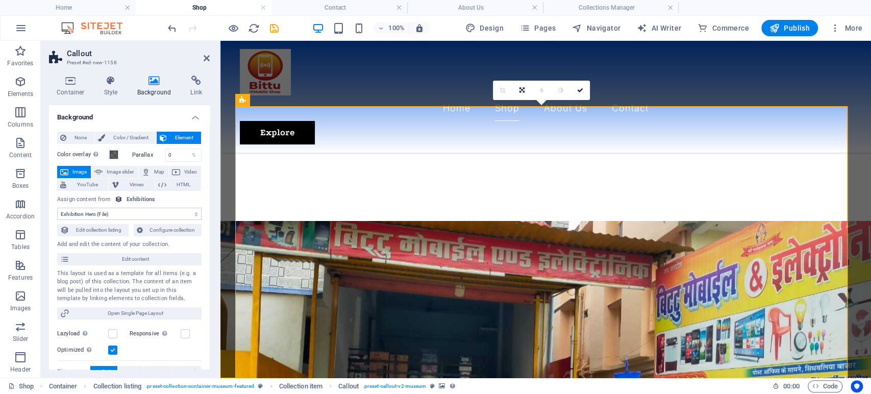
click at [113, 156] on span at bounding box center [114, 154] width 8 height 8
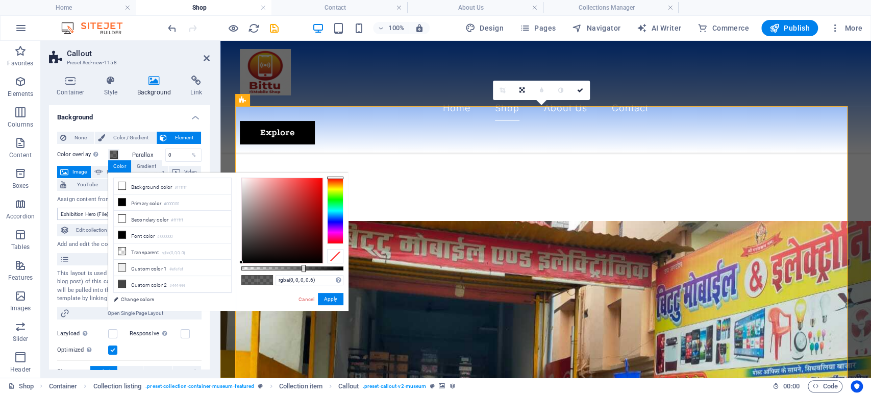
click at [150, 81] on icon at bounding box center [154, 80] width 49 height 10
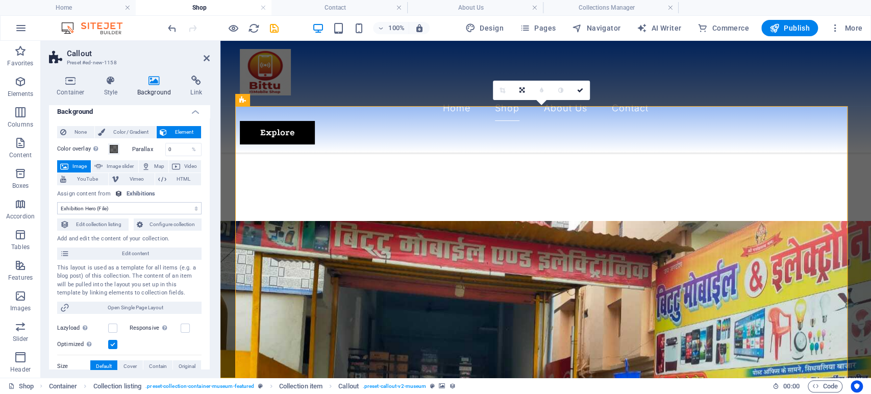
scroll to position [0, 0]
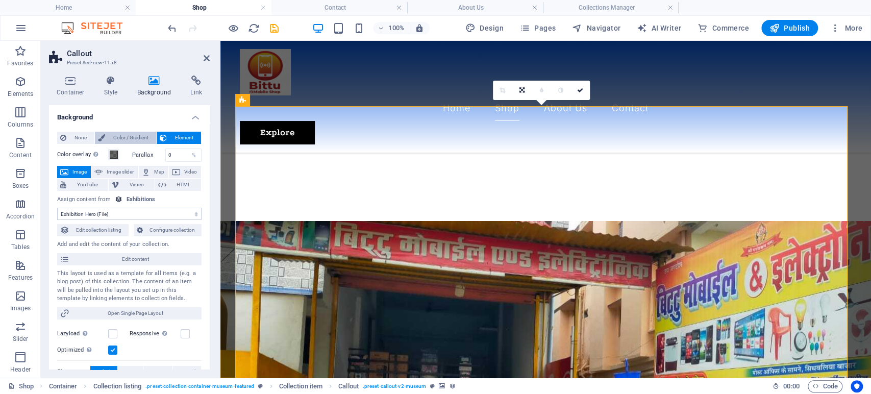
click at [142, 133] on span "Color / Gradient" at bounding box center [130, 138] width 45 height 12
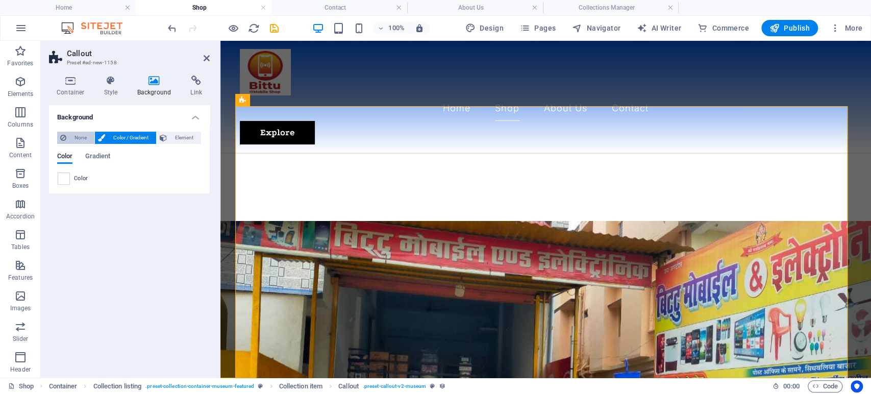
click at [66, 136] on button "None" at bounding box center [75, 138] width 37 height 12
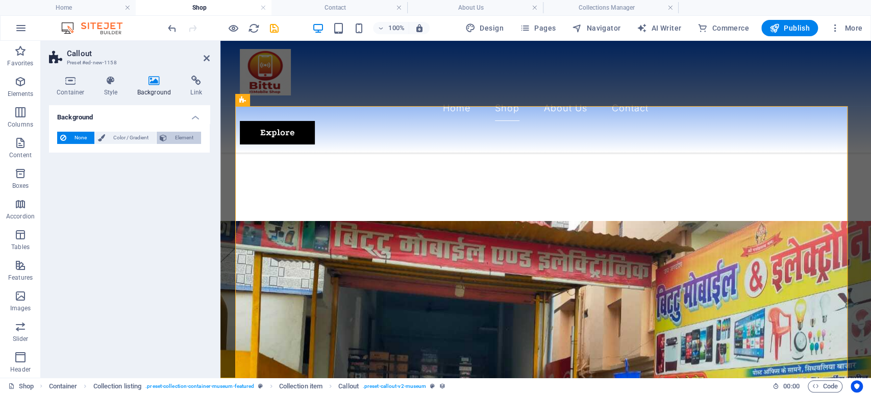
click at [181, 135] on span "Element" at bounding box center [184, 138] width 28 height 12
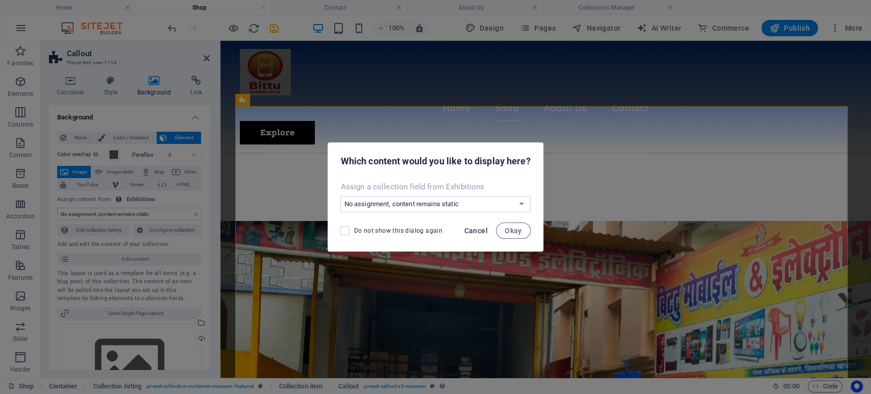
click at [483, 227] on span "Cancel" at bounding box center [475, 230] width 23 height 8
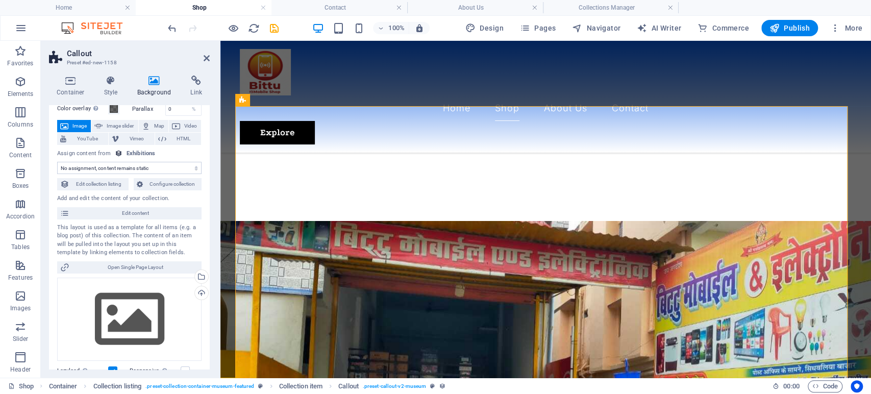
scroll to position [113, 0]
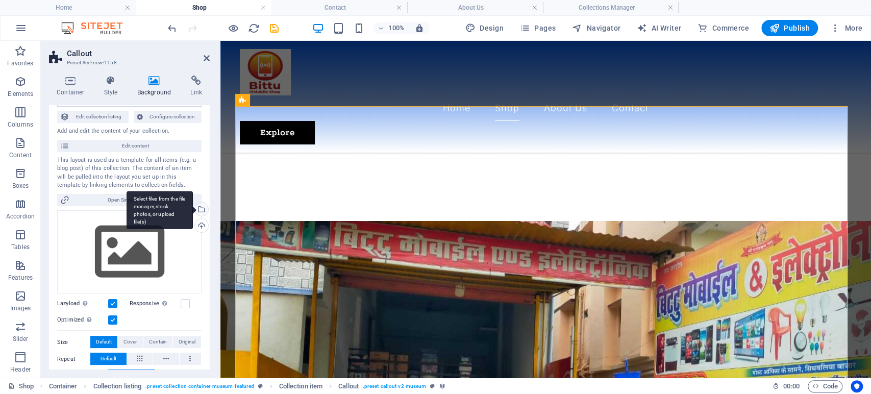
click at [193, 211] on div "Select files from the file manager, stock photos, or upload file(s)" at bounding box center [159, 210] width 66 height 38
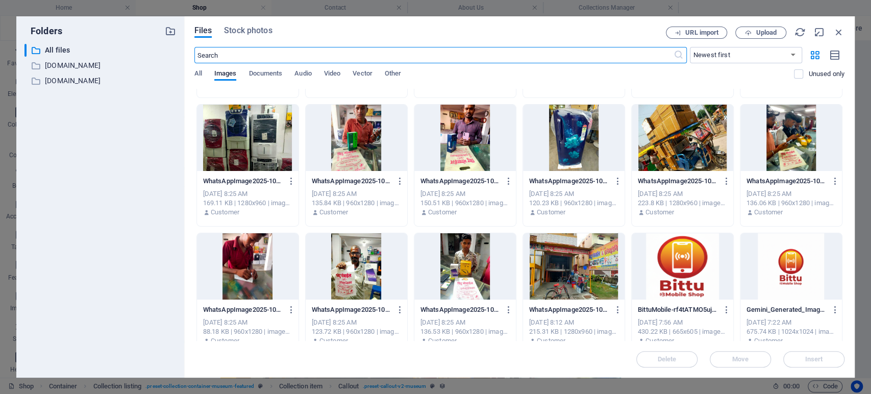
click at [569, 240] on div at bounding box center [573, 266] width 101 height 66
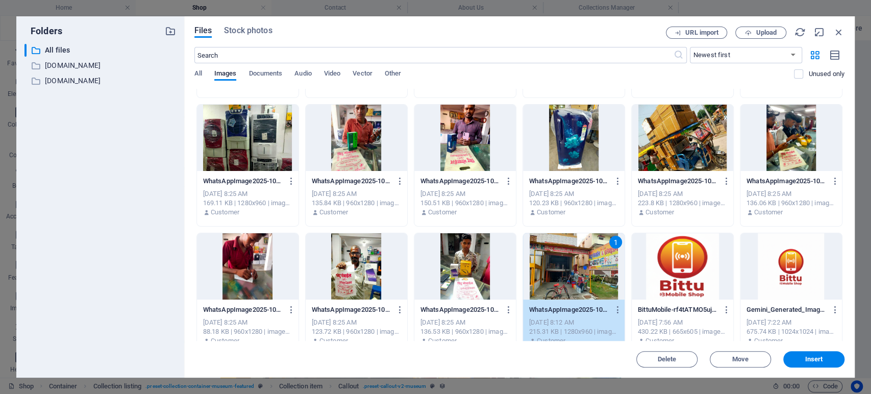
click at [569, 240] on div "1" at bounding box center [573, 266] width 101 height 66
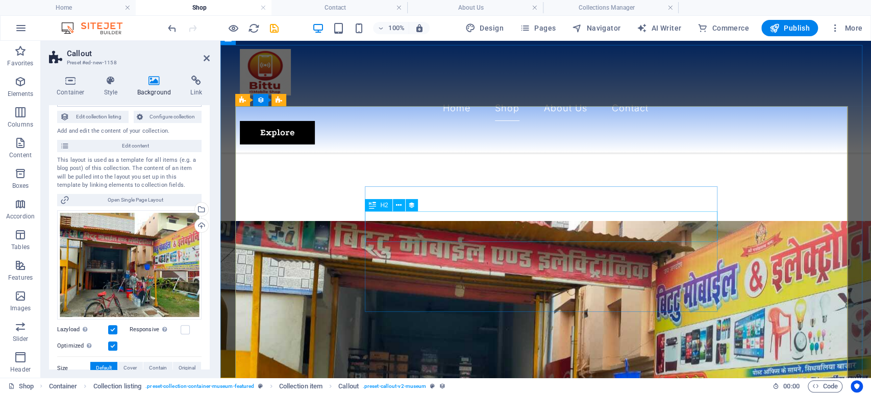
select select "name"
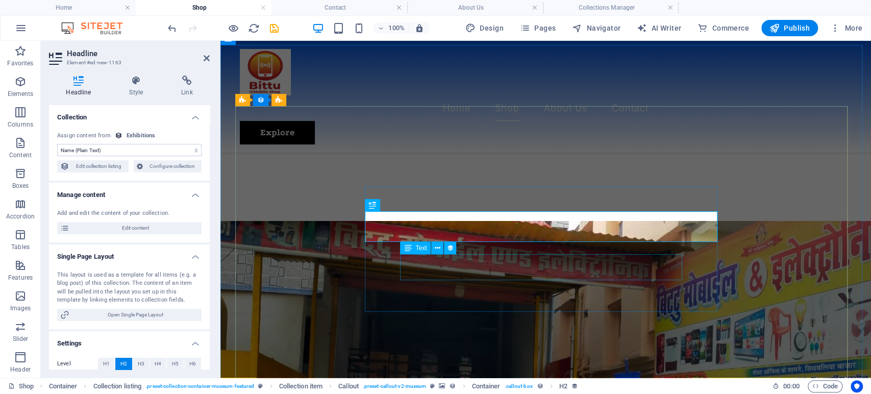
select select "featured-intro"
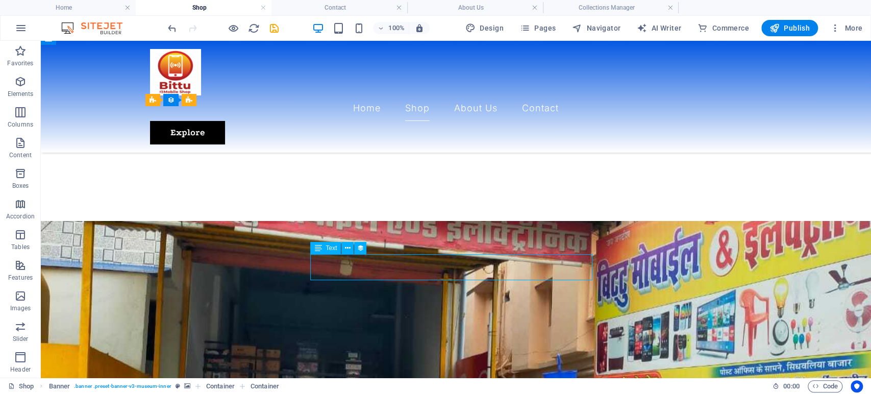
select select "featured-intro"
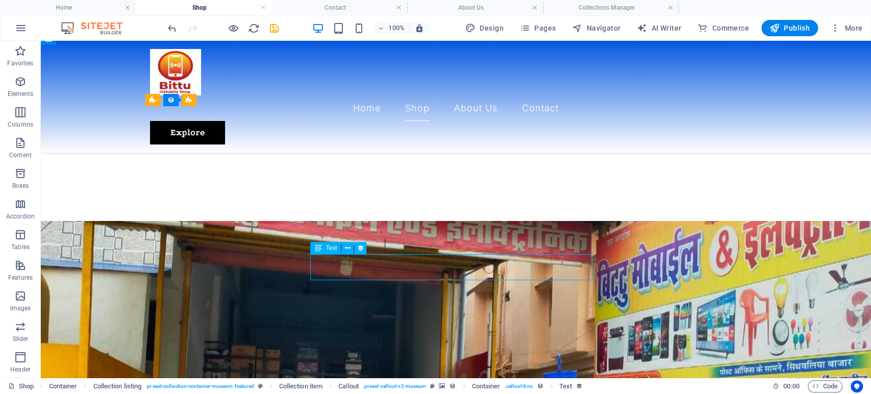
select select "featured-intro"
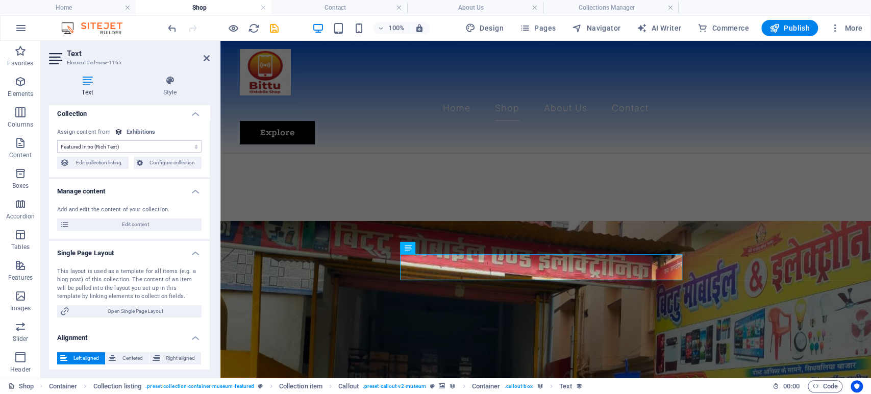
scroll to position [7, 0]
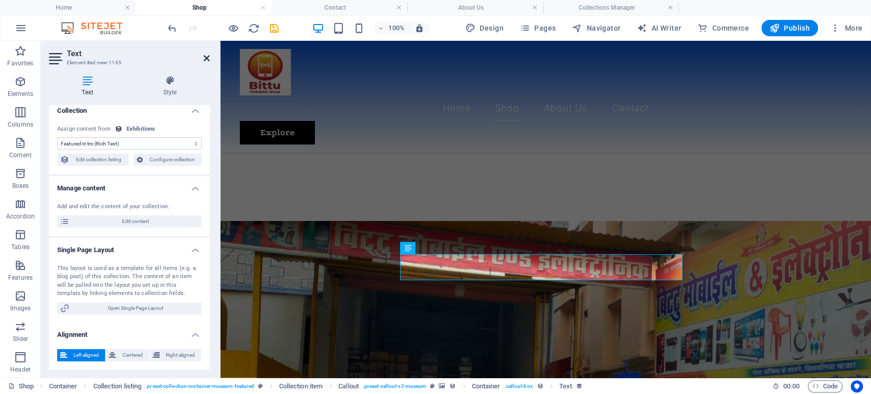
click at [205, 57] on icon at bounding box center [206, 58] width 6 height 8
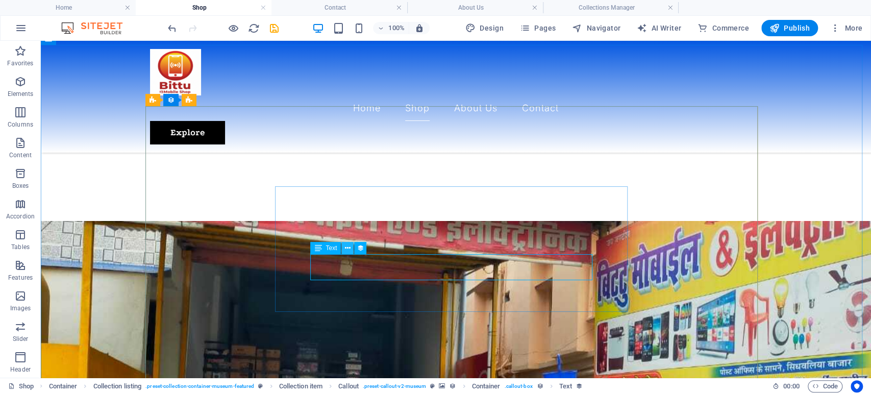
click at [349, 245] on icon at bounding box center [348, 248] width 6 height 11
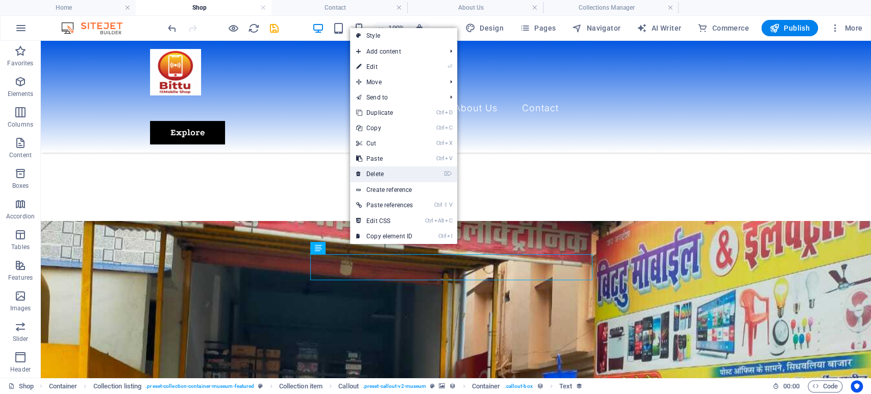
click at [378, 170] on link "⌦ Delete" at bounding box center [384, 173] width 69 height 15
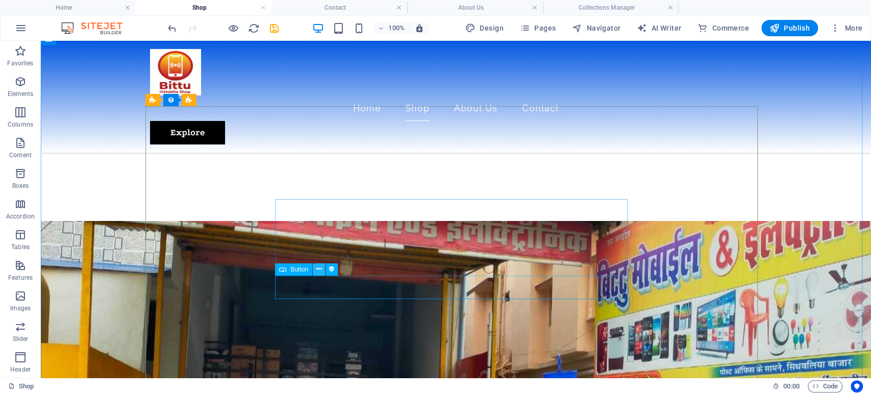
click at [319, 271] on icon at bounding box center [319, 269] width 6 height 11
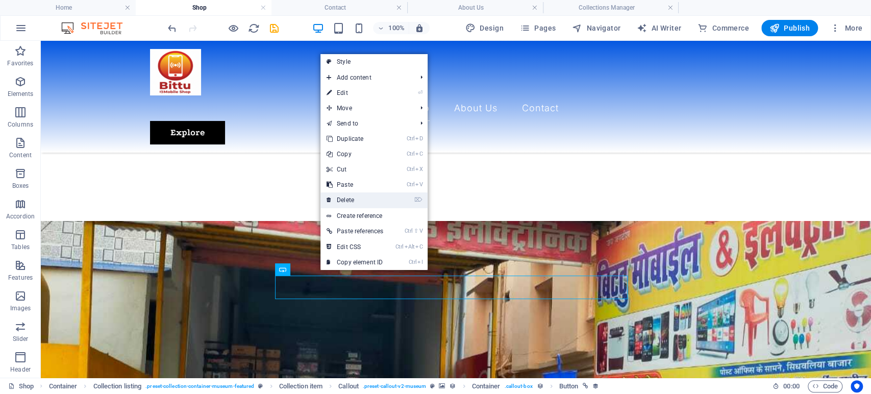
click at [339, 200] on link "⌦ Delete" at bounding box center [354, 199] width 69 height 15
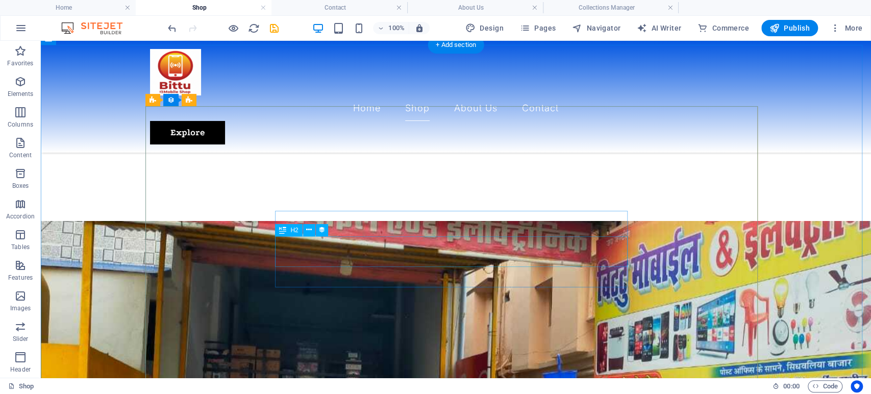
select select "name"
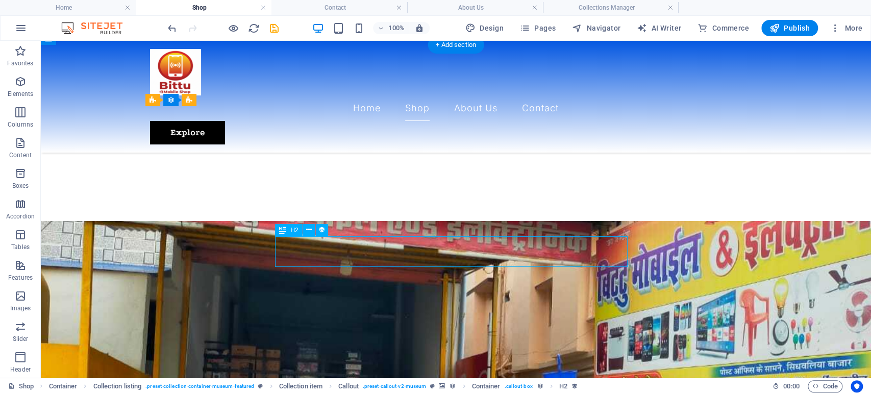
select select "name"
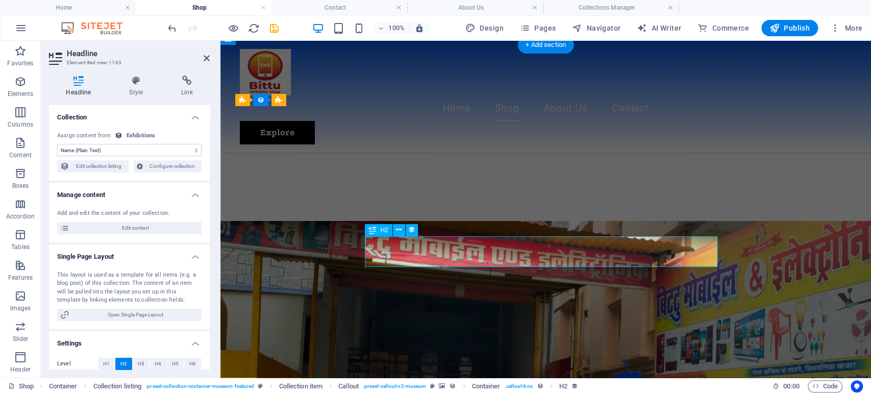
click at [133, 83] on icon at bounding box center [136, 80] width 48 height 10
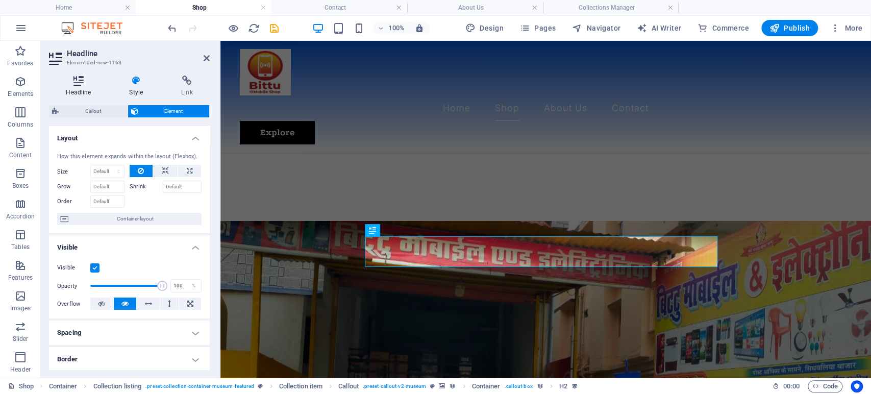
click at [81, 83] on icon at bounding box center [78, 80] width 59 height 10
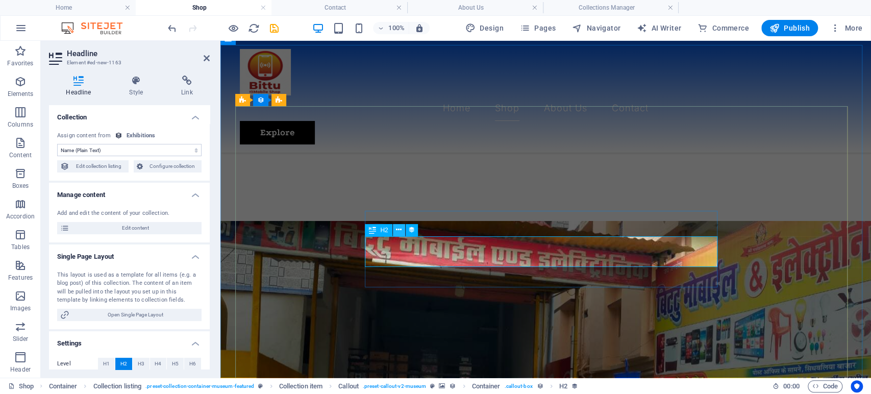
click at [398, 227] on icon at bounding box center [399, 229] width 6 height 11
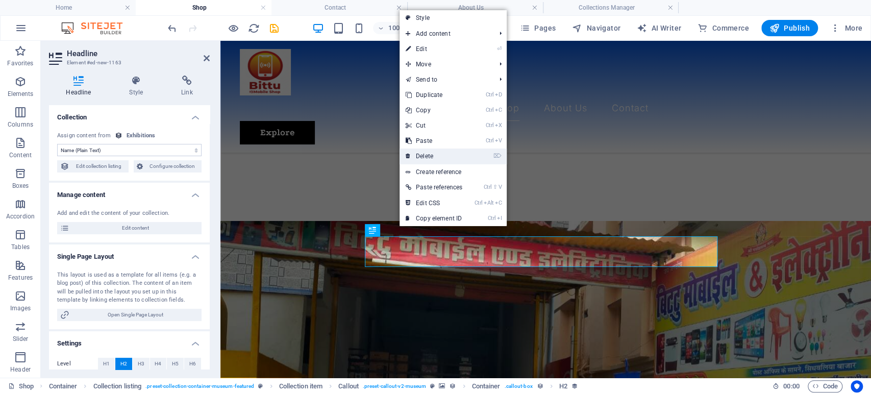
drag, startPoint x: 422, startPoint y: 157, endPoint x: 390, endPoint y: 126, distance: 44.4
click at [422, 157] on link "⌦ Delete" at bounding box center [433, 155] width 69 height 15
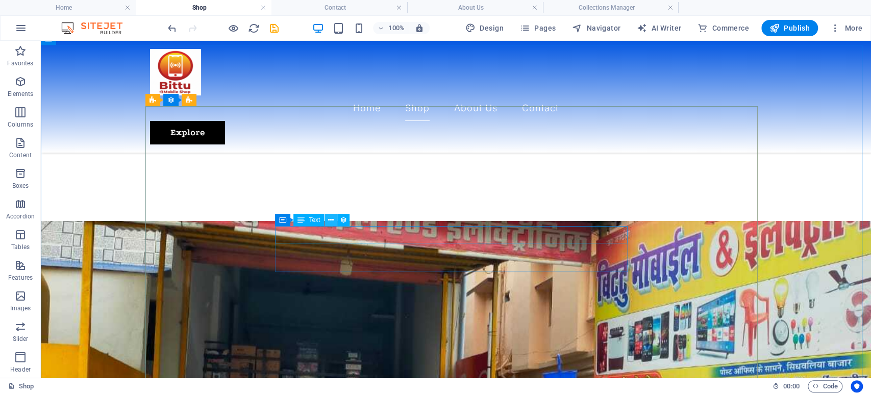
click at [328, 220] on icon at bounding box center [331, 220] width 6 height 11
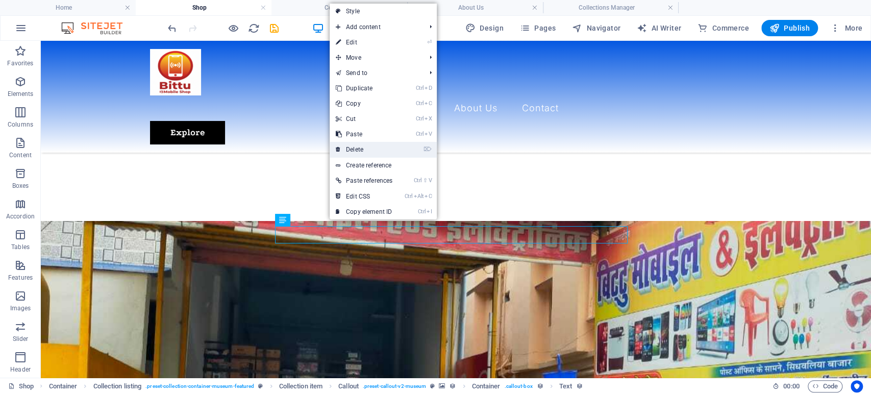
click at [359, 151] on link "⌦ Delete" at bounding box center [363, 149] width 69 height 15
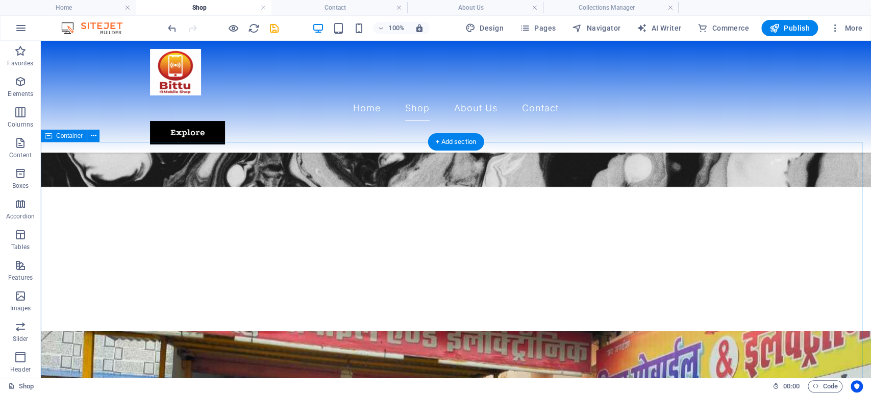
scroll to position [57, 0]
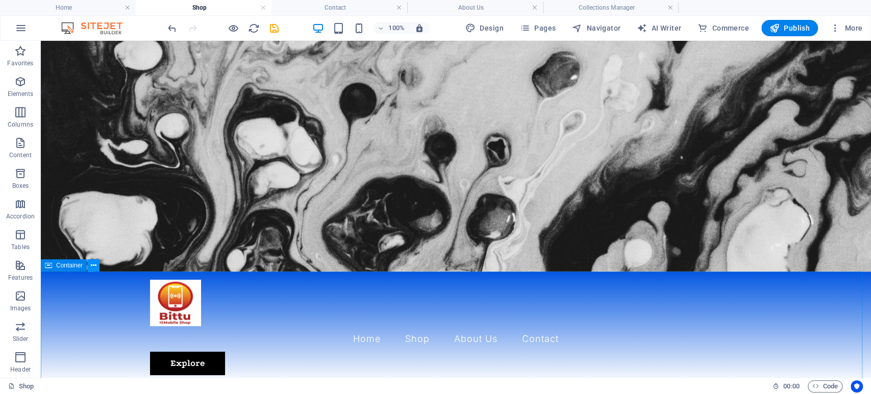
click at [93, 267] on icon at bounding box center [94, 265] width 6 height 11
click at [98, 263] on button at bounding box center [93, 265] width 12 height 12
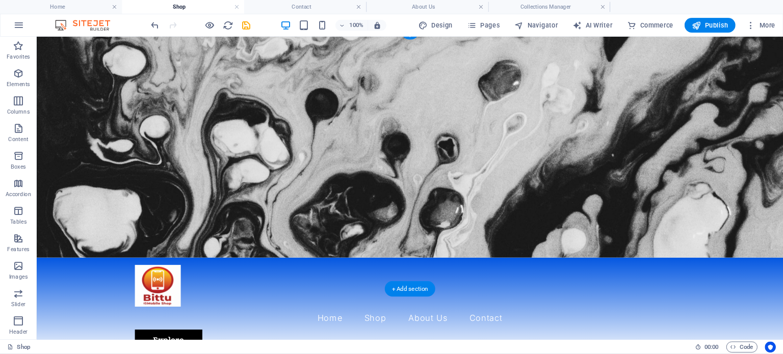
scroll to position [0, 0]
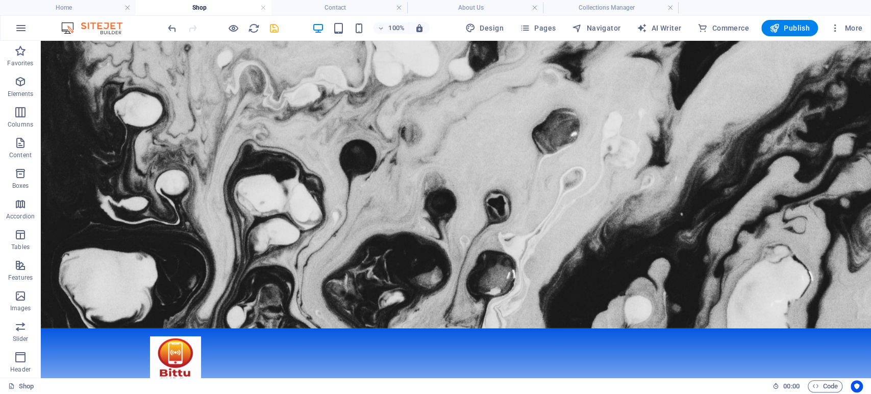
click at [273, 26] on icon "save" at bounding box center [274, 28] width 12 height 12
click at [427, 209] on icon at bounding box center [427, 212] width 6 height 11
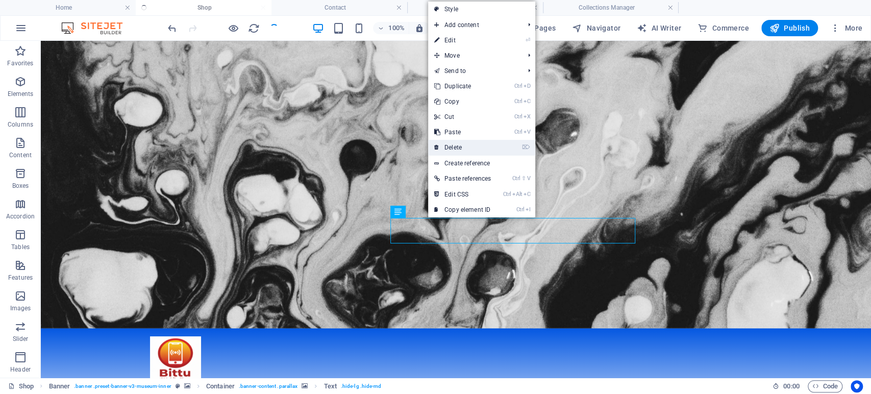
click at [452, 142] on link "⌦ Delete" at bounding box center [462, 147] width 69 height 15
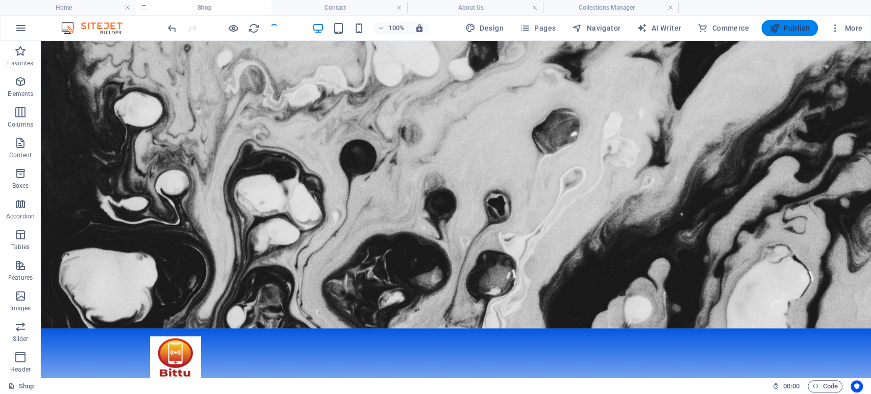
click at [772, 28] on icon "button" at bounding box center [774, 28] width 10 height 10
click at [787, 29] on span "Publish" at bounding box center [789, 28] width 40 height 10
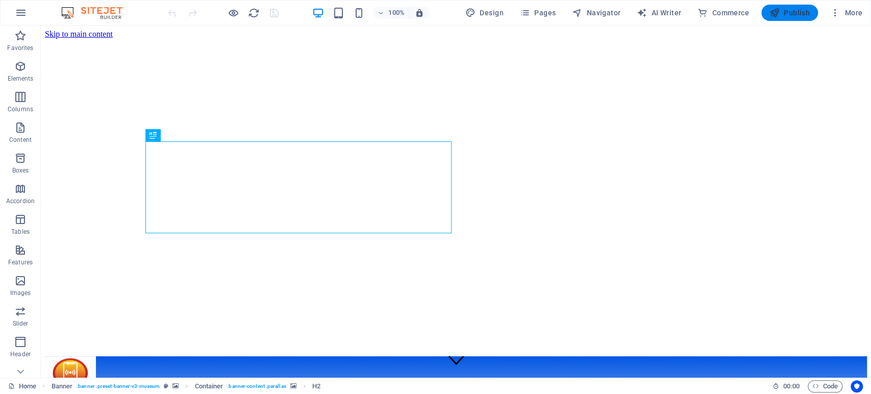
click at [777, 15] on icon "button" at bounding box center [774, 13] width 10 height 10
click at [18, 37] on icon "button" at bounding box center [20, 36] width 12 height 12
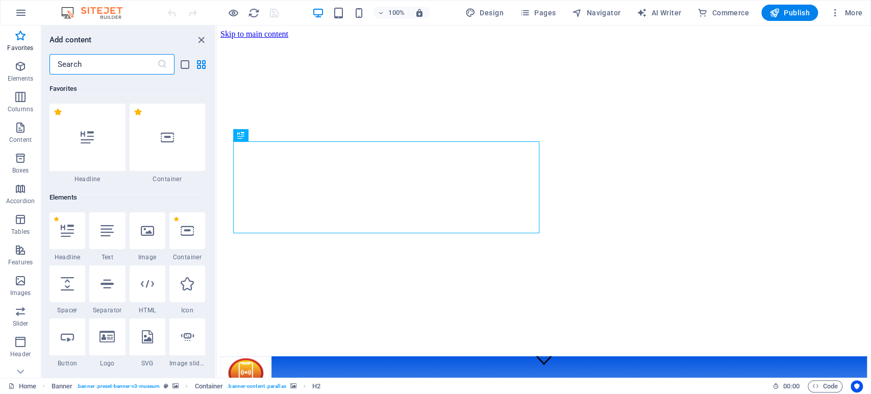
click at [85, 68] on input "text" at bounding box center [103, 64] width 108 height 20
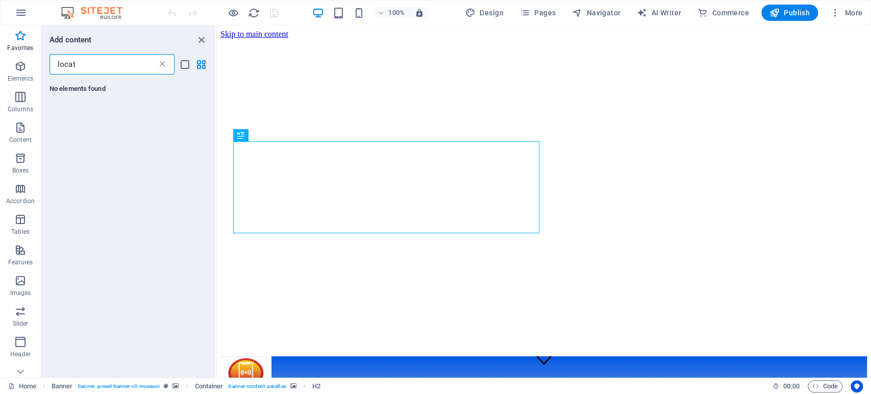
type input "locat"
click at [162, 64] on icon at bounding box center [162, 64] width 10 height 10
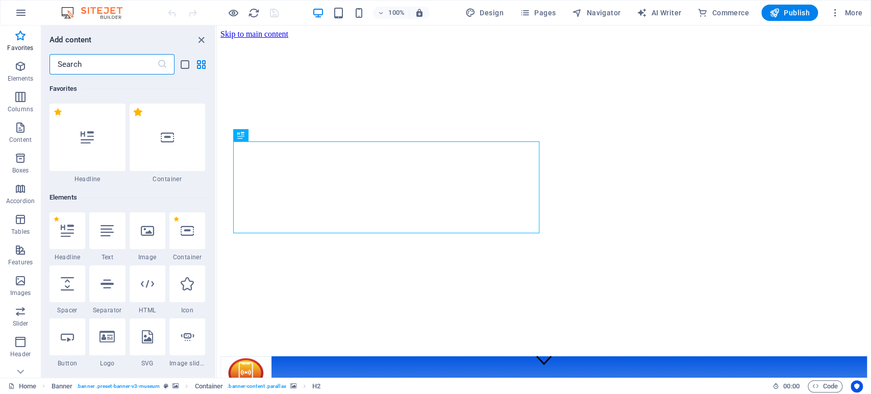
click at [138, 113] on label "1 Star" at bounding box center [138, 112] width 9 height 9
click at [134, 117] on input "1 Star" at bounding box center [133, 117] width 1 height 1
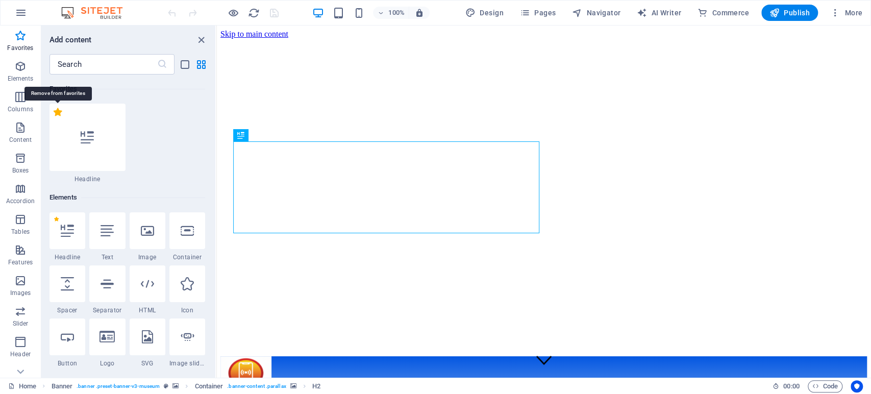
click at [59, 110] on label "1 Star" at bounding box center [58, 112] width 9 height 9
click at [54, 117] on input "1 Star" at bounding box center [53, 117] width 1 height 1
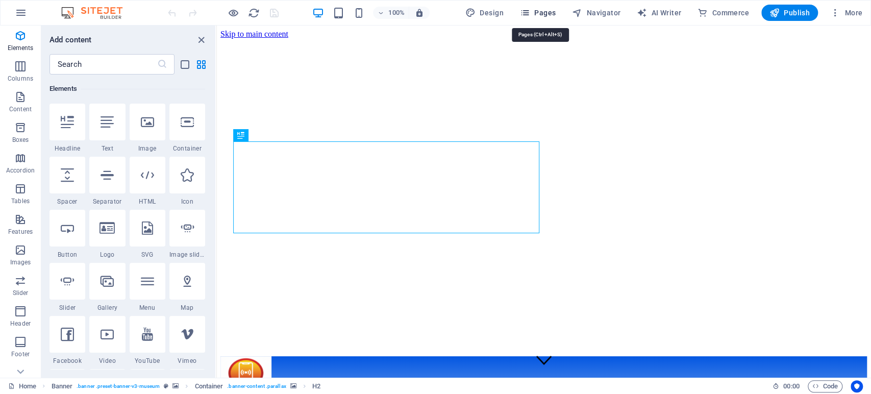
click at [523, 11] on icon "button" at bounding box center [525, 13] width 10 height 10
click at [543, 13] on span "Pages" at bounding box center [538, 13] width 36 height 10
click at [528, 14] on icon "button" at bounding box center [525, 13] width 10 height 10
drag, startPoint x: 199, startPoint y: 34, endPoint x: 213, endPoint y: 9, distance: 28.5
click at [199, 34] on icon "close panel" at bounding box center [201, 40] width 12 height 12
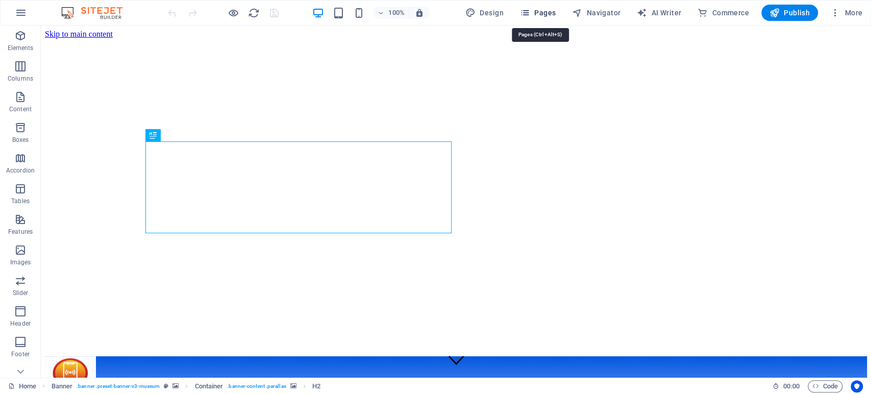
click at [543, 12] on span "Pages" at bounding box center [538, 13] width 36 height 10
click at [530, 10] on icon "button" at bounding box center [525, 13] width 10 height 10
click at [587, 9] on span "Navigator" at bounding box center [596, 13] width 48 height 10
click at [543, 12] on span "Pages" at bounding box center [538, 13] width 36 height 10
